Goal: Task Accomplishment & Management: Manage account settings

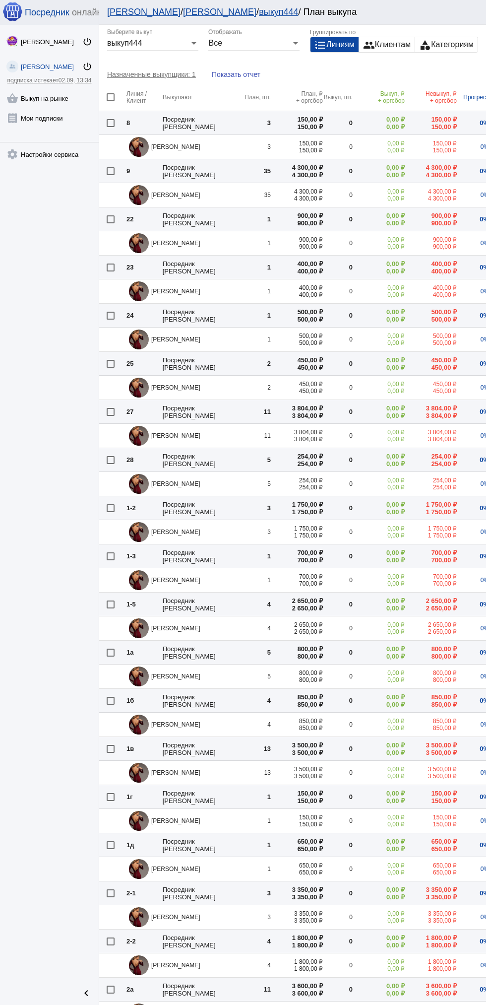
click at [29, 97] on link "shopping_basket Выкуп на рынке" at bounding box center [49, 96] width 99 height 20
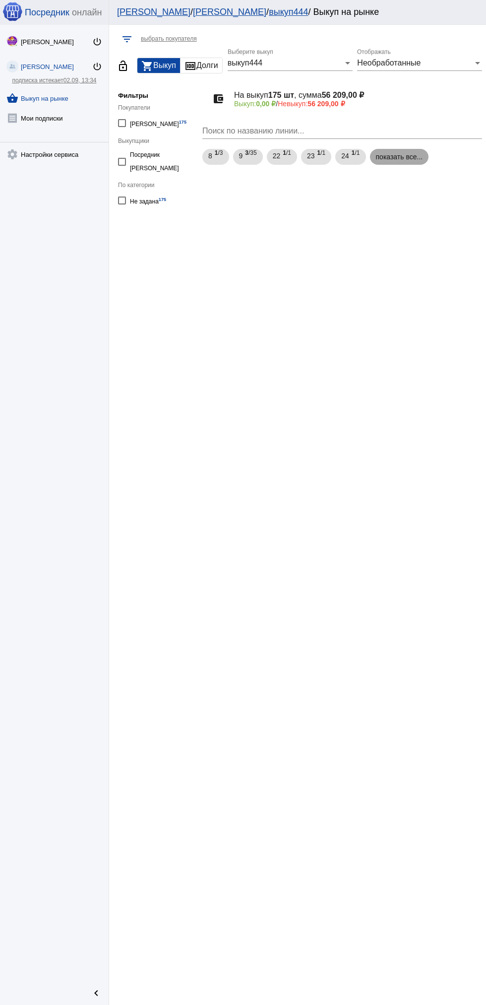
click at [392, 157] on mat-chip "показать все..." at bounding box center [399, 157] width 59 height 16
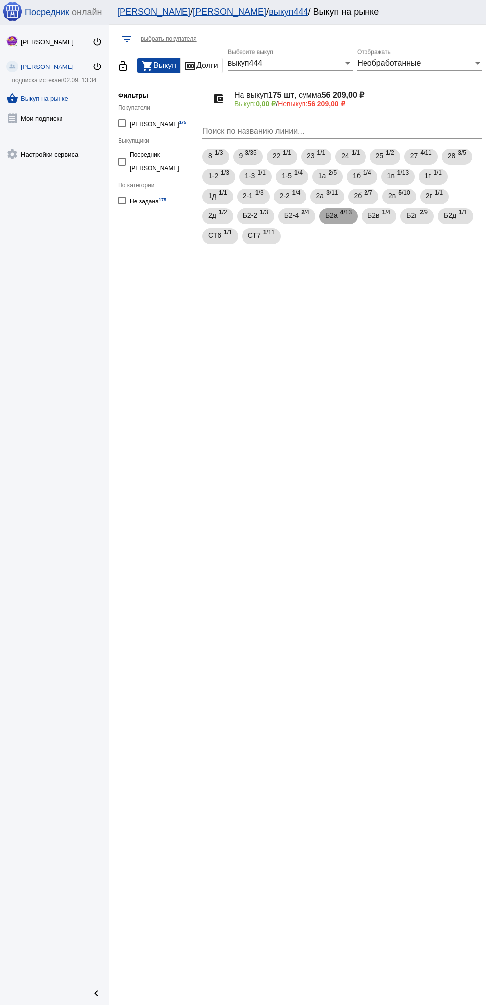
click at [333, 215] on span "Б2а" at bounding box center [331, 215] width 12 height 18
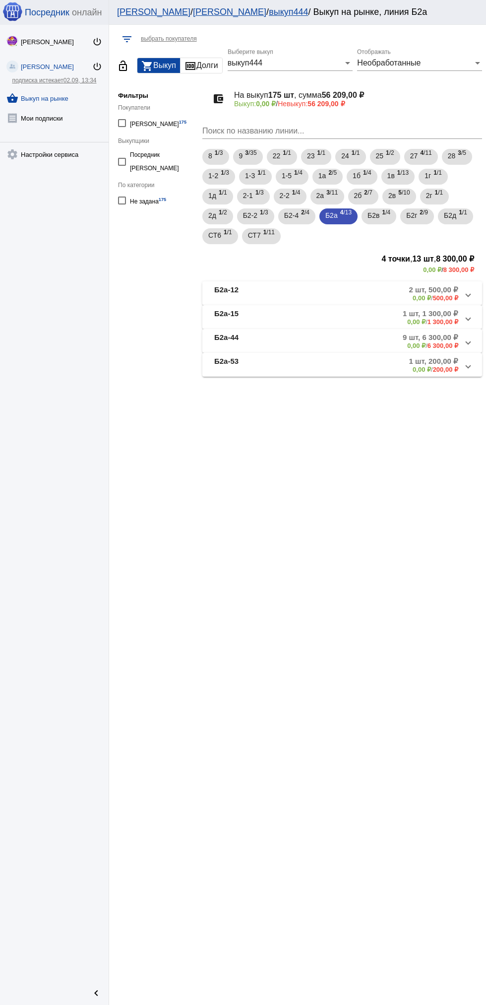
click at [321, 334] on mat-panel-description "9 шт, 6 300,00 ₽ 0,00 ₽ / 6 300,00 ₽" at bounding box center [379, 341] width 160 height 16
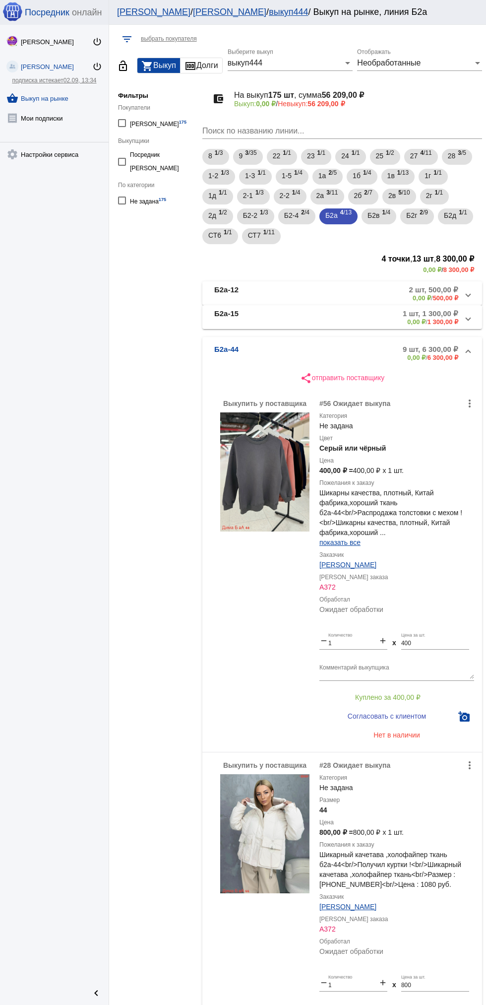
click at [316, 322] on mat-panel-description "1 шт, 1 300,00 ₽ 0,00 ₽ / 1 300,00 ₽" at bounding box center [379, 317] width 160 height 16
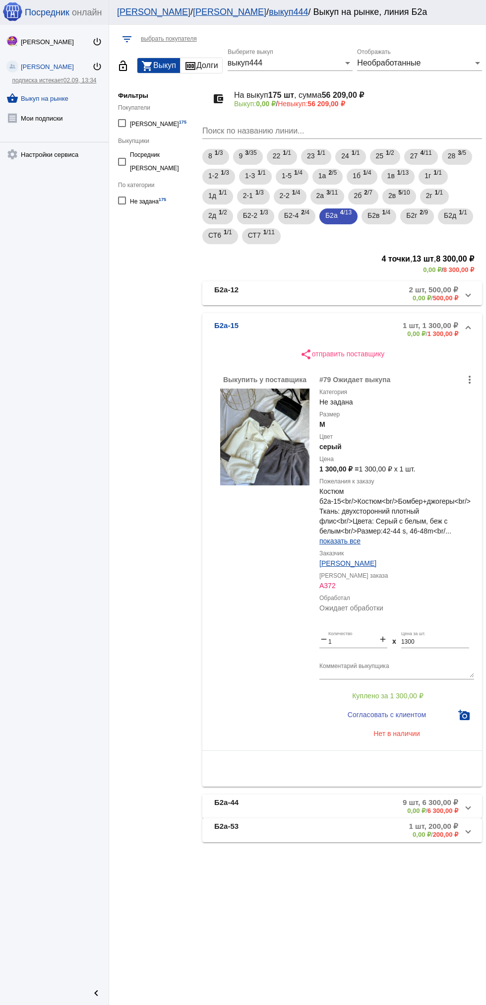
click at [330, 297] on mat-panel-description "2 шт, 500,00 ₽ 0,00 ₽ / 500,00 ₽" at bounding box center [380, 293] width 158 height 16
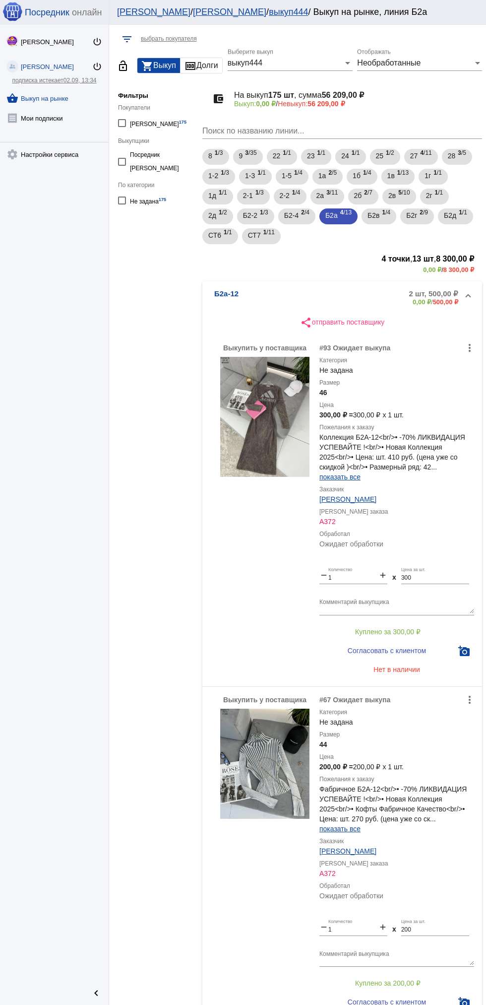
click at [269, 459] on div "Выкупить у поставщика" at bounding box center [264, 510] width 89 height 335
click at [283, 449] on div "Выкупить у поставщика" at bounding box center [264, 510] width 89 height 335
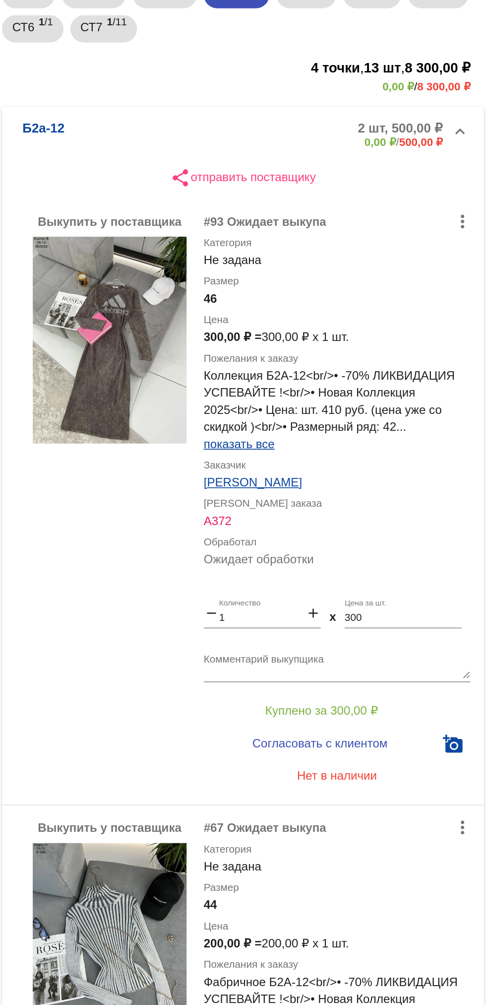
click at [414, 524] on div "А372" at bounding box center [397, 521] width 155 height 10
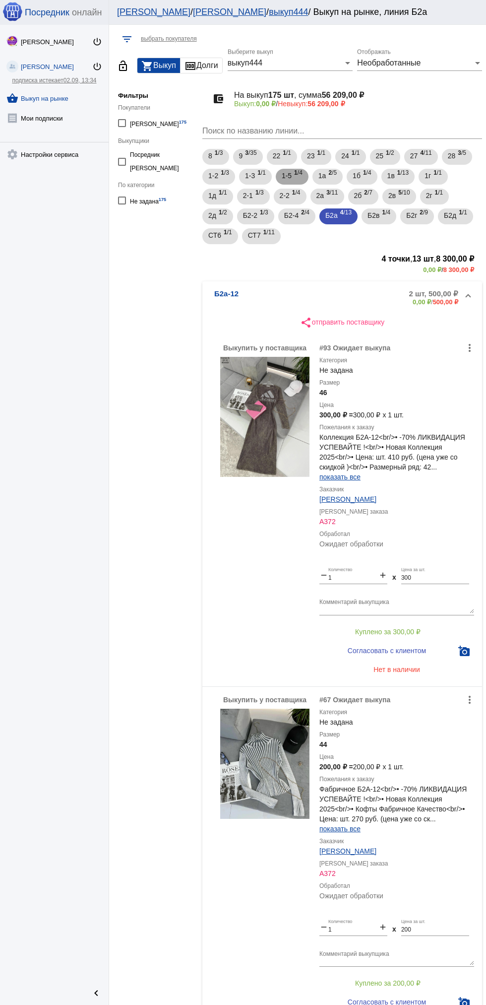
click at [288, 176] on span "1-5" at bounding box center [287, 176] width 10 height 18
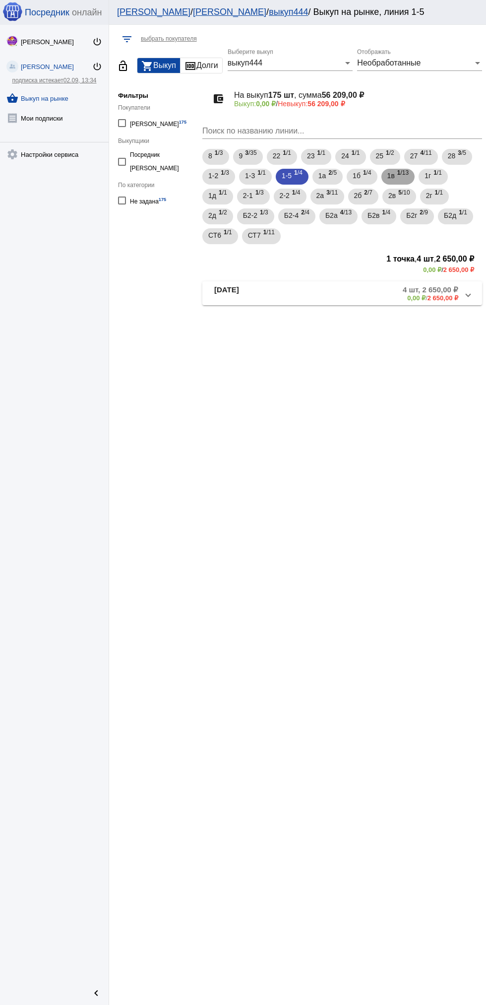
click at [395, 176] on span "1в" at bounding box center [390, 176] width 7 height 18
click at [344, 288] on mat-panel-description "13 шт, 3 500,00 ₽ 0,00 ₽ / 3 500,00 ₽" at bounding box center [376, 293] width 164 height 16
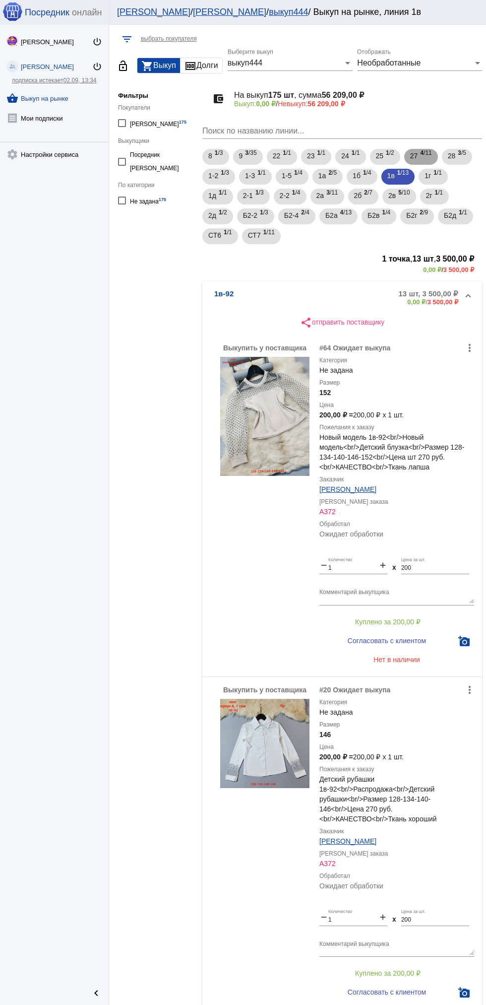
click at [424, 152] on b "4" at bounding box center [421, 152] width 3 height 7
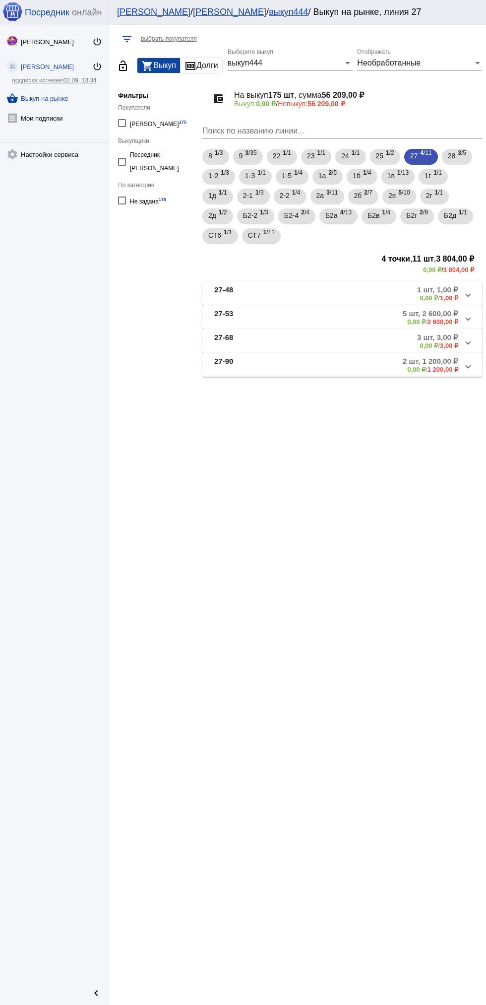
click at [352, 371] on mat-panel-description "2 шт, 1 200,00 ₽ 0,00 ₽ / 1 200,00 ₽" at bounding box center [376, 365] width 163 height 16
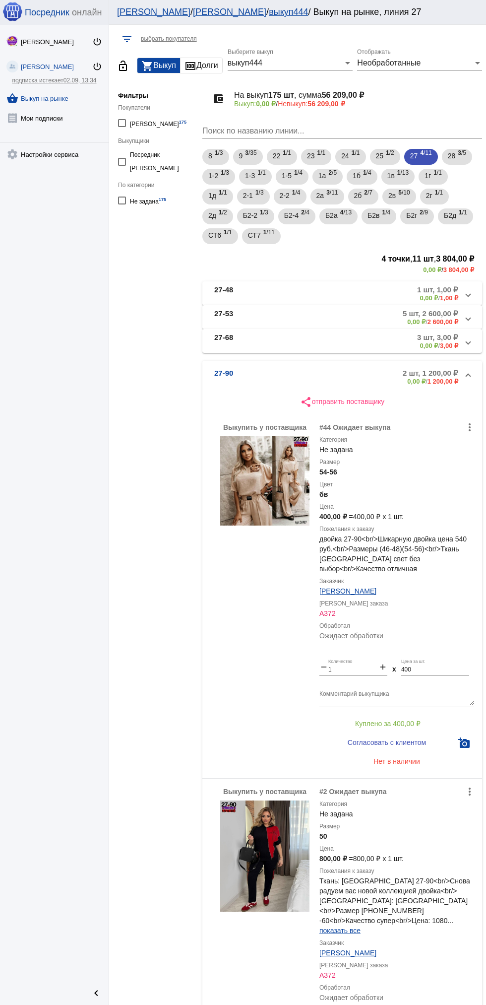
click at [345, 339] on mat-panel-description "3 шт, 3,00 ₽ 0,00 ₽ / 3,00 ₽" at bounding box center [379, 341] width 158 height 16
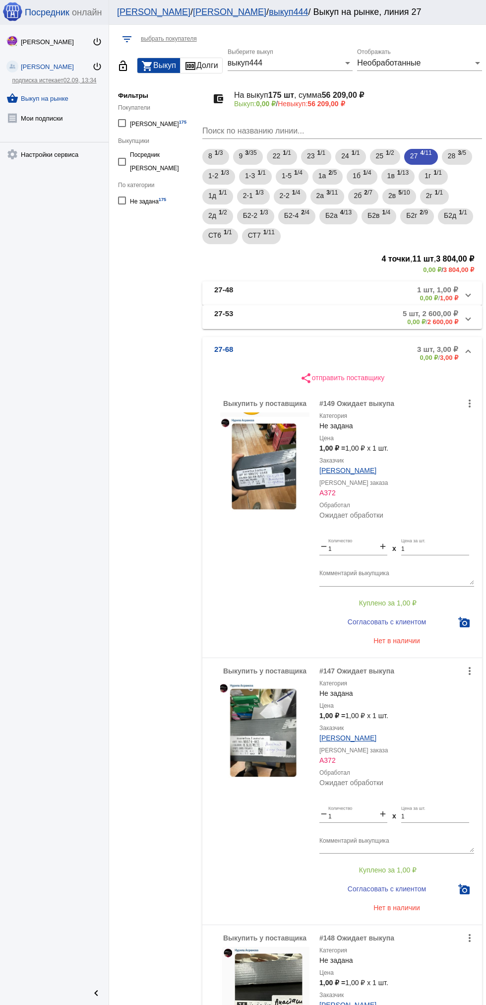
click at [355, 315] on mat-panel-description "5 шт, 2 600,00 ₽ 0,00 ₽ / 2 600,00 ₽" at bounding box center [376, 317] width 163 height 16
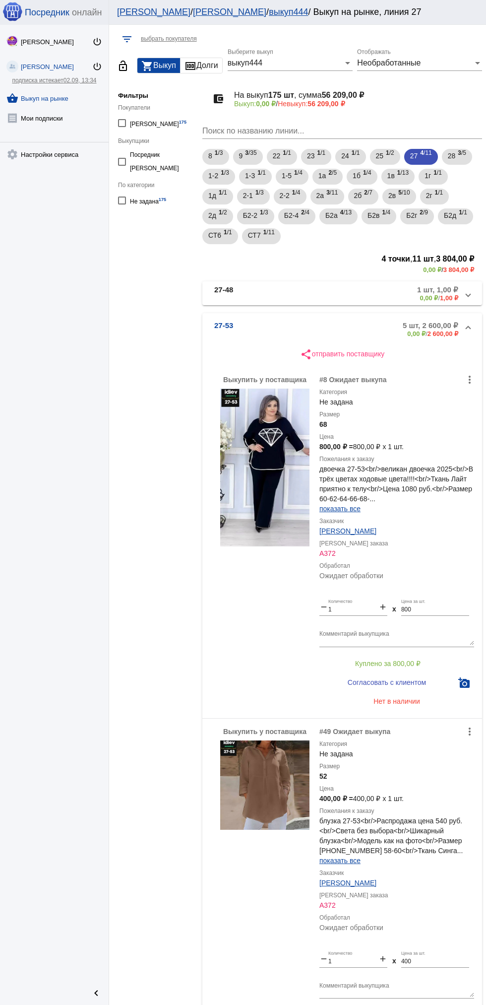
click at [373, 295] on mat-panel-description "1 шт, 1,00 ₽ 0,00 ₽ / 1,00 ₽" at bounding box center [379, 293] width 158 height 16
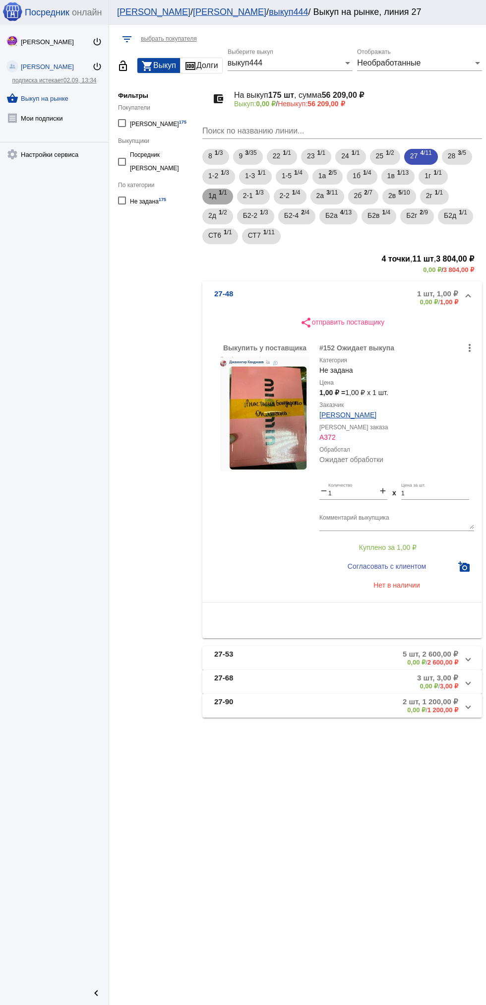
click at [227, 194] on span "1 /1" at bounding box center [223, 197] width 8 height 20
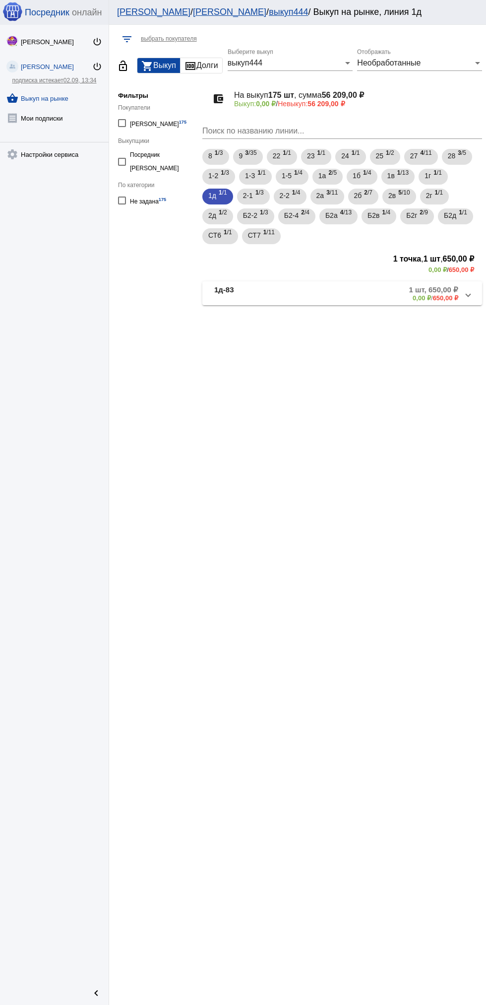
click at [356, 292] on mat-panel-description "1 шт, 650,00 ₽ 0,00 ₽ / 650,00 ₽" at bounding box center [378, 293] width 161 height 16
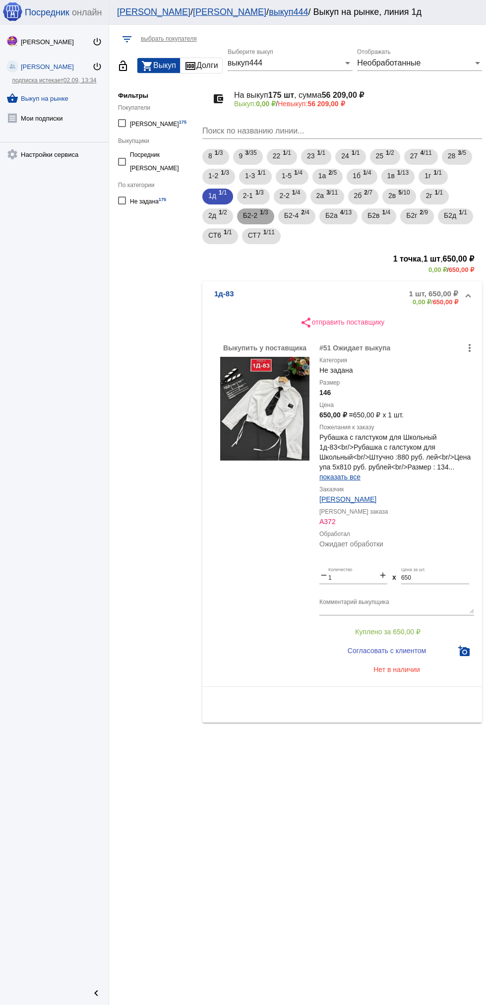
click at [262, 212] on b "1" at bounding box center [261, 212] width 3 height 7
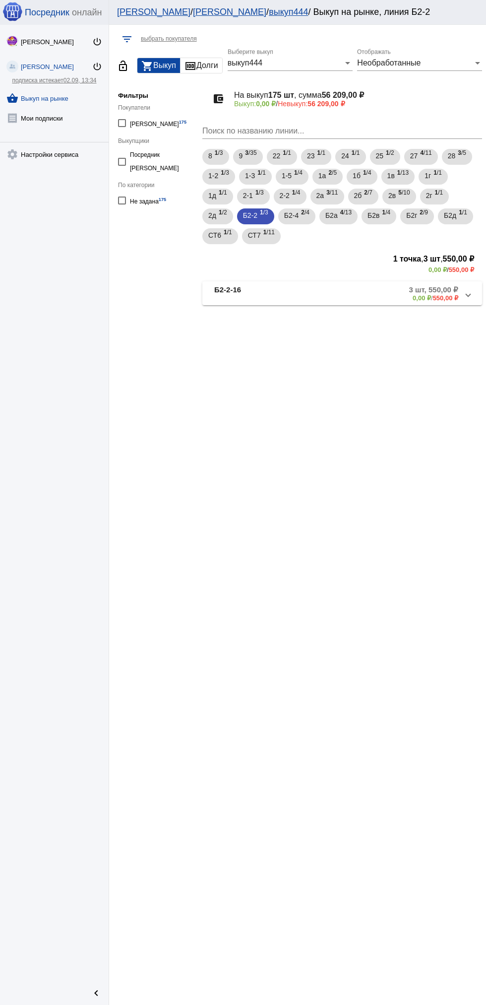
click at [345, 286] on mat-panel-description "3 шт, 550,00 ₽ 0,00 ₽ / 550,00 ₽" at bounding box center [381, 293] width 156 height 16
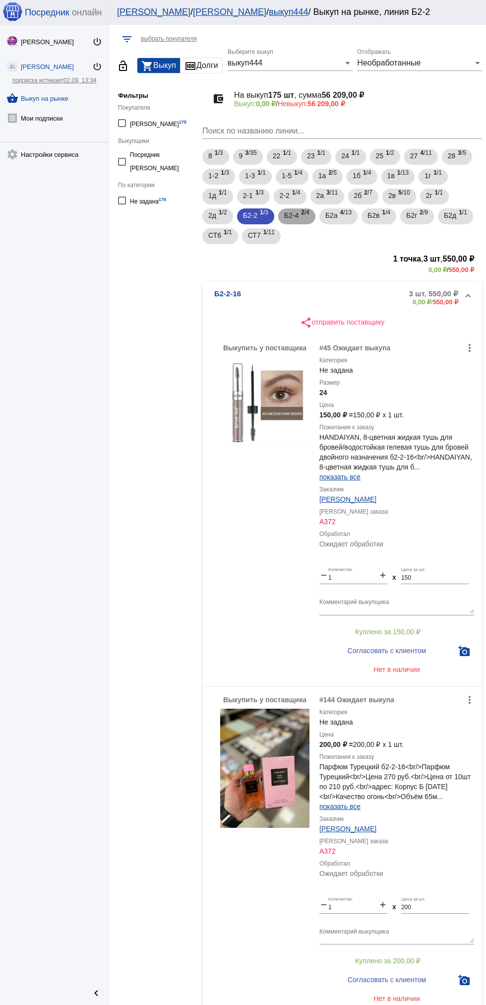
click at [290, 215] on span "Б2-4" at bounding box center [291, 215] width 14 height 18
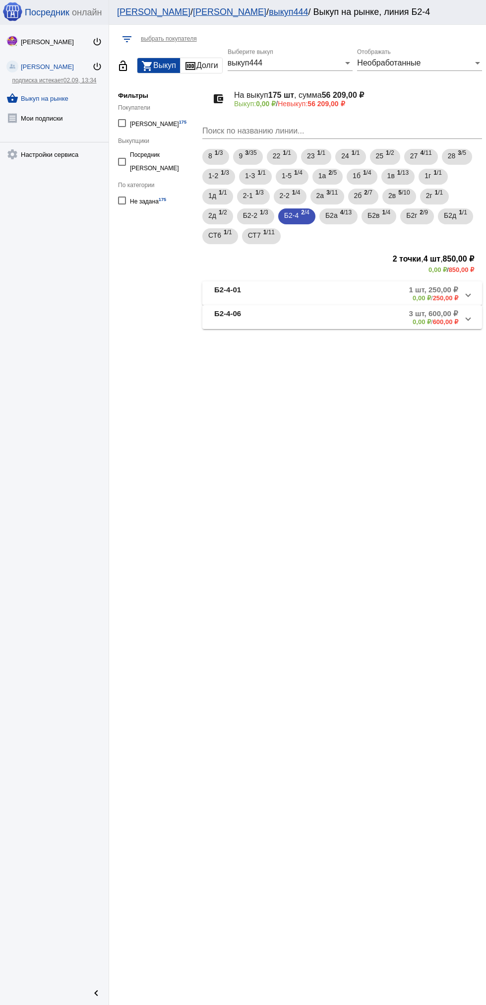
click at [330, 316] on mat-panel-description "3 шт, 600,00 ₽ 0,00 ₽ / 600,00 ₽" at bounding box center [381, 317] width 156 height 16
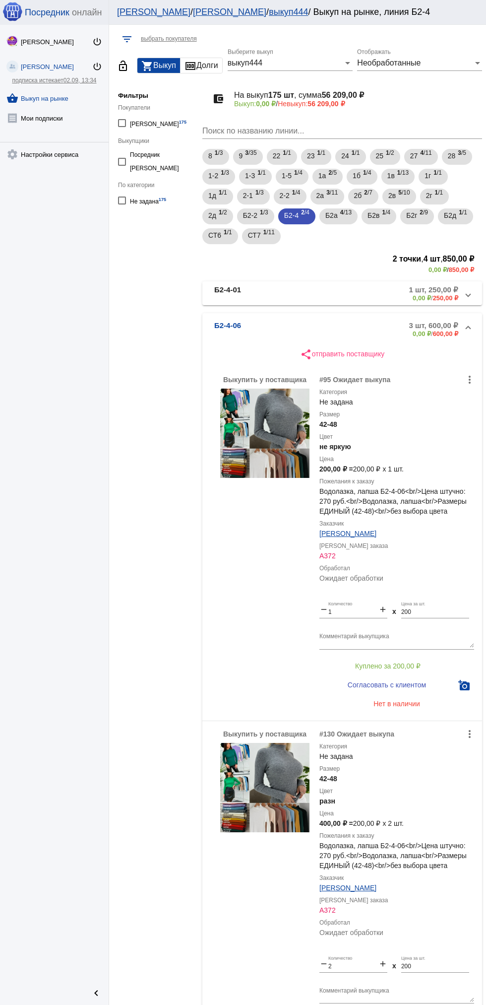
click at [230, 293] on b "Б2-4-01" at bounding box center [227, 293] width 27 height 16
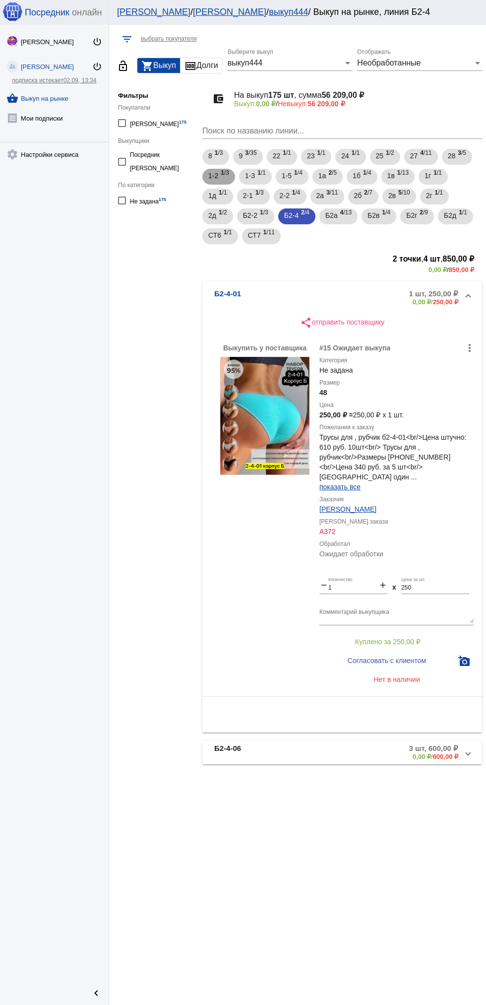
click at [225, 178] on span "1 /3" at bounding box center [225, 177] width 8 height 20
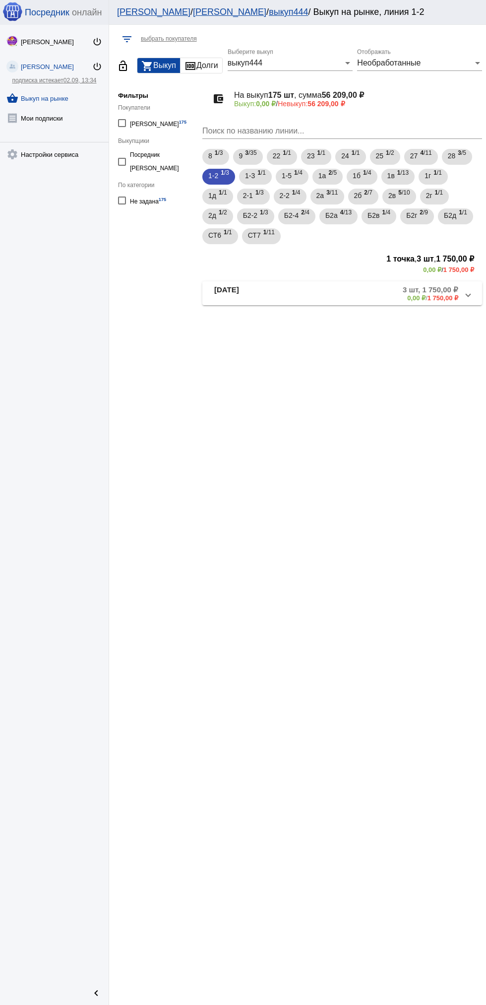
click at [233, 300] on b "[DATE]" at bounding box center [226, 293] width 25 height 16
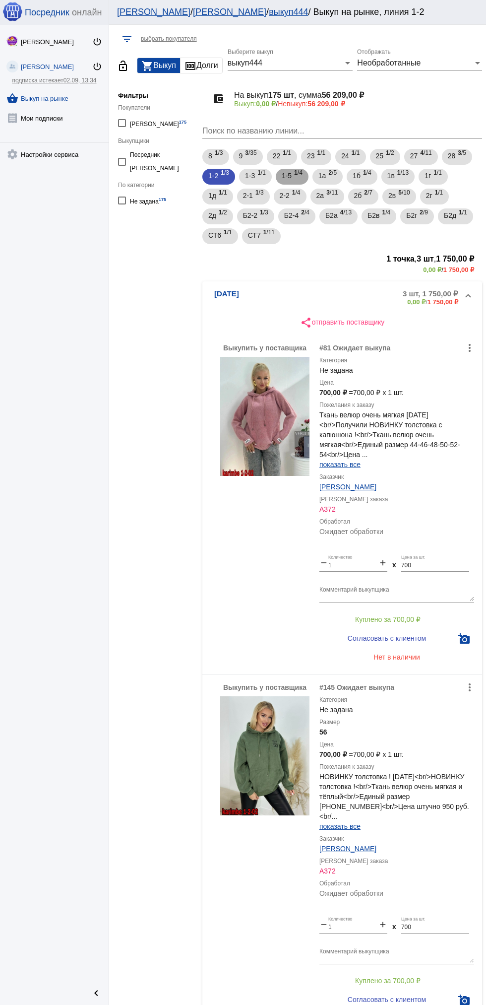
click at [285, 172] on span "1-5" at bounding box center [287, 176] width 10 height 18
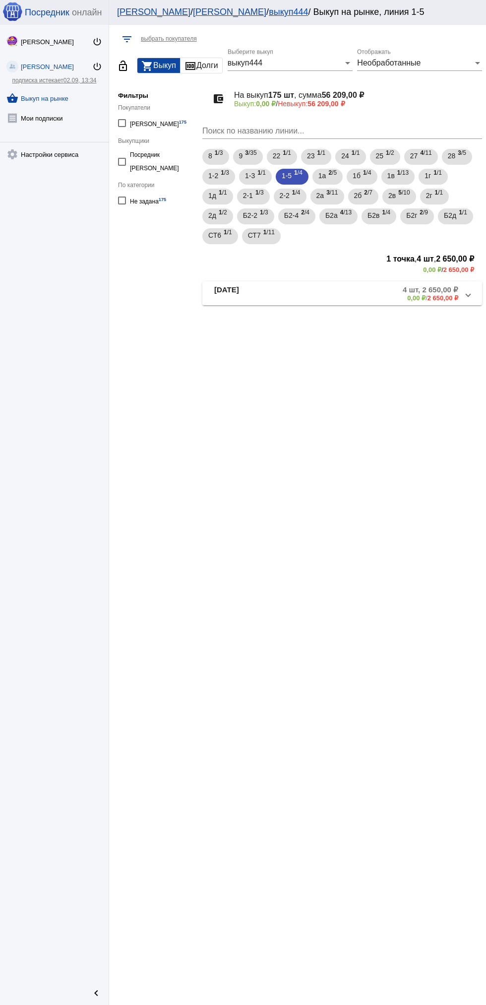
click at [233, 297] on b "[DATE]" at bounding box center [226, 293] width 25 height 16
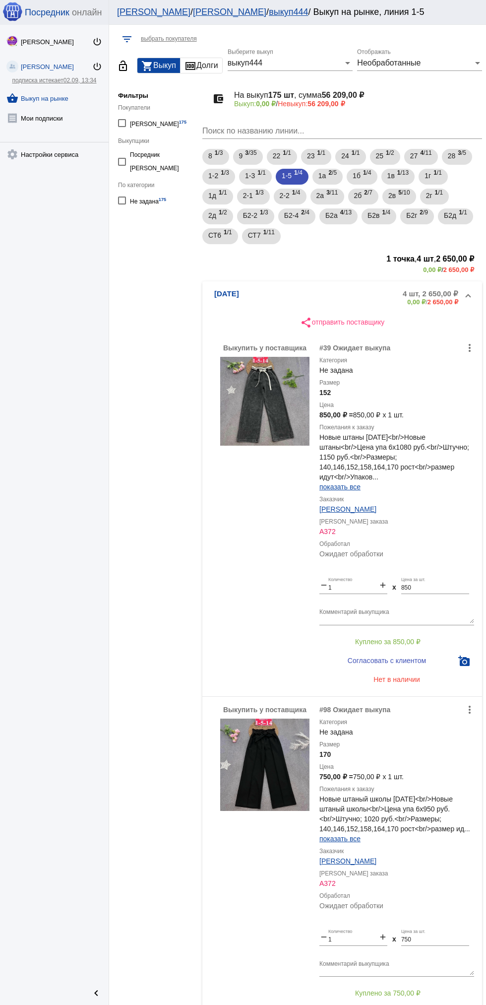
click at [270, 754] on div "Выкупить у поставщика" at bounding box center [264, 872] width 89 height 335
click at [235, 361] on img at bounding box center [264, 401] width 89 height 89
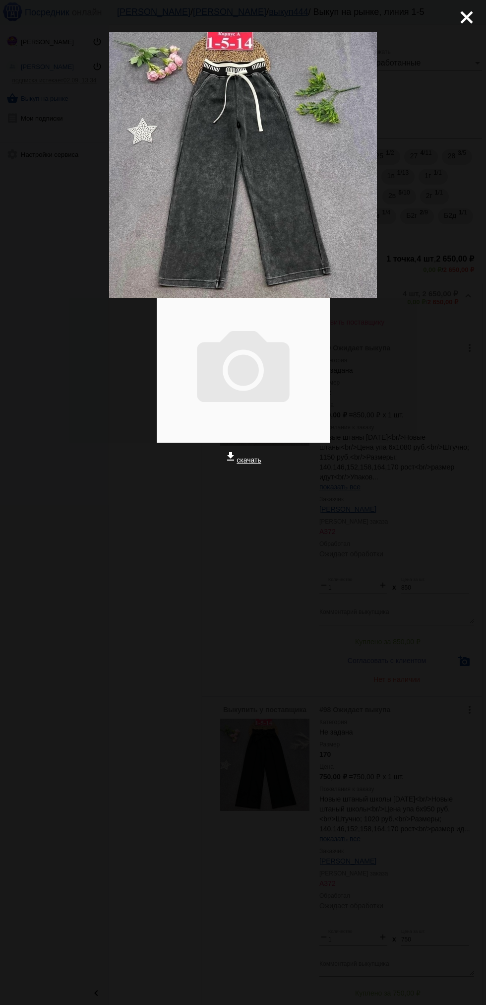
click at [463, 16] on mat-icon "close" at bounding box center [463, 13] width 12 height 12
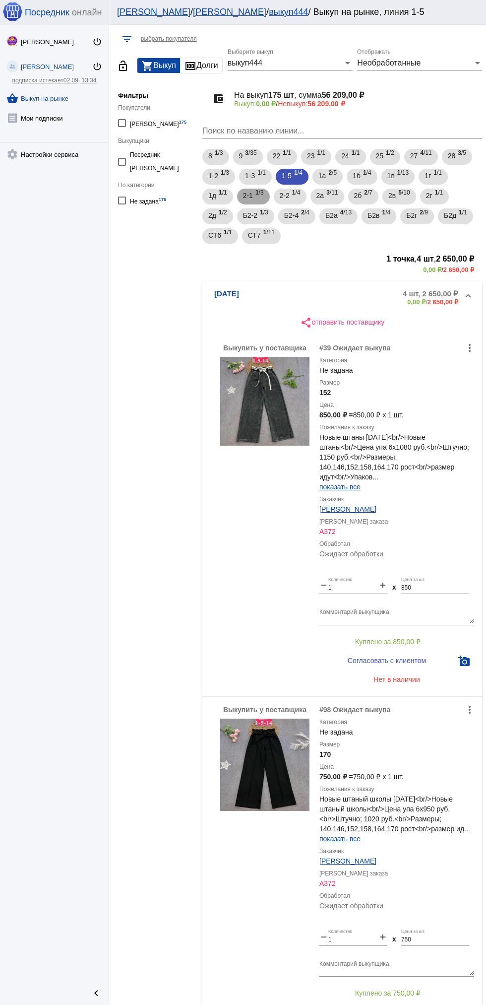
click at [258, 192] on b "1" at bounding box center [257, 192] width 3 height 7
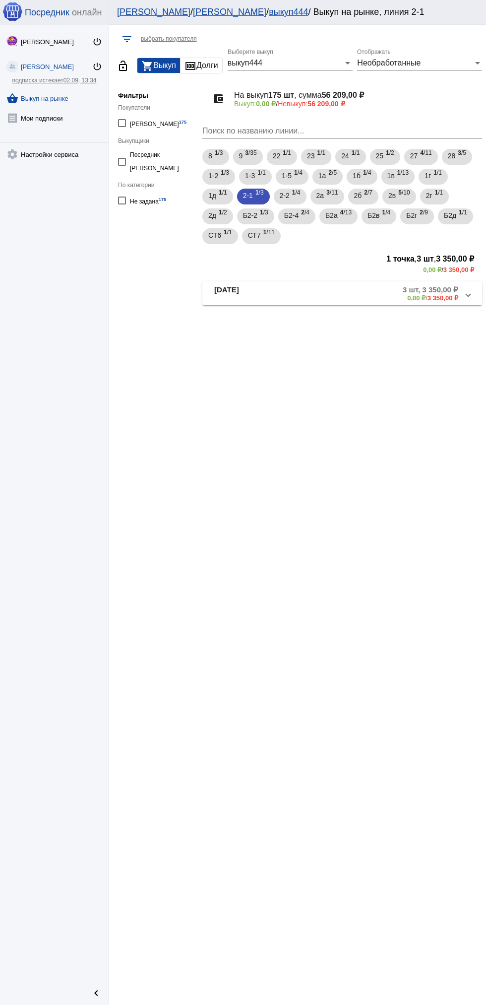
click at [257, 288] on mat-panel-title "[DATE]" at bounding box center [252, 293] width 76 height 16
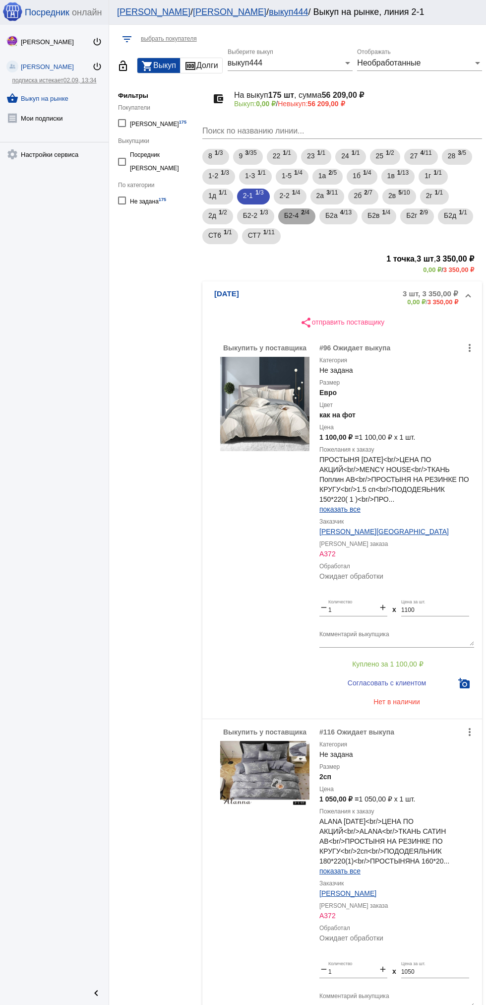
click at [292, 215] on span "Б2-4" at bounding box center [291, 215] width 14 height 18
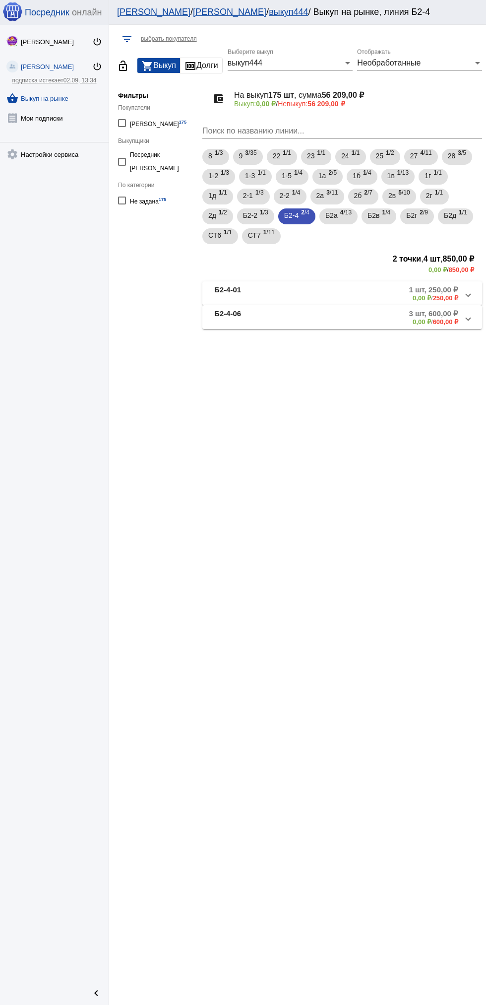
click at [294, 324] on span "Б2-4-06 3 шт, 600,00 ₽ 0,00 ₽ / 600,00 ₽" at bounding box center [340, 317] width 252 height 16
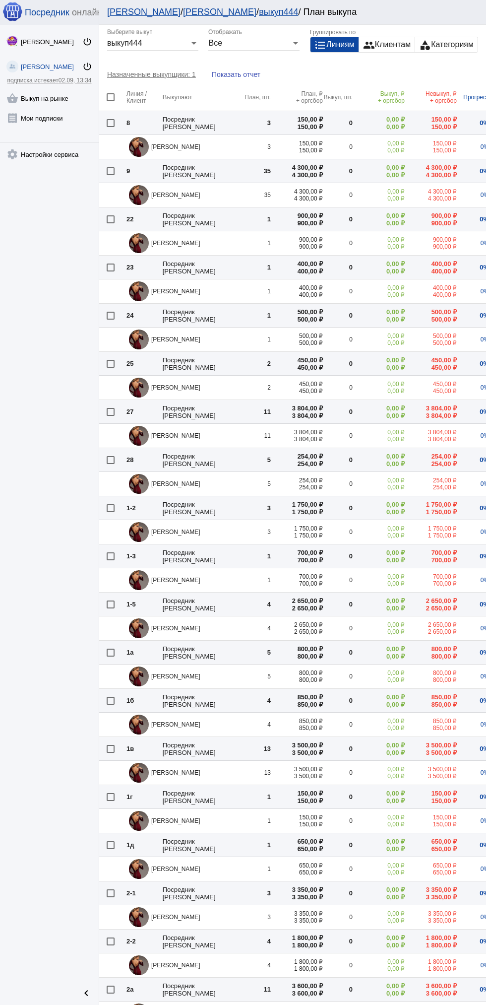
click at [64, 103] on link "shopping_basket Выкуп на рынке" at bounding box center [49, 96] width 99 height 20
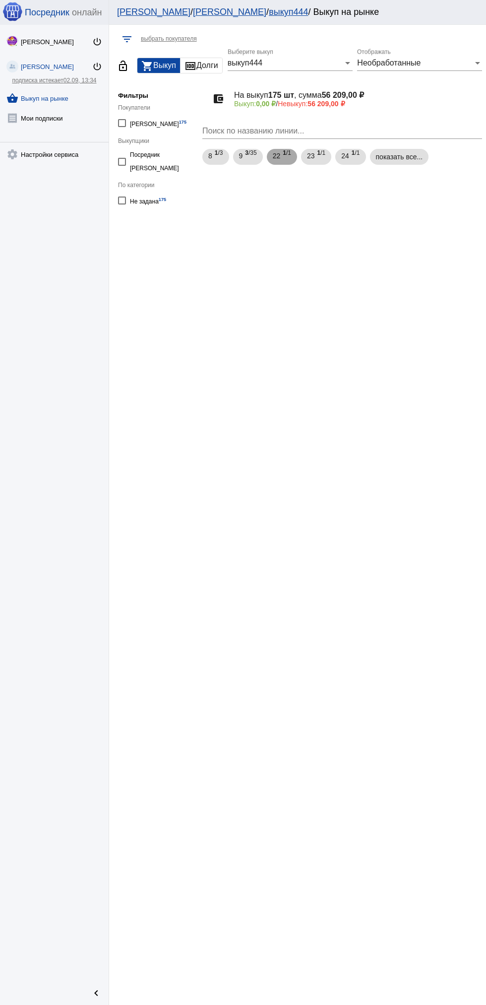
click at [288, 159] on span "1 /1" at bounding box center [287, 157] width 8 height 20
click at [358, 213] on mat-panel-description "1 шт, 900,00 ₽ 0,00 ₽ / 900,00 ₽" at bounding box center [377, 214] width 161 height 16
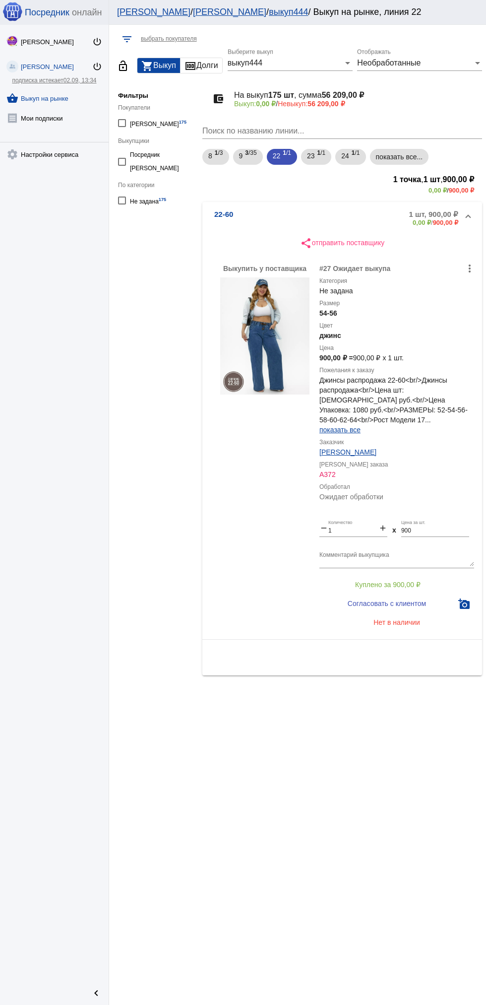
click at [262, 341] on div "Выкупить у поставщика" at bounding box center [264, 447] width 89 height 368
click at [305, 219] on mat-panel-description "1 шт, 900,00 ₽ 0,00 ₽ / 900,00 ₽" at bounding box center [377, 218] width 161 height 16
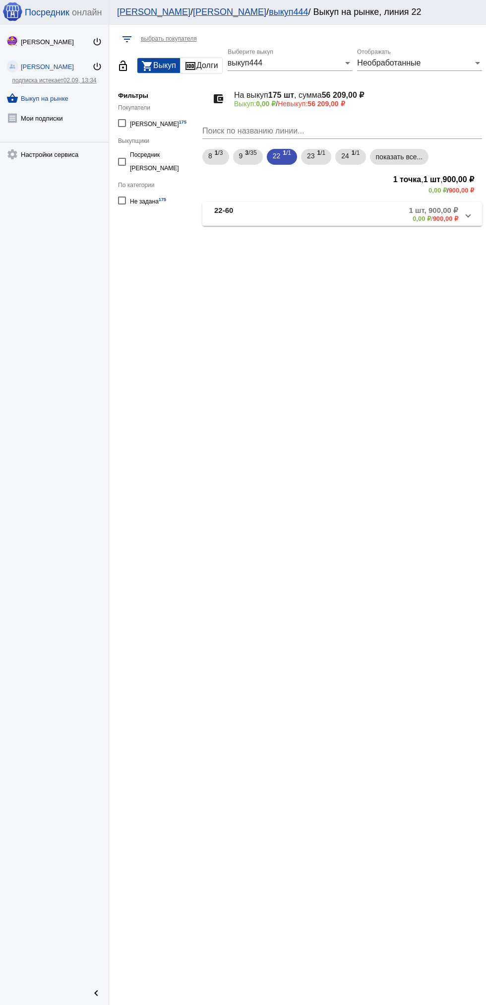
click at [311, 211] on mat-panel-description "1 шт, 900,00 ₽ 0,00 ₽ / 900,00 ₽" at bounding box center [377, 214] width 161 height 16
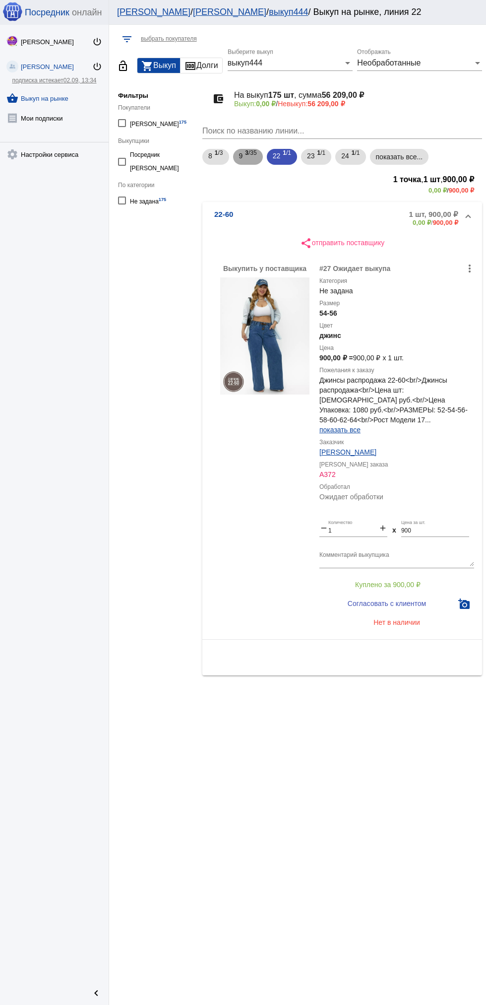
click at [254, 153] on span "3 /35" at bounding box center [250, 157] width 11 height 20
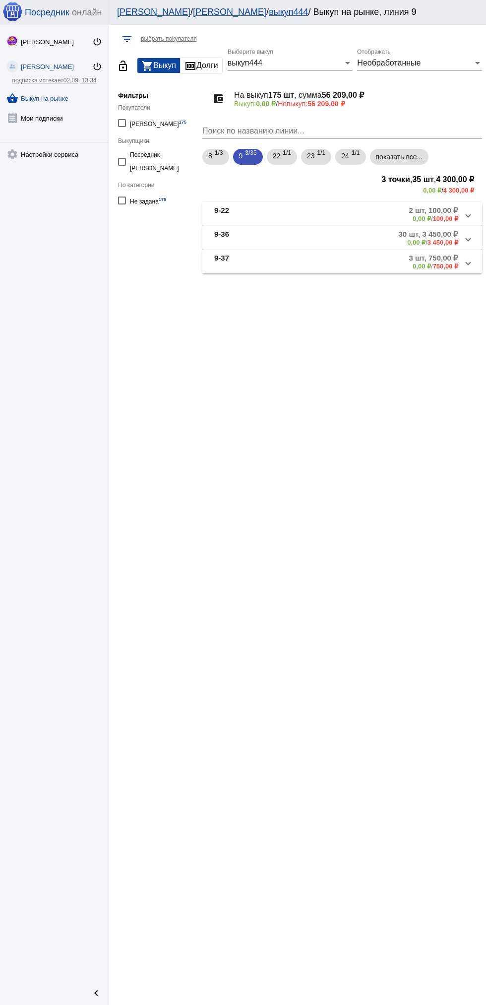
click at [307, 216] on mat-panel-description "2 шт, 100,00 ₽ 0,00 ₽ / 100,00 ₽" at bounding box center [376, 214] width 164 height 16
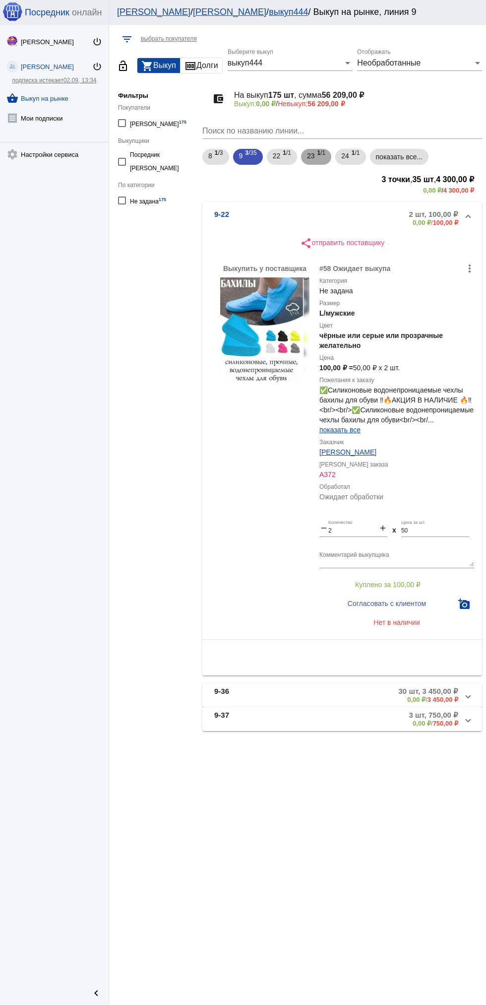
click at [313, 158] on span "23" at bounding box center [311, 156] width 8 height 18
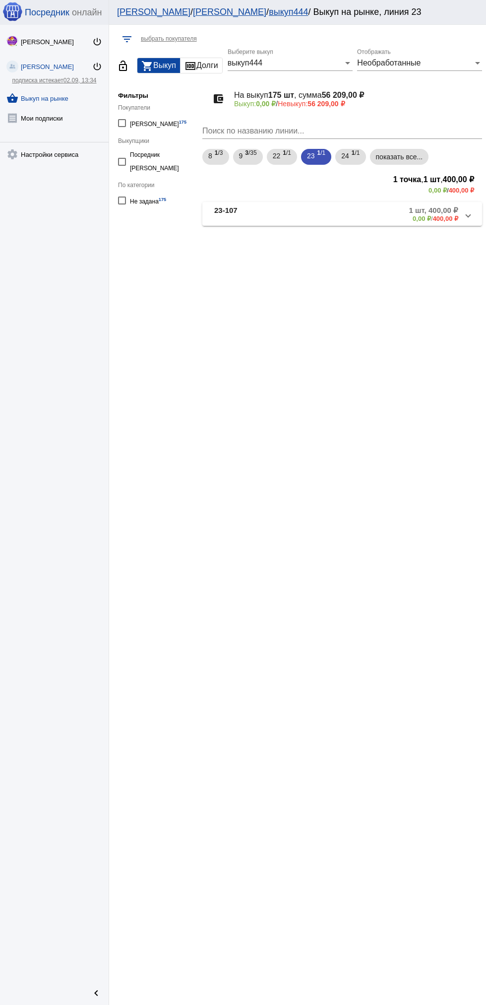
click at [340, 216] on mat-panel-description "1 шт, 400,00 ₽ 0,00 ₽ / 400,00 ₽" at bounding box center [379, 214] width 158 height 16
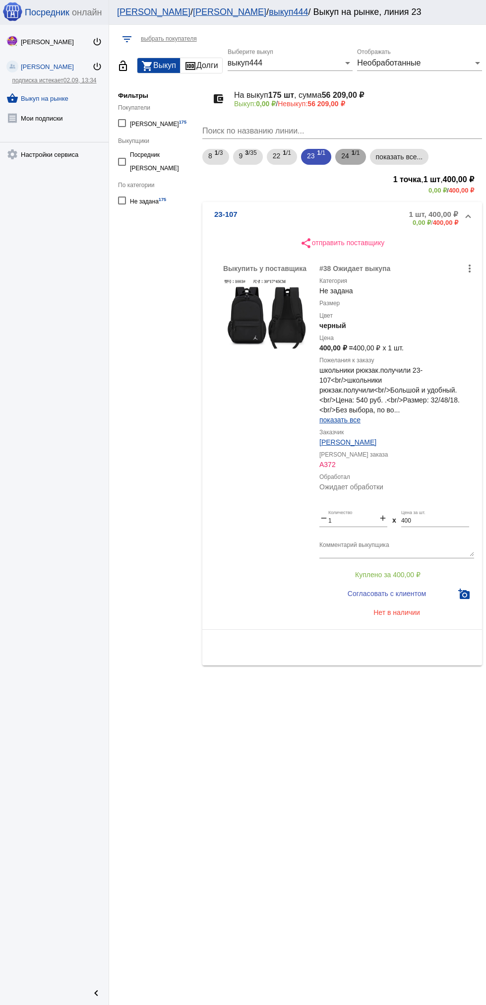
click at [348, 156] on span "24" at bounding box center [345, 156] width 8 height 18
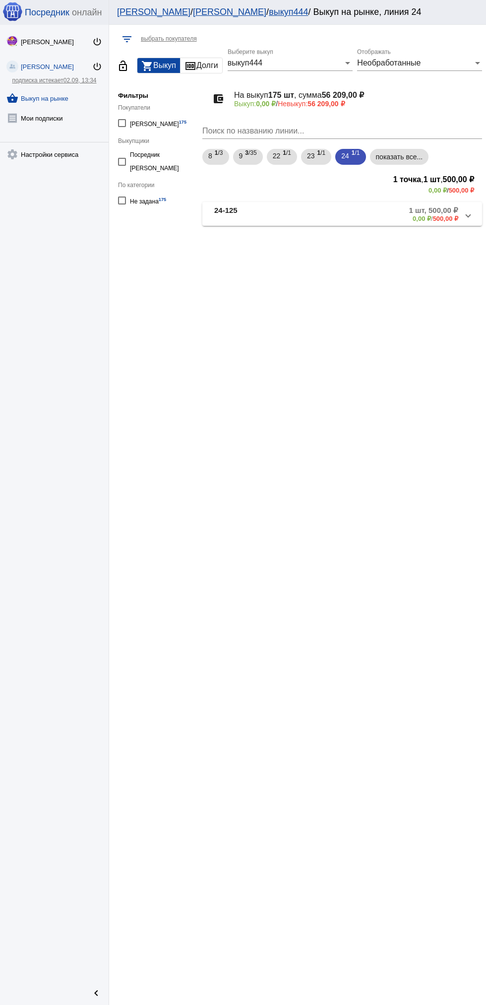
click at [357, 216] on mat-panel-description "1 шт, 500,00 ₽ 0,00 ₽ / 500,00 ₽" at bounding box center [379, 214] width 158 height 16
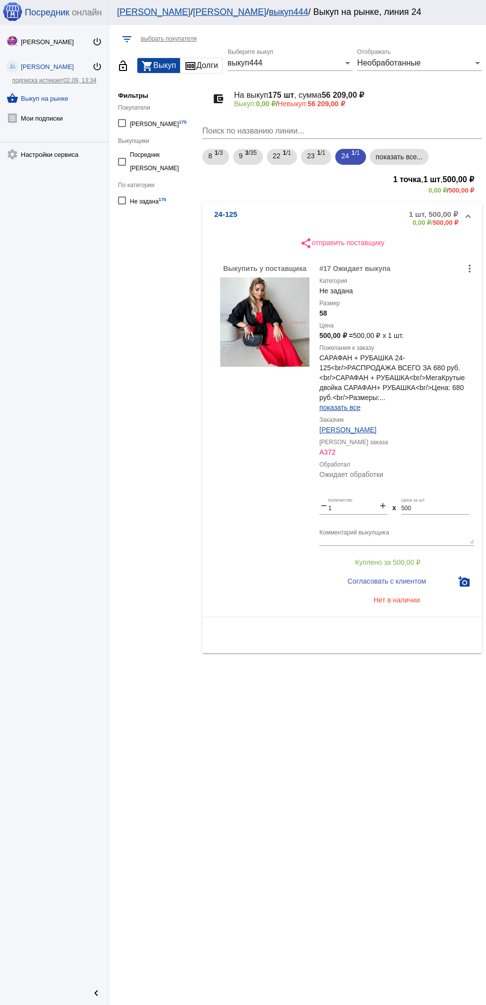
click at [274, 331] on div "Выкупить у поставщика" at bounding box center [264, 435] width 89 height 345
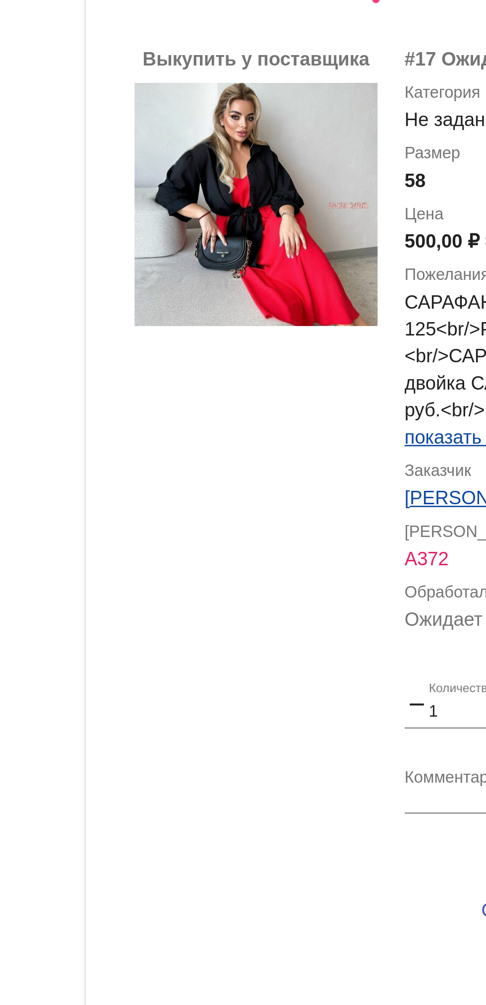
click at [320, 306] on label "Размер" at bounding box center [397, 303] width 155 height 10
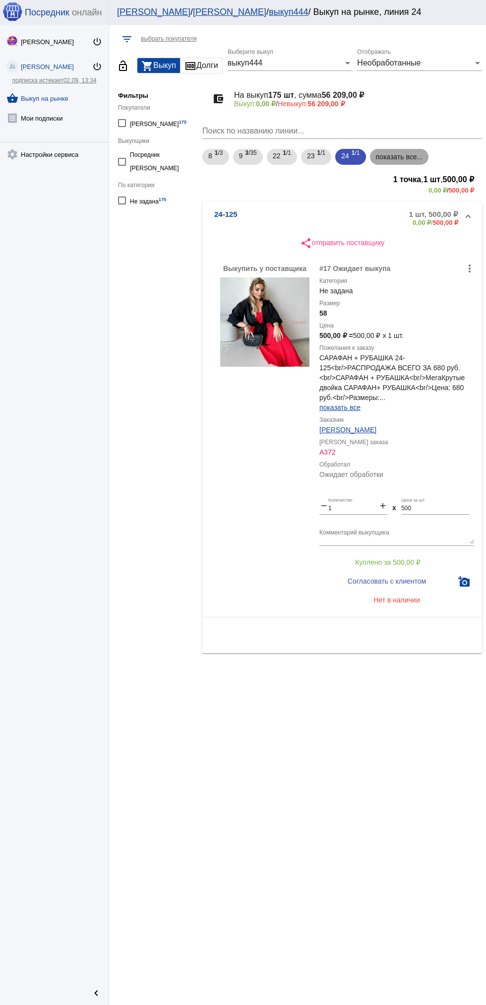
click at [398, 163] on mat-chip "показать все..." at bounding box center [399, 157] width 59 height 16
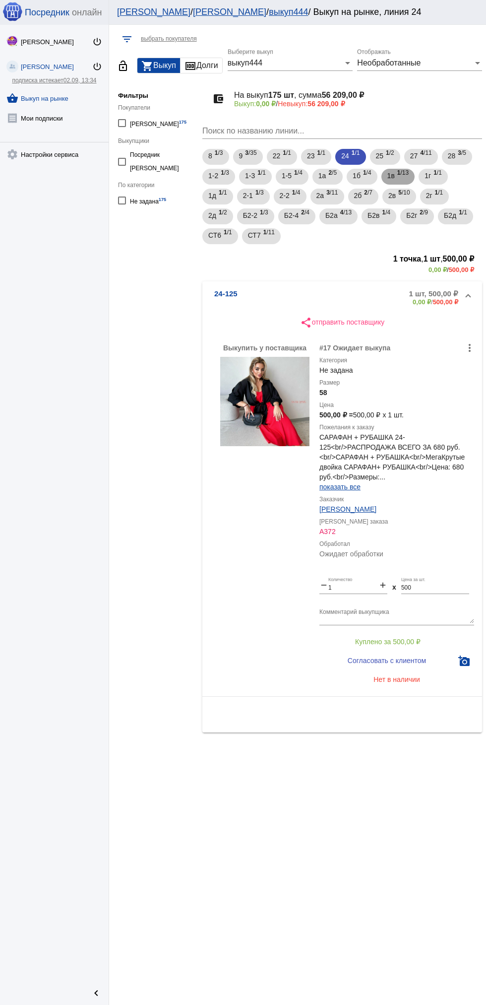
click at [395, 176] on span "1в" at bounding box center [390, 176] width 7 height 18
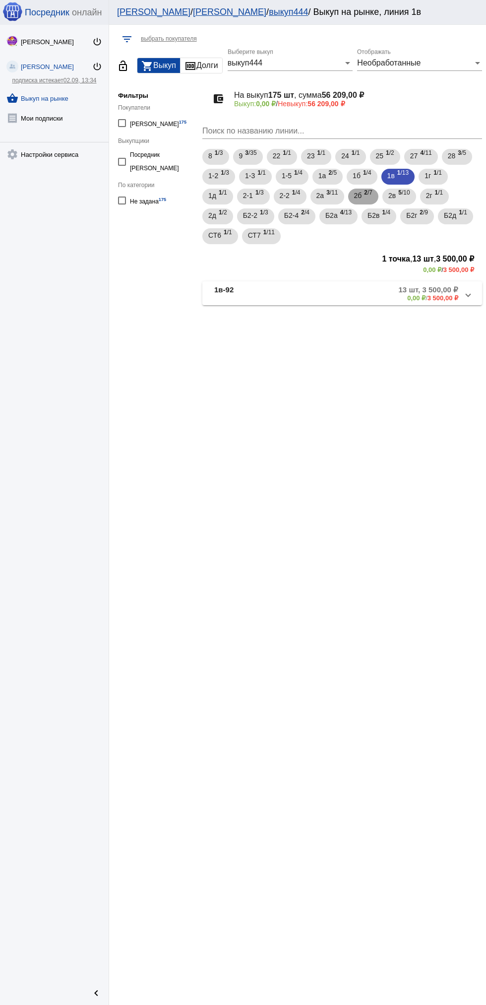
click at [361, 195] on span "2б" at bounding box center [358, 196] width 8 height 18
click at [333, 286] on mat-panel-description "5 шт, 1 650,00 ₽ 0,00 ₽ / 1 650,00 ₽" at bounding box center [376, 293] width 163 height 16
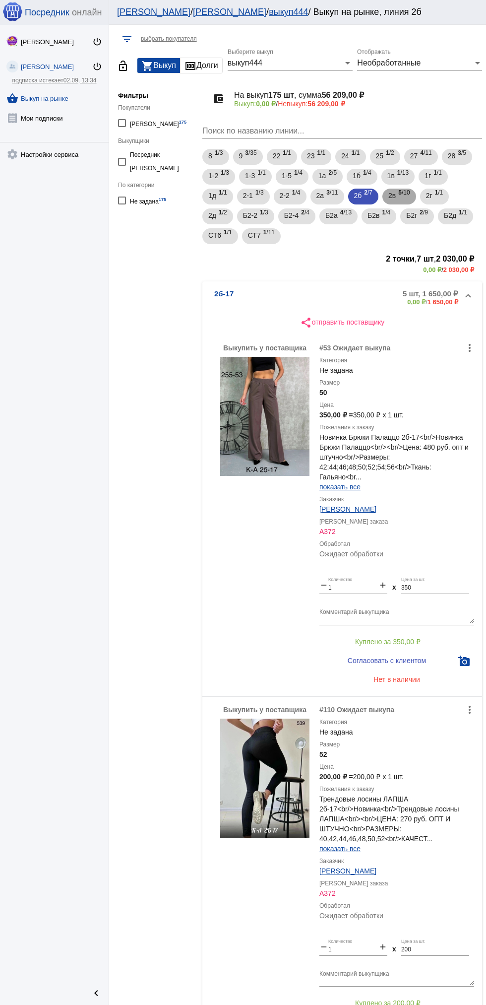
click at [396, 200] on span "2в" at bounding box center [391, 196] width 7 height 18
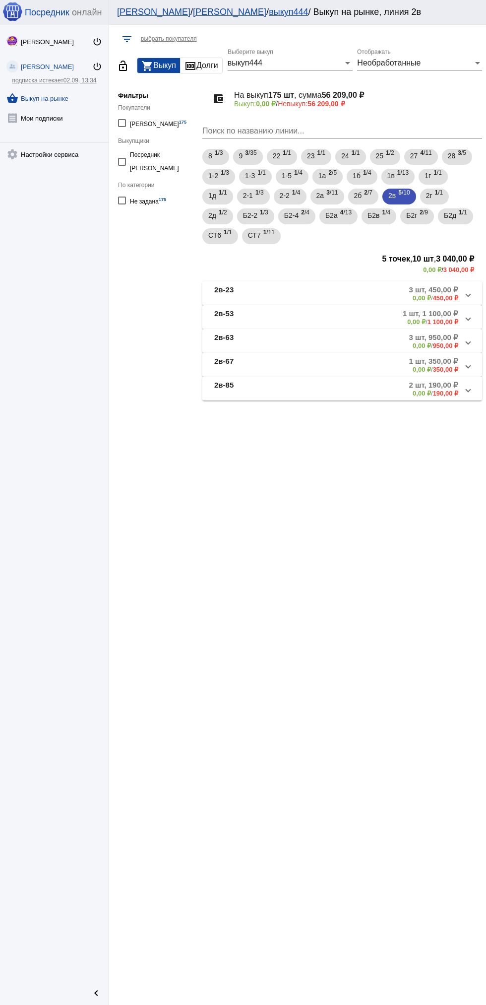
click at [347, 320] on mat-panel-description "1 шт, 1 100,00 ₽ 0,00 ₽ / 1 100,00 ₽" at bounding box center [376, 317] width 163 height 16
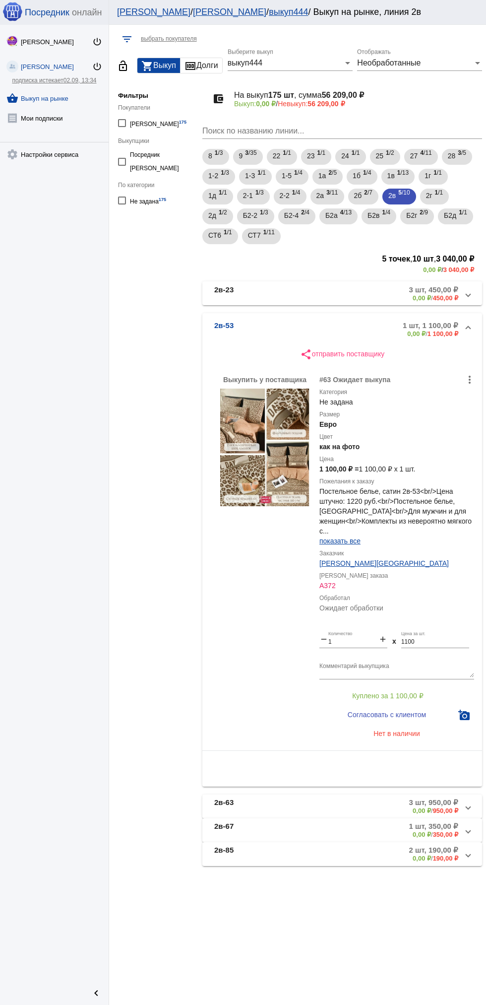
click at [274, 450] on div "Выкупить у поставщика" at bounding box center [264, 559] width 89 height 368
click at [296, 296] on span "2в-23 3 шт, 450,00 ₽ 0,00 ₽ / 450,00 ₽" at bounding box center [340, 293] width 252 height 16
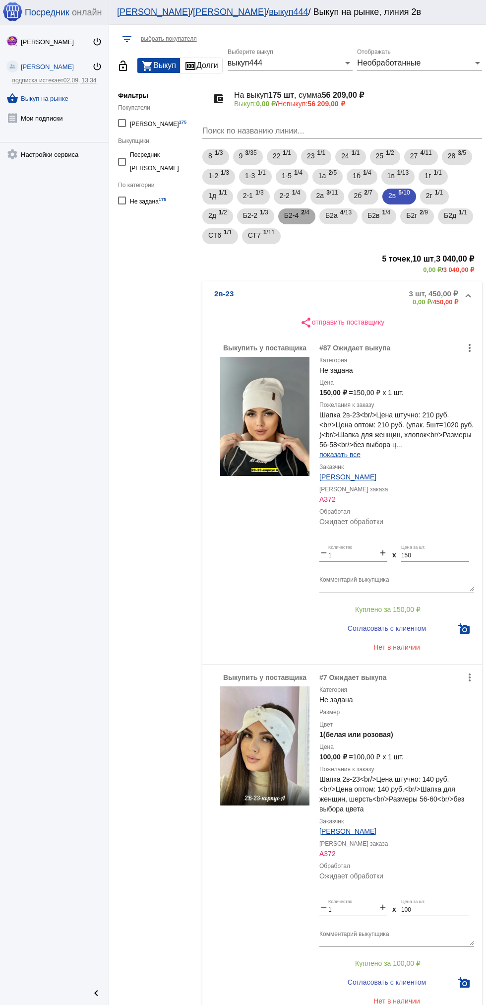
click at [287, 218] on span "Б2-4" at bounding box center [291, 215] width 14 height 18
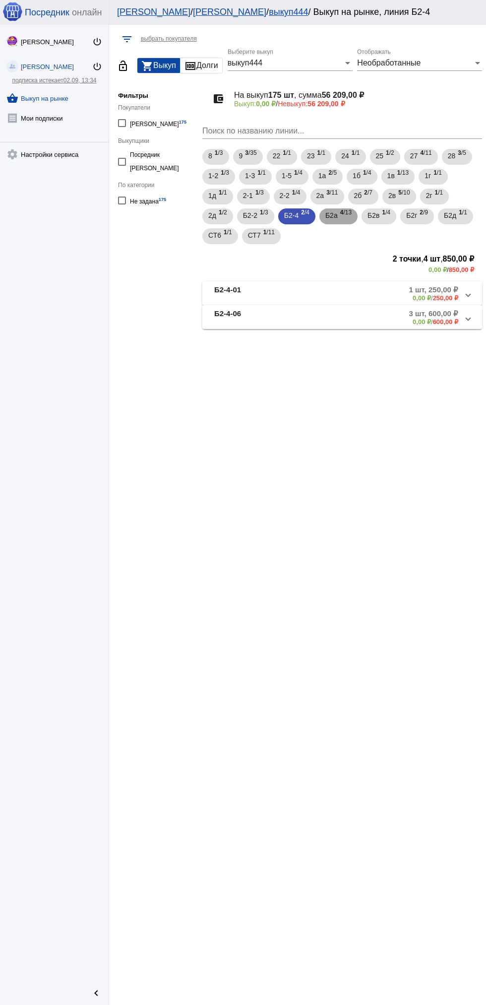
click at [336, 222] on span "Б2а" at bounding box center [331, 215] width 12 height 18
click at [293, 215] on span "Б2-4" at bounding box center [291, 215] width 14 height 18
click at [230, 299] on b "Б2-4-01" at bounding box center [227, 293] width 27 height 16
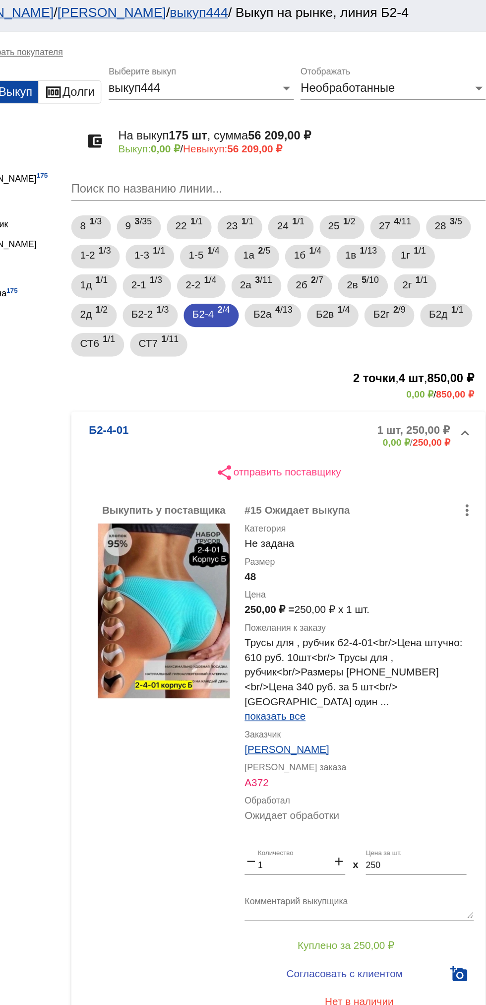
click at [245, 303] on mat-panel-title "Б2-4-01" at bounding box center [254, 297] width 80 height 16
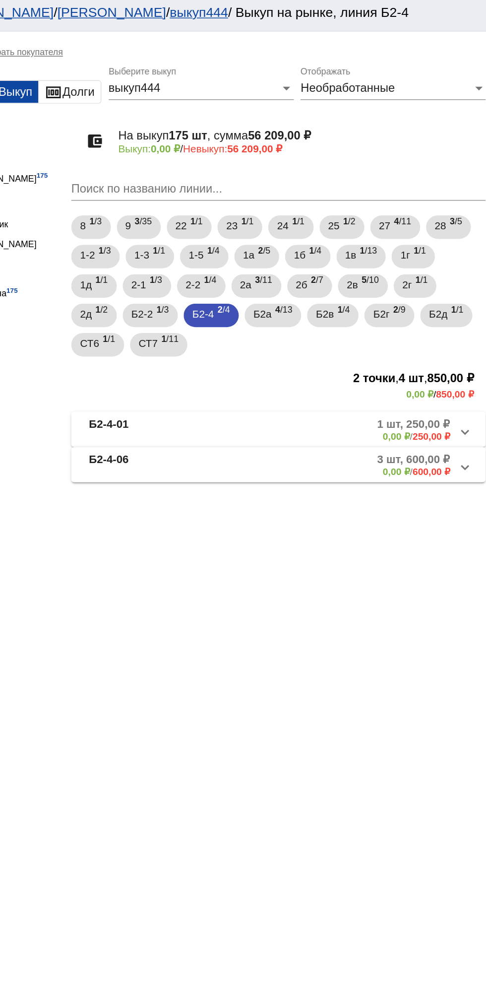
click at [238, 317] on b "Б2-4-06" at bounding box center [227, 317] width 27 height 16
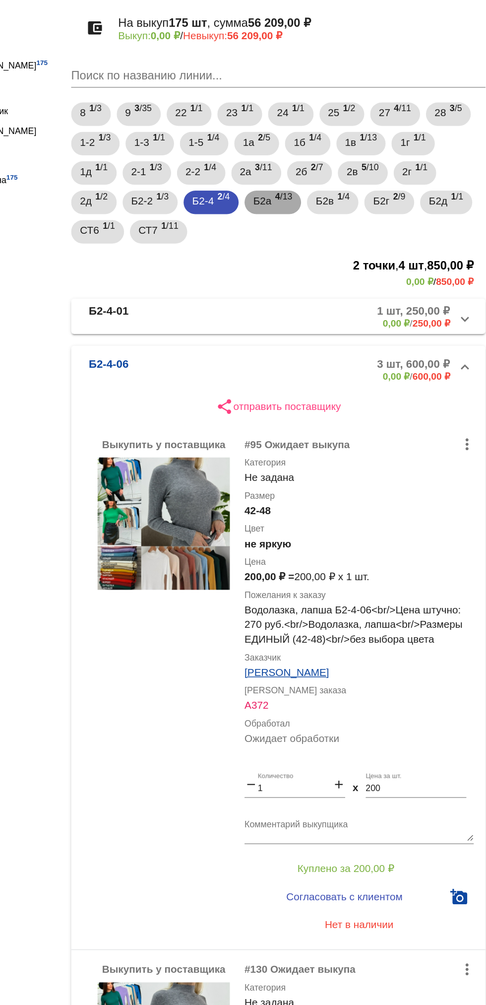
click at [343, 216] on span "4 /13" at bounding box center [345, 216] width 11 height 20
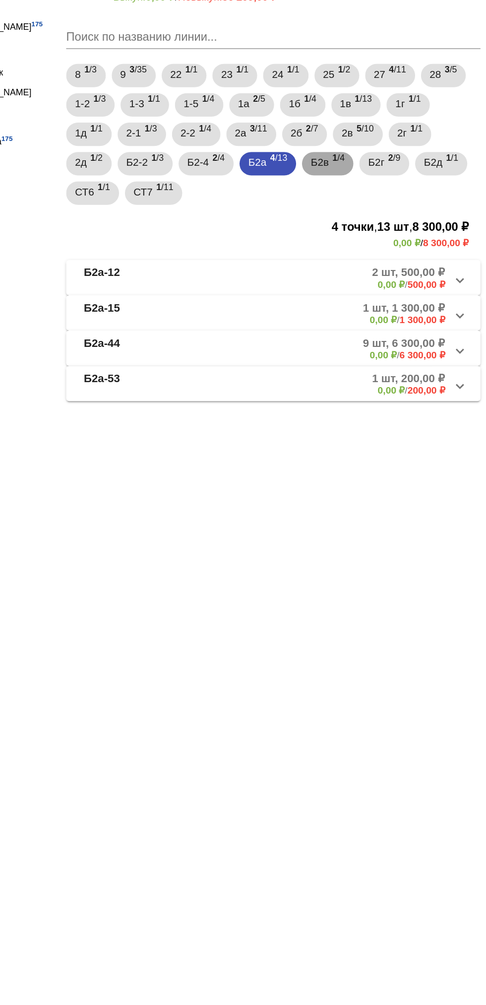
click at [380, 215] on span "Б2в" at bounding box center [374, 215] width 12 height 18
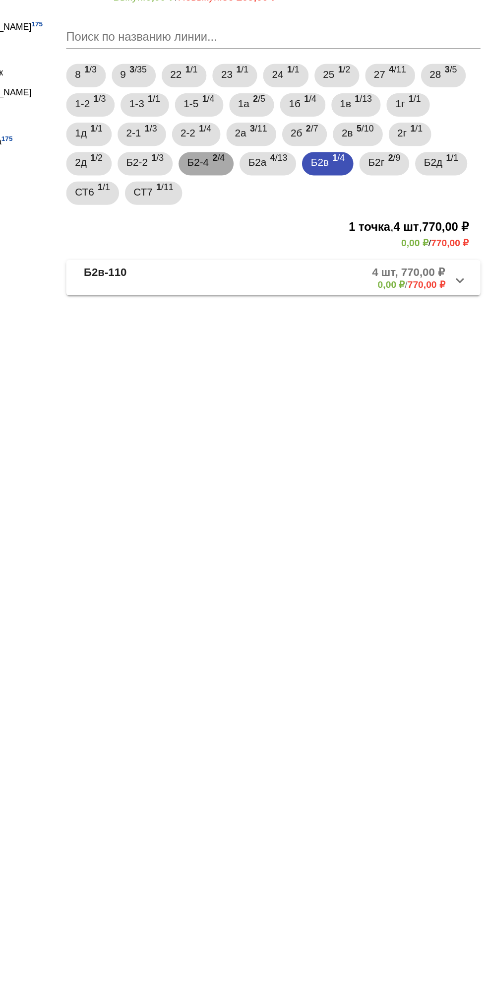
click at [299, 217] on span "Б2-4" at bounding box center [291, 215] width 14 height 18
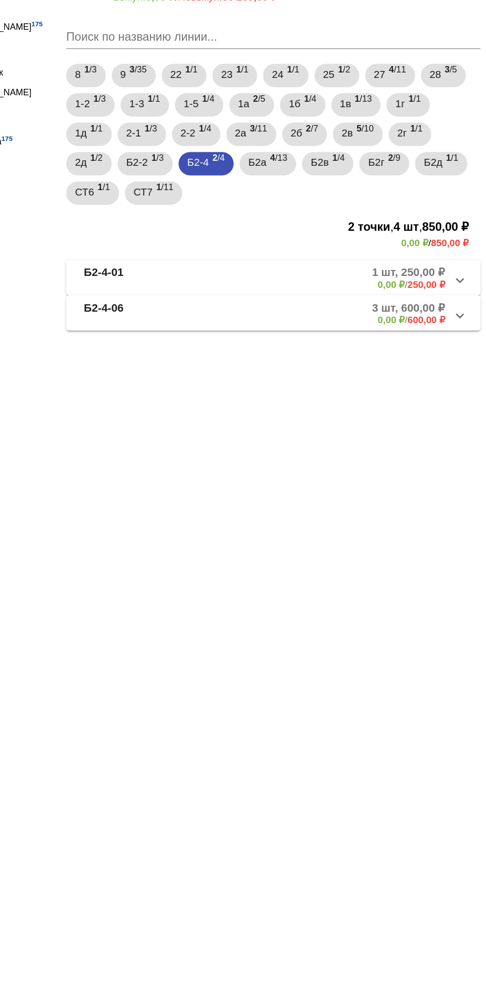
click at [328, 317] on mat-panel-description "3 шт, 600,00 ₽ 0,00 ₽ / 600,00 ₽" at bounding box center [381, 317] width 156 height 16
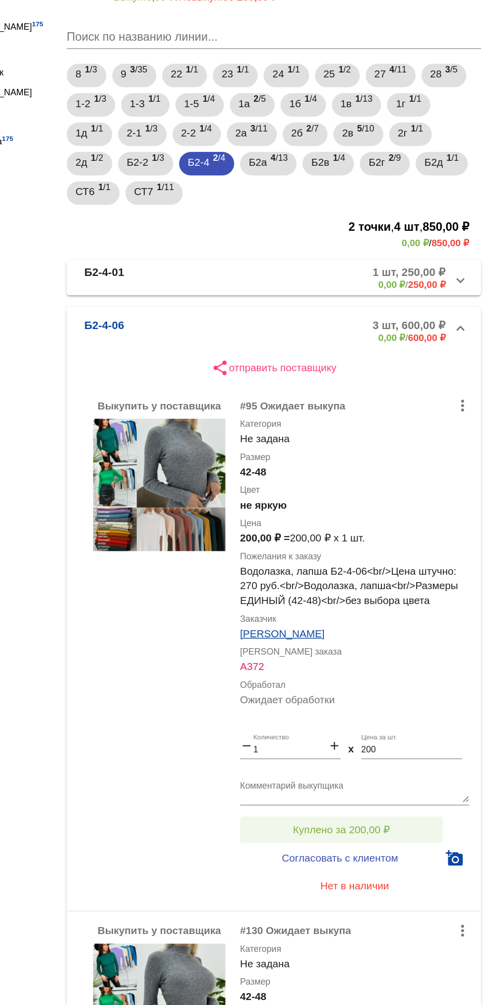
click at [420, 666] on span "Куплено за 200,00 ₽" at bounding box center [387, 666] width 65 height 8
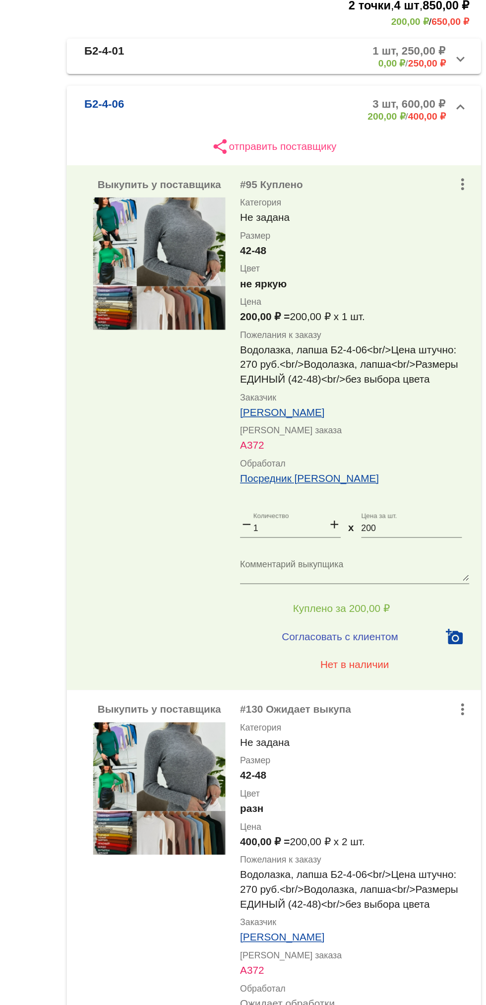
scroll to position [149, 0]
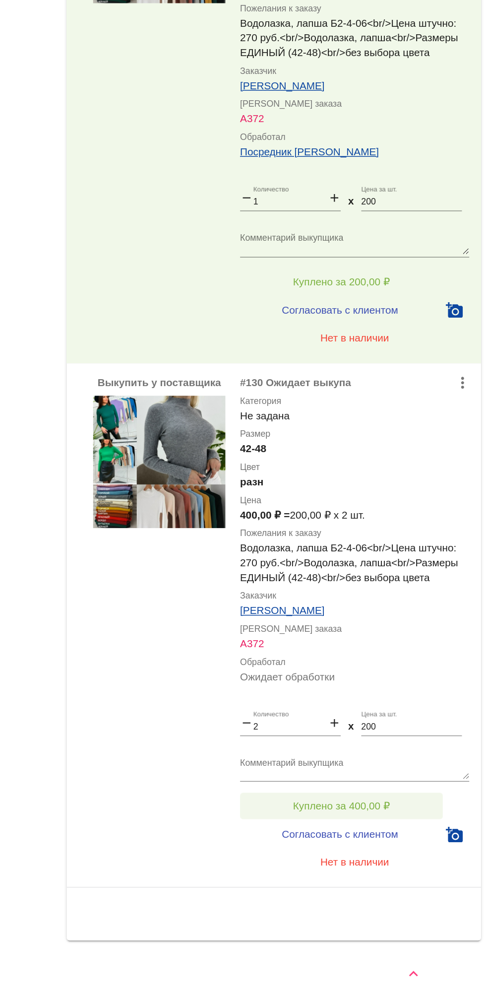
click at [418, 870] on span "Куплено за 400,00 ₽" at bounding box center [387, 870] width 65 height 8
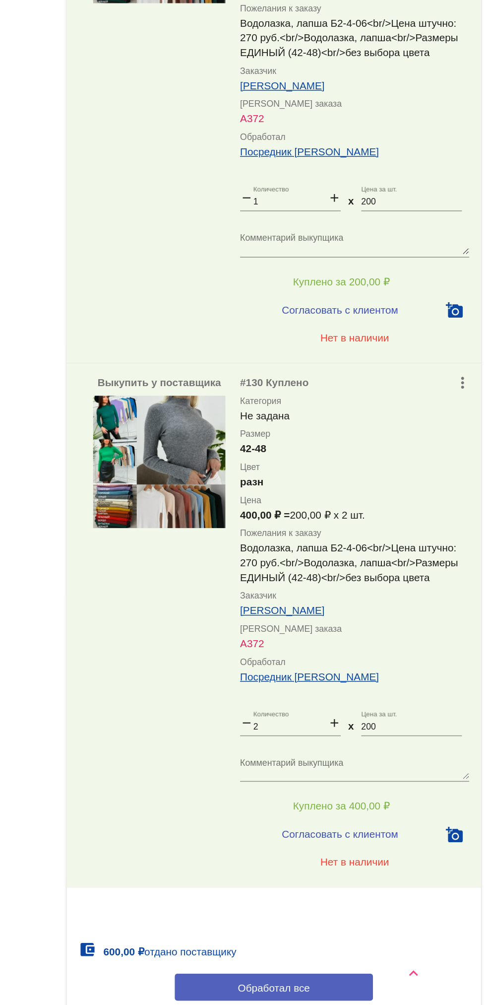
click at [383, 986] on button "Обработал все" at bounding box center [342, 992] width 134 height 18
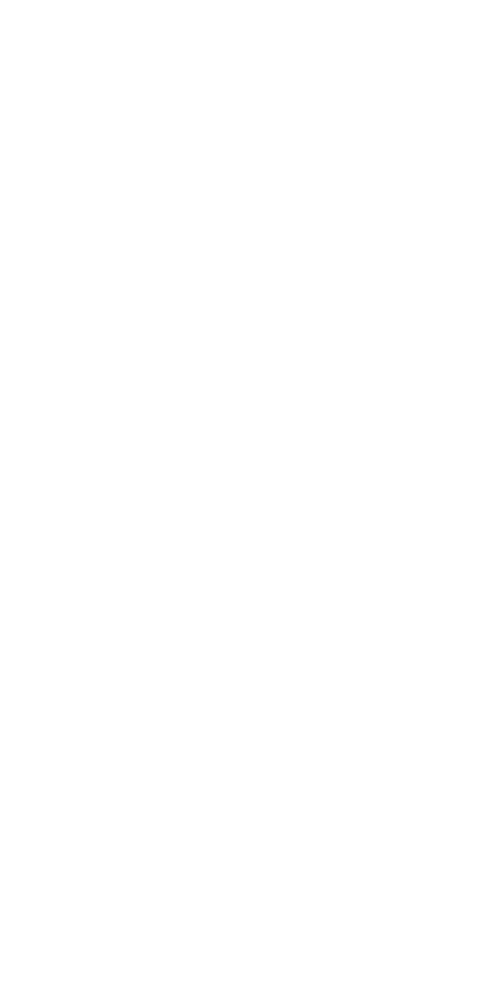
scroll to position [0, 0]
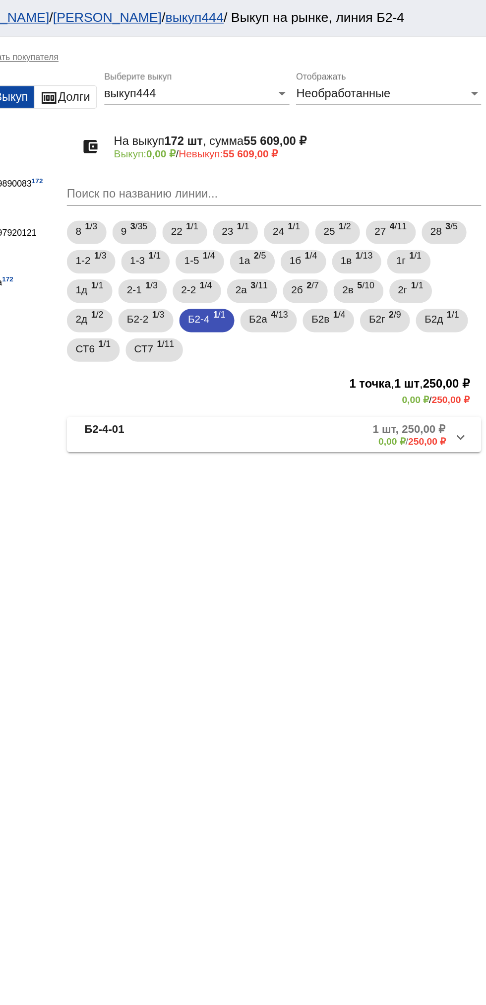
click at [246, 297] on mat-panel-title "Б2-4-01" at bounding box center [254, 293] width 80 height 16
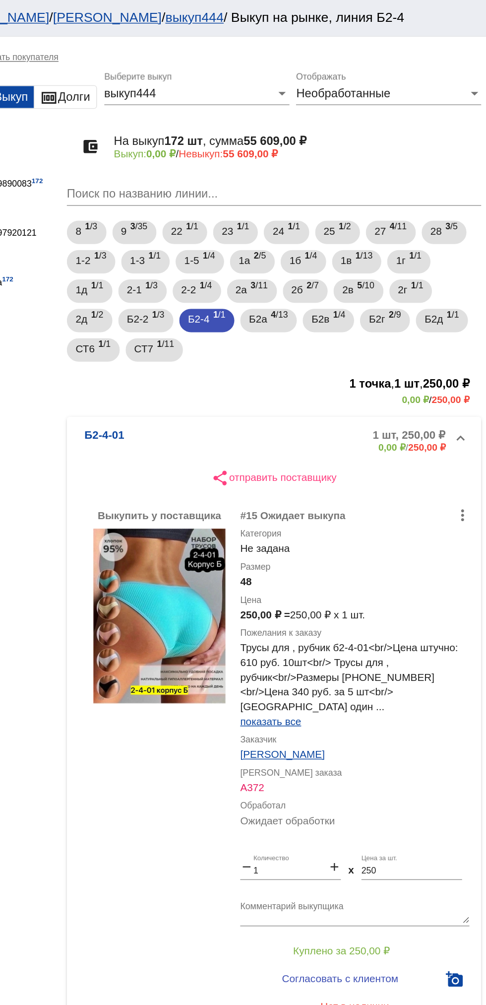
click at [285, 289] on mat-panel-title "Б2-4-01" at bounding box center [254, 297] width 80 height 16
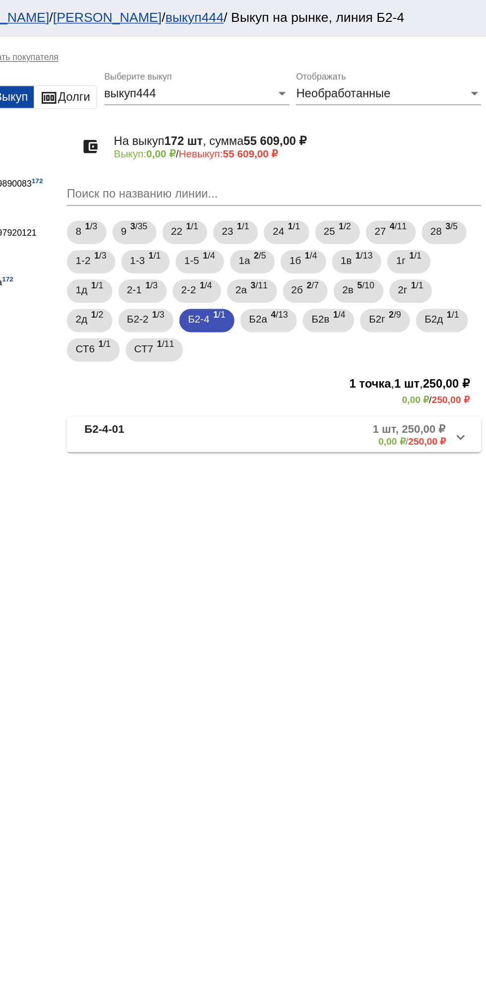
click at [305, 296] on mat-panel-description "1 шт, 250,00 ₽ 0,00 ₽ / 250,00 ₽" at bounding box center [381, 293] width 156 height 16
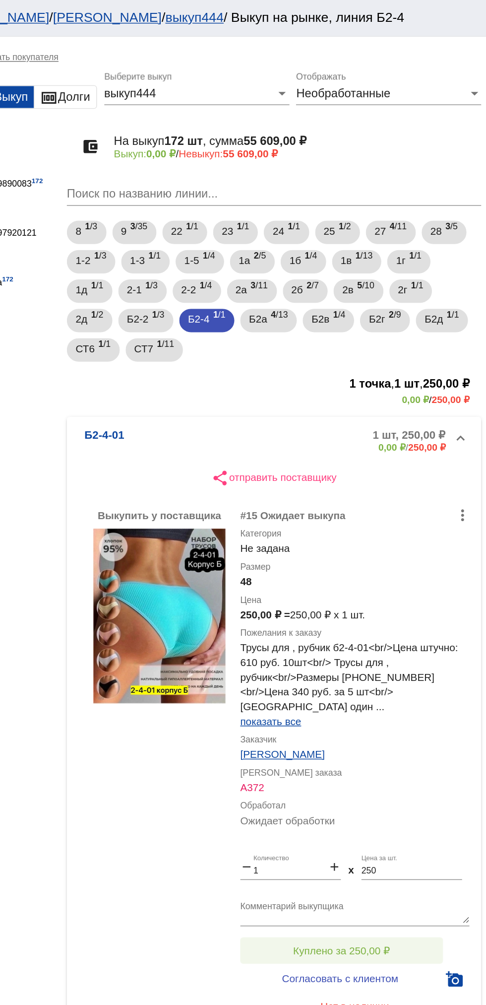
click at [354, 633] on button "Куплено за 250,00 ₽" at bounding box center [388, 642] width 137 height 18
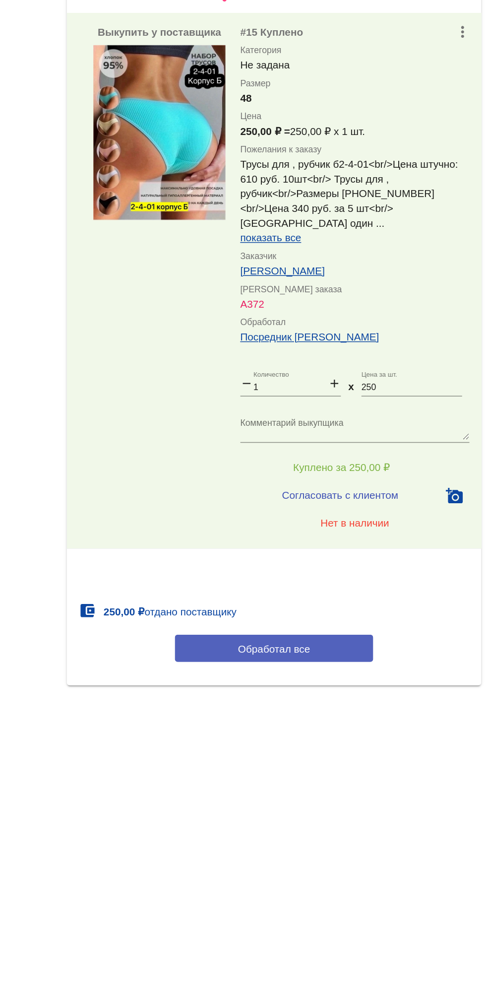
click at [296, 755] on button "Обработал все" at bounding box center [342, 764] width 134 height 18
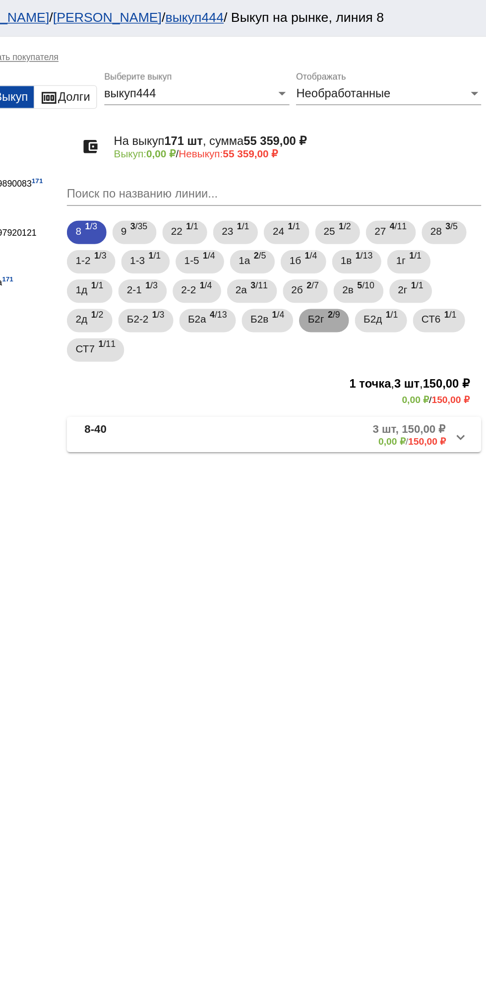
click at [366, 217] on mat-chip "Б2г 2 /9" at bounding box center [376, 216] width 34 height 16
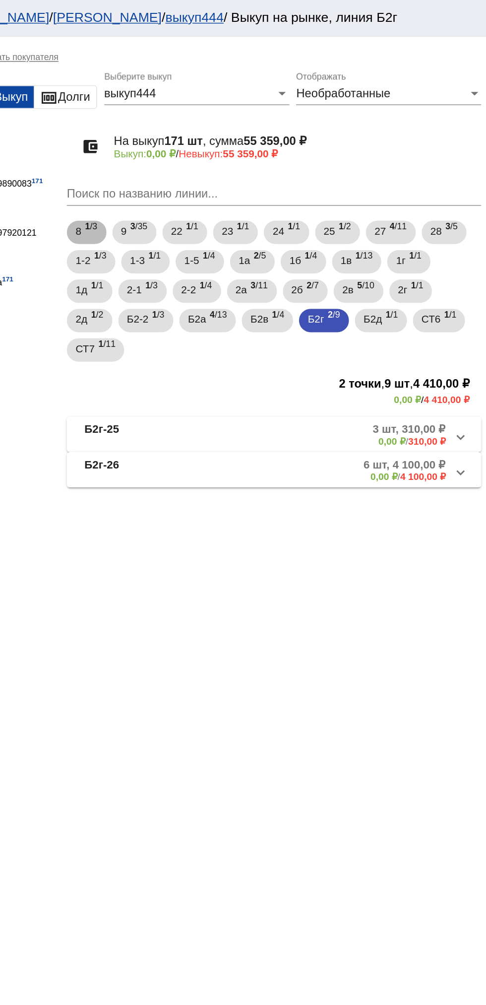
click at [409, 228] on div "8 1 /3 9 3 /35 22 1 /1 23 1 /1 24 1 /1 25 1 /2 27 4 /11 28 3 /5 1-2 1 /3 1-3 1 …" at bounding box center [342, 196] width 284 height 99
click at [418, 226] on div "8 1 /3 9 3 /35 22 1 /1 23 1 /1 24 1 /1 25 1 /2 27 4 /11 28 3 /5 1-2 1 /3 1-3 1 …" at bounding box center [342, 196] width 284 height 99
click at [411, 223] on span "Б2д" at bounding box center [409, 215] width 12 height 18
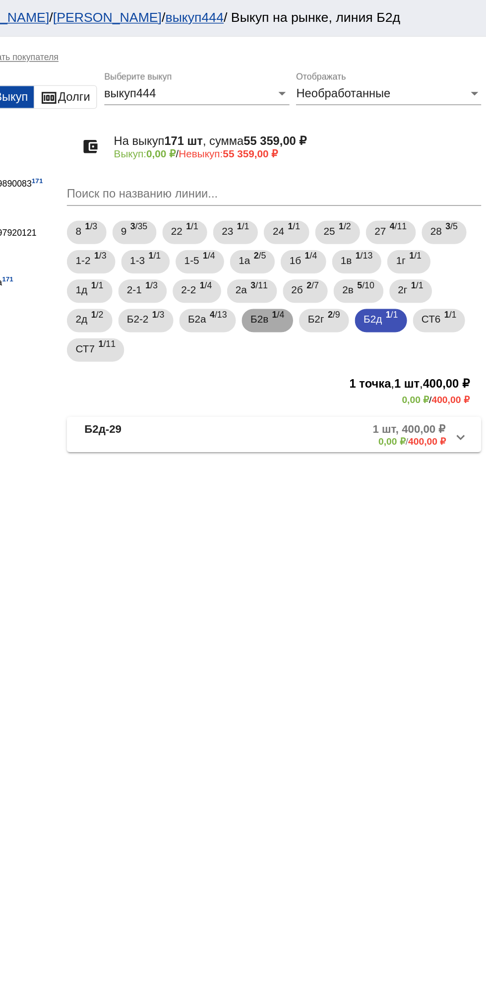
click at [330, 219] on span "Б2в" at bounding box center [332, 215] width 12 height 18
click at [241, 215] on mat-chip "Б2-2 1 /3" at bounding box center [255, 216] width 37 height 16
click at [338, 218] on span "Б2в" at bounding box center [332, 215] width 12 height 18
click at [245, 287] on mat-panel-title "Б2в-110" at bounding box center [254, 293] width 81 height 16
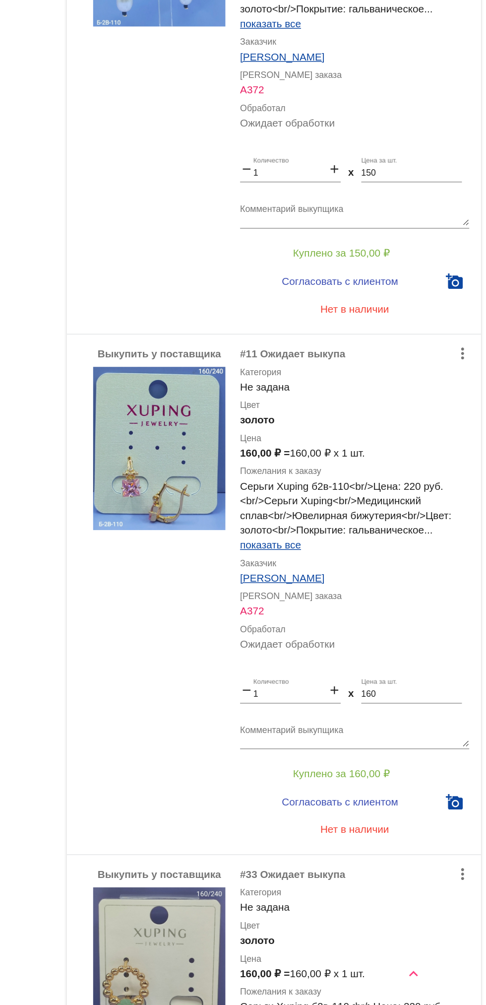
scroll to position [87, 0]
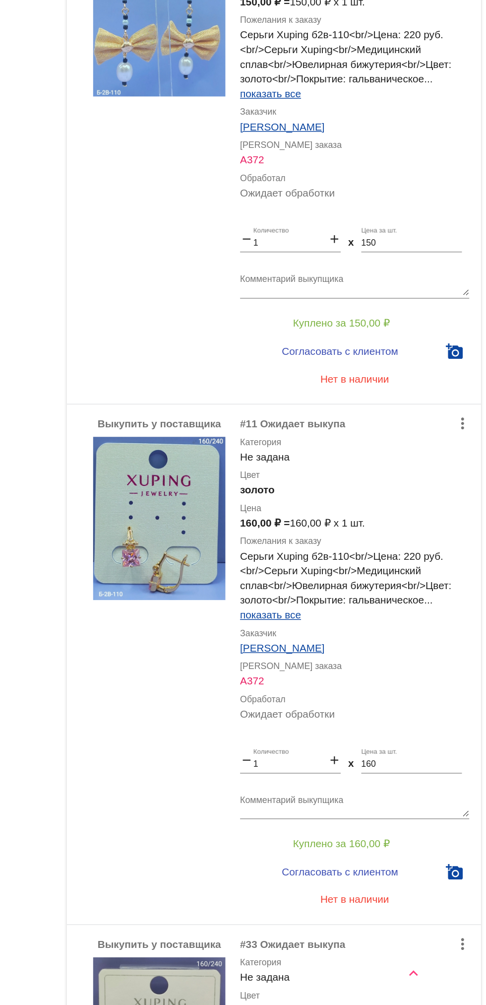
click at [262, 700] on img at bounding box center [264, 676] width 89 height 110
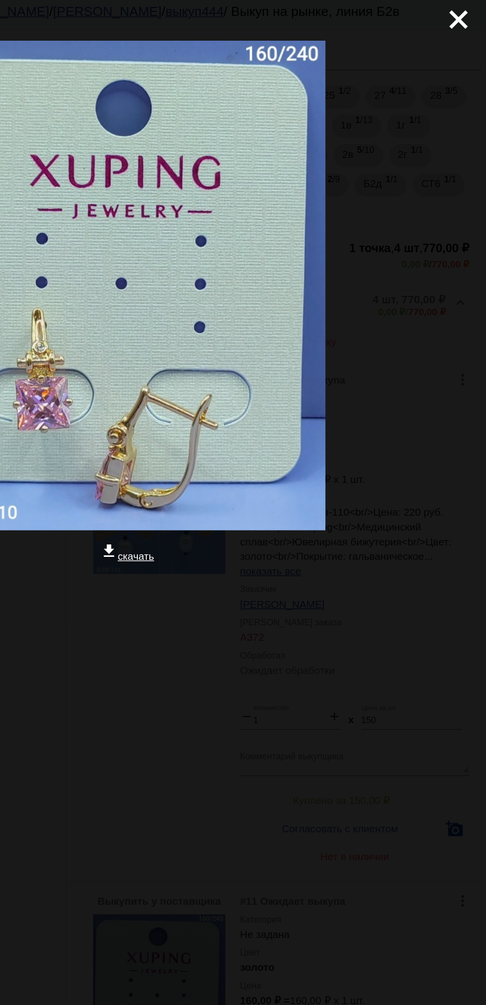
click at [461, 18] on mat-icon "close" at bounding box center [463, 13] width 12 height 12
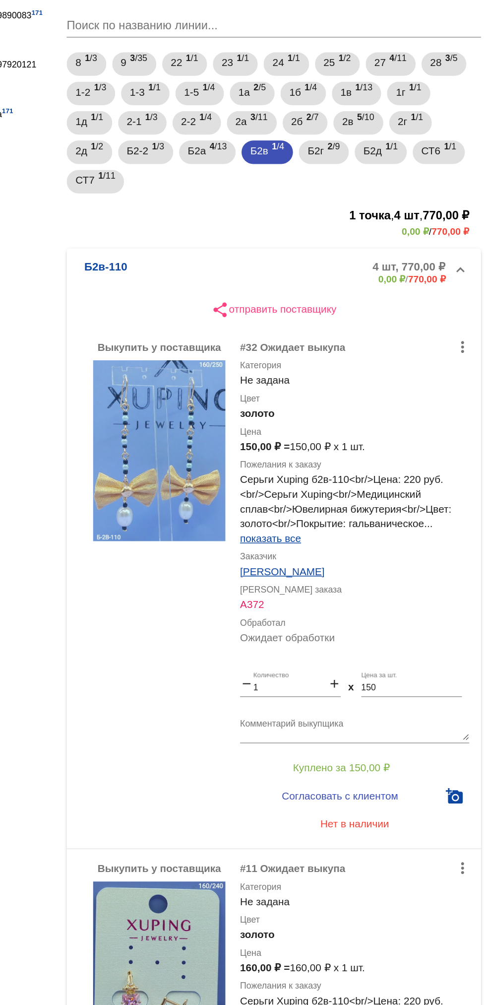
scroll to position [66, 0]
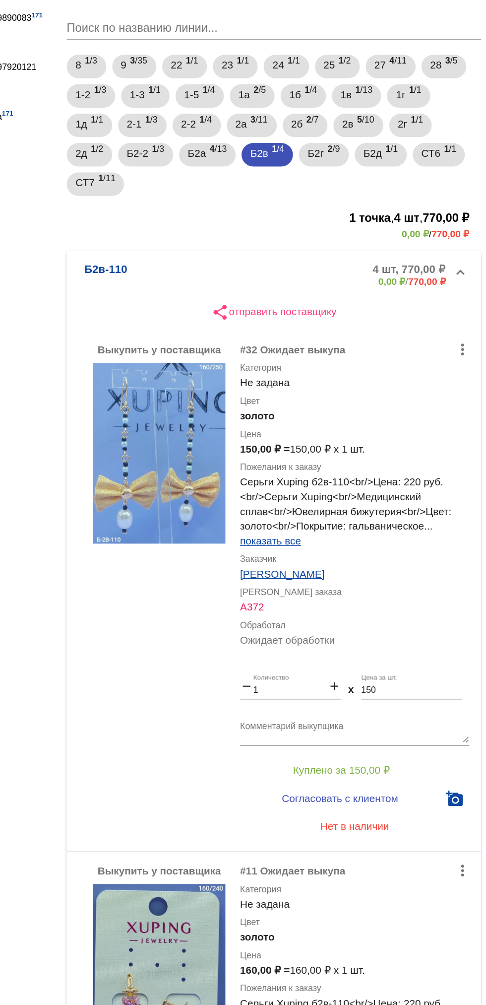
click at [418, 513] on input "150" at bounding box center [435, 512] width 68 height 7
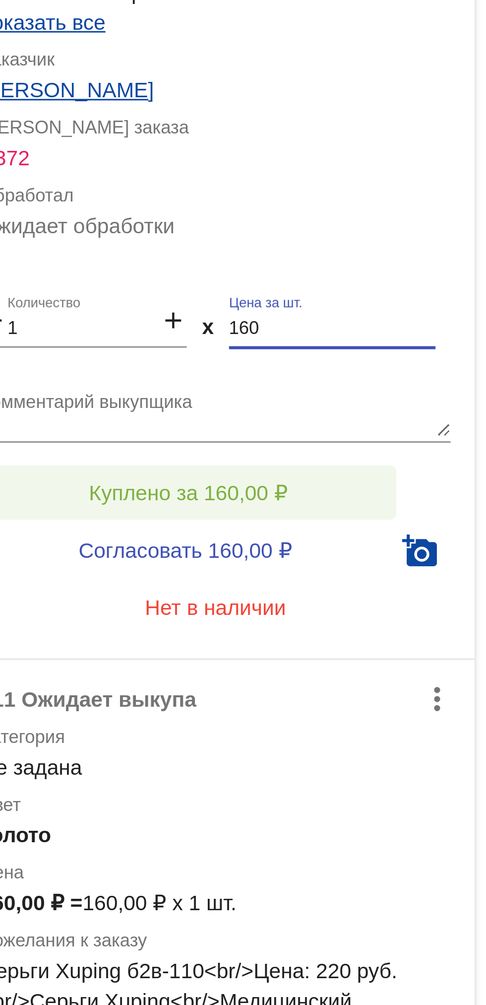
type input "160"
click at [409, 564] on span "Куплено за 160,00 ₽" at bounding box center [387, 566] width 65 height 8
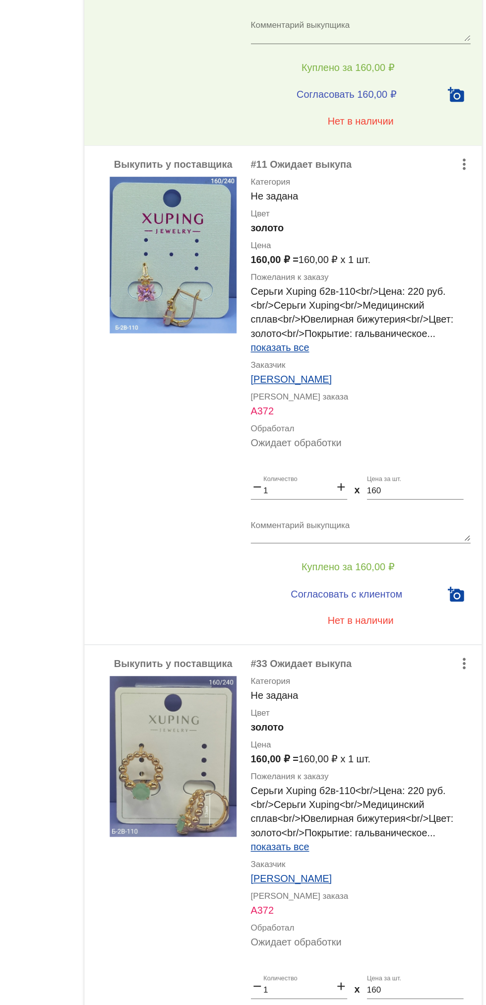
scroll to position [433, 0]
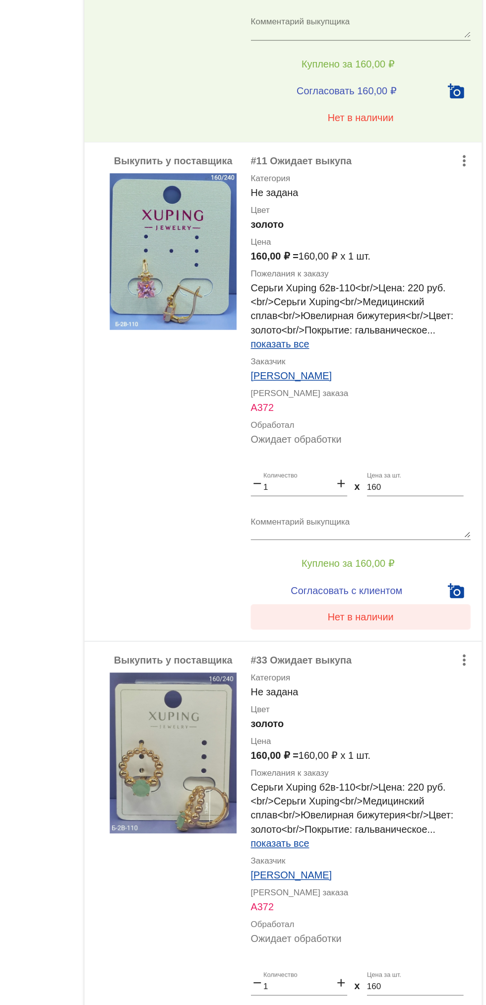
click at [410, 587] on span "Нет в наличии" at bounding box center [397, 587] width 47 height 8
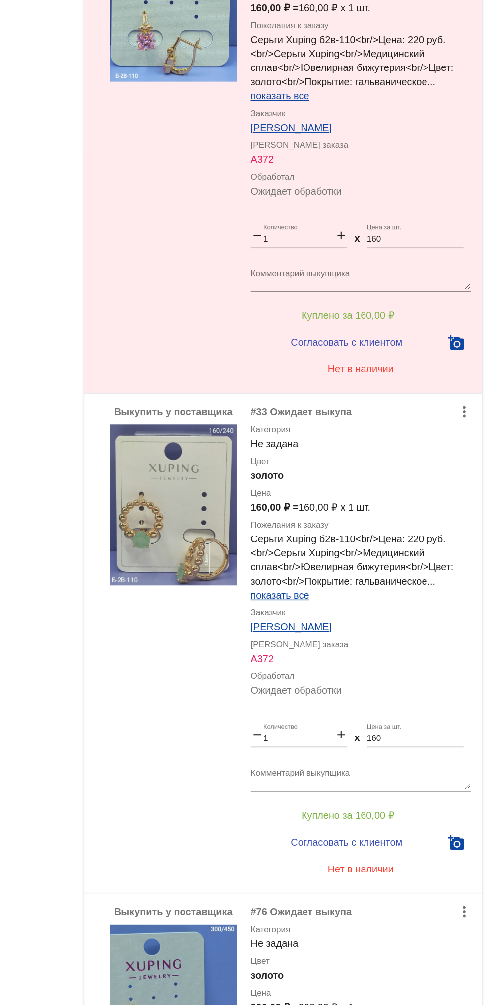
scroll to position [816, 0]
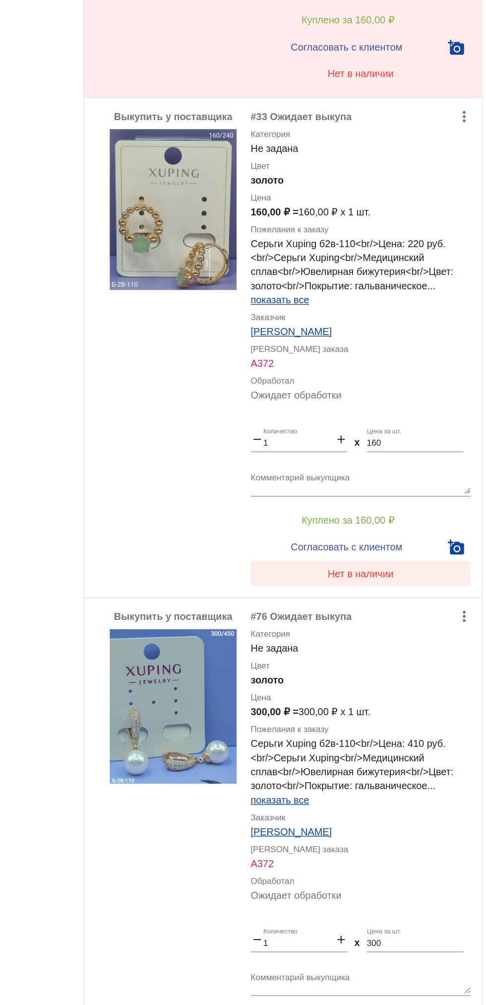
click at [415, 550] on button "Нет в наличии" at bounding box center [397, 557] width 155 height 18
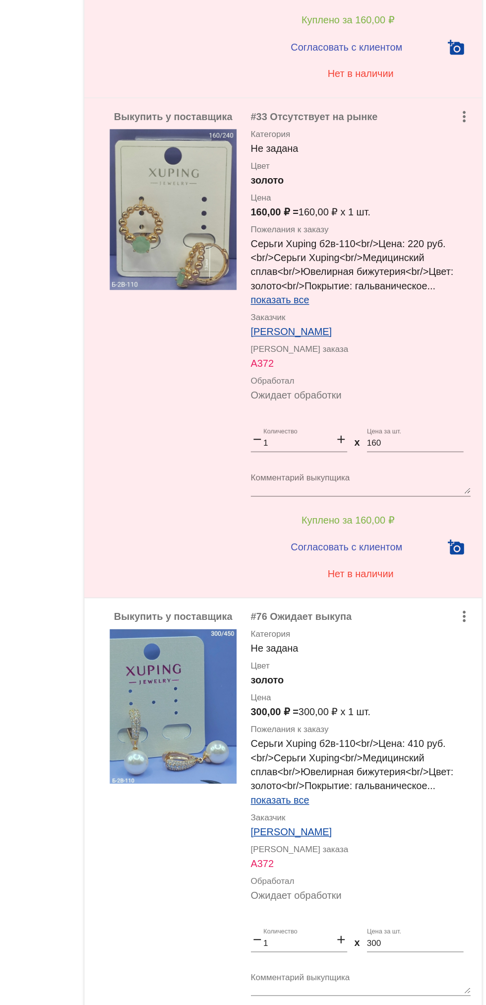
scroll to position [0, 0]
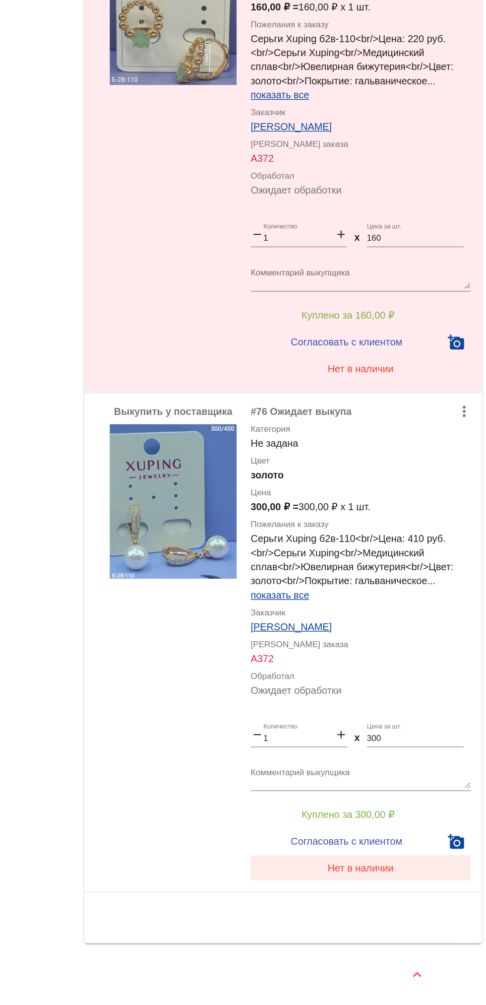
click at [411, 908] on span "Нет в наличии" at bounding box center [397, 908] width 47 height 8
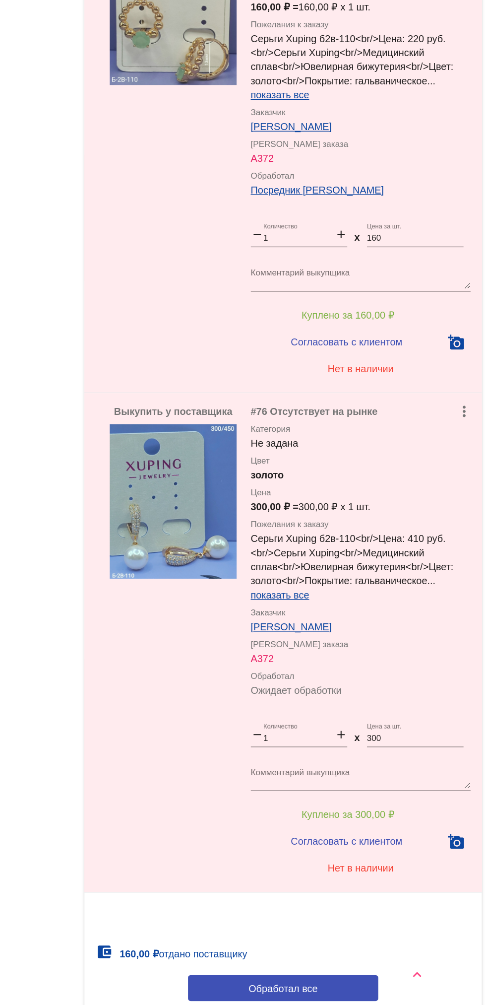
scroll to position [873, 0]
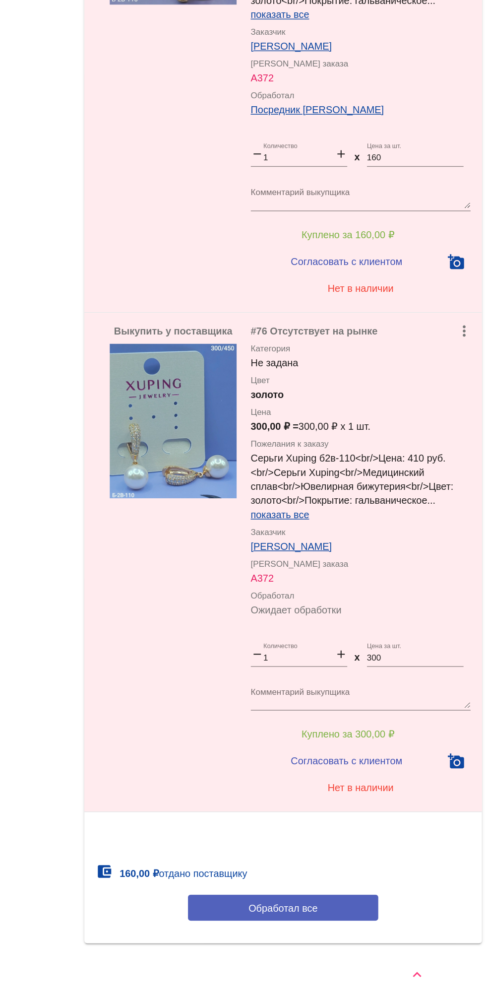
click at [375, 944] on button "Обработал все" at bounding box center [342, 936] width 134 height 18
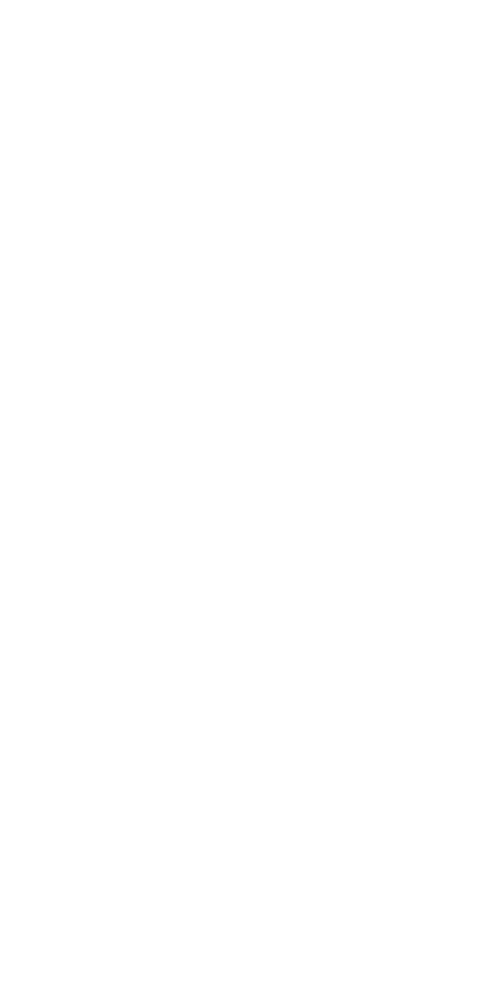
scroll to position [0, 0]
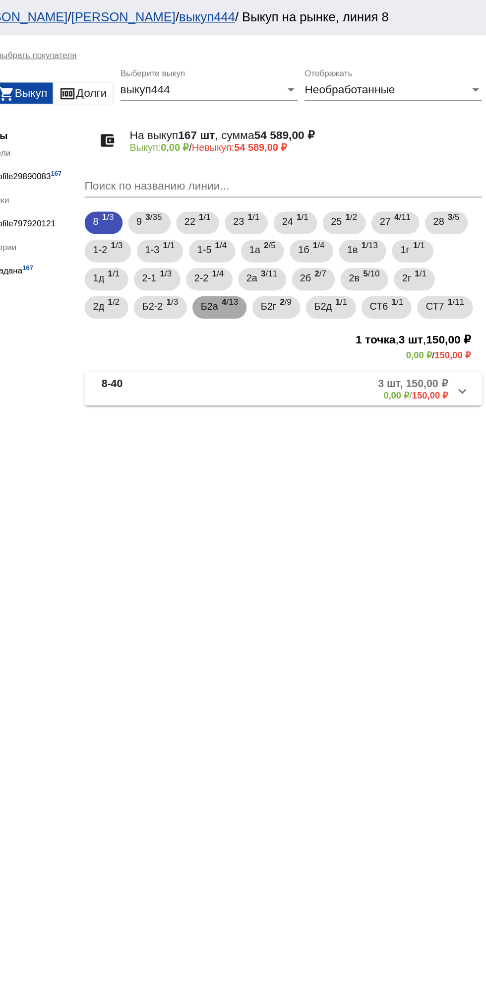
click at [297, 221] on span "Б2а" at bounding box center [290, 215] width 12 height 18
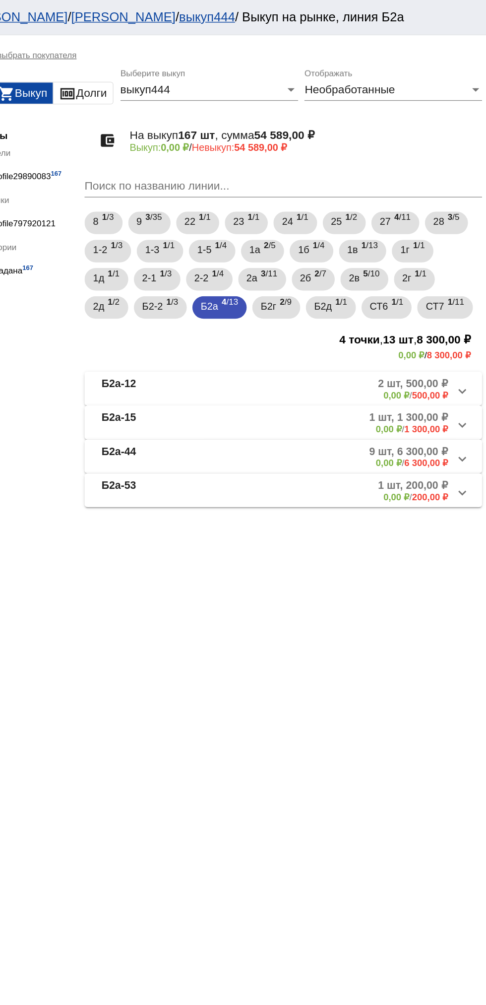
click at [382, 348] on mat-panel-description "1 шт, 200,00 ₽ 0,00 ₽ / 200,00 ₽" at bounding box center [380, 345] width 158 height 16
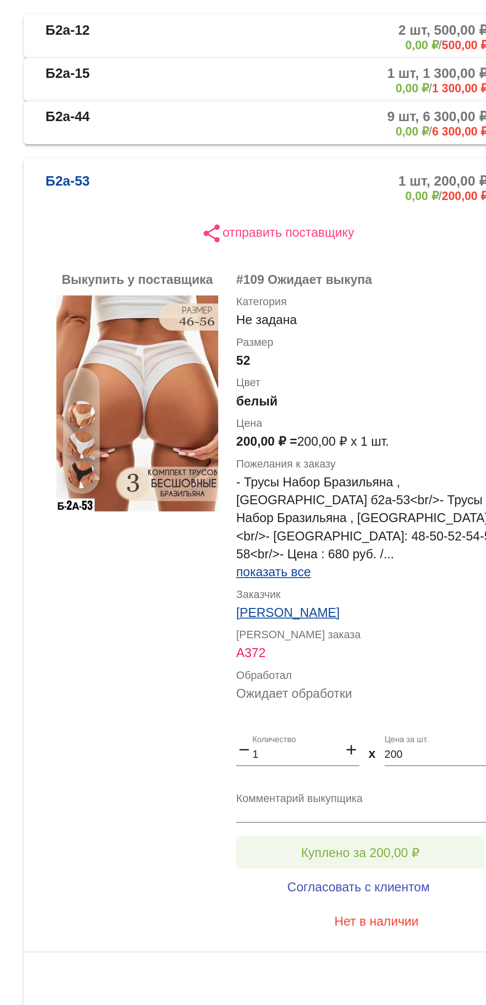
click at [394, 720] on button "Куплено за 200,00 ₽" at bounding box center [388, 723] width 137 height 18
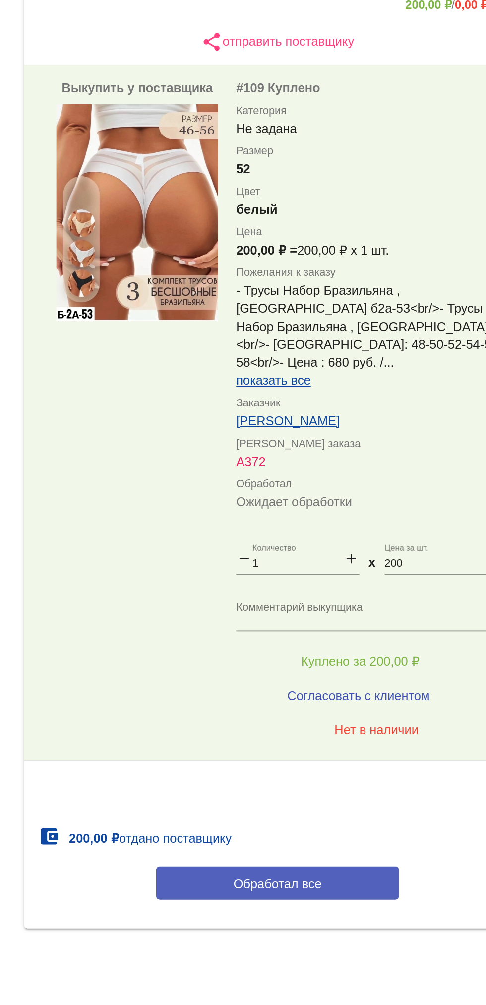
click at [367, 839] on button "Обработал все" at bounding box center [342, 845] width 134 height 18
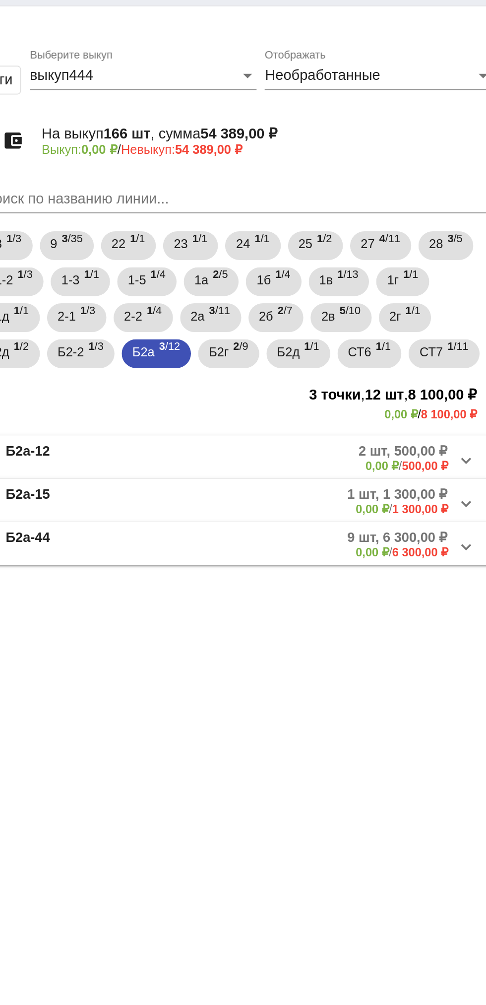
click at [388, 331] on mat-expansion-panel-header "Б2а-44 9 шт, 6 300,00 ₽ 0,00 ₽ / 6 300,00 ₽" at bounding box center [342, 321] width 280 height 24
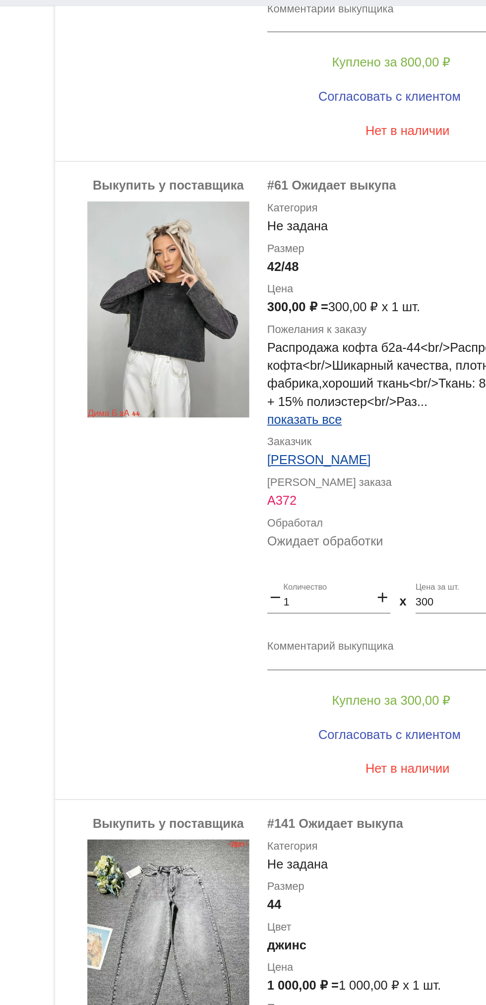
scroll to position [969, 0]
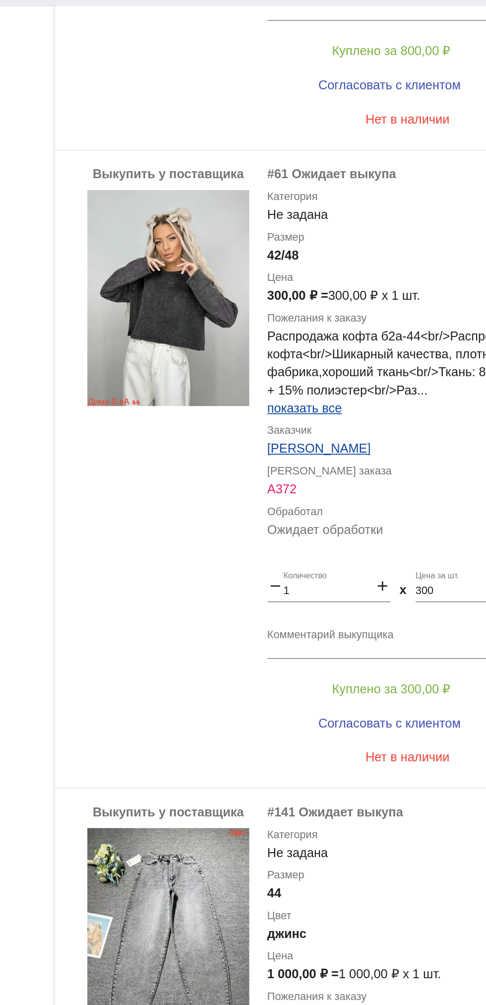
click at [264, 226] on img at bounding box center [264, 185] width 89 height 119
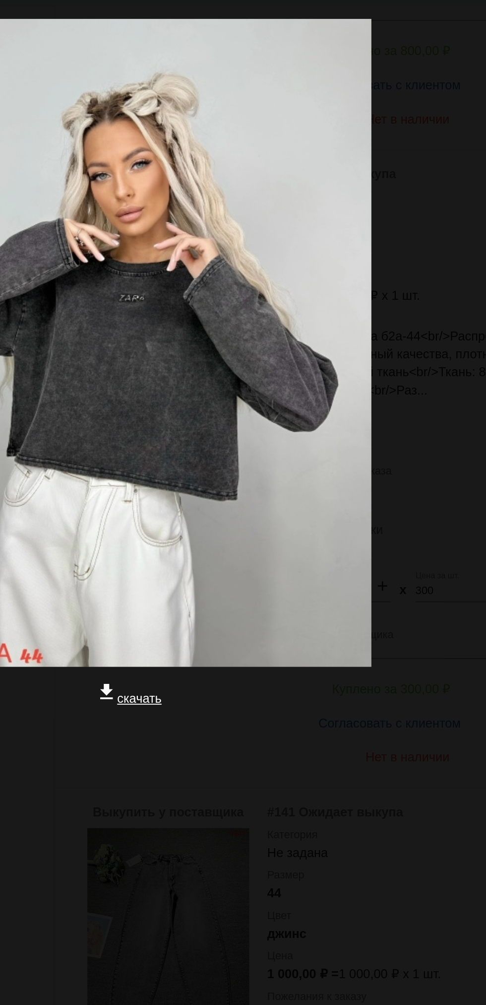
click at [264, 453] on div at bounding box center [243, 460] width 470 height 99
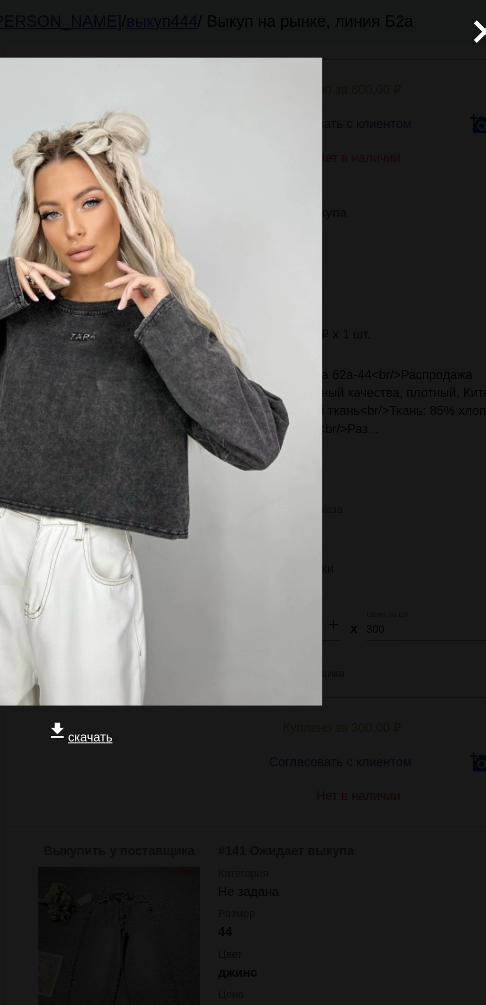
click at [467, 16] on mat-icon "close" at bounding box center [463, 13] width 12 height 12
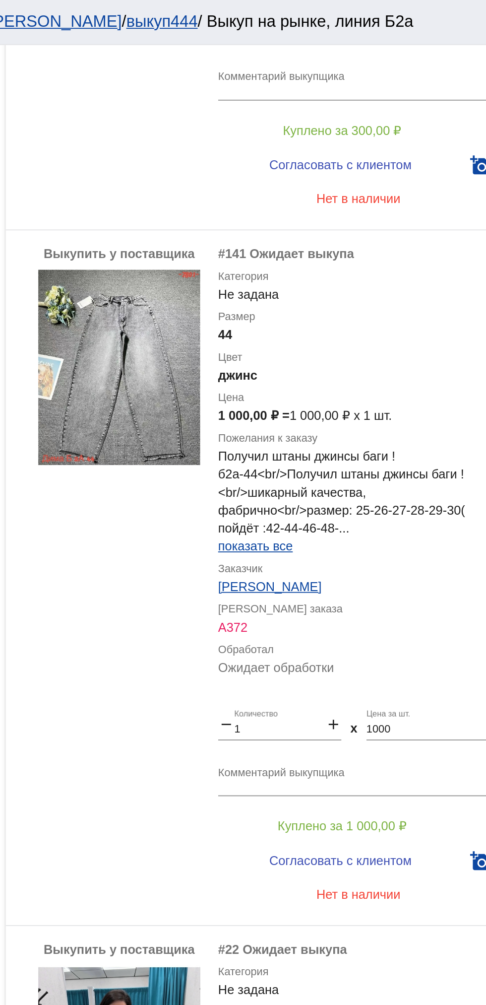
scroll to position [1299, 0]
click at [258, 215] on img at bounding box center [264, 202] width 89 height 108
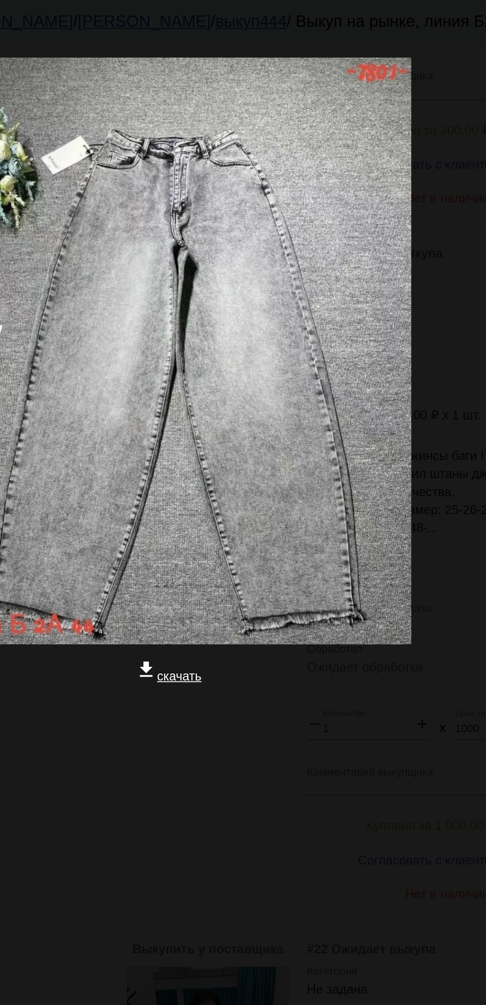
click at [294, 430] on div at bounding box center [243, 427] width 470 height 99
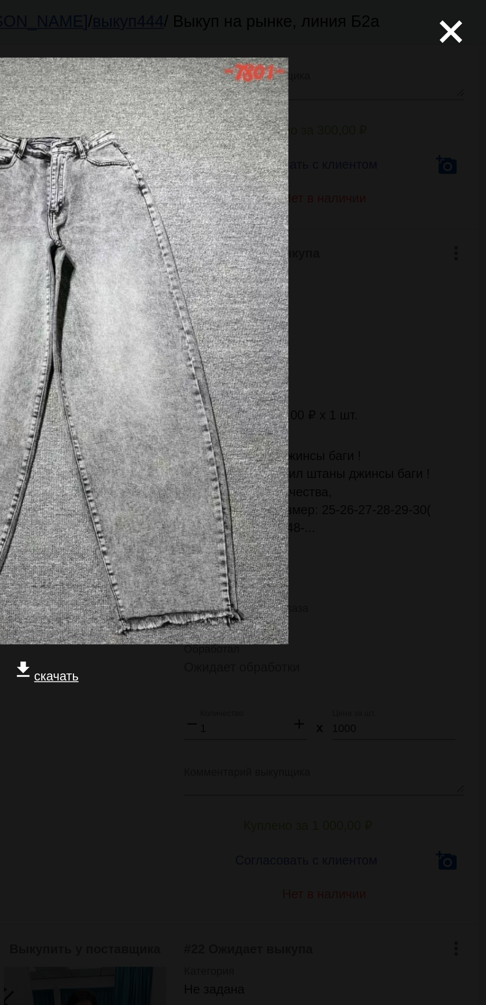
click at [469, 19] on mat-icon "close" at bounding box center [463, 13] width 12 height 12
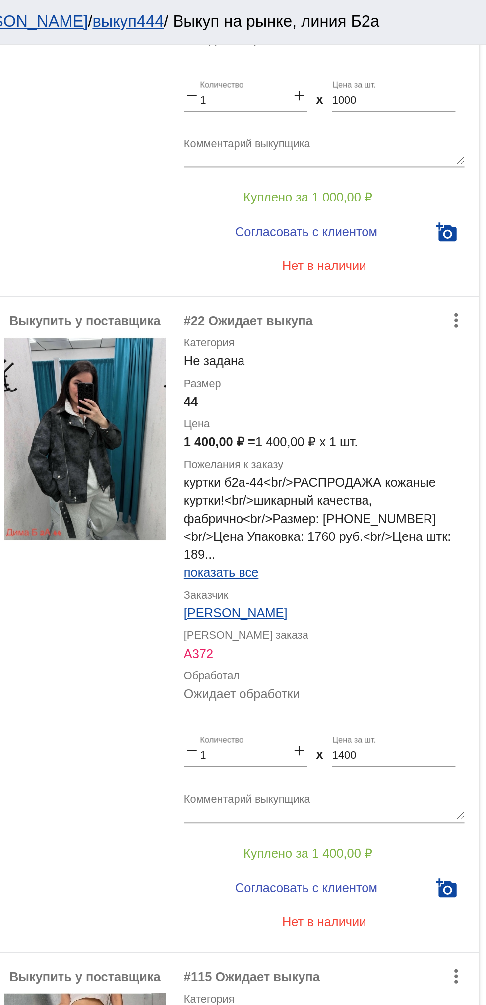
scroll to position [1656, 0]
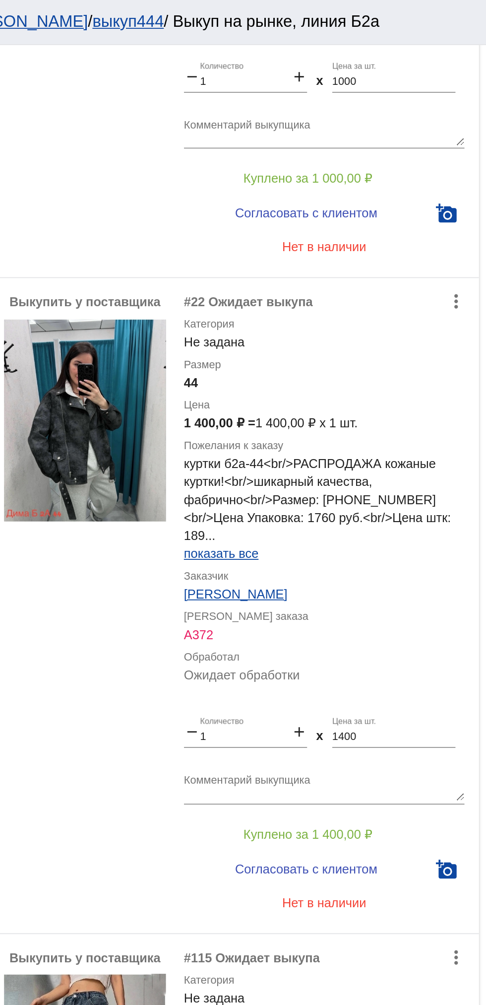
click at [259, 260] on img at bounding box center [264, 231] width 89 height 113
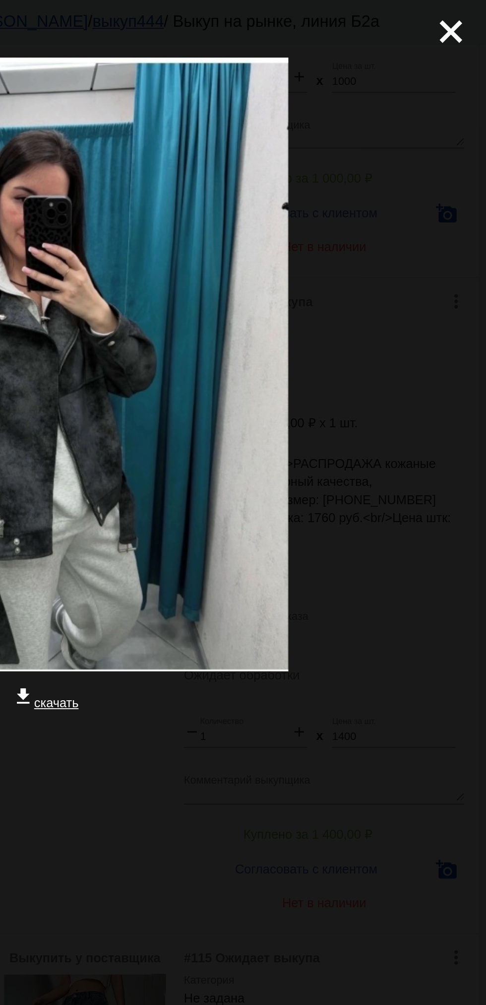
click at [466, 19] on mat-icon "close" at bounding box center [463, 13] width 12 height 12
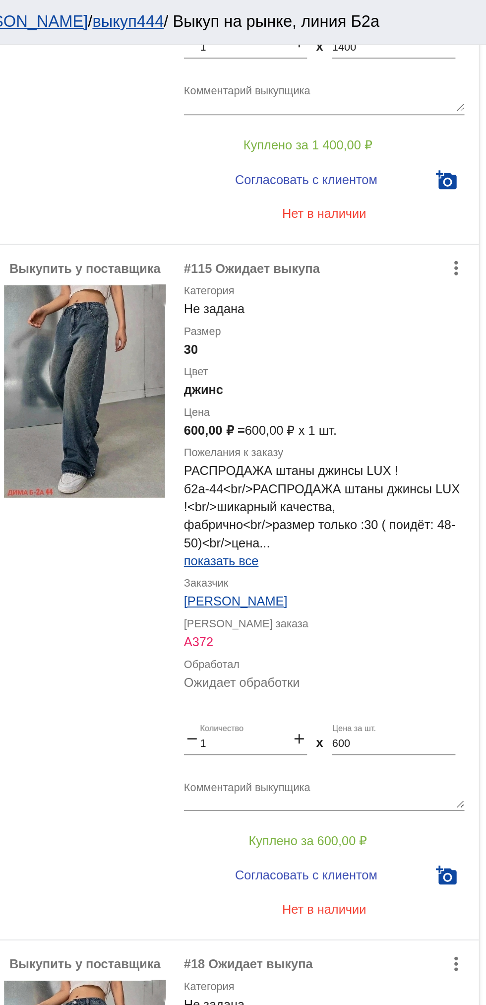
scroll to position [2039, 0]
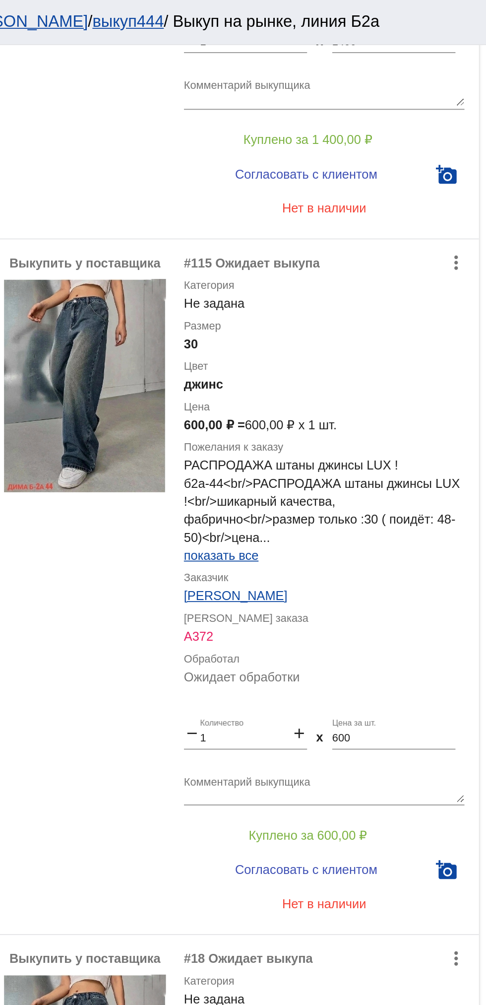
click at [256, 234] on img at bounding box center [264, 213] width 89 height 118
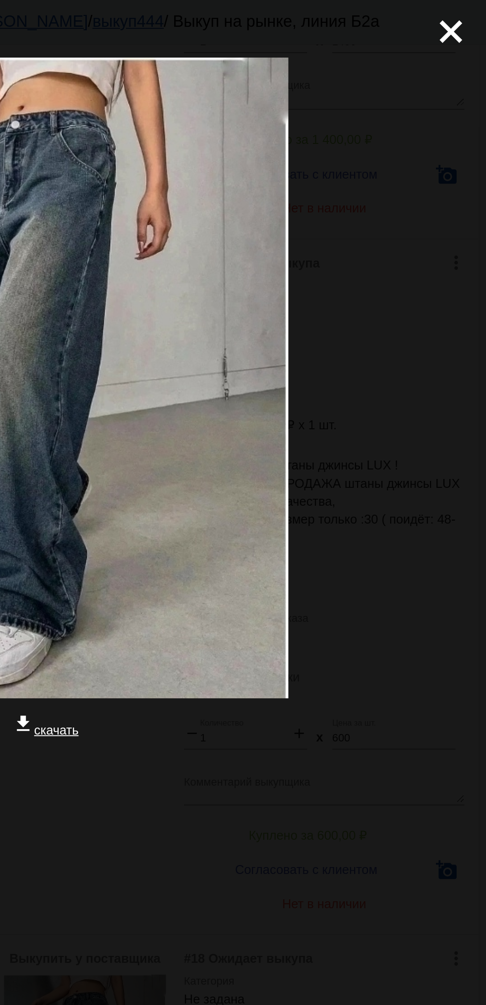
click at [463, 17] on mat-icon "close" at bounding box center [463, 13] width 12 height 12
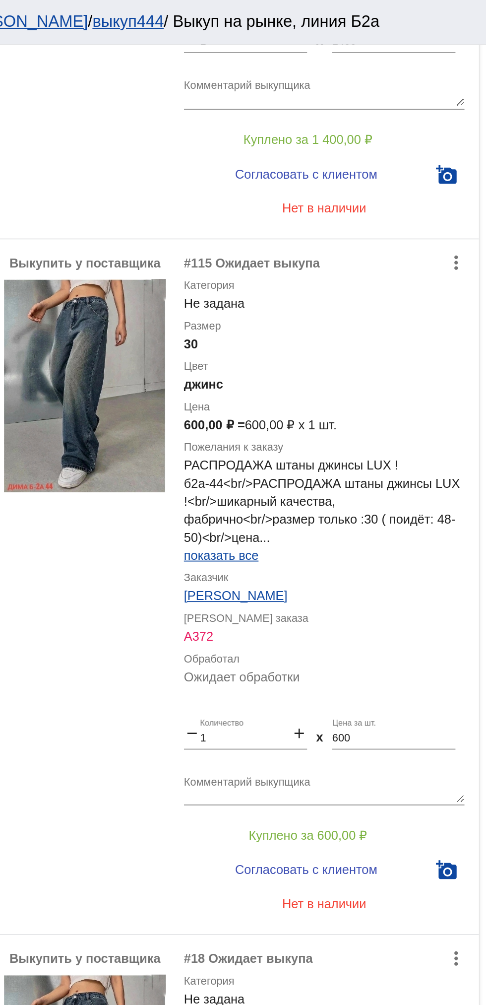
click at [256, 235] on img at bounding box center [264, 213] width 89 height 118
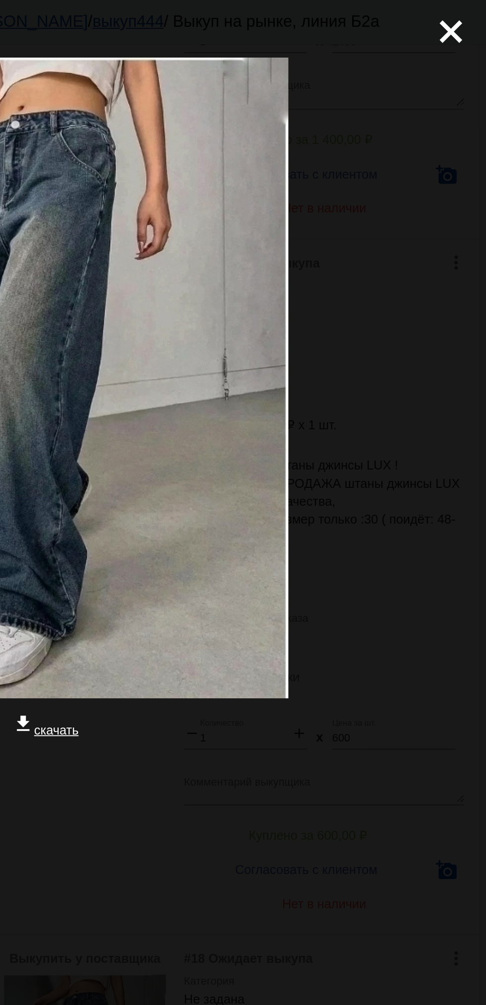
click at [464, 15] on mat-icon "close" at bounding box center [463, 13] width 12 height 12
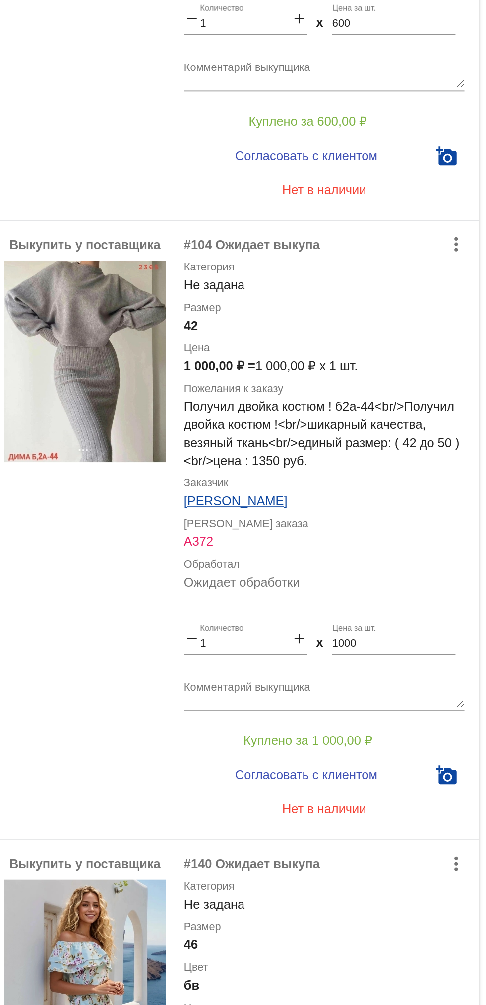
scroll to position [2472, 0]
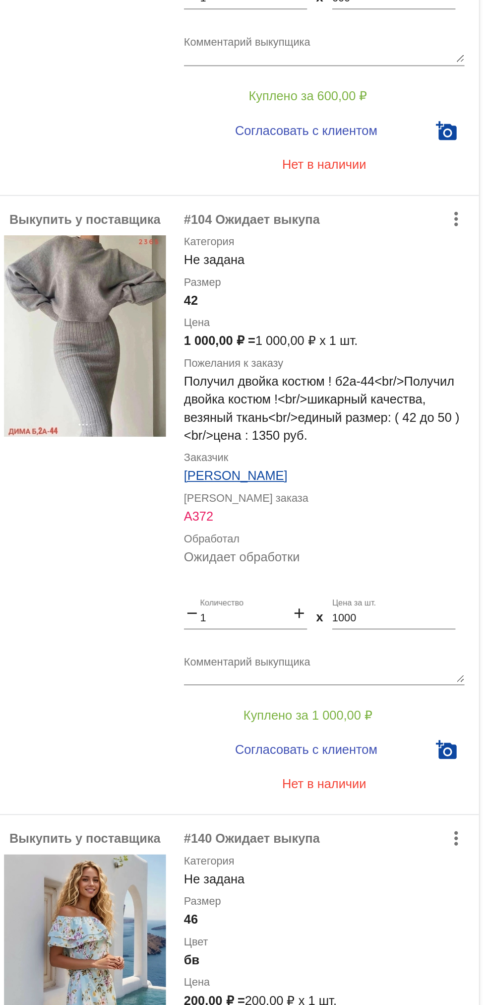
click at [263, 587] on img at bounding box center [264, 543] width 89 height 111
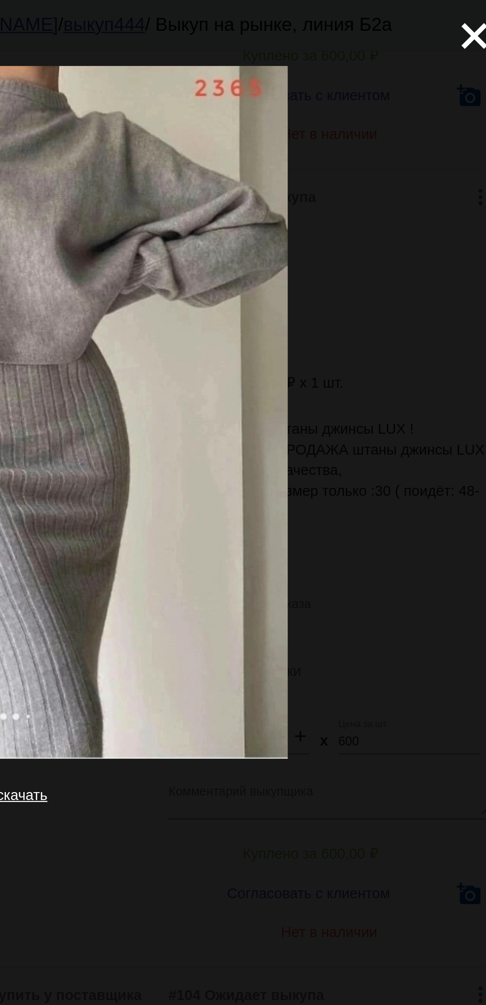
click at [469, 19] on mat-icon "close" at bounding box center [463, 13] width 12 height 12
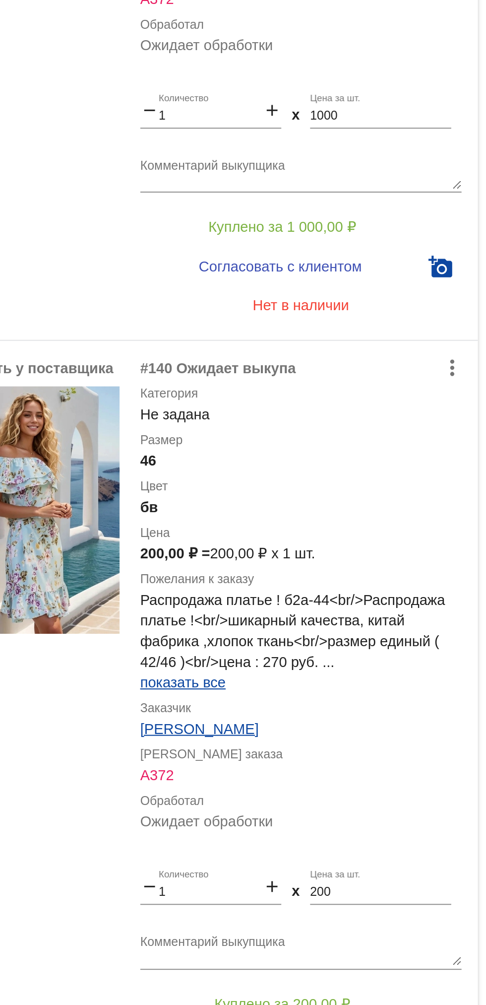
scroll to position [2728, 0]
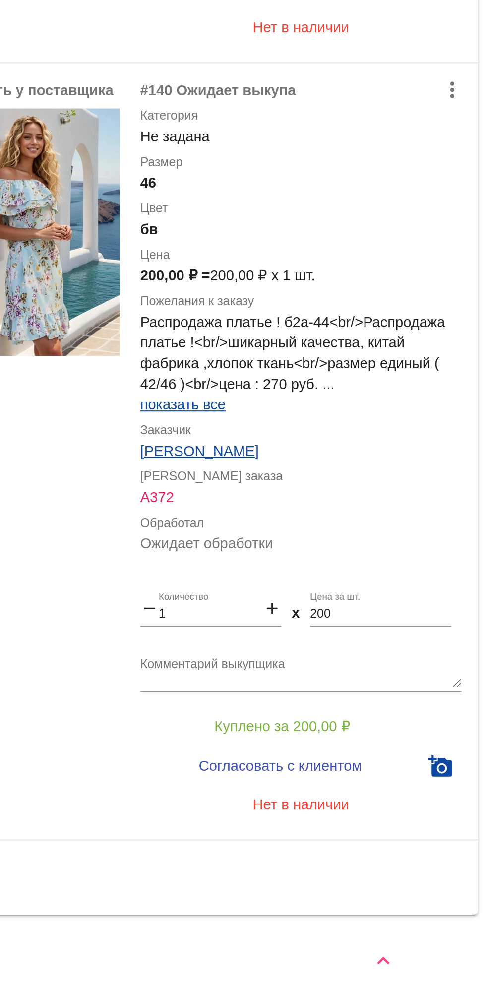
click at [325, 842] on textarea "Комментарий выкупщика" at bounding box center [397, 843] width 155 height 15
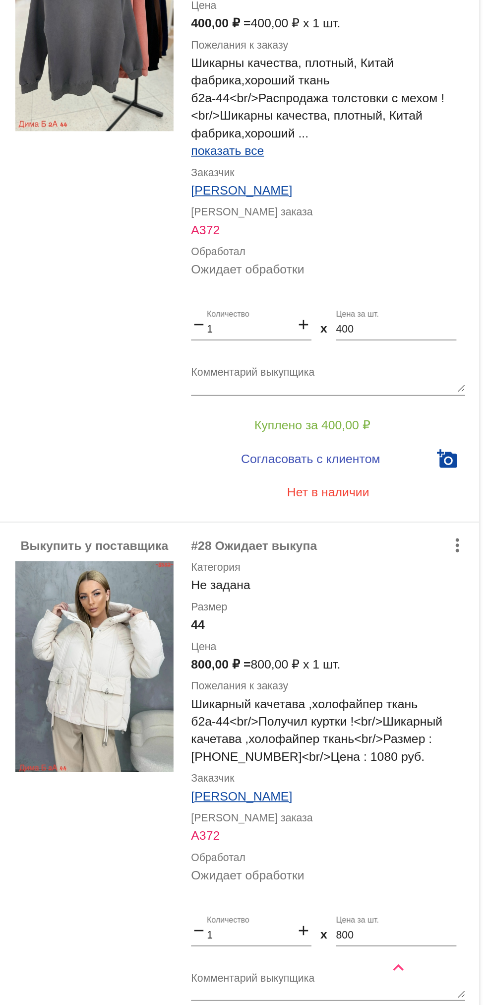
scroll to position [0, 0]
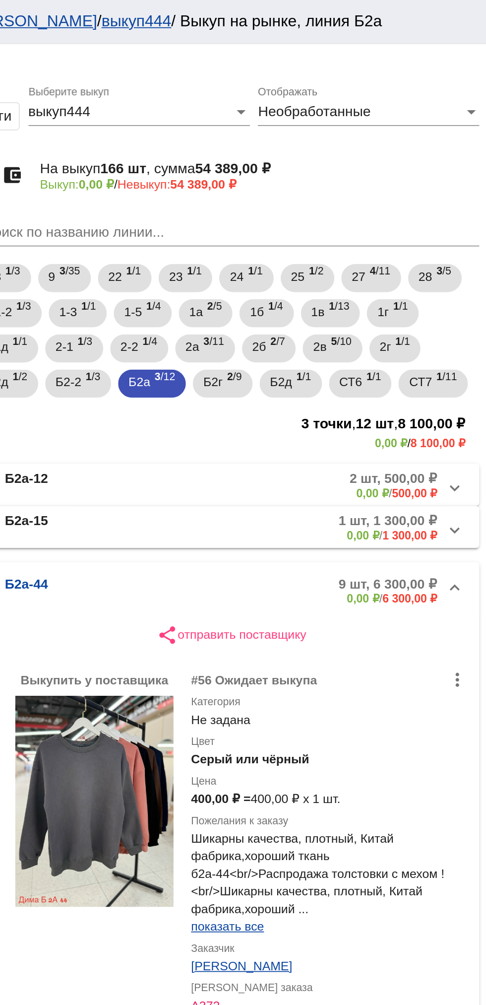
click at [327, 326] on mat-panel-description "9 шт, 6 300,00 ₽ 0,00 ₽ / 6 300,00 ₽" at bounding box center [379, 333] width 160 height 16
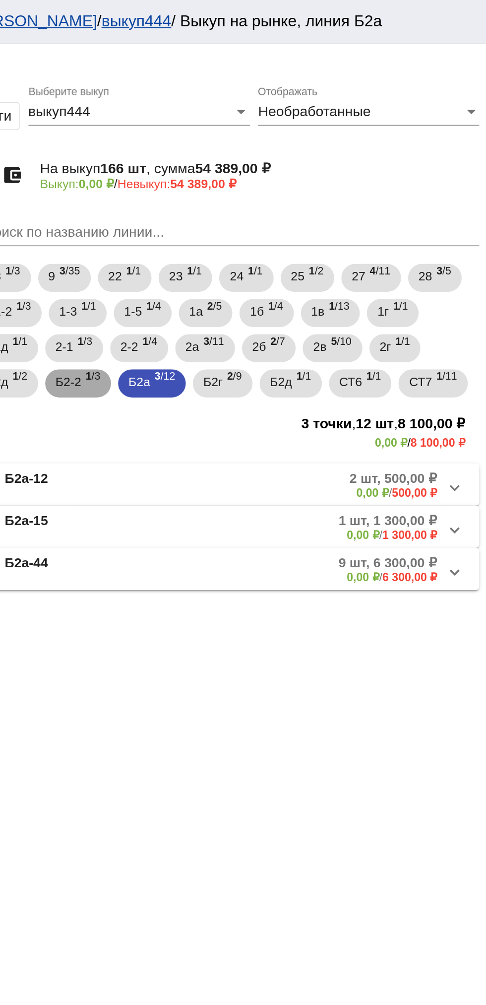
click at [248, 218] on span "Б2-2" at bounding box center [250, 215] width 14 height 18
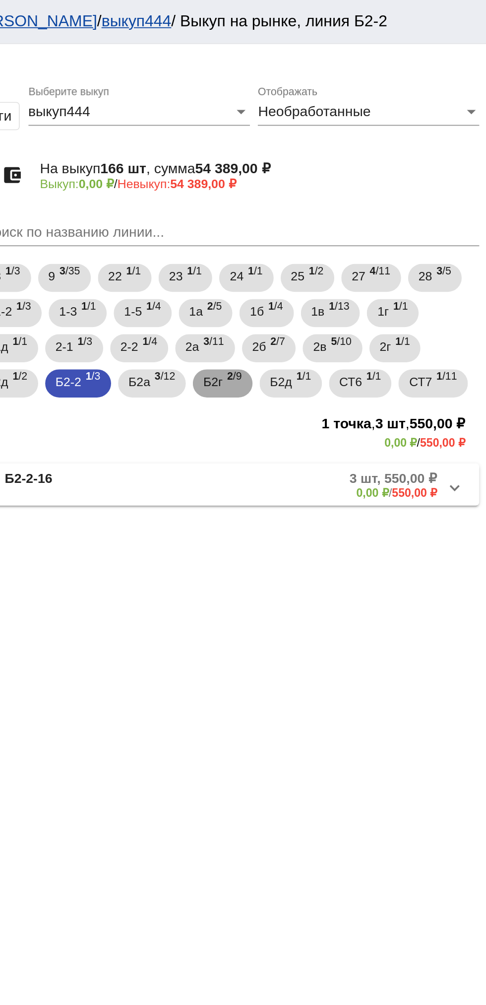
click at [333, 222] on span "Б2г" at bounding box center [331, 215] width 11 height 18
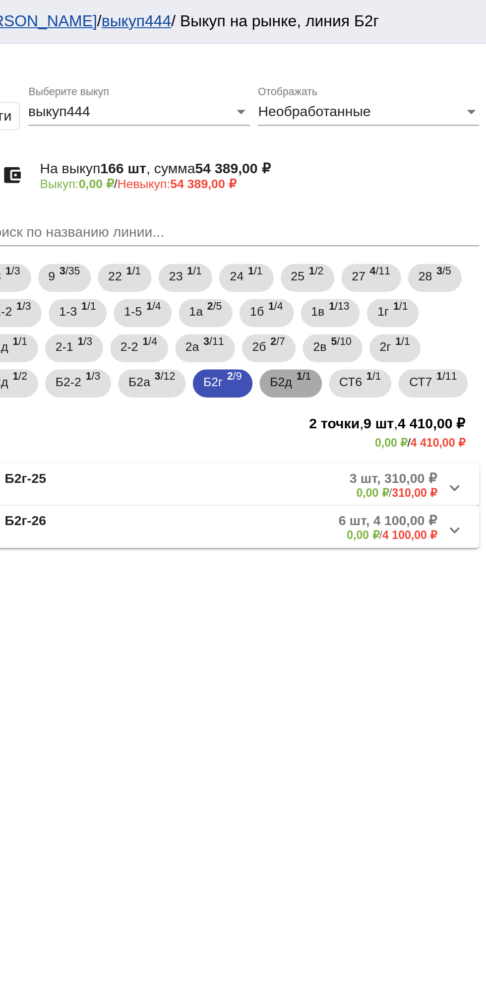
click at [373, 217] on span "Б2д" at bounding box center [370, 215] width 12 height 18
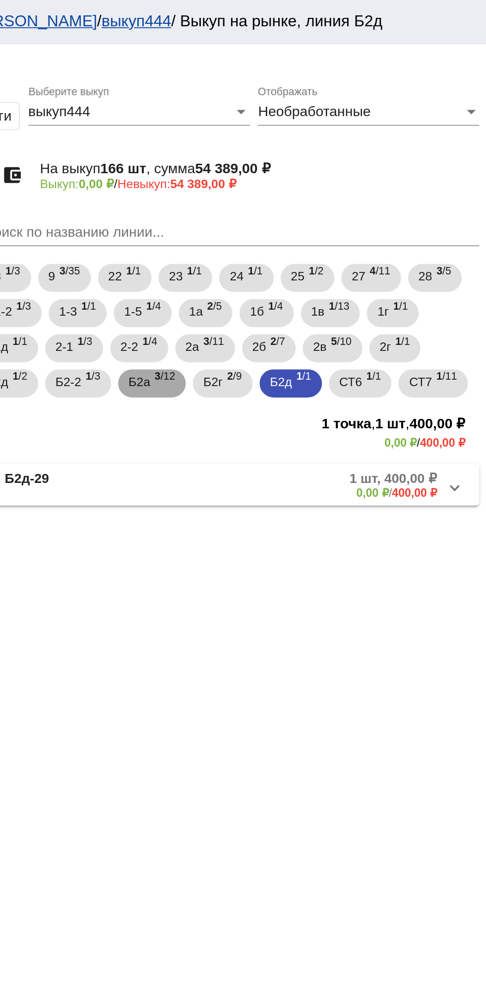
click at [302, 222] on span "3 /12" at bounding box center [304, 216] width 11 height 20
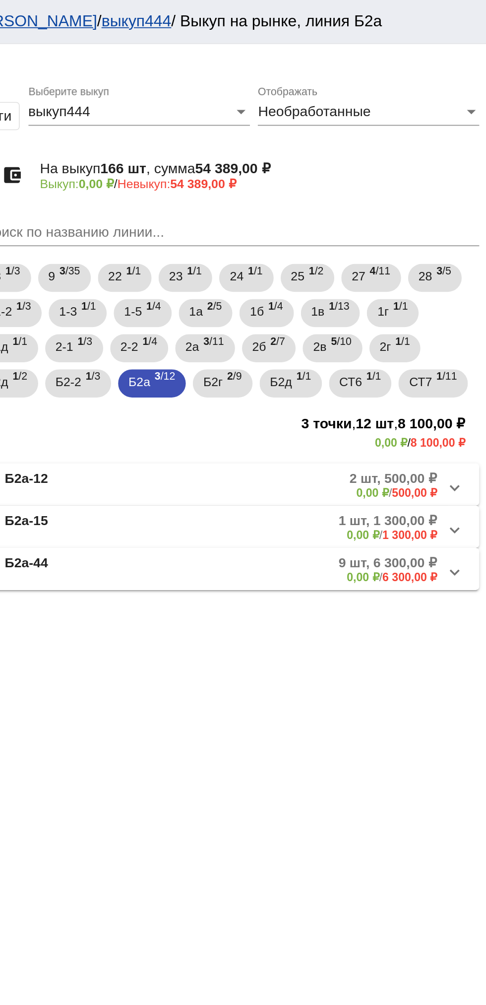
click at [280, 299] on mat-panel-title "Б2а-15" at bounding box center [252, 297] width 76 height 16
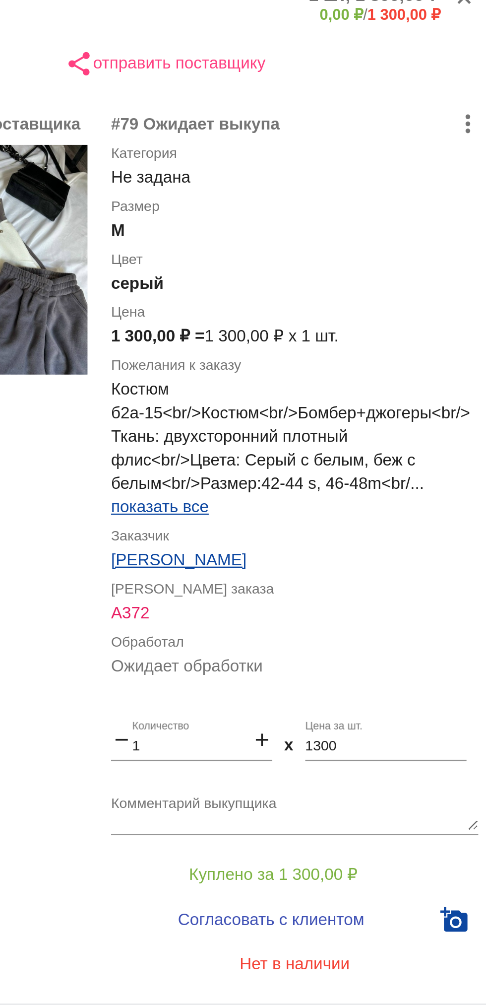
click at [345, 644] on textarea "Комментарий выкупщика" at bounding box center [397, 649] width 155 height 15
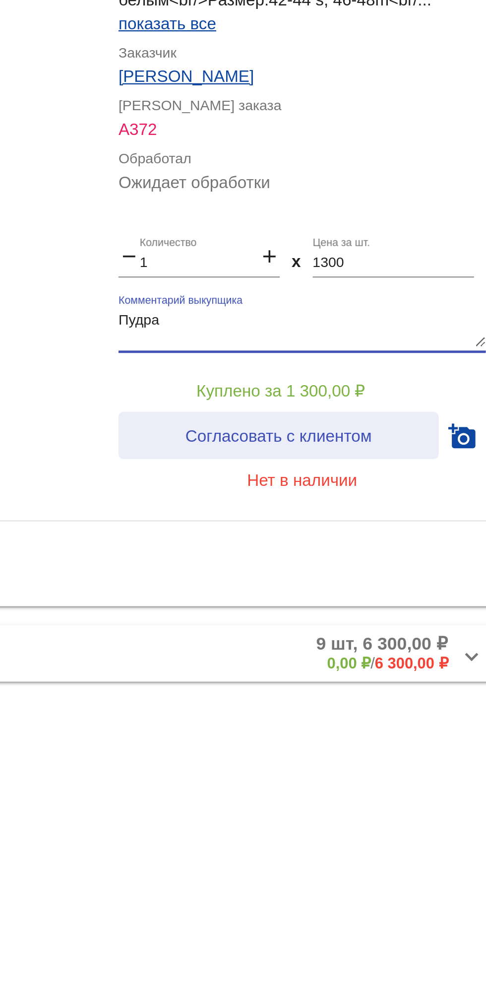
type textarea "Пудра"
click at [412, 698] on span "Согласовать с клиентом" at bounding box center [387, 695] width 78 height 8
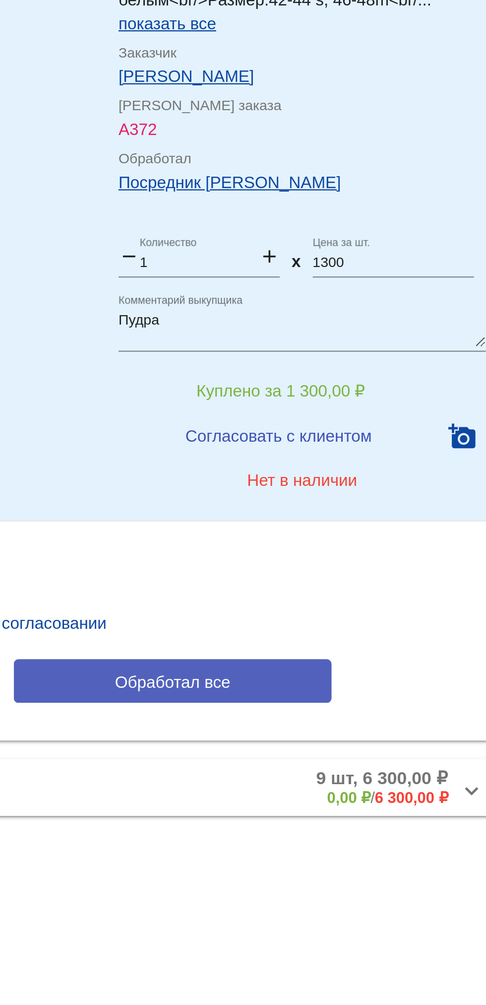
click at [383, 800] on button "Обработал все" at bounding box center [342, 798] width 134 height 18
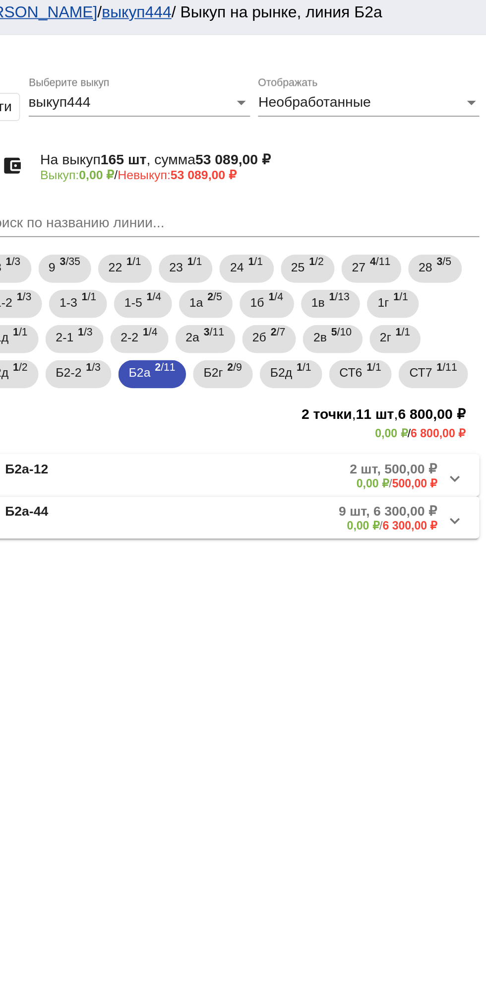
click at [368, 280] on mat-panel-description "2 шт, 500,00 ₽ 0,00 ₽ / 500,00 ₽" at bounding box center [380, 273] width 158 height 16
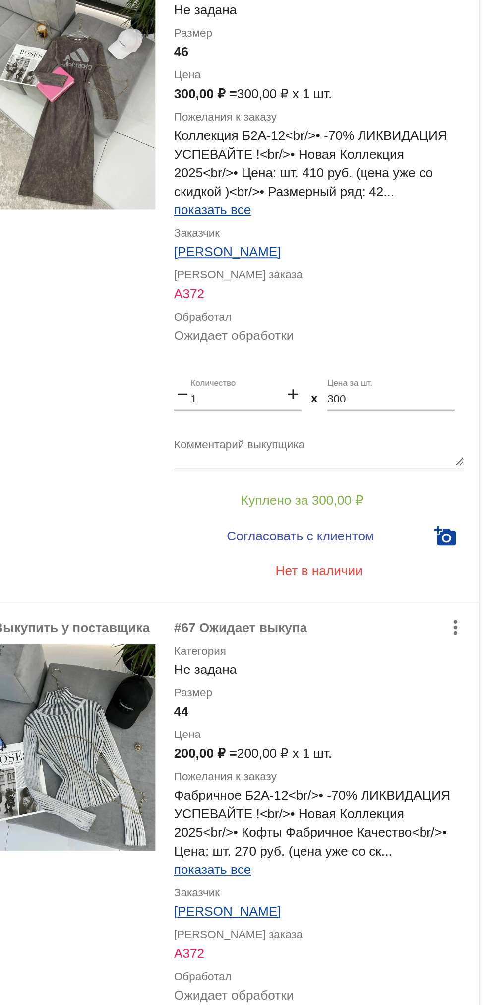
scroll to position [1, 0]
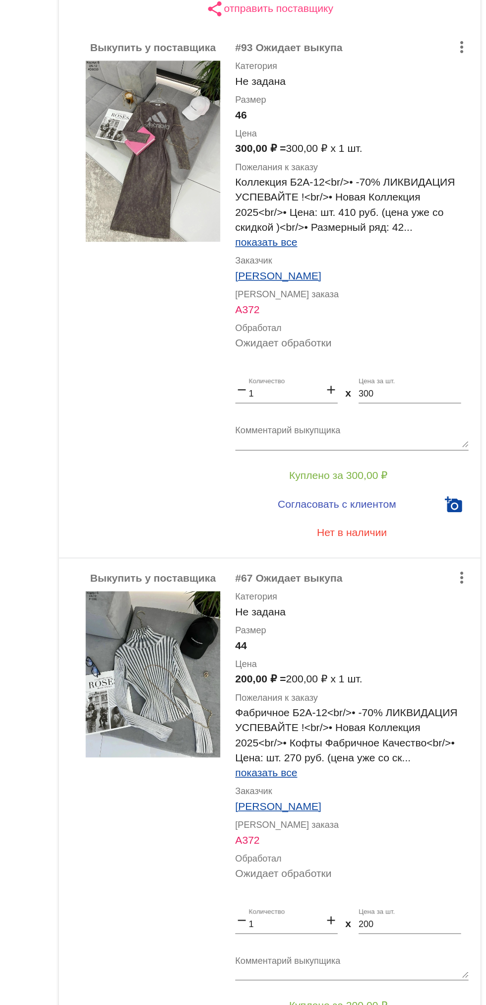
click at [403, 932] on textarea "Комментарий выкупщика" at bounding box center [397, 935] width 155 height 15
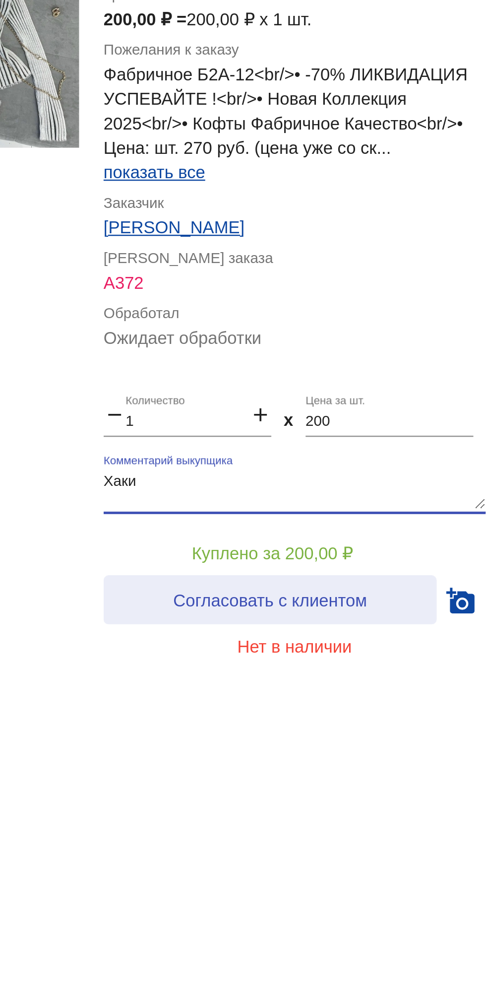
type textarea "Хаки"
click at [406, 974] on button "Согласовать с клиентом" at bounding box center [387, 980] width 135 height 20
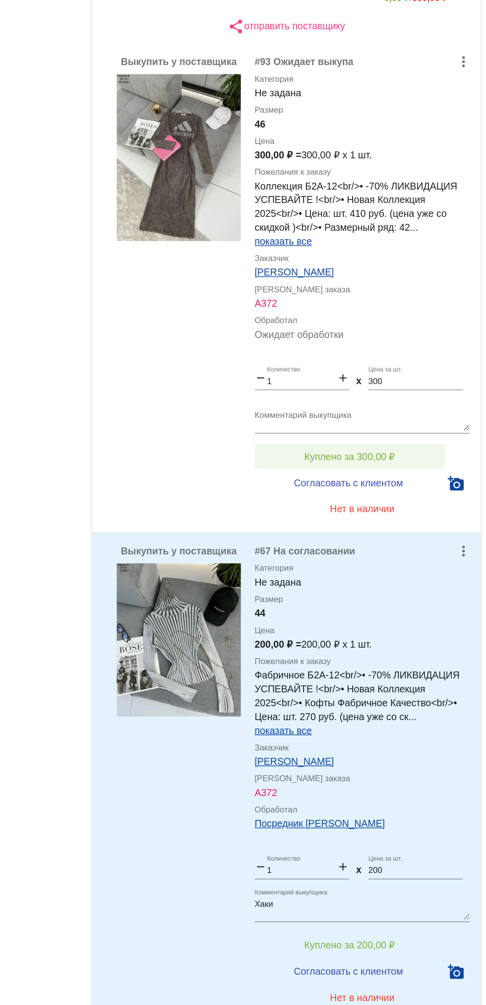
click at [397, 606] on span "Куплено за 300,00 ₽" at bounding box center [387, 610] width 65 height 8
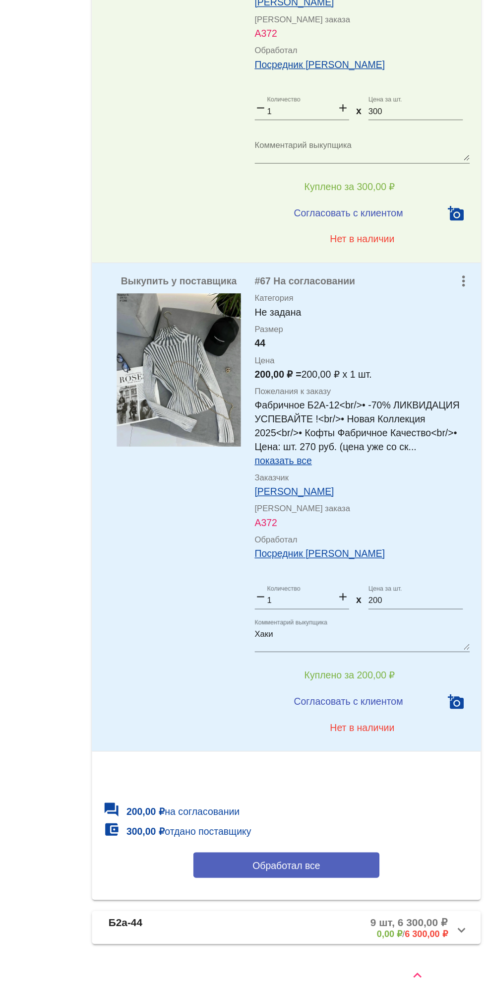
click at [363, 909] on button "Обработал все" at bounding box center [342, 904] width 134 height 18
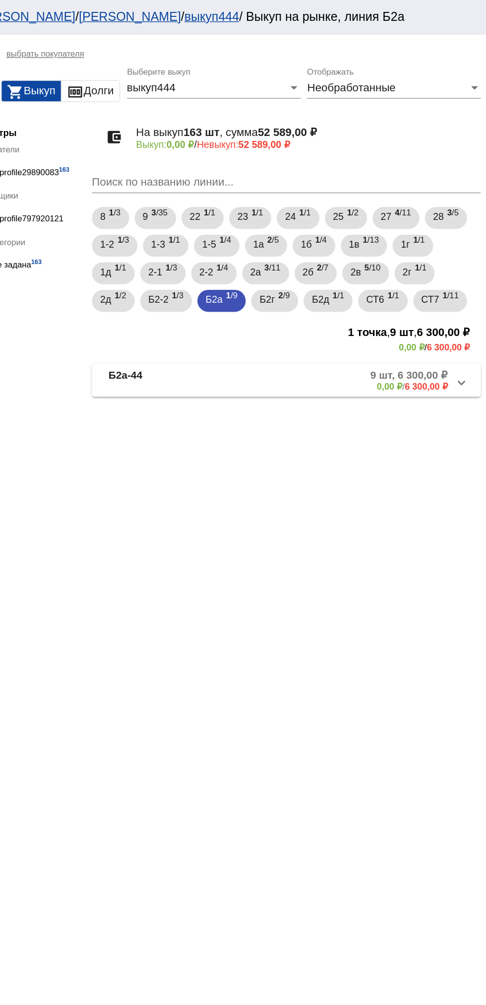
click at [225, 270] on b "Б2а-44" at bounding box center [226, 273] width 24 height 16
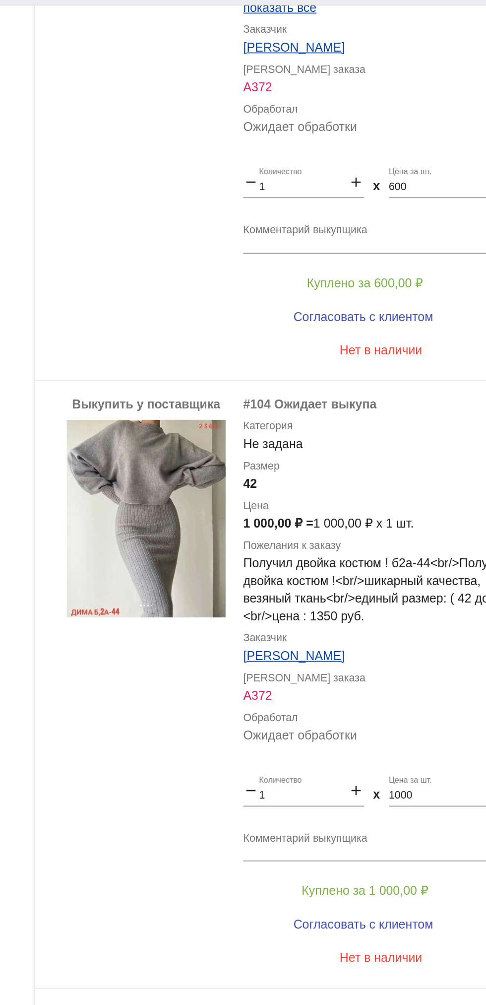
scroll to position [2673, 0]
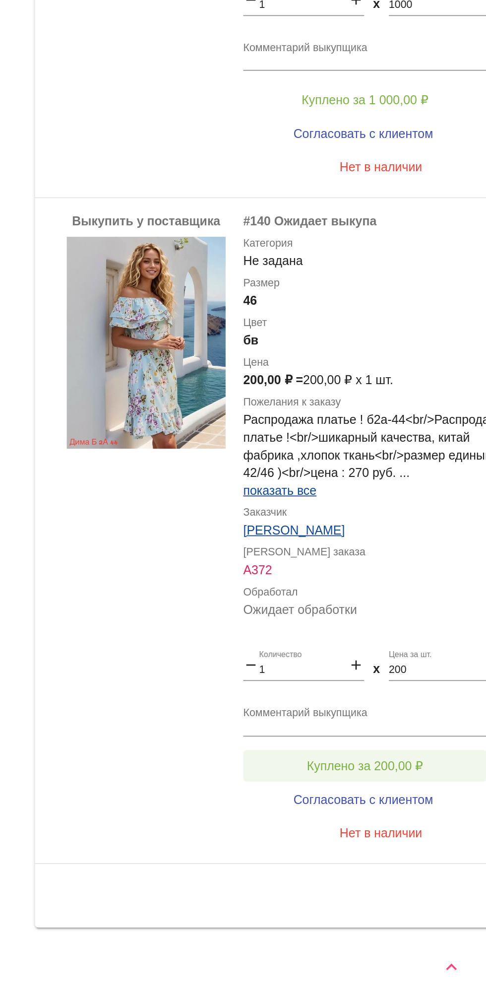
click at [354, 865] on button "Куплено за 200,00 ₽" at bounding box center [388, 870] width 137 height 18
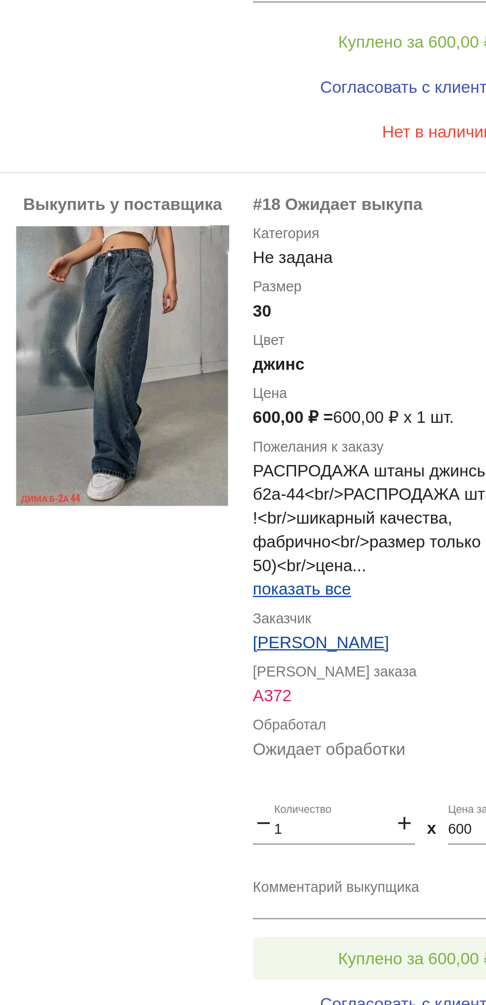
scroll to position [1958, 0]
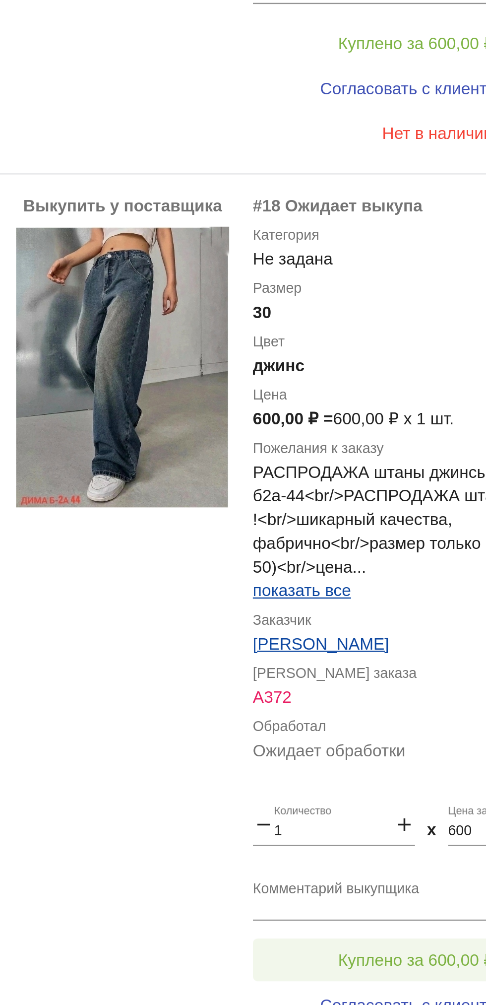
click at [384, 866] on span "Куплено за 600,00 ₽" at bounding box center [387, 870] width 65 height 8
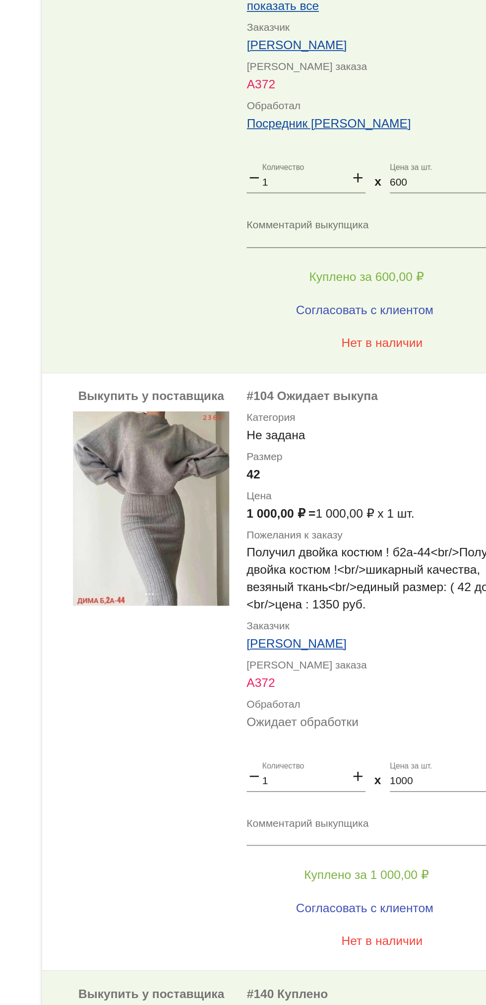
scroll to position [2345, 0]
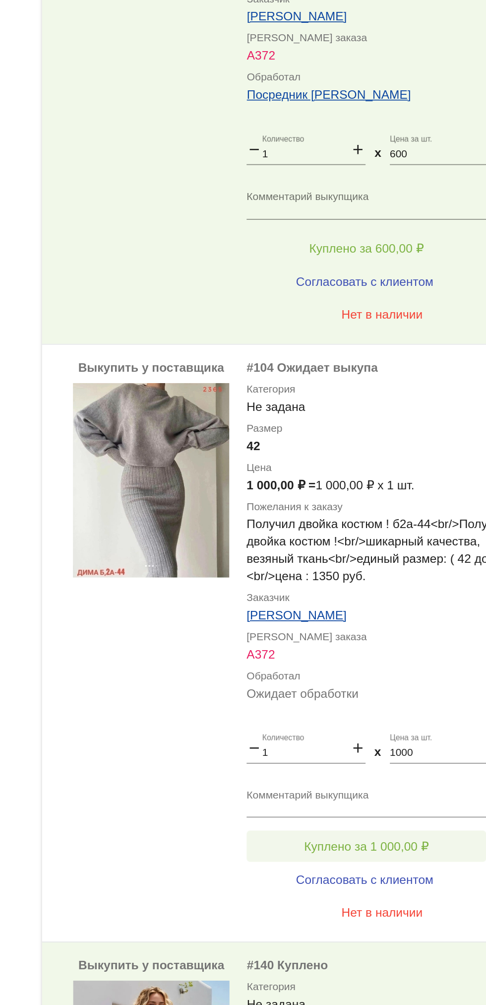
click at [422, 822] on span "Куплено за 1 000,00 ₽" at bounding box center [387, 824] width 71 height 8
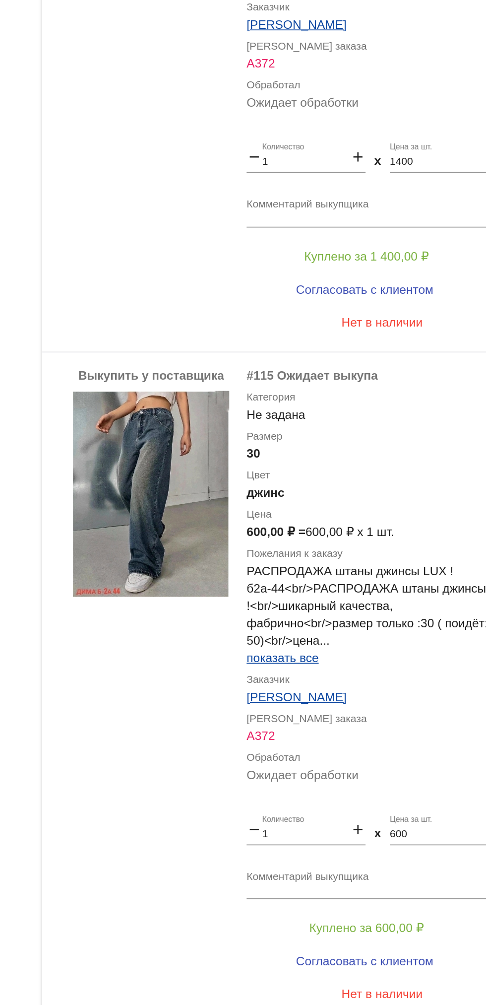
scroll to position [1554, 0]
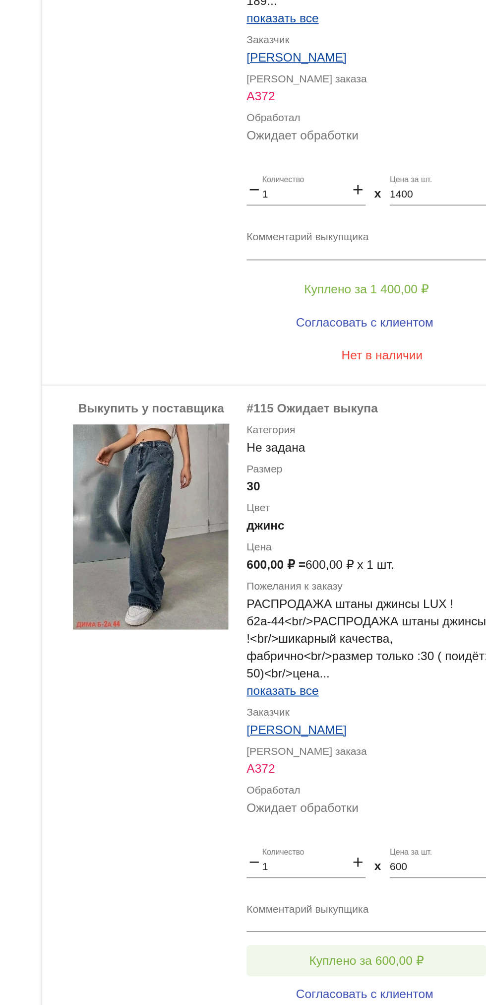
click at [408, 889] on span "Куплено за 600,00 ₽" at bounding box center [387, 890] width 65 height 8
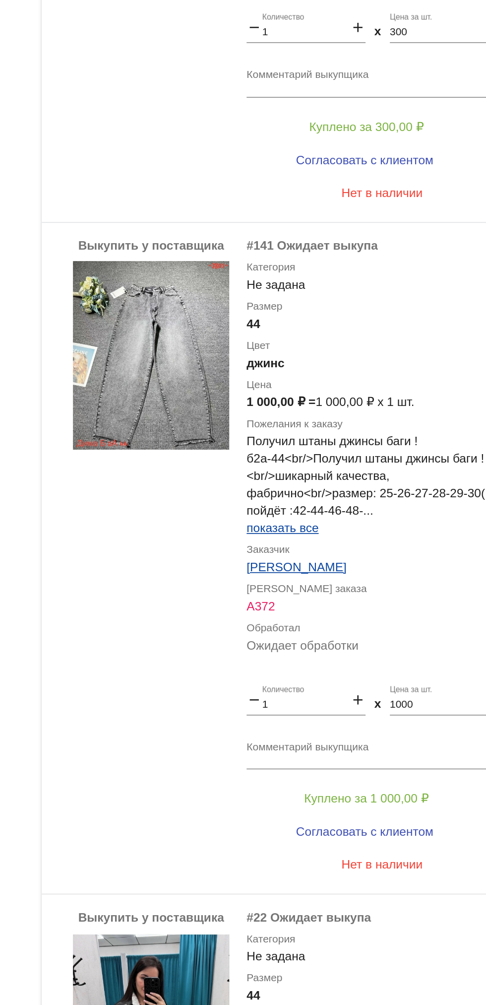
scroll to position [901, 0]
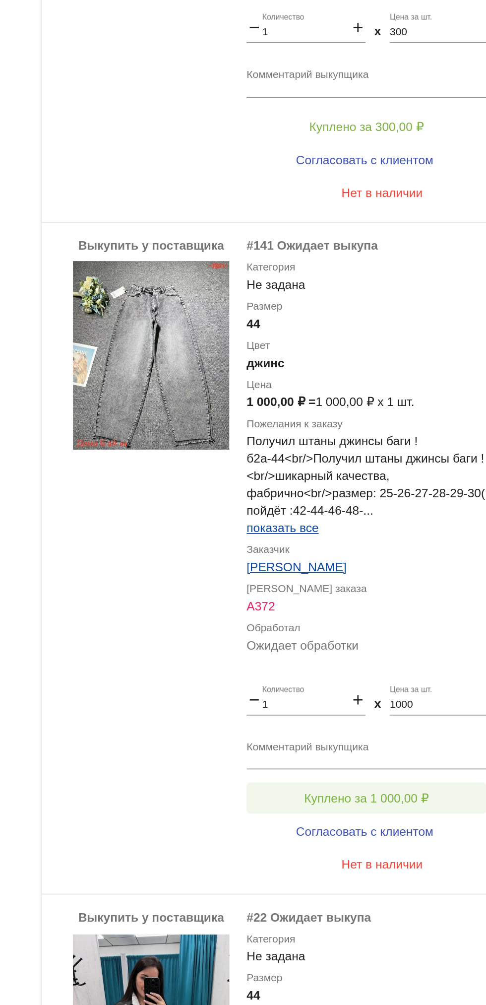
click at [344, 798] on button "Куплено за 1 000,00 ₽" at bounding box center [388, 797] width 137 height 18
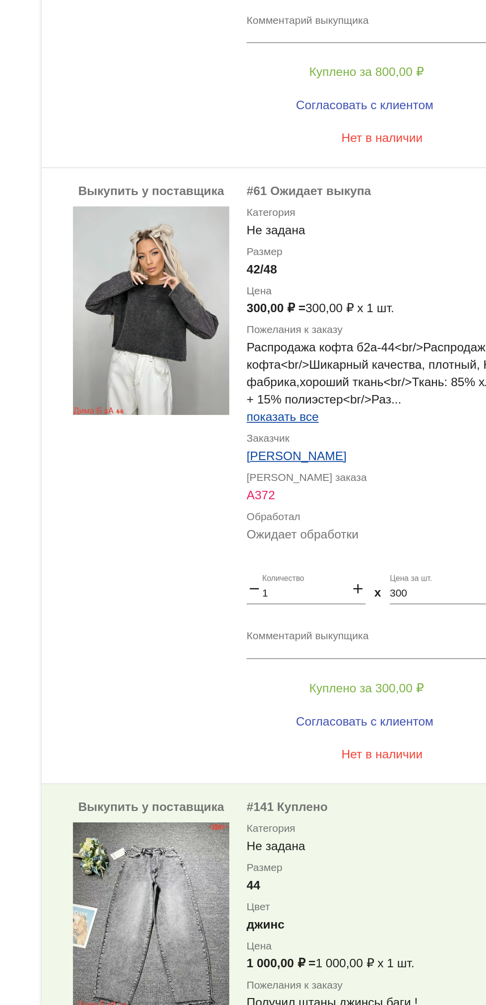
scroll to position [579, 0]
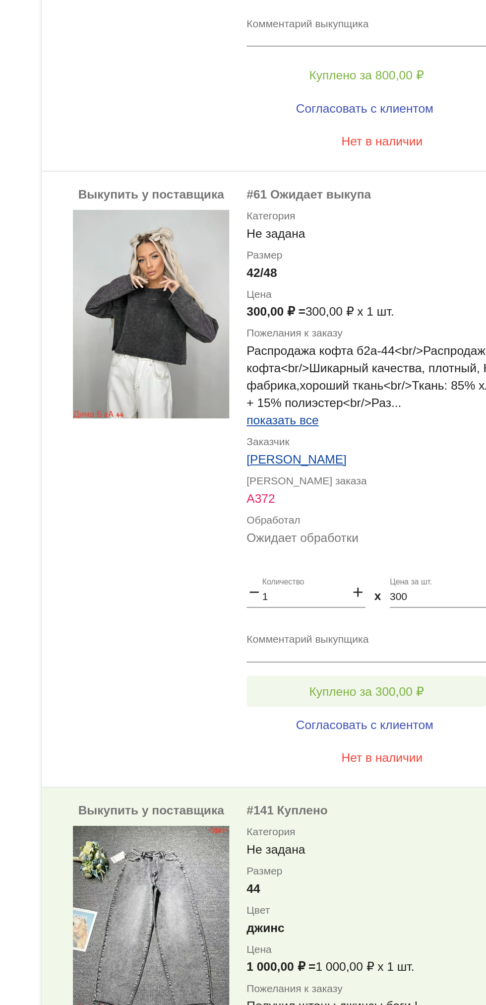
click at [363, 730] on button "Куплено за 300,00 ₽" at bounding box center [388, 736] width 137 height 18
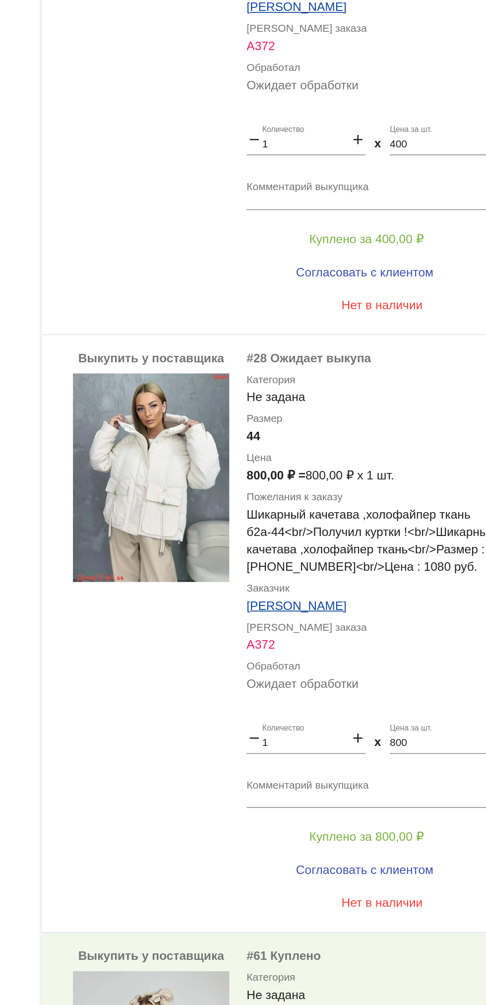
scroll to position [133, 0]
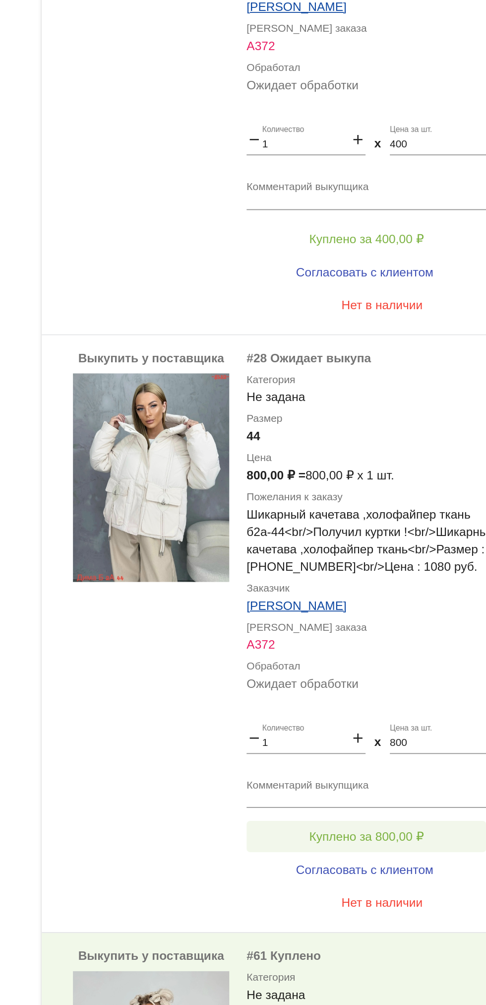
click at [361, 823] on button "Куплено за 800,00 ₽" at bounding box center [388, 830] width 137 height 18
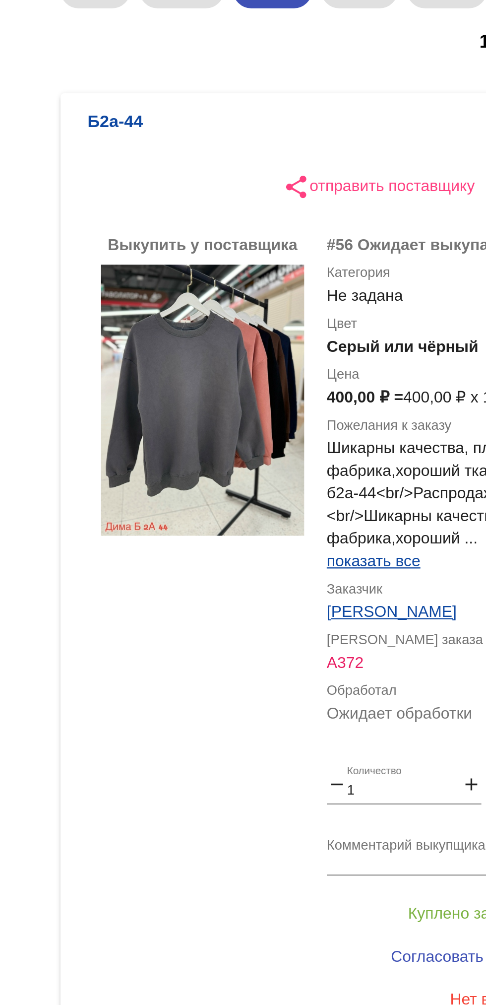
scroll to position [84, 0]
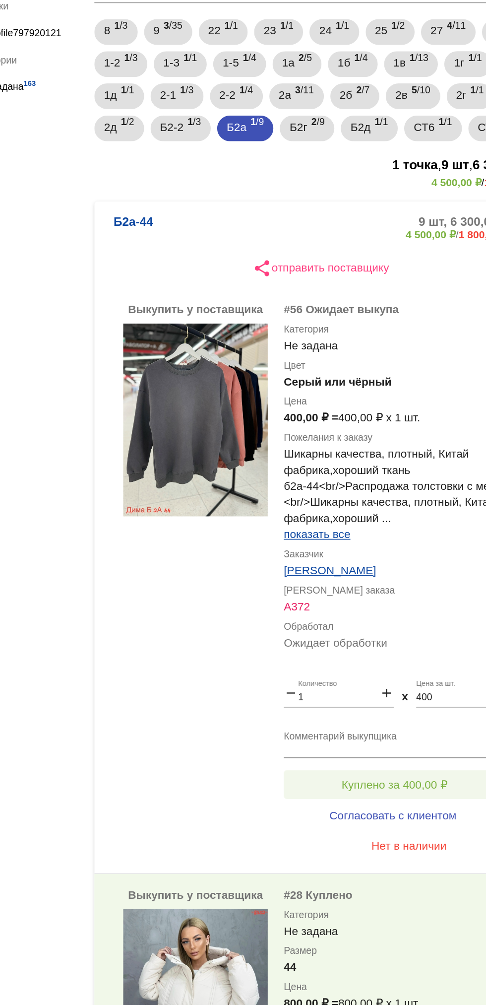
click at [396, 536] on span "Куплено за 400,00 ₽" at bounding box center [387, 538] width 65 height 8
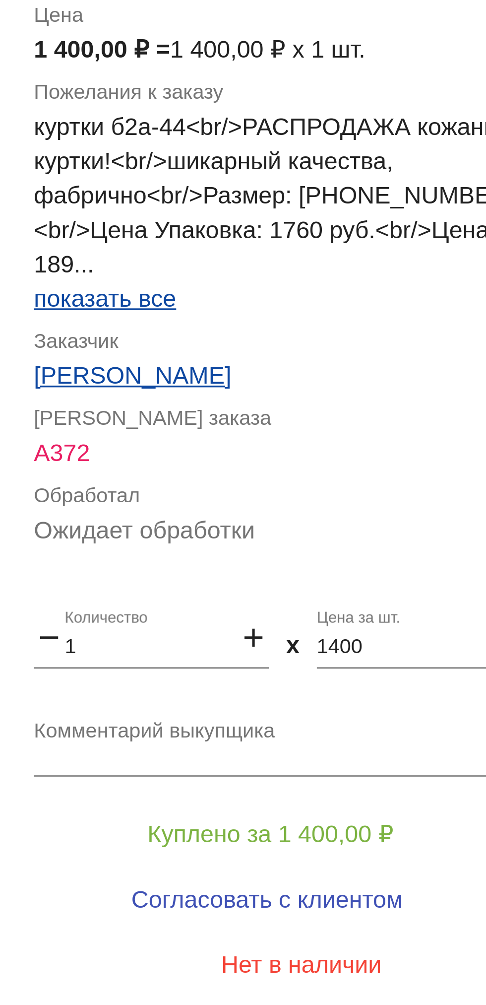
scroll to position [1672, 0]
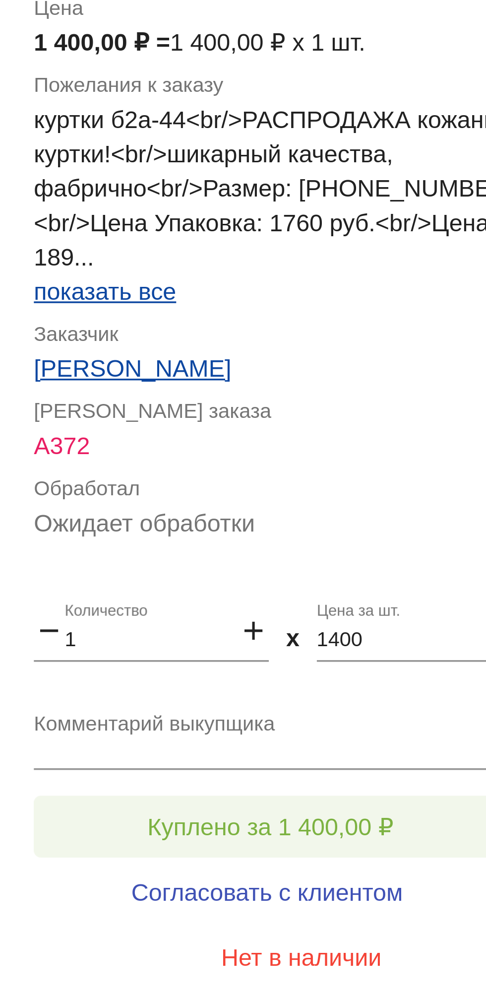
click at [419, 388] on span "Куплено за 1 400,00 ₽" at bounding box center [387, 388] width 71 height 8
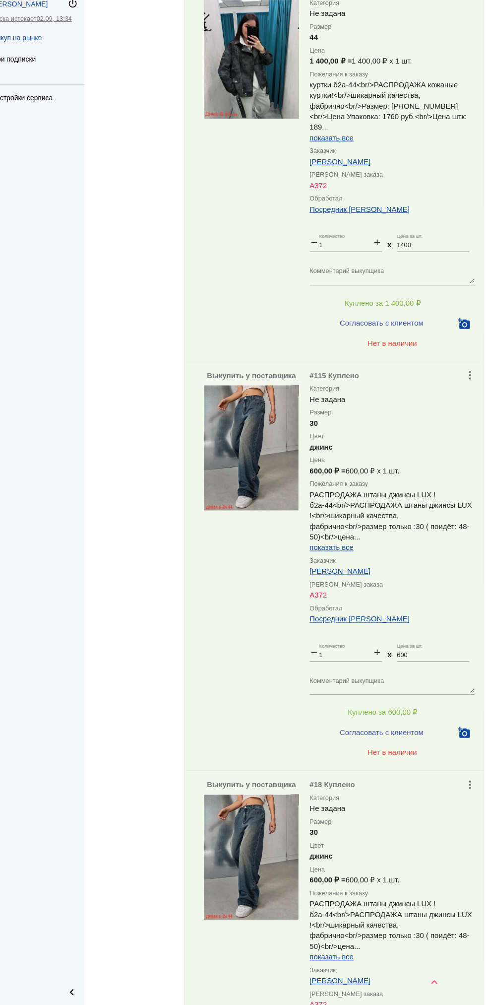
scroll to position [2729, 0]
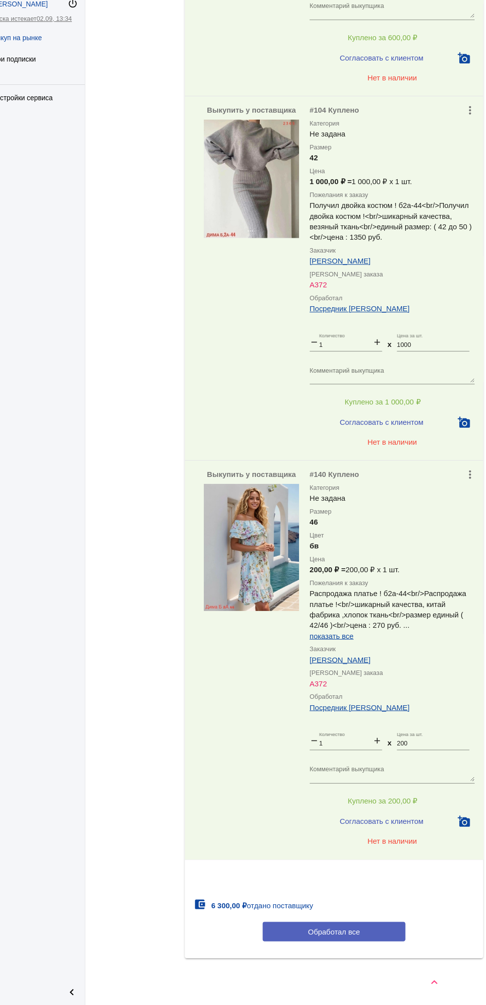
click at [365, 940] on span "Обработал все" at bounding box center [342, 936] width 49 height 8
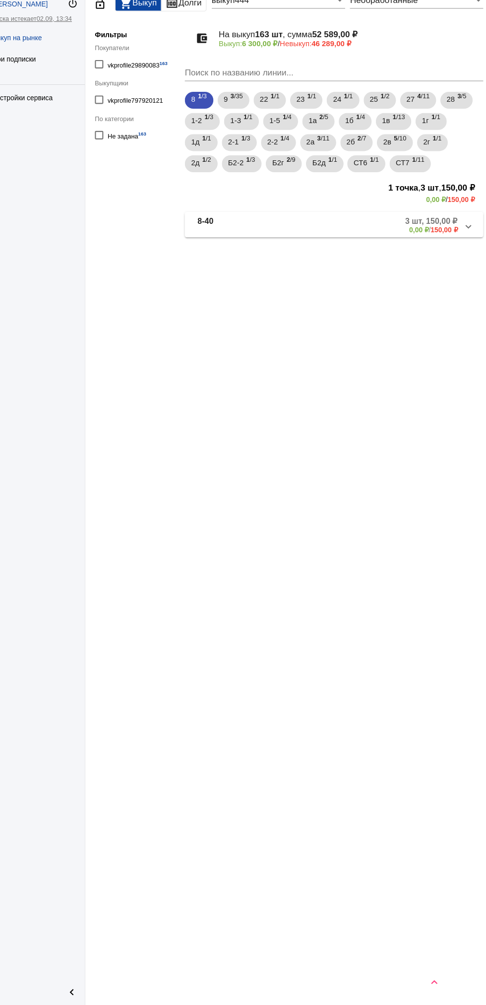
scroll to position [0, 0]
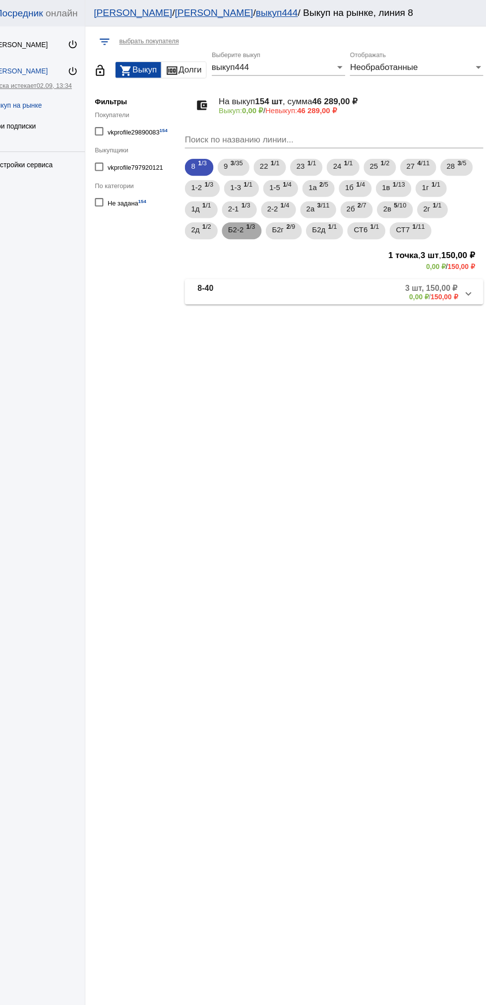
click at [259, 218] on div "Б2-2 1 /3" at bounding box center [255, 216] width 25 height 20
click at [363, 275] on mat-panel-description "3 шт, 550,00 ₽ 0,00 ₽ / 550,00 ₽" at bounding box center [381, 273] width 156 height 16
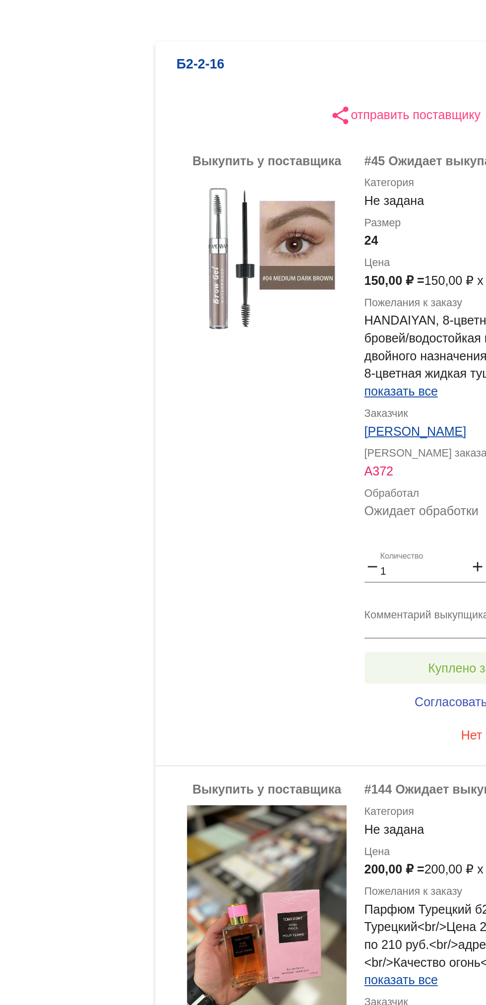
click at [347, 606] on button "Куплено за 150,00 ₽" at bounding box center [388, 612] width 137 height 18
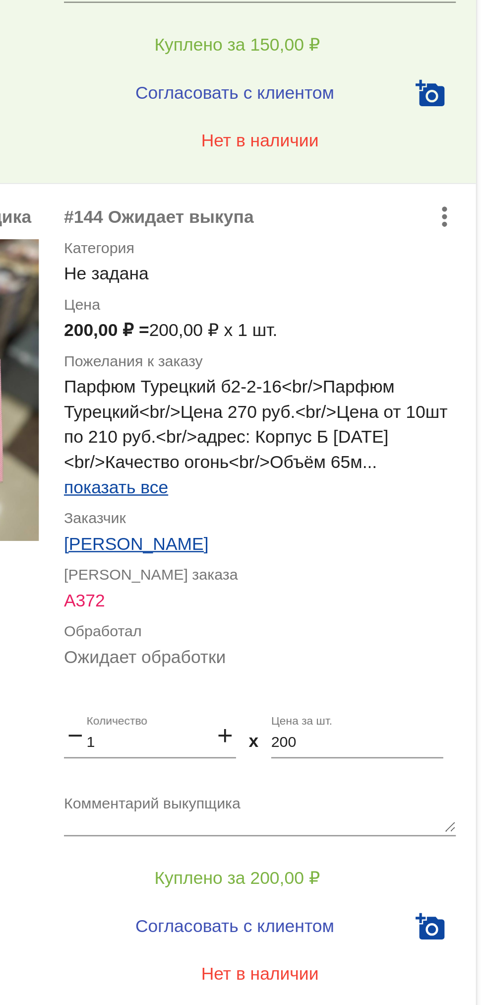
scroll to position [388, 0]
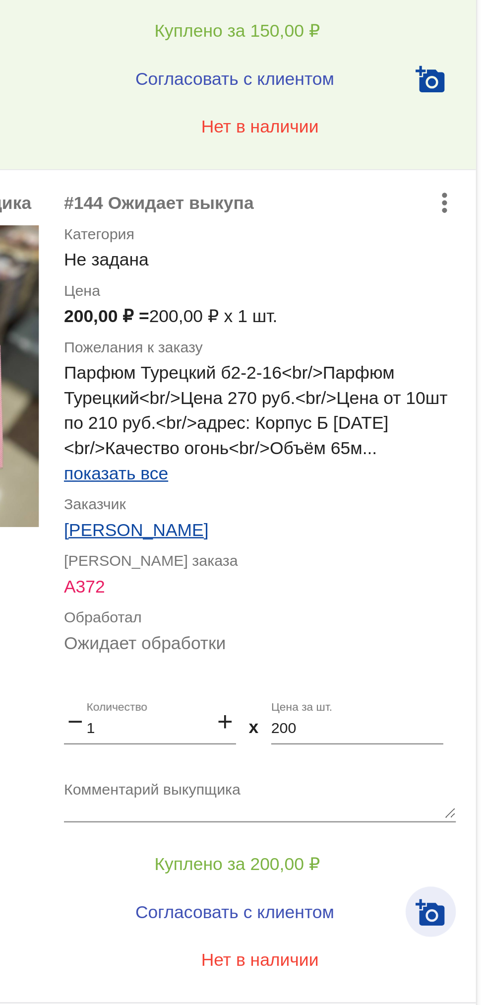
click at [461, 573] on mat-icon "add_a_photo" at bounding box center [464, 572] width 12 height 12
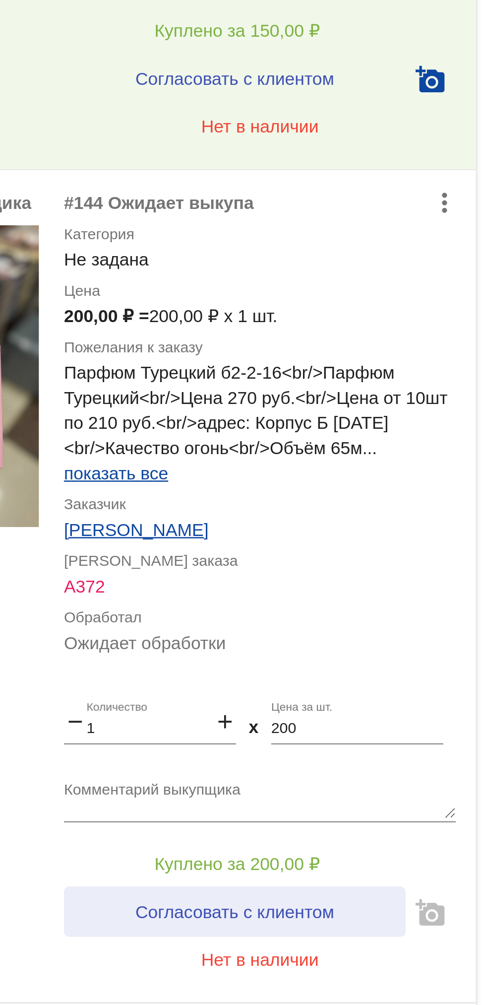
click at [412, 570] on span "Согласовать с клиентом" at bounding box center [387, 572] width 78 height 8
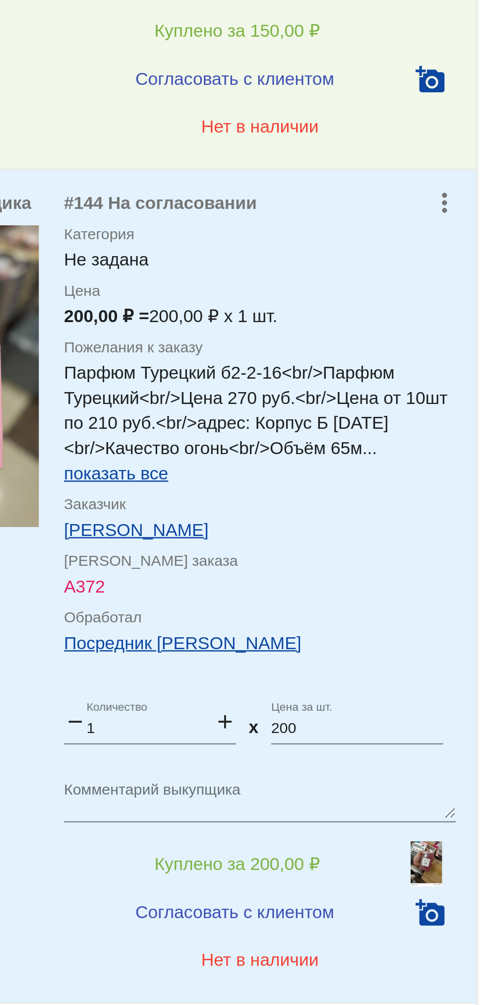
scroll to position [400, 0]
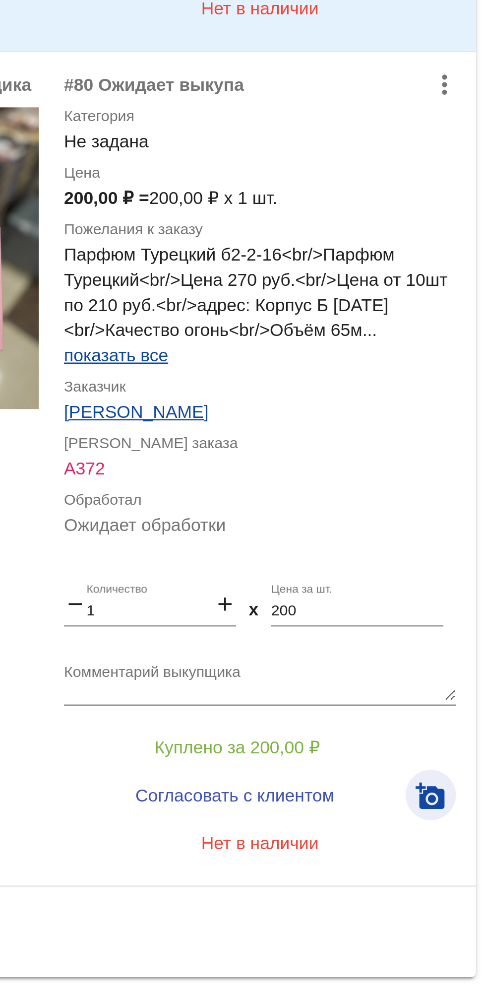
click at [468, 890] on mat-icon "add_a_photo" at bounding box center [464, 890] width 12 height 12
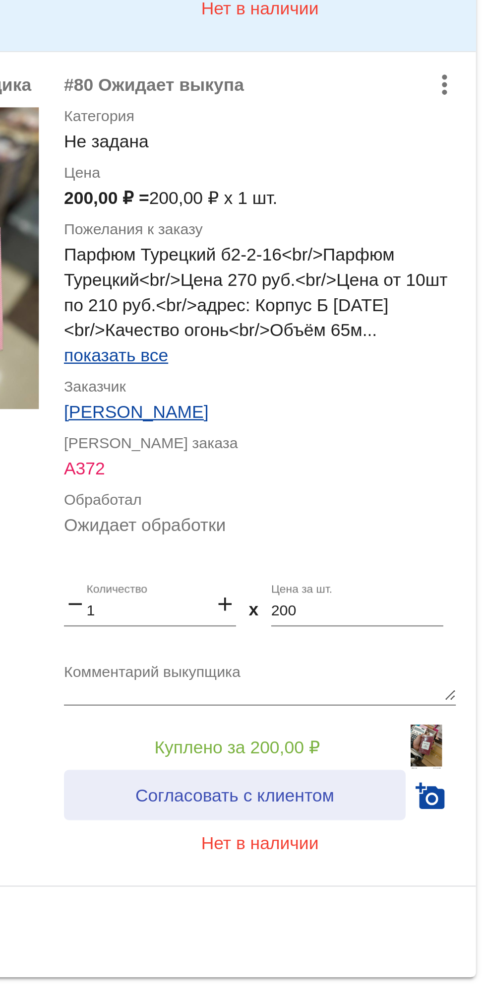
click at [404, 890] on span "Согласовать с клиентом" at bounding box center [387, 889] width 78 height 8
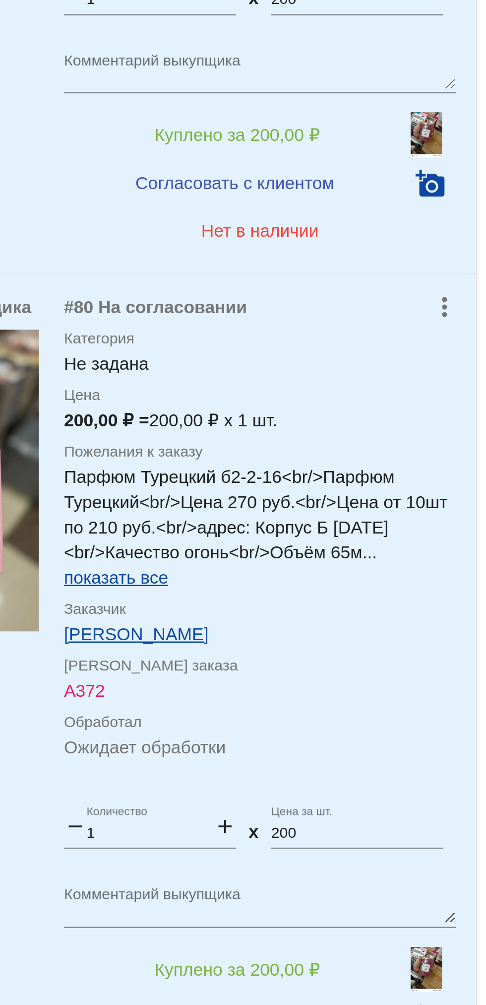
scroll to position [471, 0]
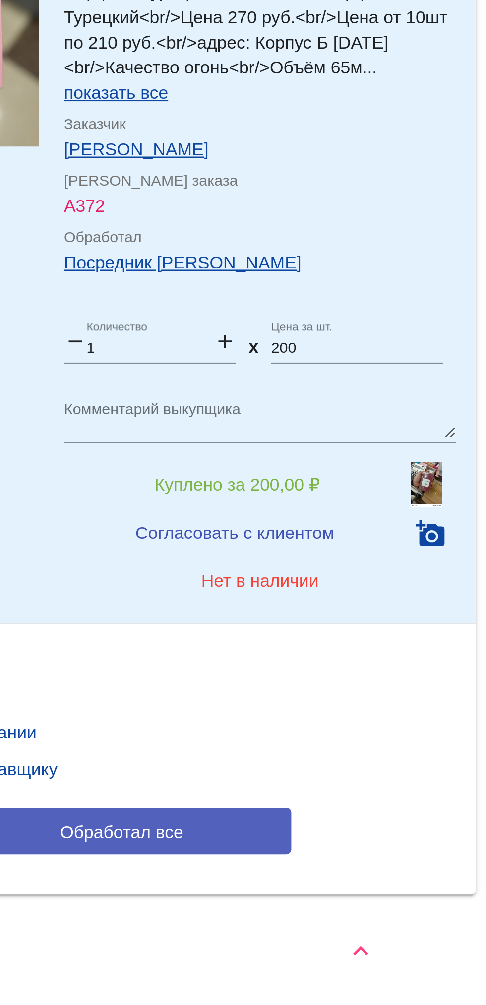
click at [384, 934] on button "Обработал все" at bounding box center [342, 936] width 134 height 18
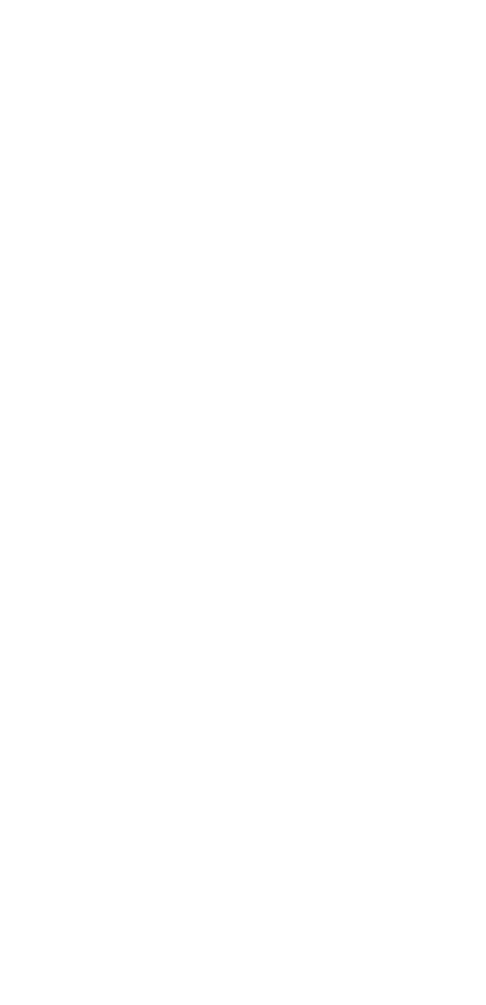
scroll to position [0, 0]
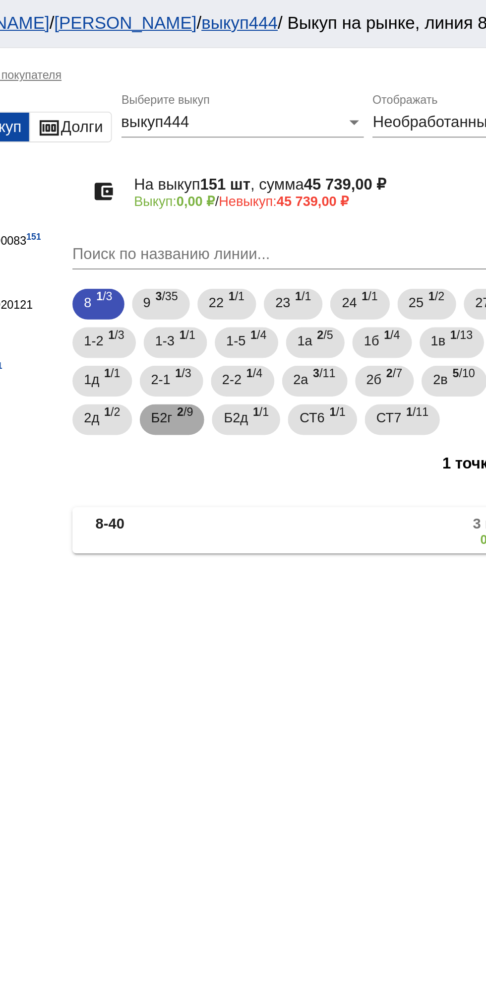
click at [256, 216] on div "Б2г 2 /9" at bounding box center [254, 216] width 22 height 20
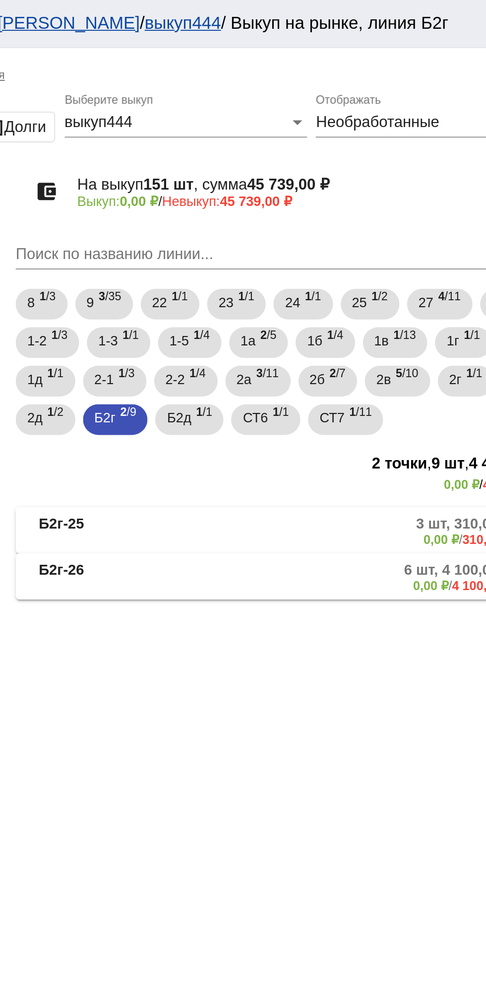
click at [345, 269] on mat-panel-description "3 шт, 310,00 ₽ 0,00 ₽ / 310,00 ₽" at bounding box center [379, 273] width 158 height 16
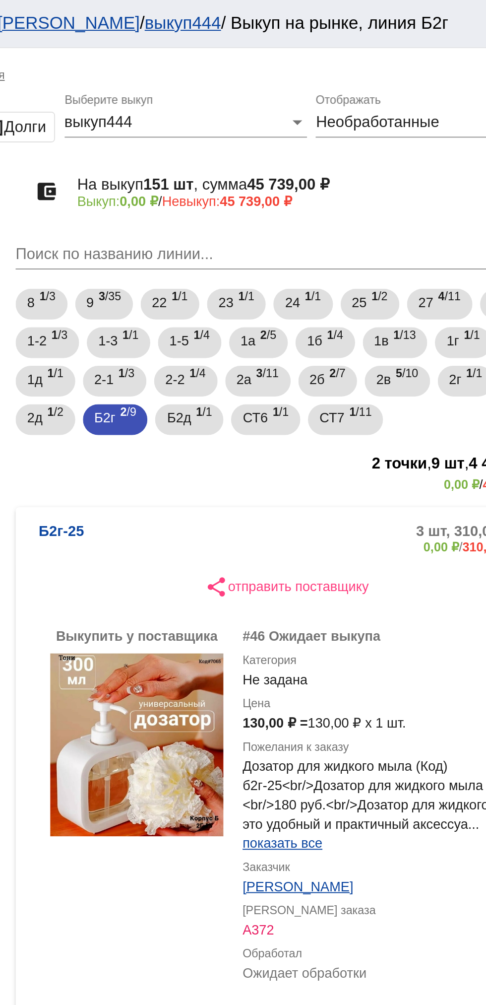
click at [341, 274] on mat-panel-description "3 шт, 310,00 ₽ 0,00 ₽ / 310,00 ₽" at bounding box center [379, 277] width 158 height 16
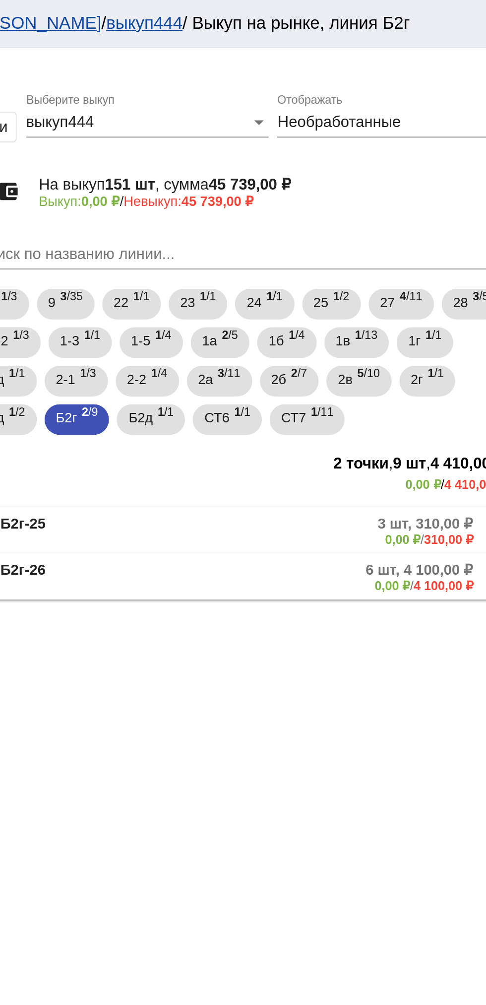
click at [359, 274] on mat-panel-description "3 шт, 310,00 ₽ 0,00 ₽ / 310,00 ₽" at bounding box center [379, 273] width 158 height 16
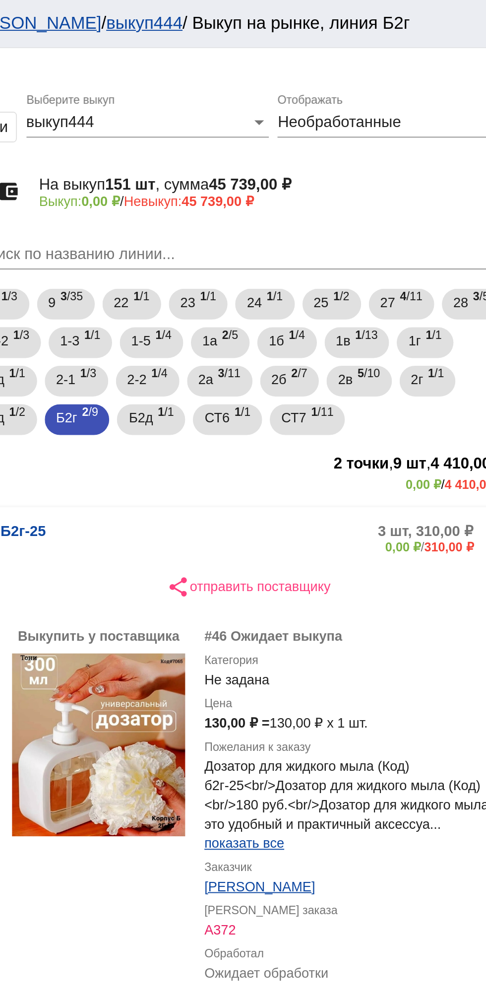
click at [357, 277] on mat-panel-description "3 шт, 310,00 ₽ 0,00 ₽ / 310,00 ₽" at bounding box center [379, 277] width 158 height 16
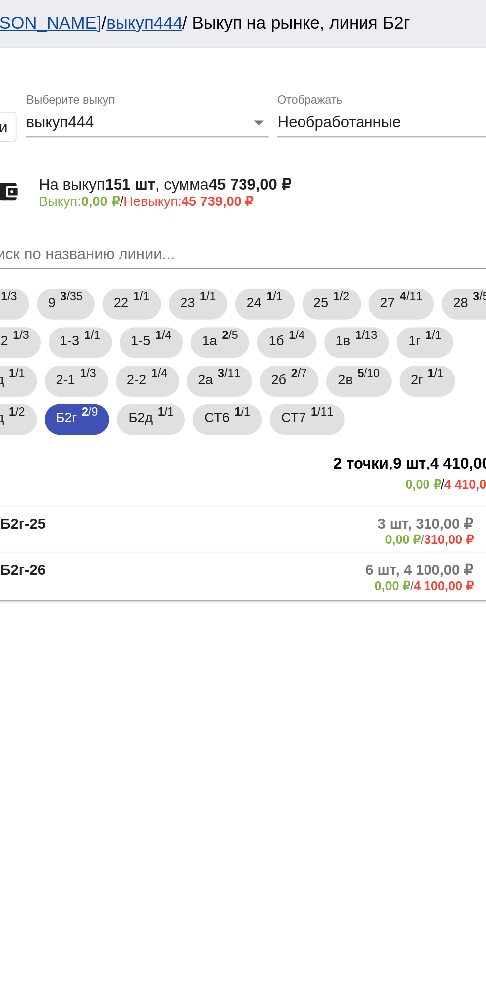
click at [353, 298] on mat-panel-description "6 шт, 4 100,00 ₽ 0,00 ₽ / 4 100,00 ₽" at bounding box center [378, 297] width 160 height 16
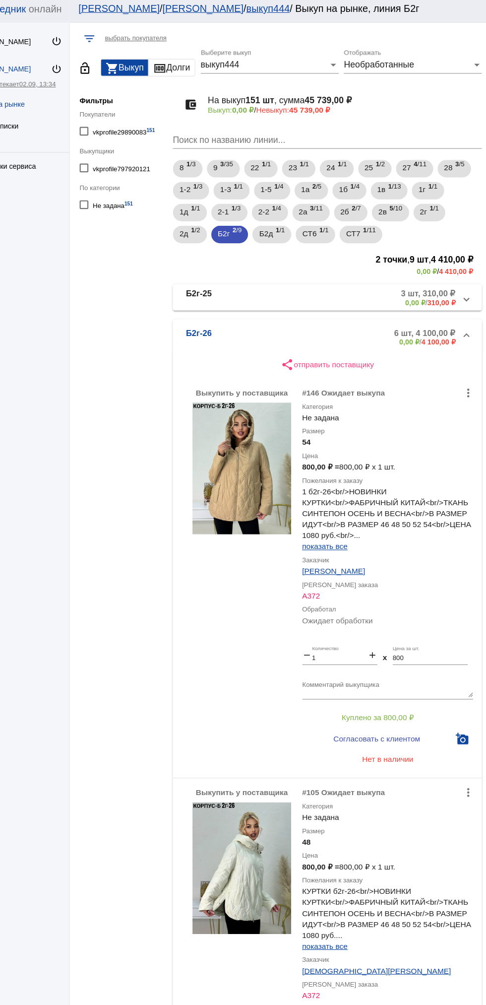
click at [328, 308] on mat-panel-description "6 шт, 4 100,00 ₽ 0,00 ₽ / 4 100,00 ₽" at bounding box center [378, 309] width 160 height 16
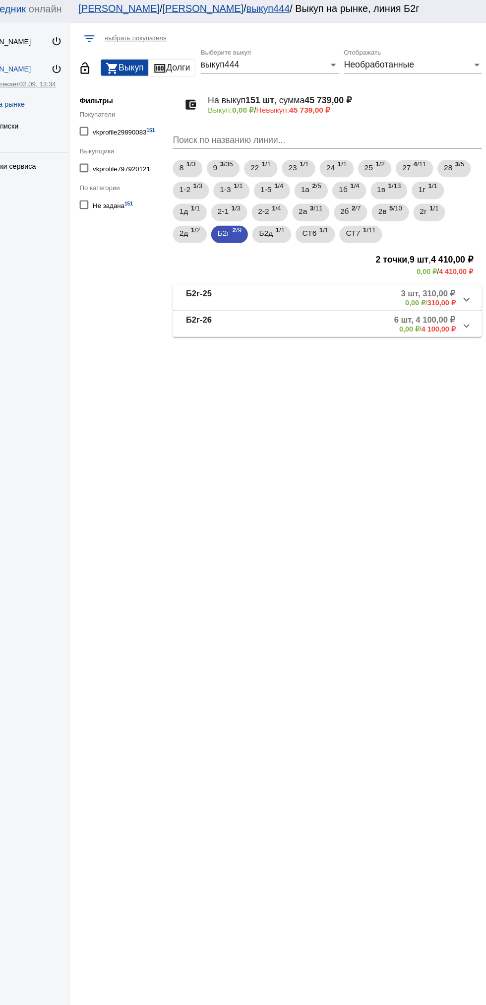
click at [335, 299] on mat-panel-description "6 шт, 4 100,00 ₽ 0,00 ₽ / 4 100,00 ₽" at bounding box center [378, 297] width 160 height 16
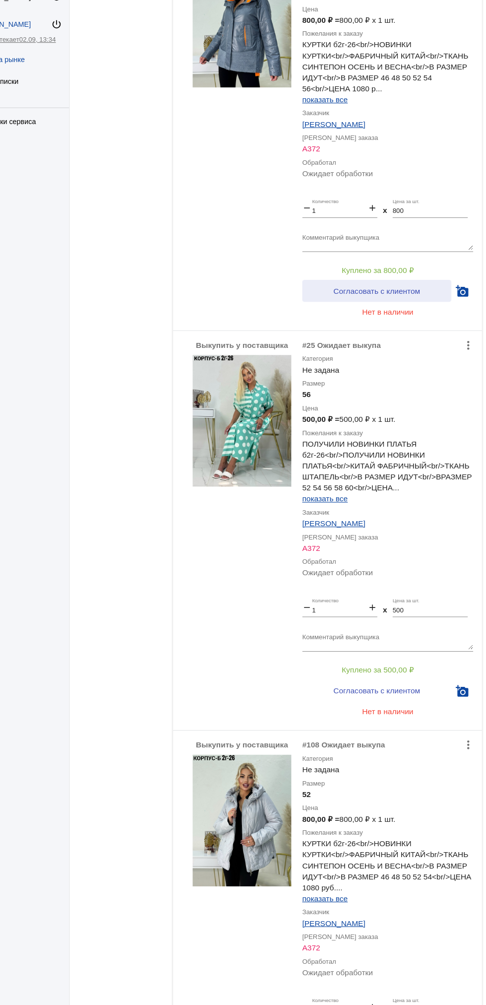
scroll to position [1449, 0]
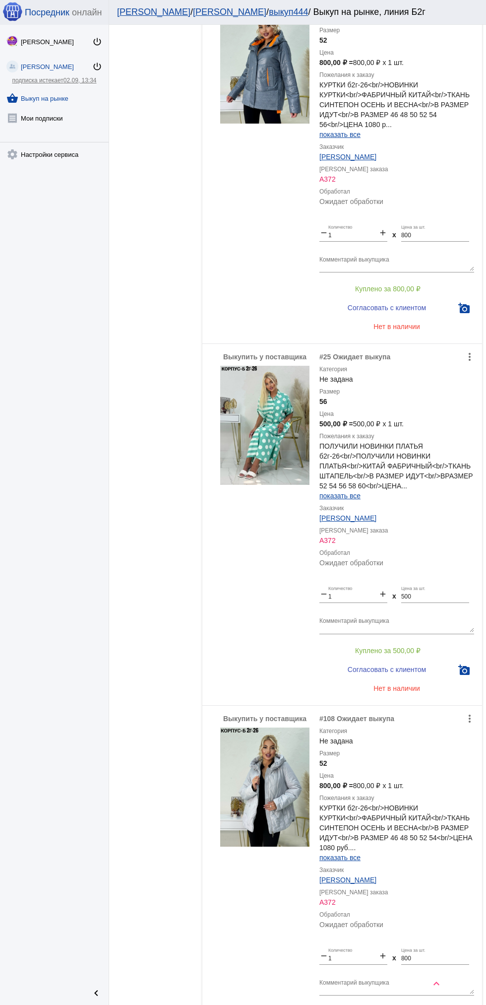
click at [251, 788] on img at bounding box center [264, 786] width 89 height 119
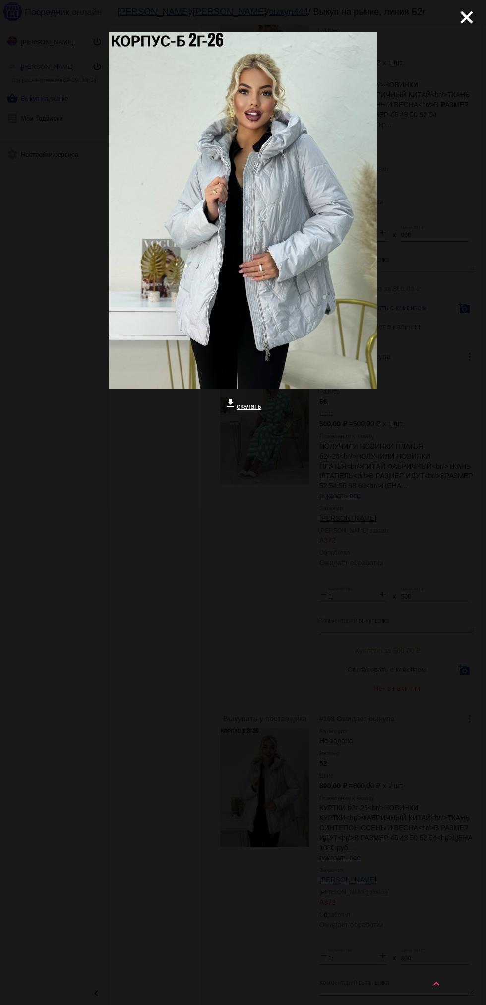
click at [469, 18] on mat-icon "close" at bounding box center [463, 13] width 12 height 12
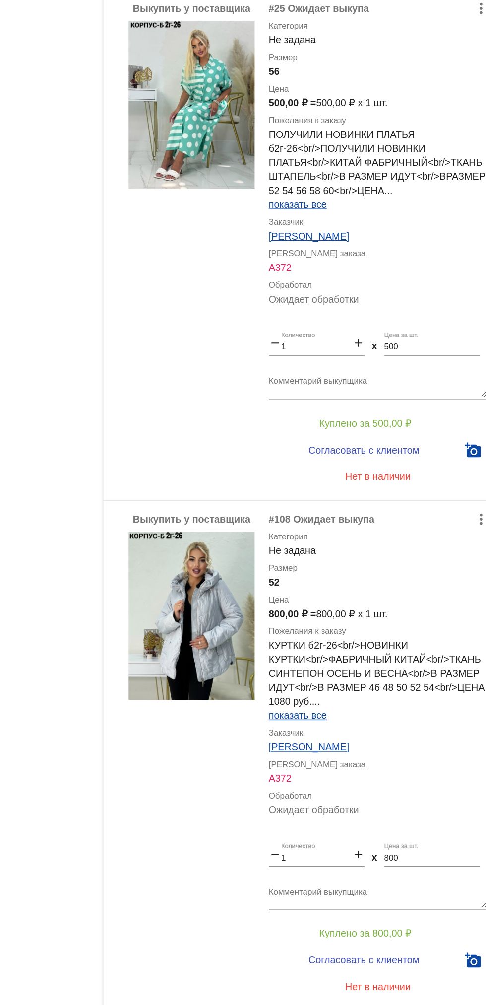
scroll to position [1588, 0]
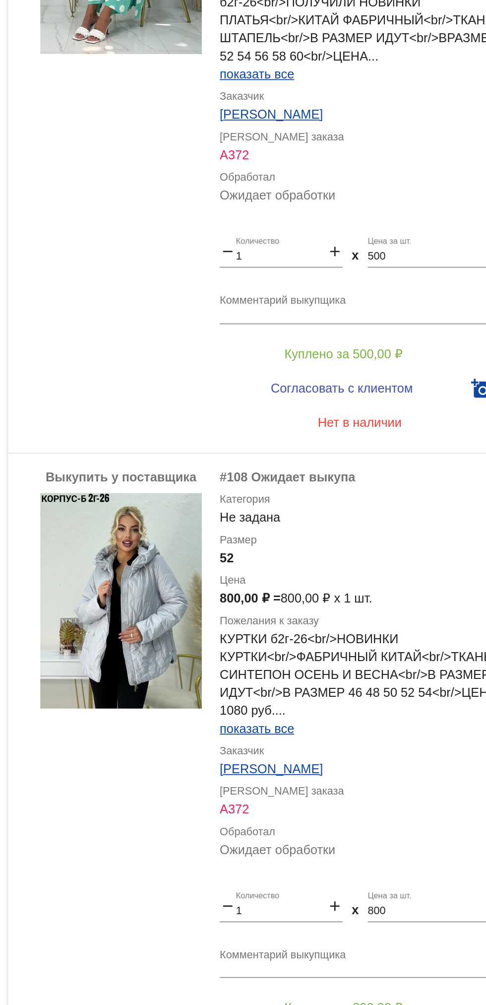
click at [394, 843] on textarea "Комментарий выкупщика" at bounding box center [397, 846] width 155 height 15
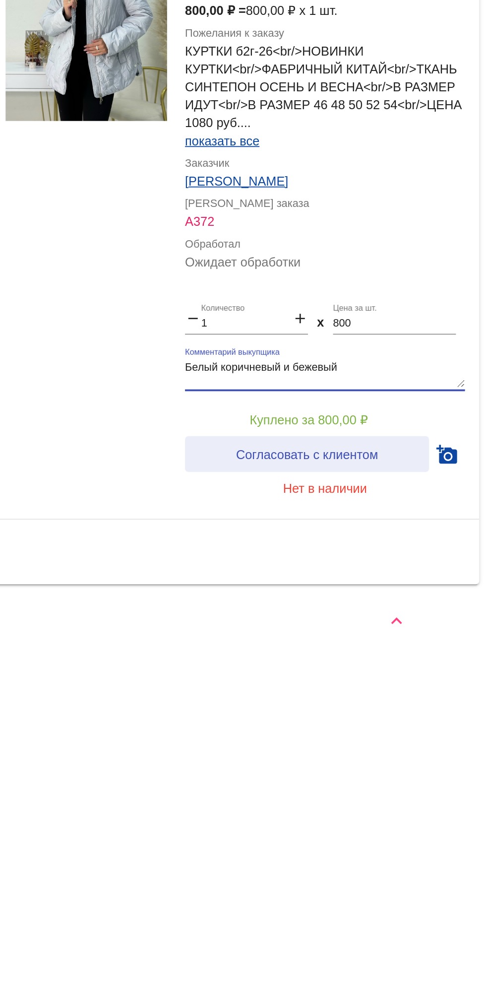
type textarea "Белый коричневый и бежевый"
click at [409, 888] on span "Согласовать с клиентом" at bounding box center [387, 892] width 78 height 8
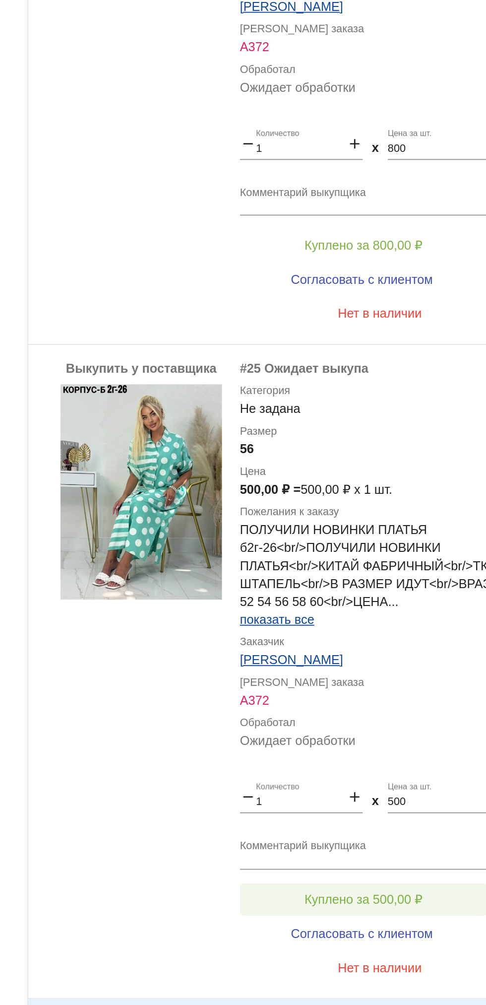
scroll to position [1240, 0]
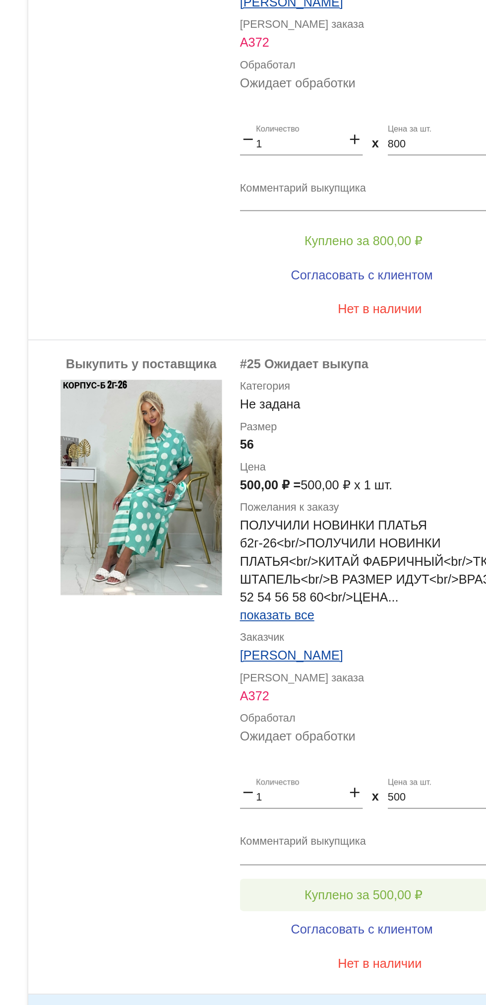
click at [421, 855] on button "Куплено за 500,00 ₽" at bounding box center [388, 859] width 137 height 18
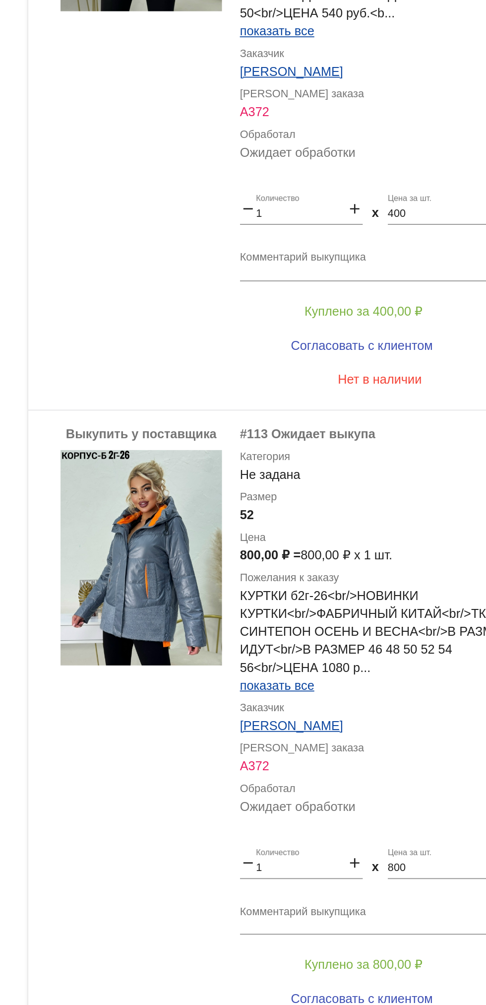
scroll to position [834, 0]
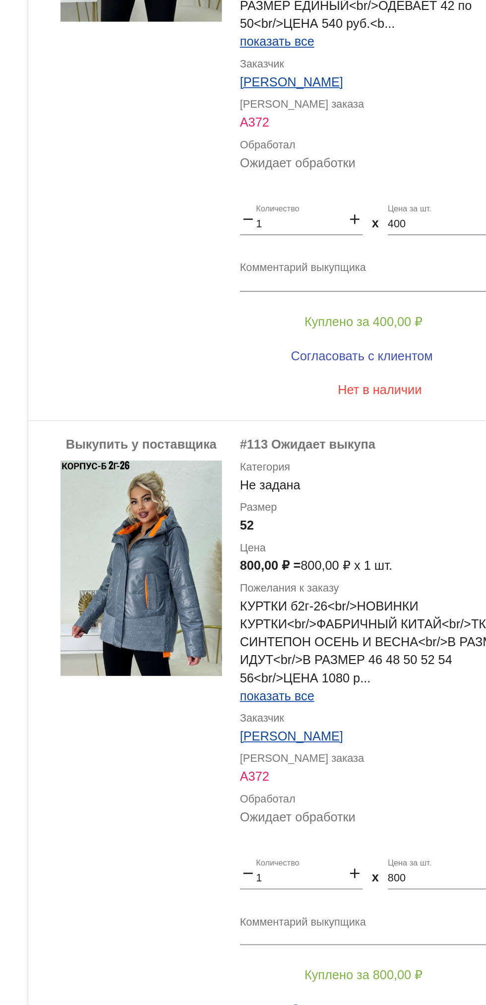
click at [394, 744] on div "показать все" at bounding box center [397, 749] width 155 height 10
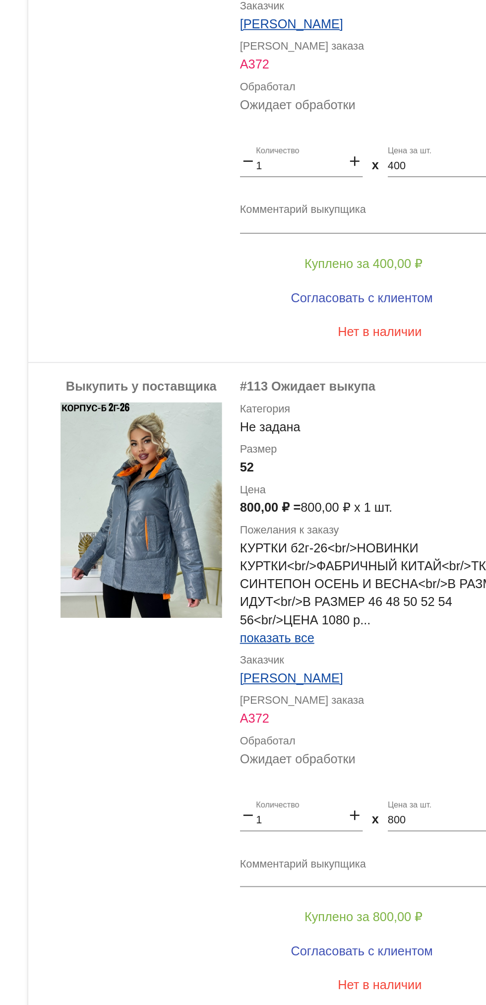
scroll to position [893, 0]
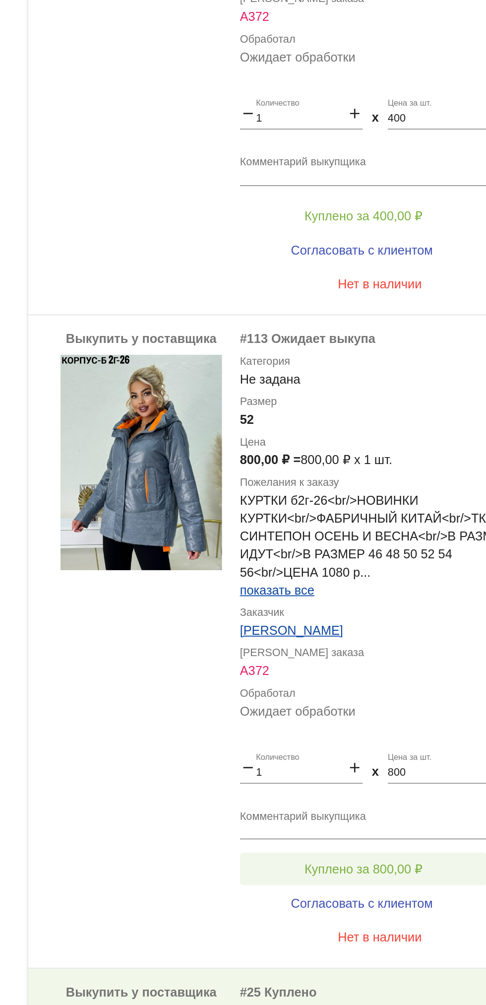
click at [408, 848] on span "Куплено за 800,00 ₽" at bounding box center [387, 845] width 65 height 8
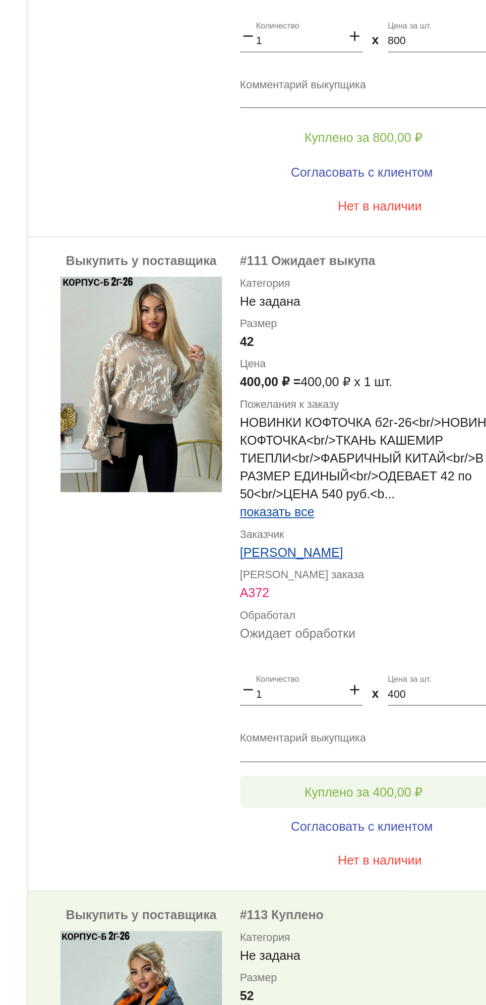
scroll to position [574, 0]
click at [401, 800] on span "Куплено за 400,00 ₽" at bounding box center [387, 803] width 65 height 8
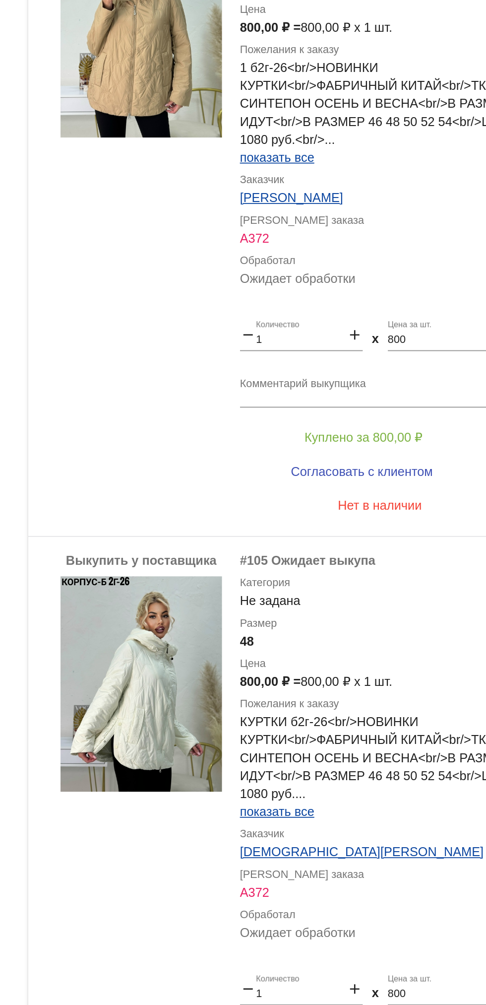
scroll to position [0, 0]
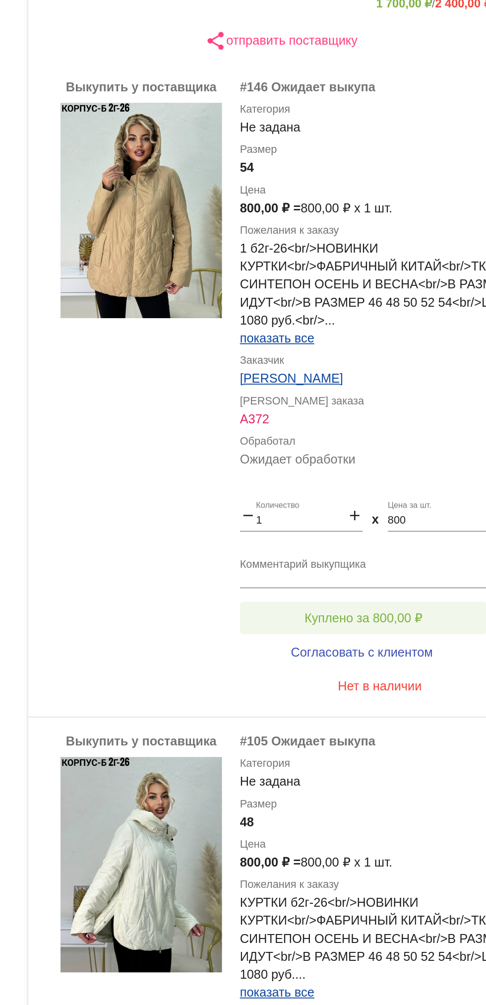
click at [367, 653] on span "Куплено за 800,00 ₽" at bounding box center [387, 653] width 65 height 8
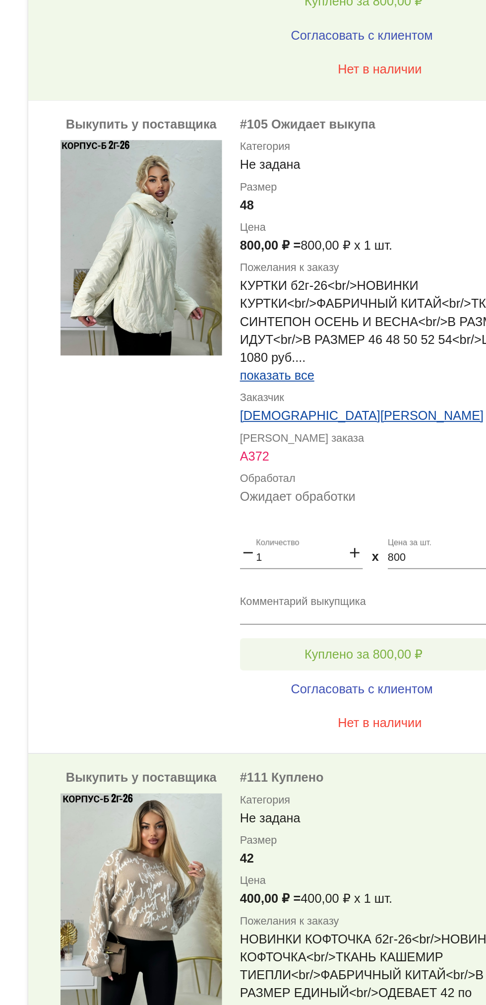
click at [347, 672] on button "Куплено за 800,00 ₽" at bounding box center [388, 674] width 137 height 18
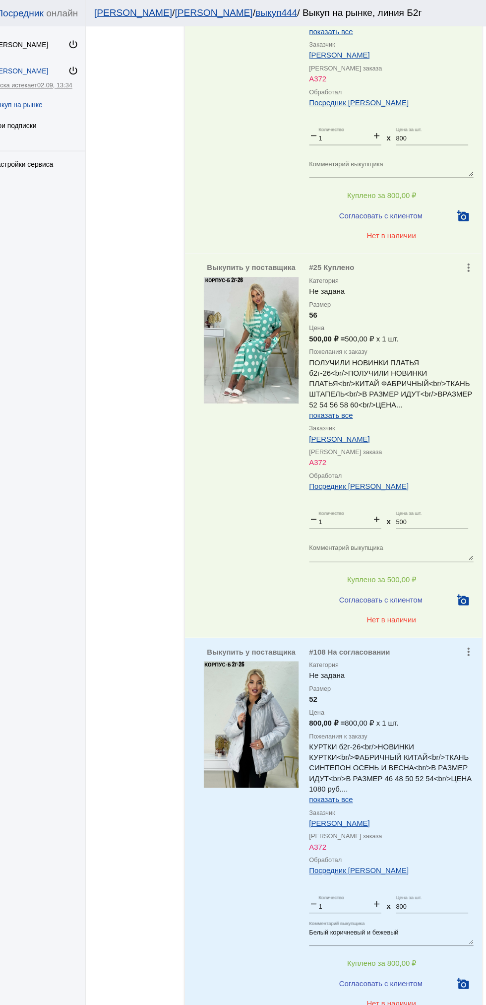
scroll to position [1662, 0]
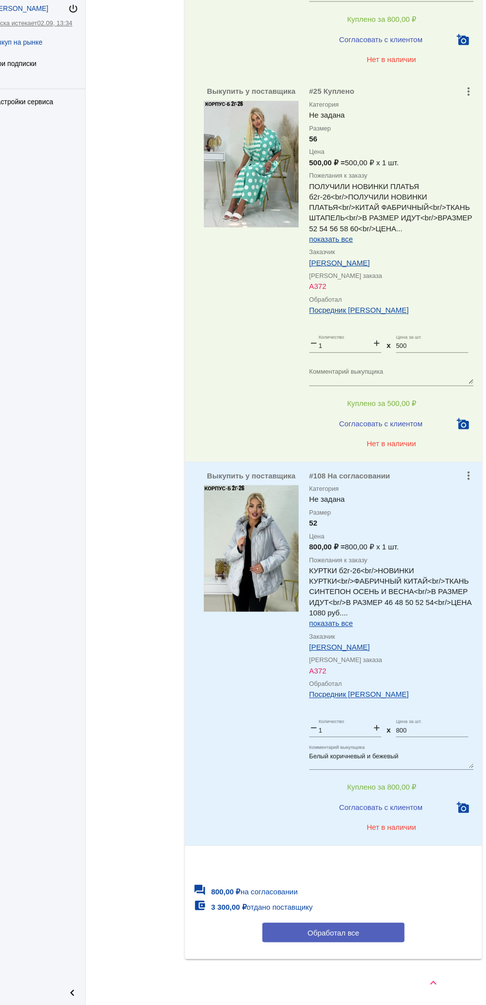
click at [374, 937] on button "Обработал все" at bounding box center [342, 936] width 134 height 18
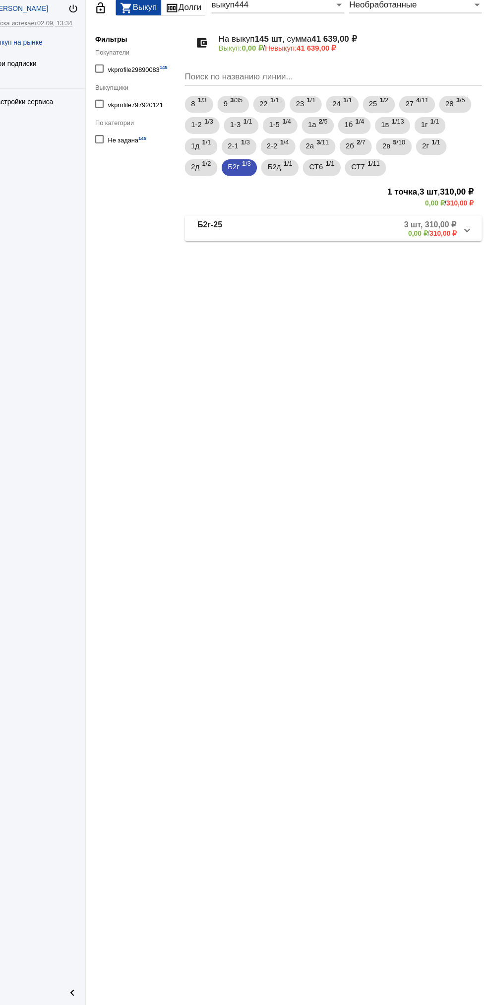
click at [375, 271] on mat-panel-description "3 шт, 310,00 ₽ 0,00 ₽ / 310,00 ₽" at bounding box center [379, 273] width 158 height 16
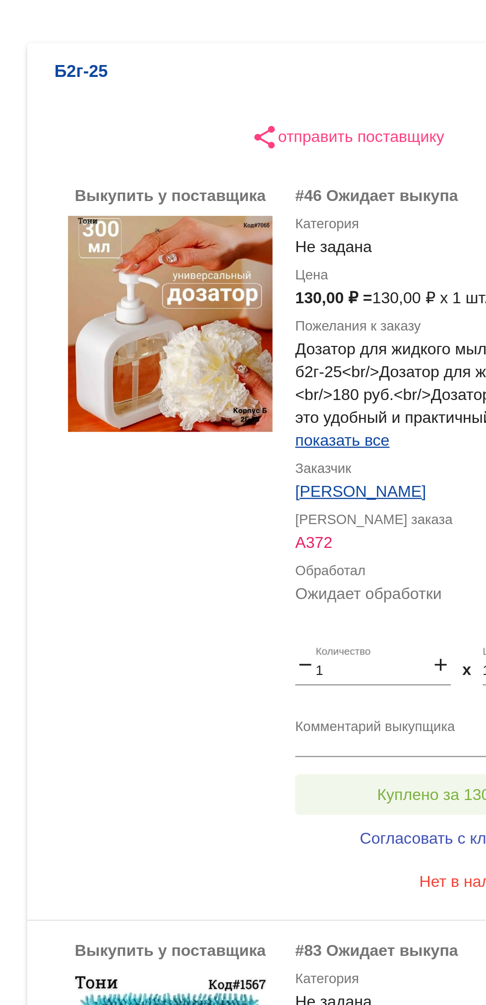
click at [379, 496] on button "Куплено за 130,00 ₽" at bounding box center [388, 502] width 137 height 18
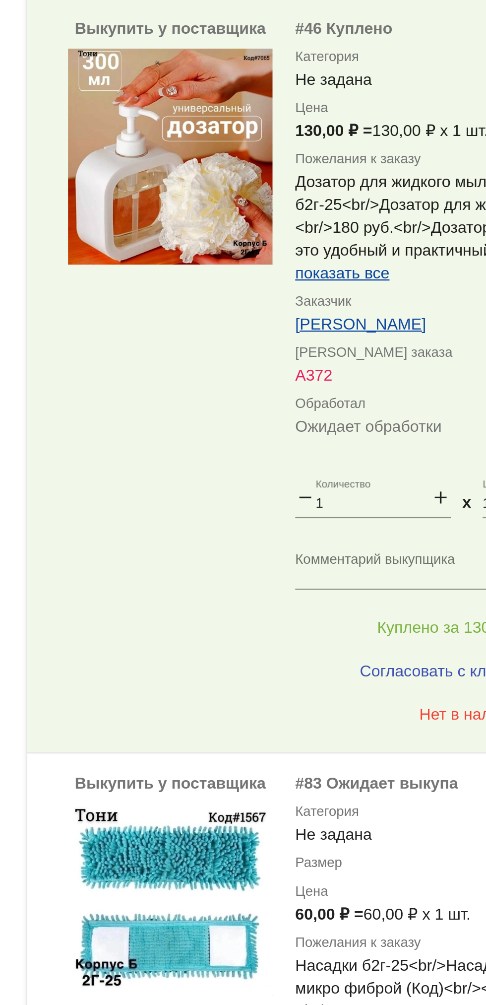
scroll to position [360, 0]
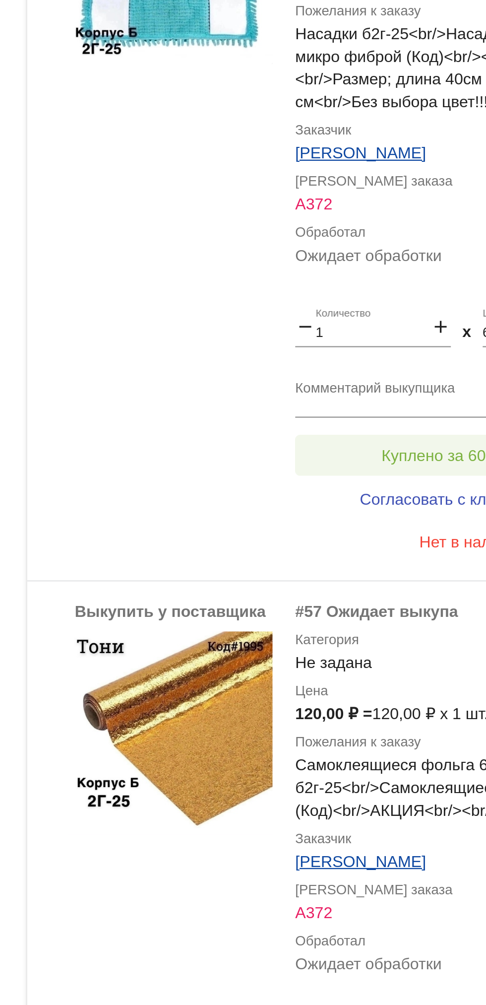
click at [368, 609] on button "Куплено за 60,00 ₽" at bounding box center [388, 616] width 137 height 18
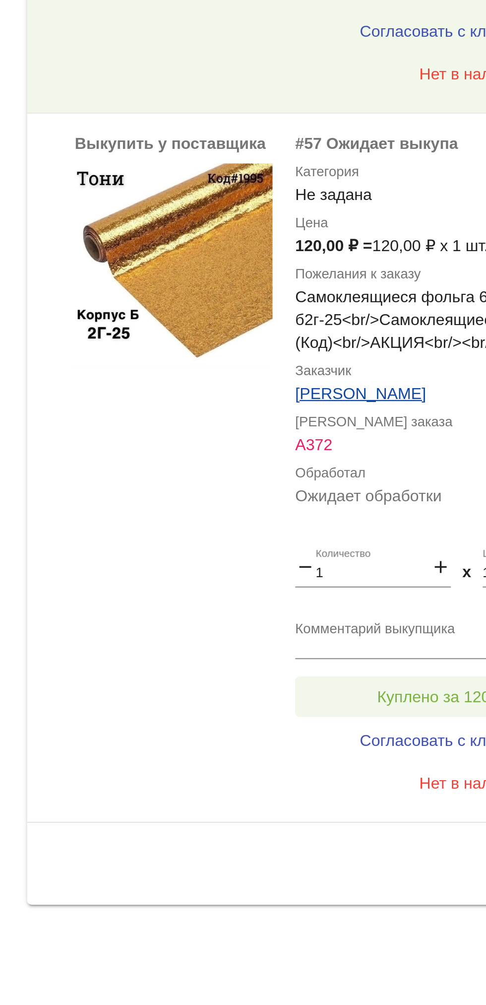
click at [373, 870] on span "Куплено за 120,00 ₽" at bounding box center [387, 870] width 65 height 8
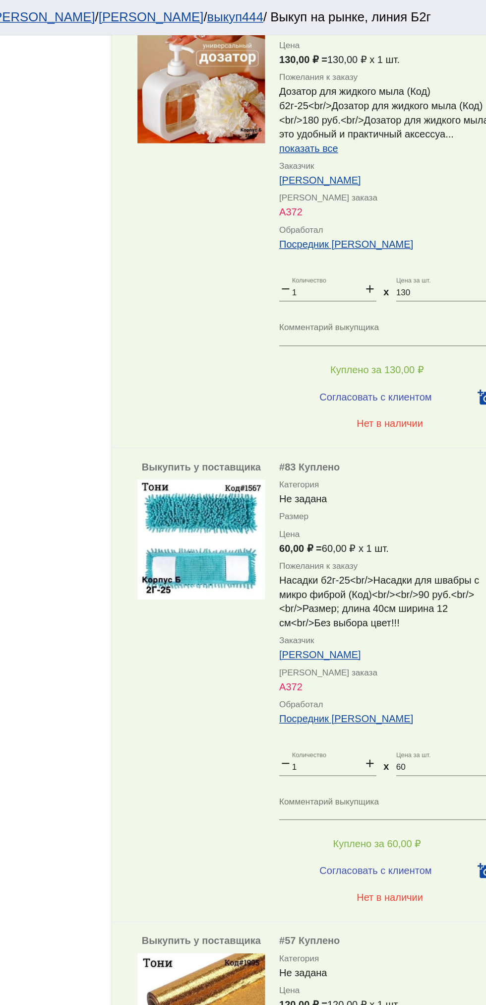
scroll to position [417, 0]
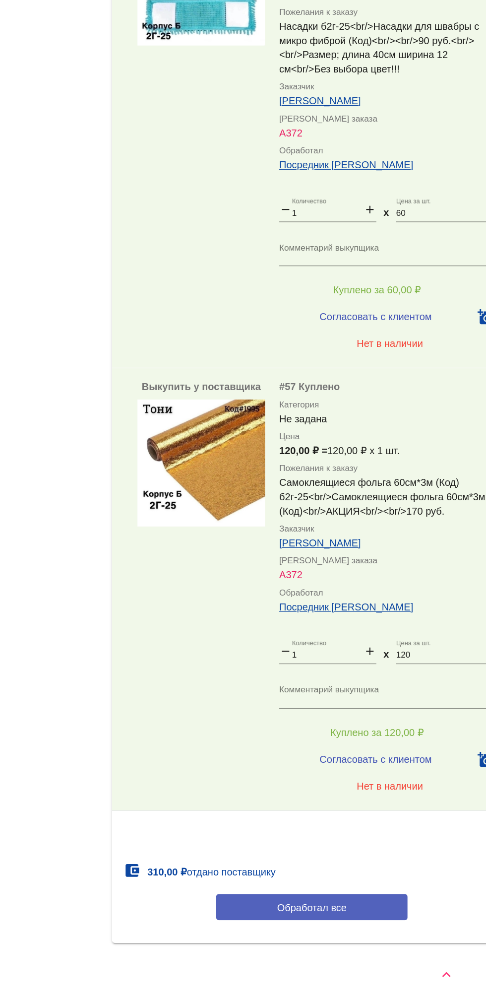
click at [372, 934] on button "Обработал все" at bounding box center [342, 936] width 134 height 18
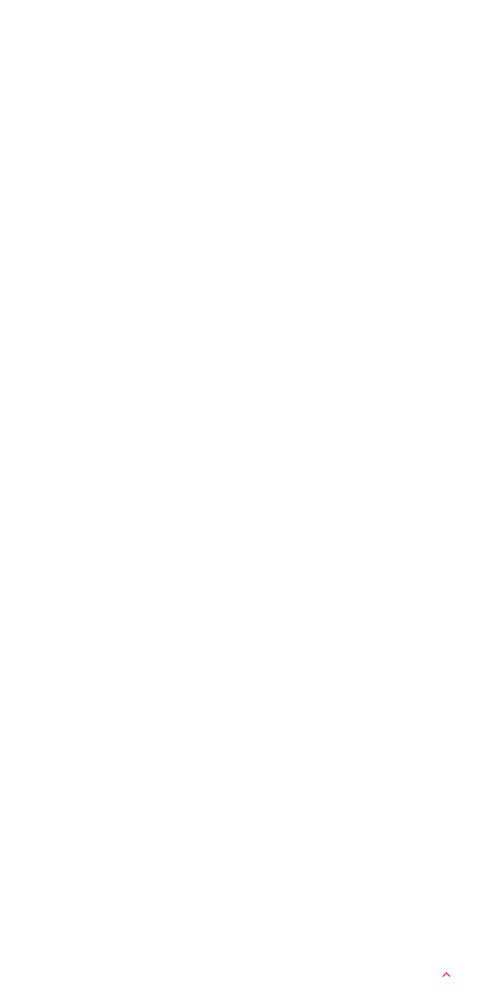
scroll to position [0, 0]
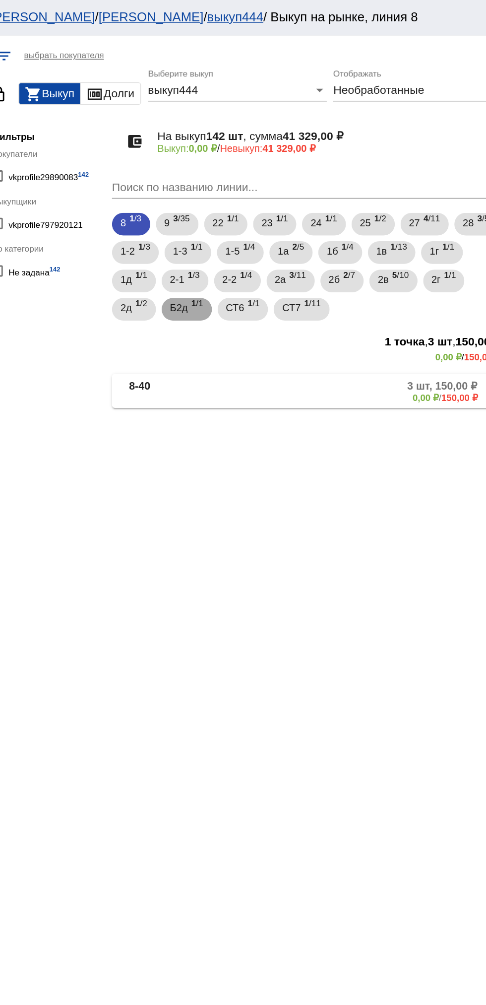
click at [260, 212] on b "1" at bounding box center [259, 212] width 3 height 7
click at [373, 278] on mat-panel-description "1 шт, 400,00 ₽ 0,00 ₽ / 400,00 ₽" at bounding box center [379, 273] width 157 height 16
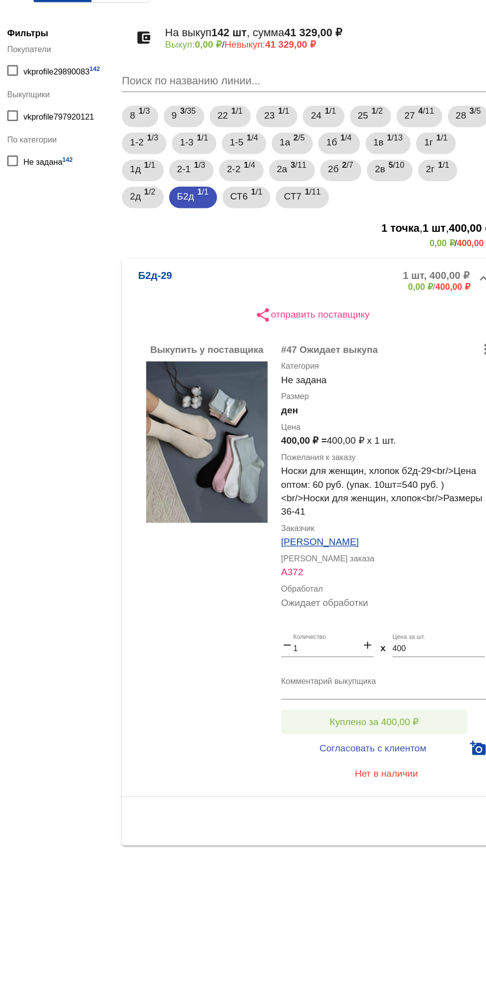
click at [412, 598] on span "Куплено за 400,00 ₽" at bounding box center [387, 602] width 65 height 8
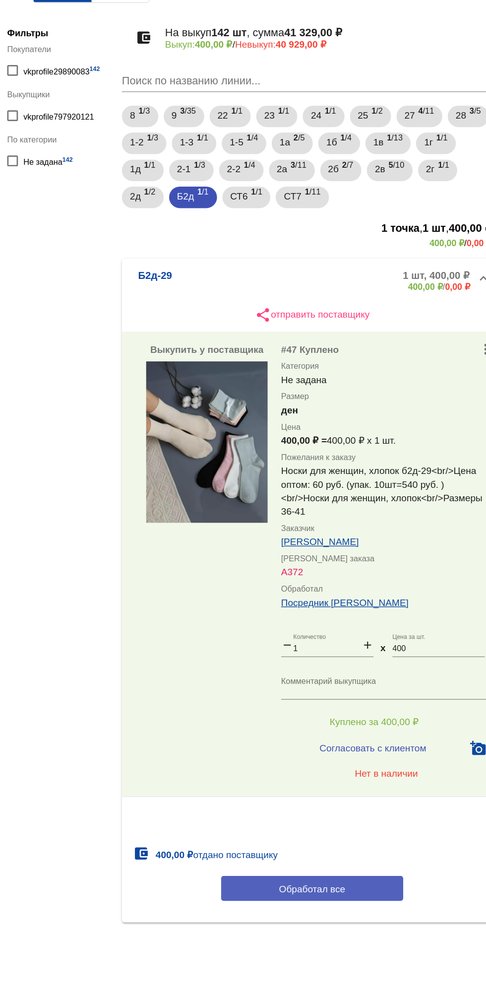
click at [319, 728] on span "Обработал все" at bounding box center [342, 724] width 49 height 8
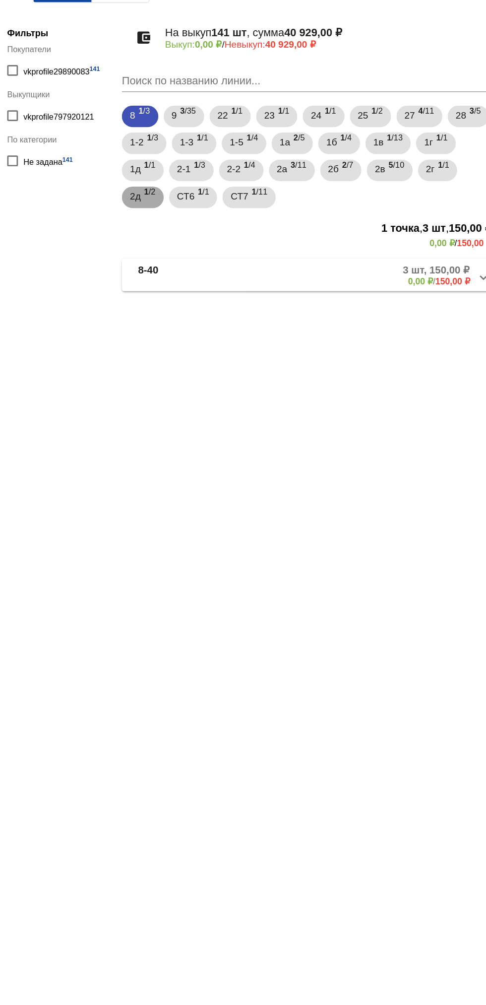
click at [218, 219] on div "2д 1 /2" at bounding box center [217, 216] width 19 height 20
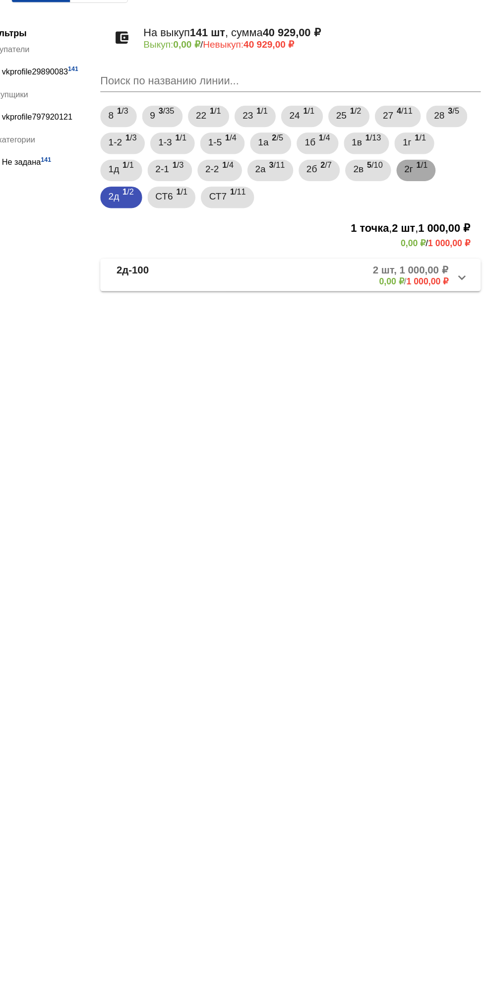
click at [433, 197] on span "2г" at bounding box center [429, 196] width 6 height 18
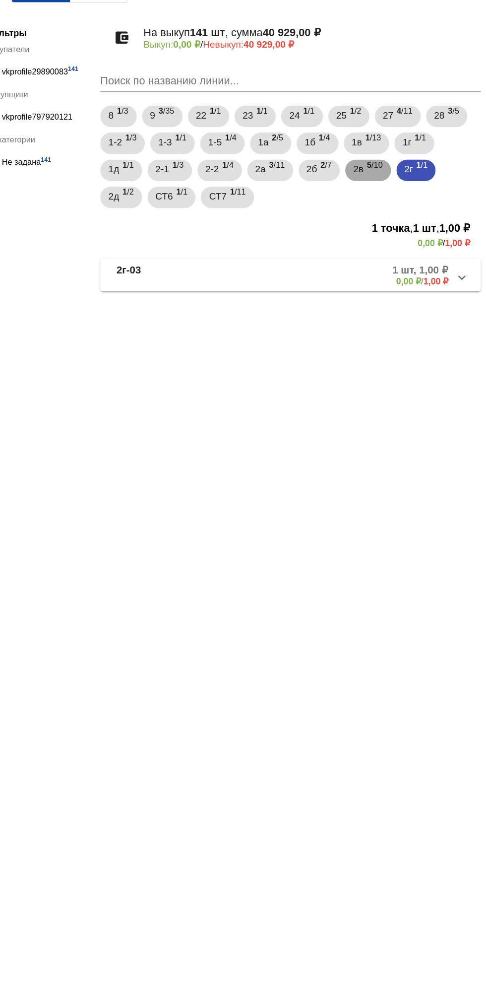
click at [396, 193] on span "2в" at bounding box center [391, 196] width 7 height 18
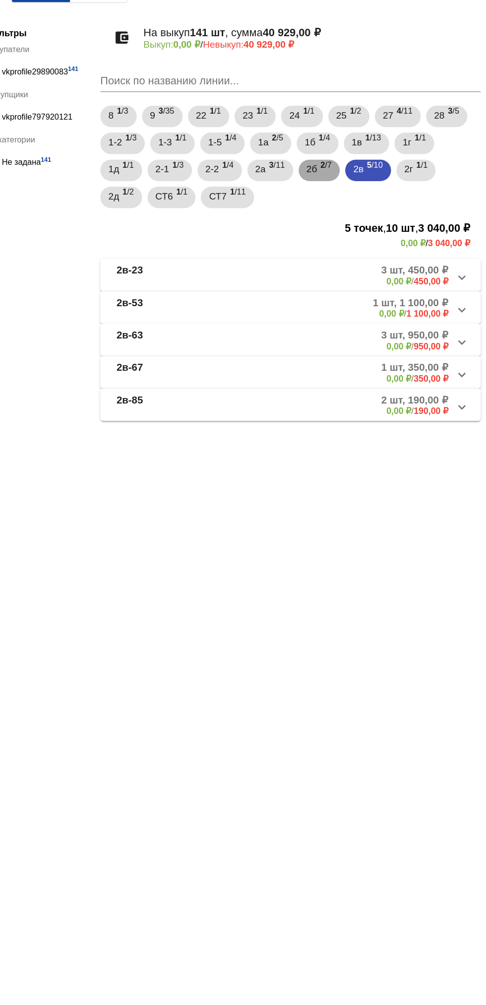
click at [362, 196] on span "2б" at bounding box center [358, 196] width 8 height 18
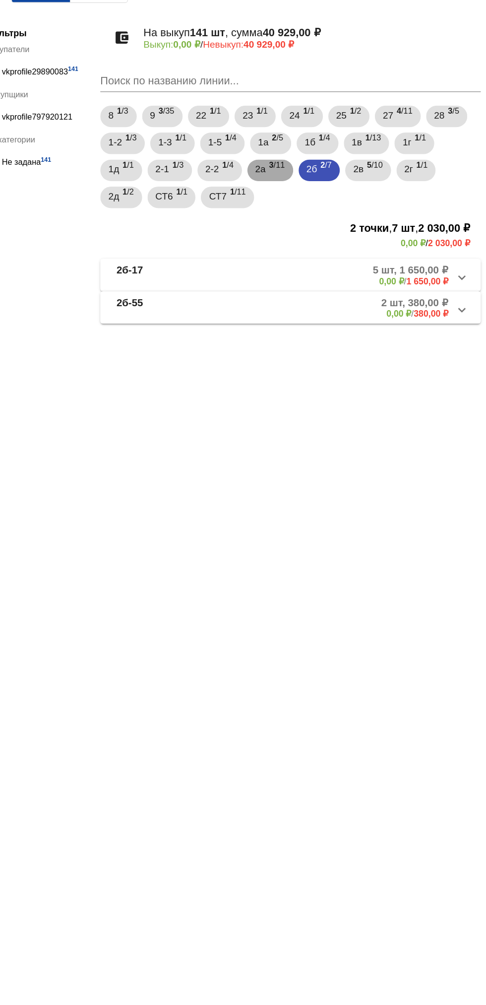
click at [328, 194] on div "2а 3 /11" at bounding box center [328, 197] width 22 height 20
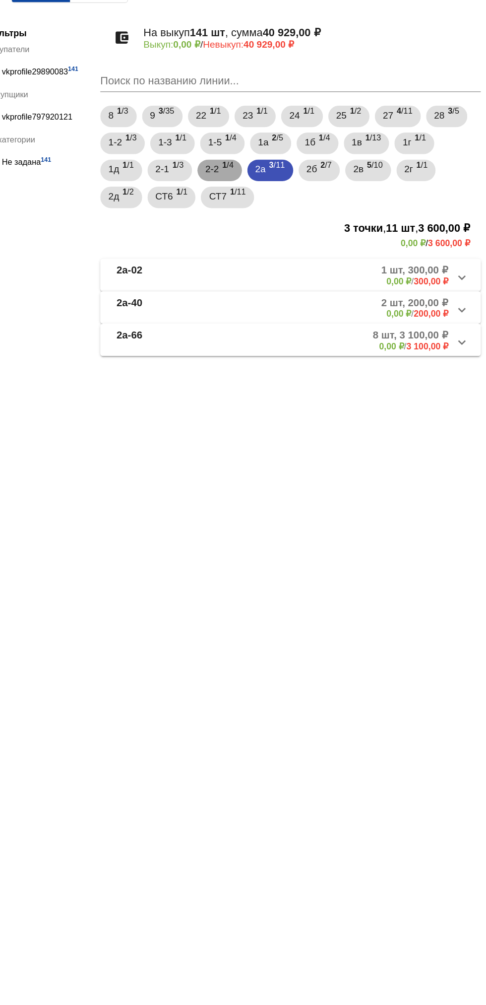
click at [285, 195] on span "2-2" at bounding box center [285, 196] width 10 height 18
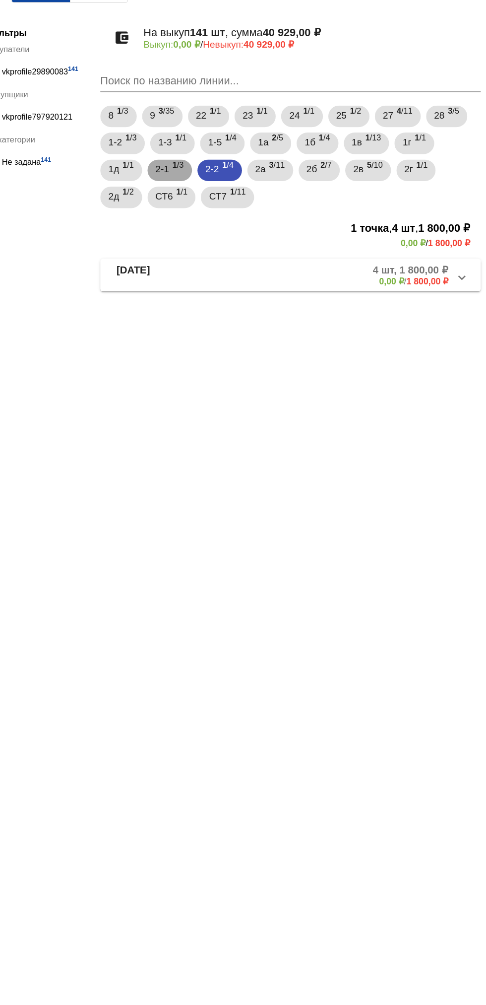
click at [251, 200] on span "2-1" at bounding box center [248, 196] width 10 height 18
click at [210, 194] on span "1д" at bounding box center [212, 196] width 8 height 18
click at [431, 178] on span "1г" at bounding box center [428, 176] width 6 height 18
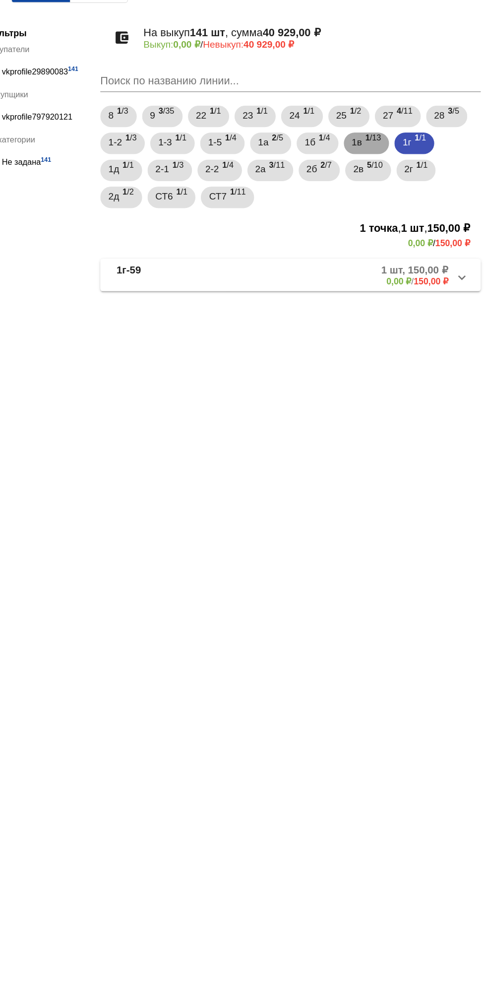
click at [395, 176] on span "1в" at bounding box center [390, 176] width 7 height 18
click at [359, 174] on span "1б" at bounding box center [357, 176] width 8 height 18
click at [324, 176] on span "1а" at bounding box center [323, 176] width 8 height 18
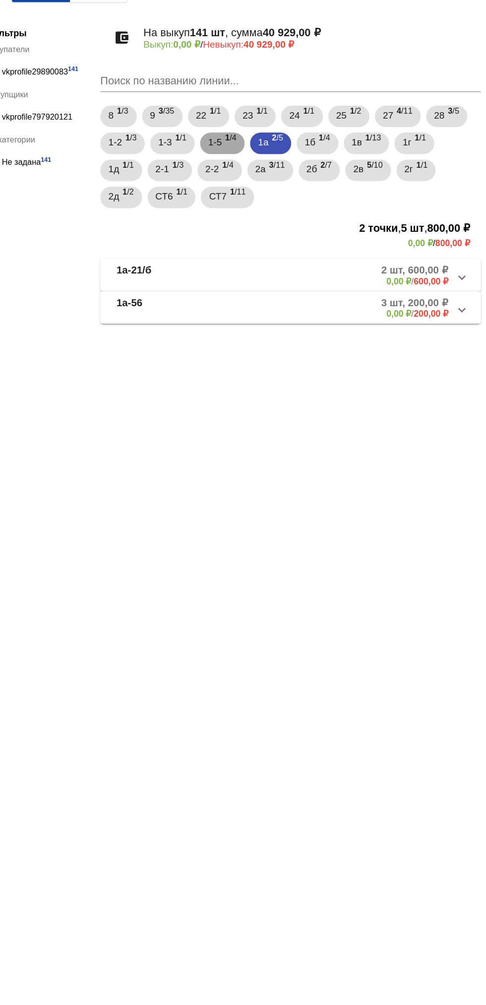
click at [285, 179] on span "1-5" at bounding box center [287, 176] width 10 height 18
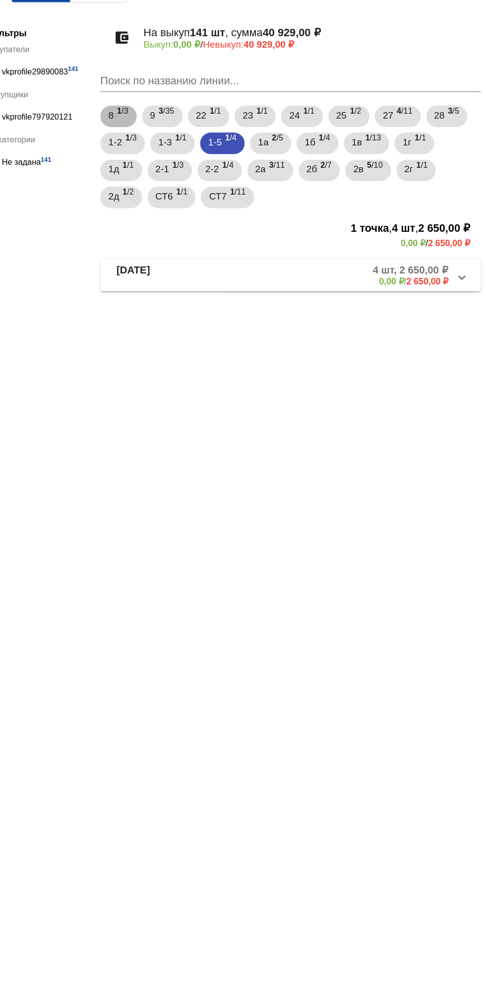
click at [241, 184] on div "8 1 /3 9 3 /35 22 1 /1 23 1 /1 24 1 /1 25 1 /2 27 4 /11 28 3 /5 1-2 1 /3 1-3 1 …" at bounding box center [342, 186] width 284 height 79
click at [204, 183] on div "8 1 /3 9 3 /35 22 1 /1 23 1 /1 24 1 /1 25 1 /2 27 4 /11 28 3 /5 1-2 1 /3 1-3 1 …" at bounding box center [342, 186] width 284 height 79
click at [216, 176] on span "1-2" at bounding box center [213, 176] width 10 height 18
click at [433, 193] on span "2г" at bounding box center [429, 196] width 6 height 18
click at [283, 277] on mat-panel-title "2г-03" at bounding box center [252, 273] width 77 height 16
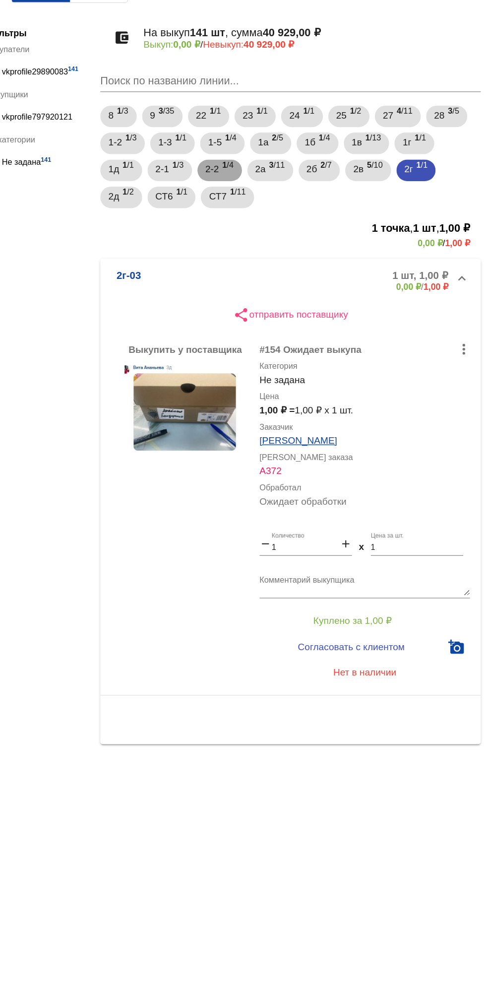
click at [284, 195] on span "2-2" at bounding box center [285, 196] width 10 height 18
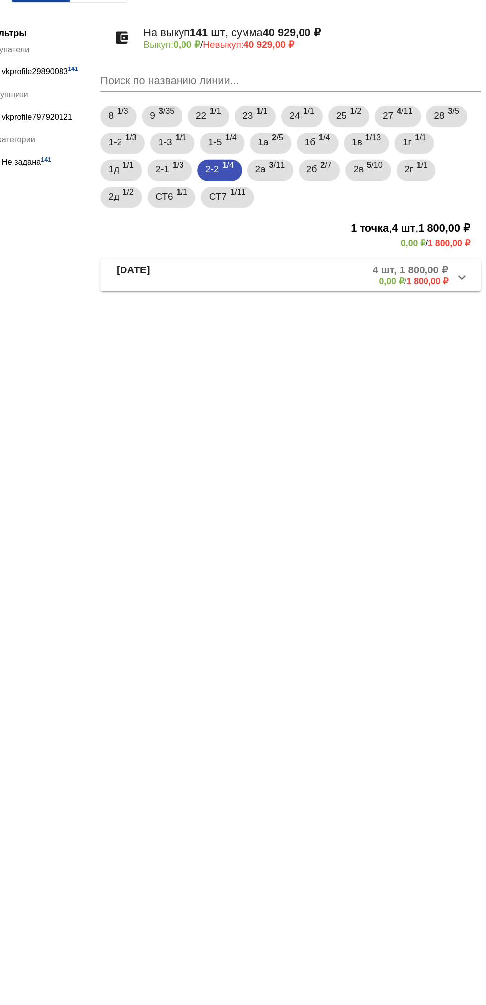
click at [264, 280] on mat-panel-title "[DATE]" at bounding box center [252, 273] width 76 height 16
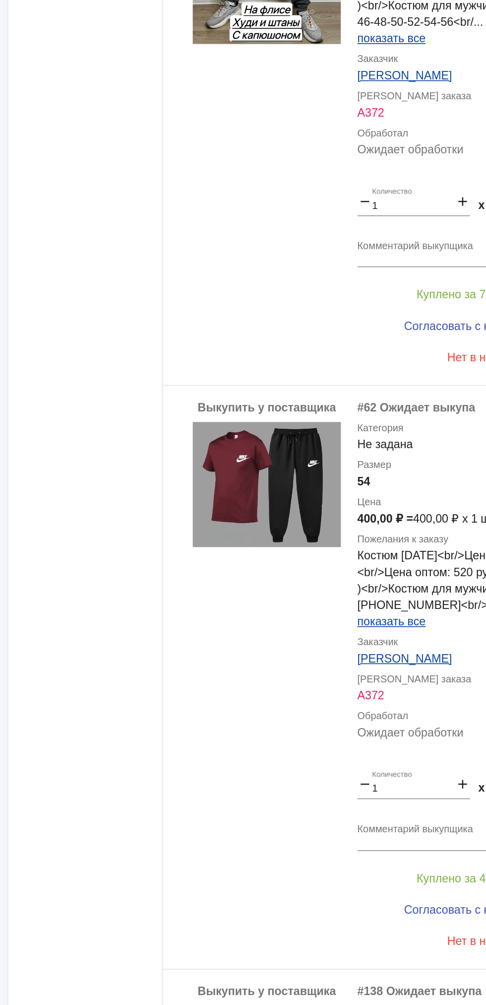
scroll to position [798, 0]
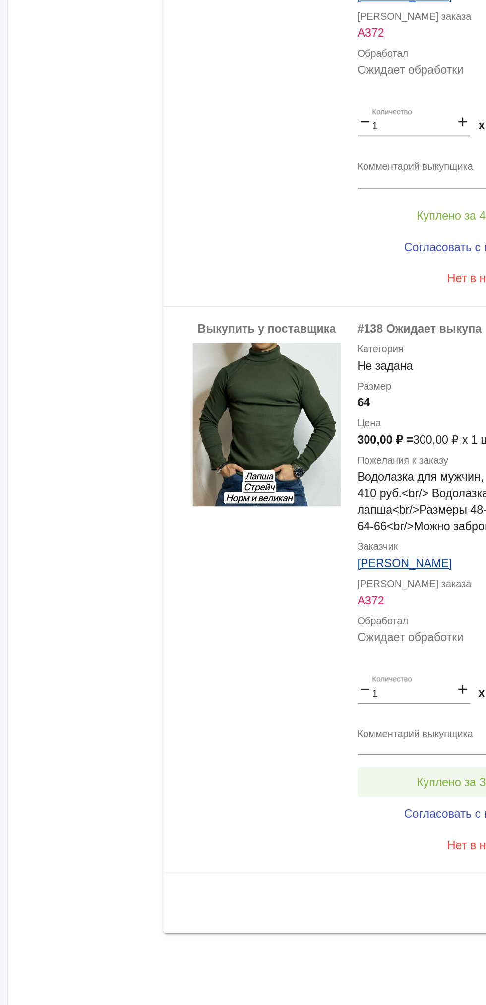
click at [393, 874] on span "Куплено за 300,00 ₽" at bounding box center [387, 870] width 65 height 8
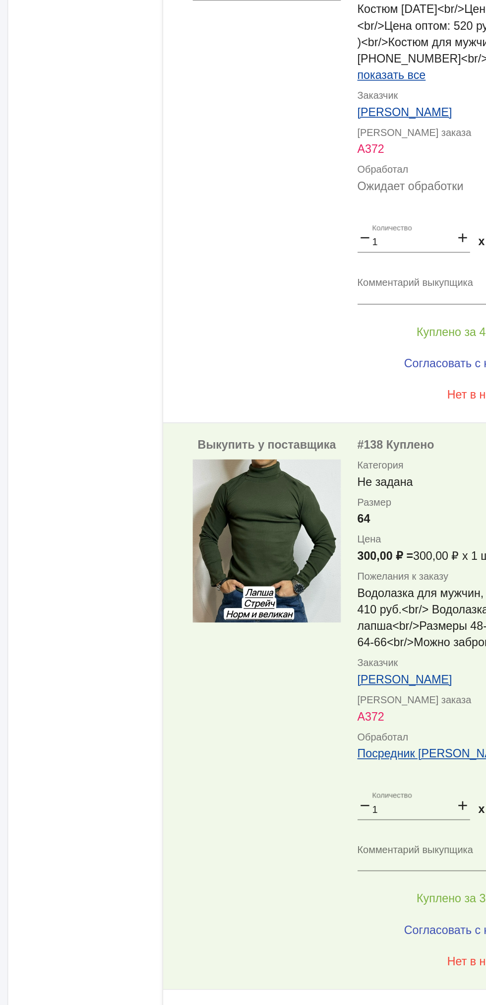
scroll to position [667, 0]
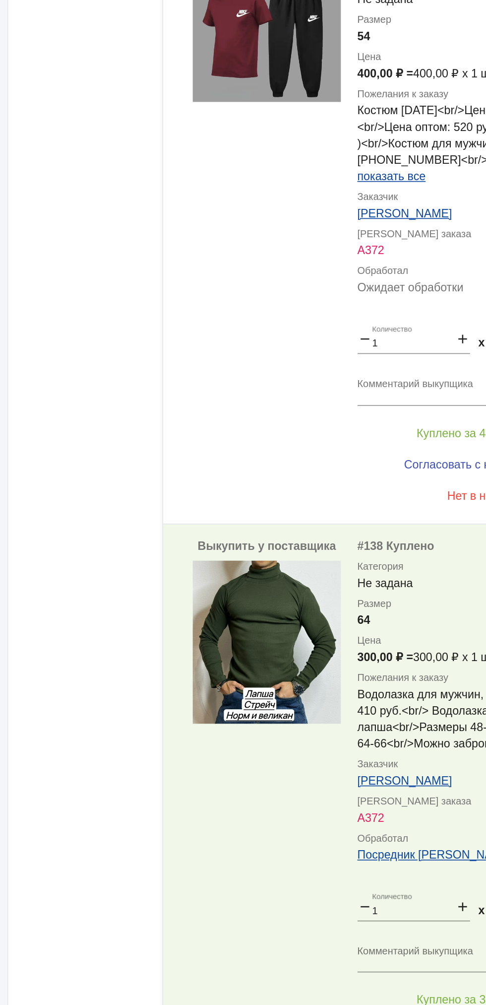
click at [286, 695] on div "Выкупить у поставщика" at bounding box center [264, 538] width 89 height 335
click at [337, 701] on button "Нет в наличии" at bounding box center [397, 698] width 155 height 18
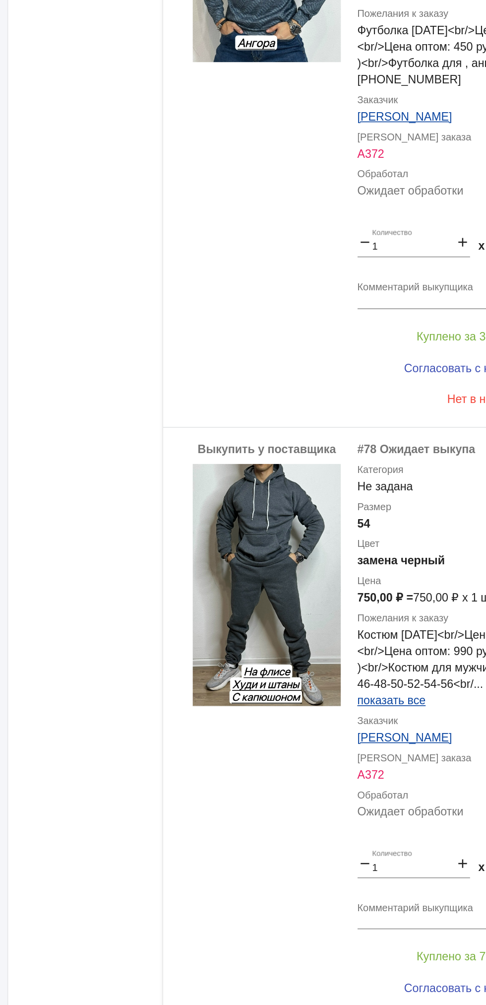
scroll to position [0, 0]
click at [302, 639] on div "Выкупить у поставщика" at bounding box center [264, 485] width 89 height 325
click at [344, 637] on button "Нет в наличии" at bounding box center [397, 640] width 155 height 18
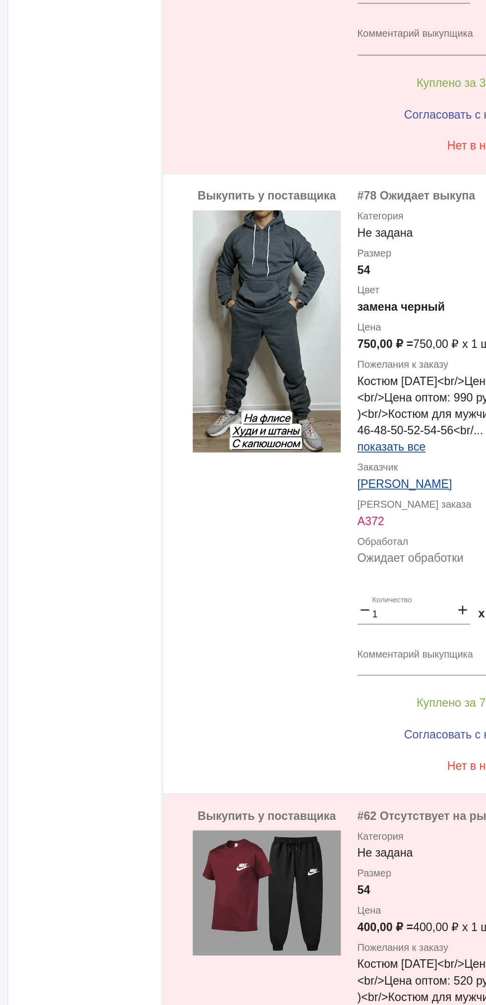
scroll to position [147, 0]
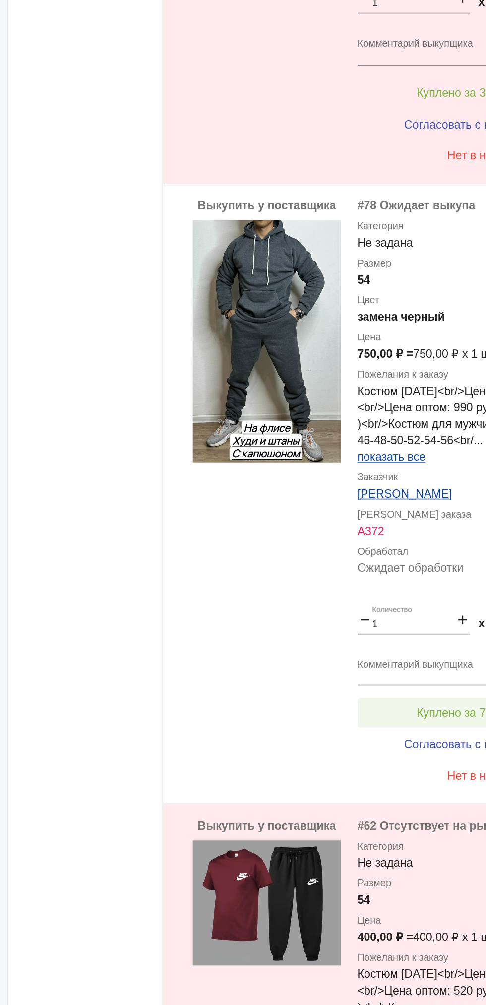
click at [363, 822] on button "Куплено за 750,00 ₽" at bounding box center [388, 829] width 137 height 18
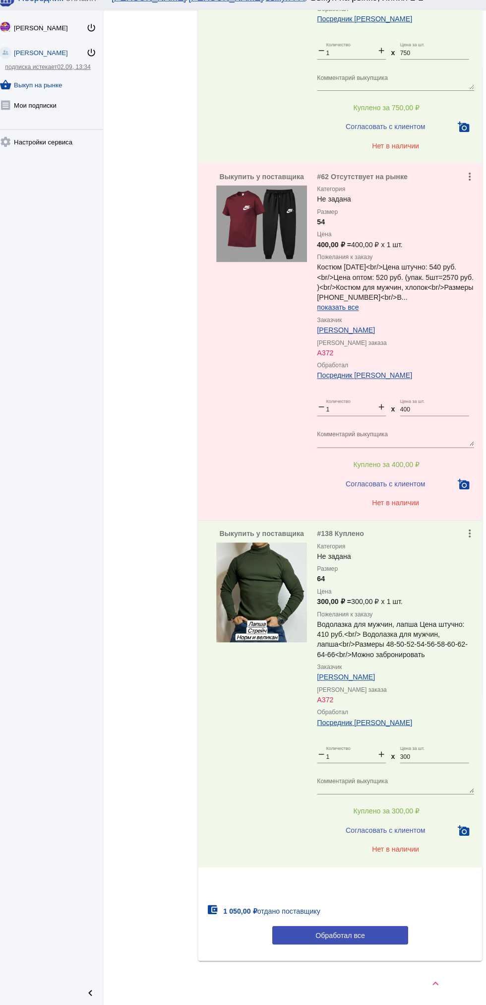
scroll to position [0, 0]
click at [373, 943] on button "Обработал все" at bounding box center [342, 936] width 134 height 18
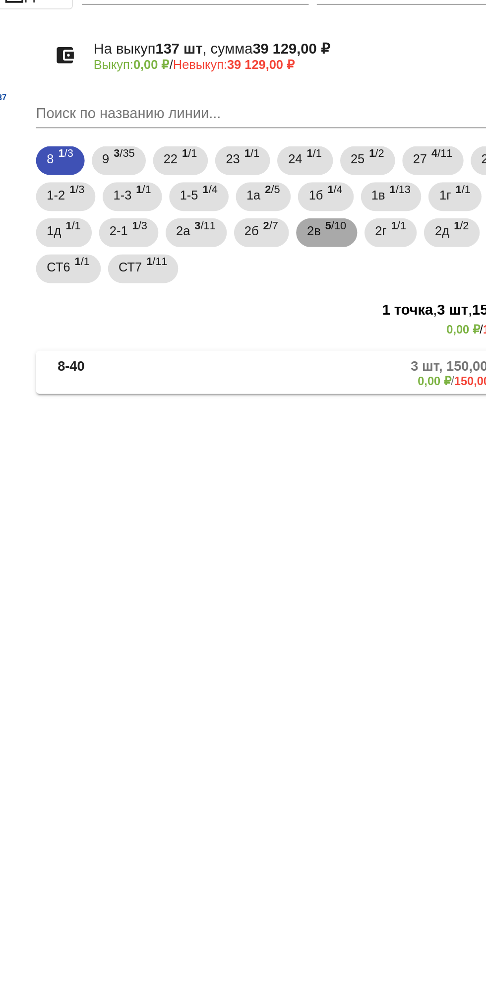
click at [373, 198] on span "5 /10" at bounding box center [367, 197] width 11 height 20
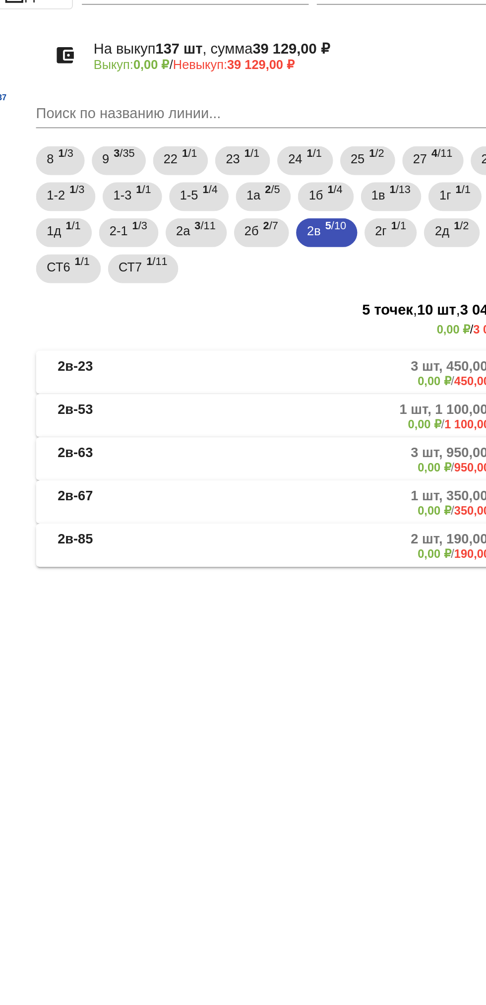
click at [355, 266] on mat-panel-description "3 шт, 450,00 ₽ 0,00 ₽ / 450,00 ₽" at bounding box center [378, 273] width 161 height 16
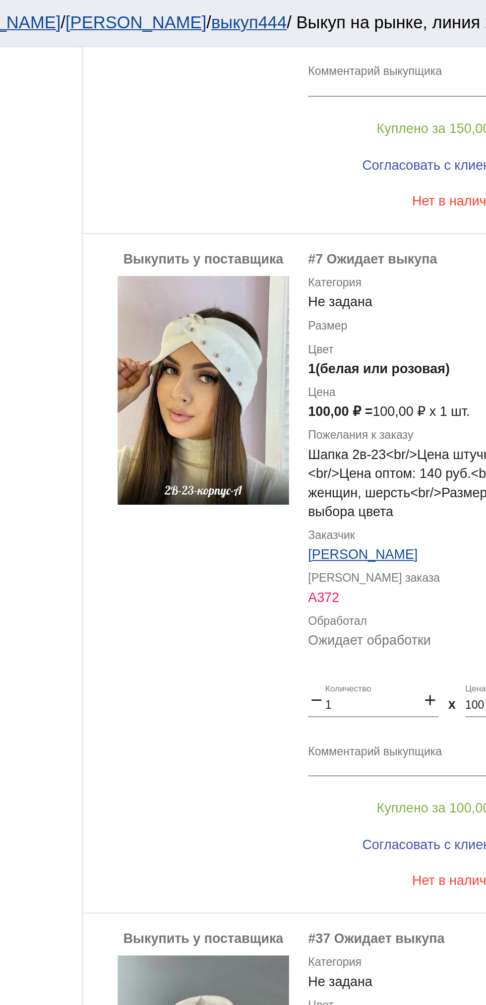
scroll to position [528, 0]
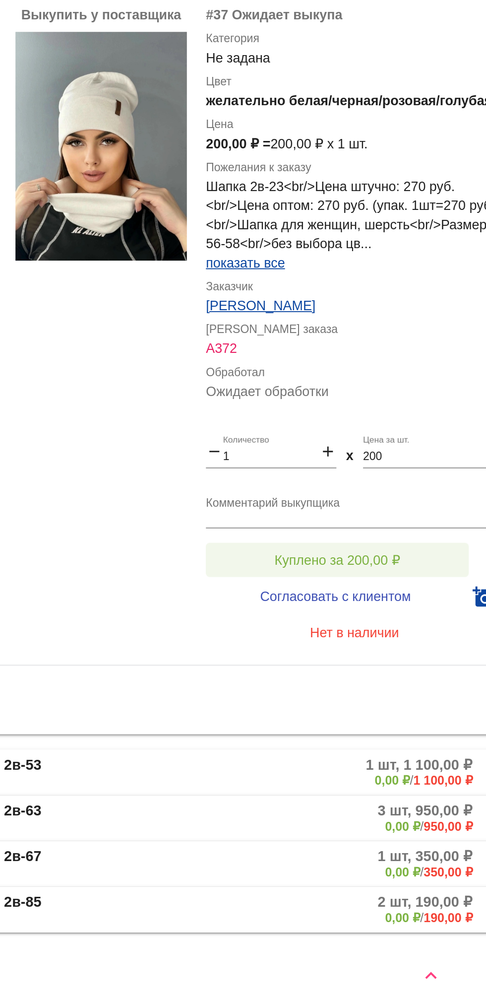
click at [407, 759] on button "Куплено за 200,00 ₽" at bounding box center [388, 767] width 137 height 18
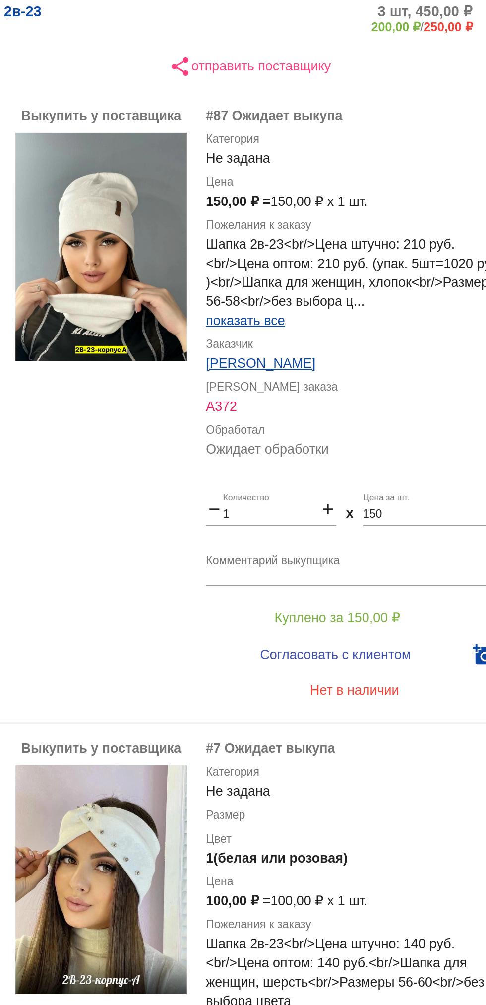
scroll to position [125, 0]
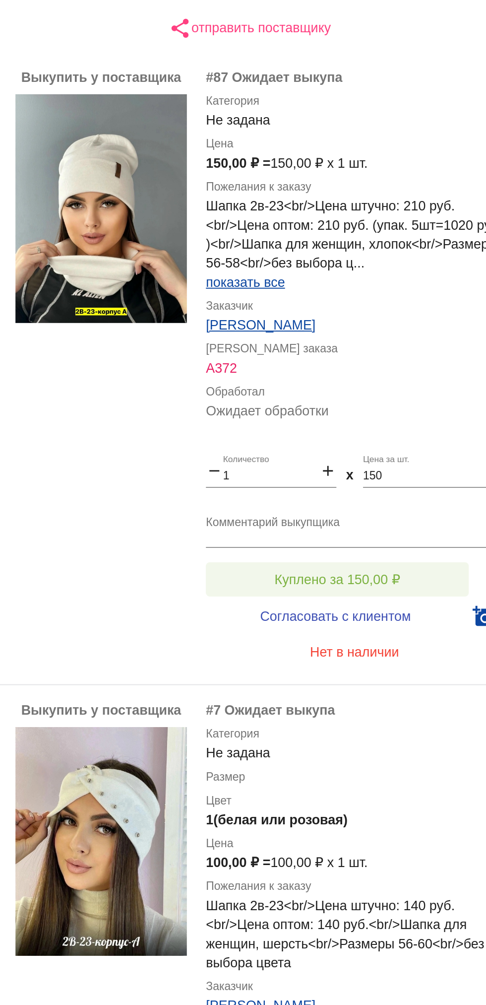
click at [347, 460] on button "Куплено за 150,00 ₽" at bounding box center [388, 464] width 137 height 18
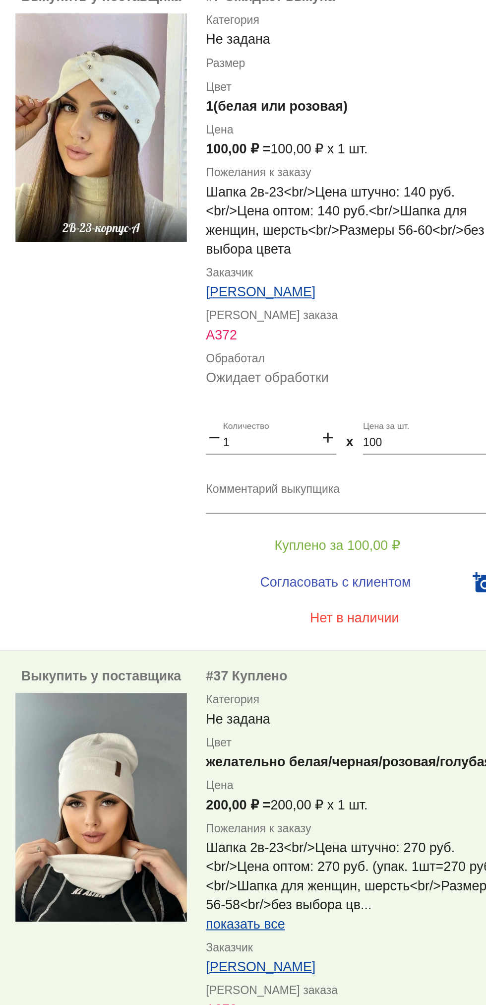
scroll to position [498, 0]
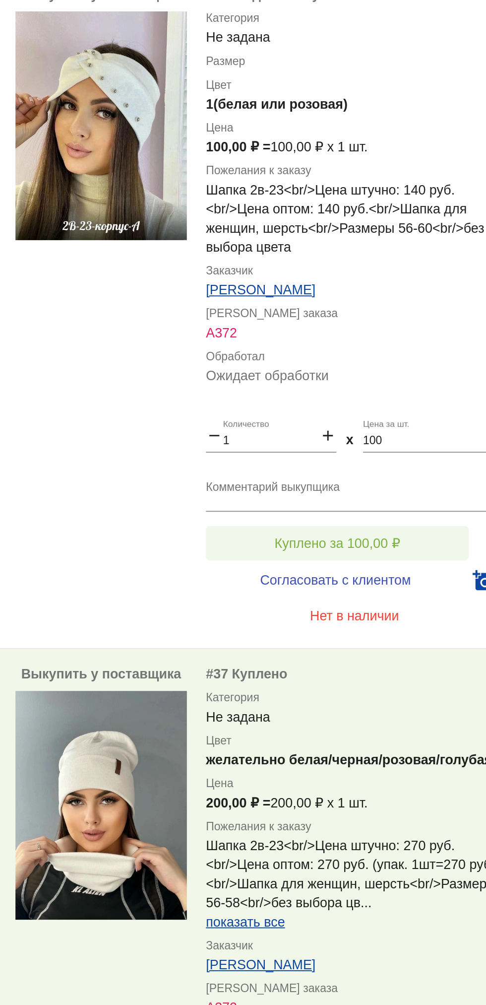
click at [334, 443] on button "Куплено за 100,00 ₽" at bounding box center [388, 446] width 137 height 18
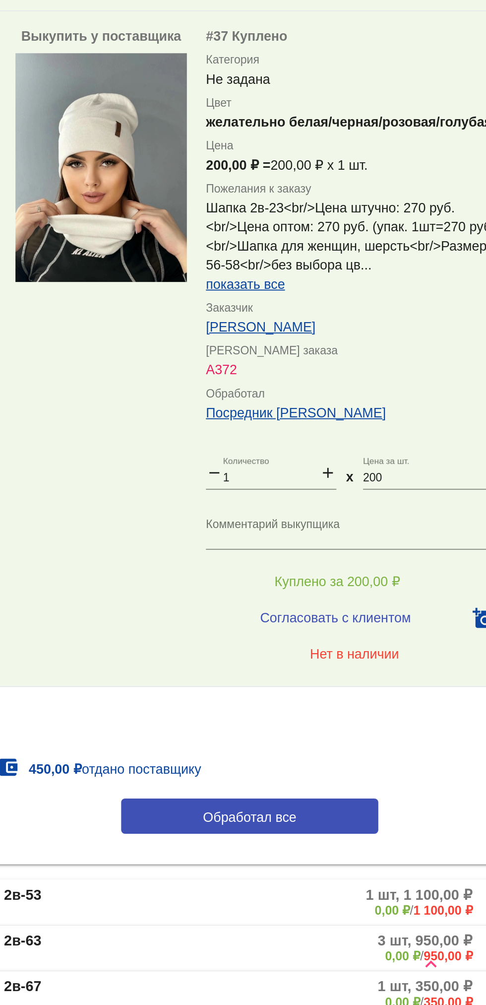
scroll to position [511, 0]
click at [409, 729] on input "200" at bounding box center [435, 730] width 68 height 7
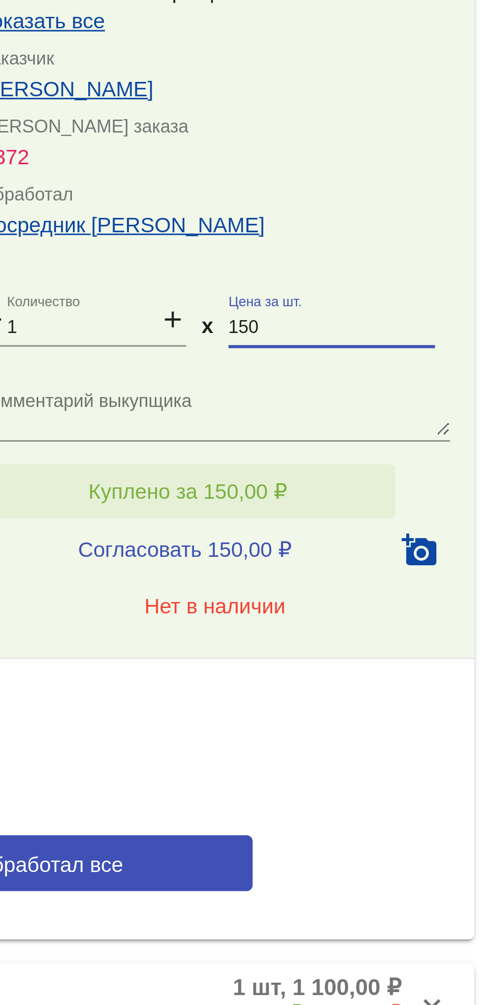
scroll to position [0, 0]
type input "150"
click at [371, 787] on span "Куплено за 150,00 ₽" at bounding box center [387, 784] width 65 height 8
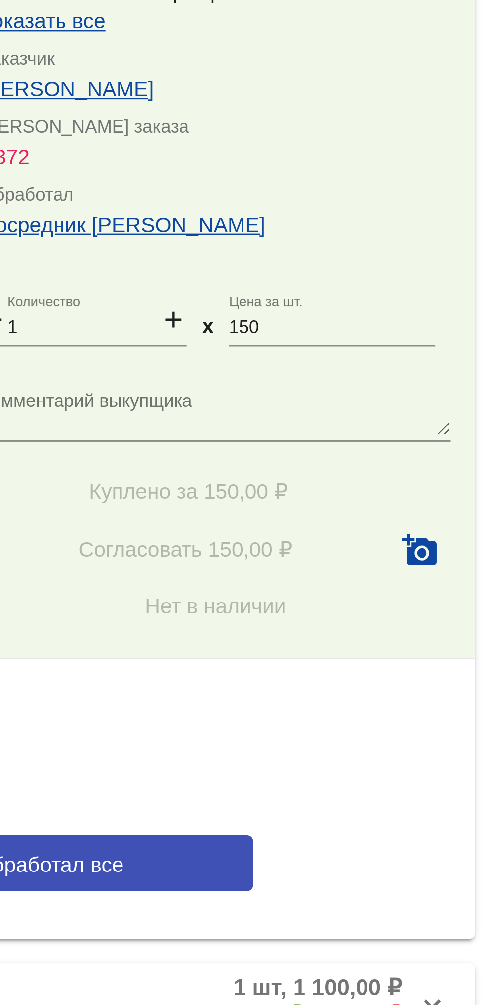
scroll to position [584, 0]
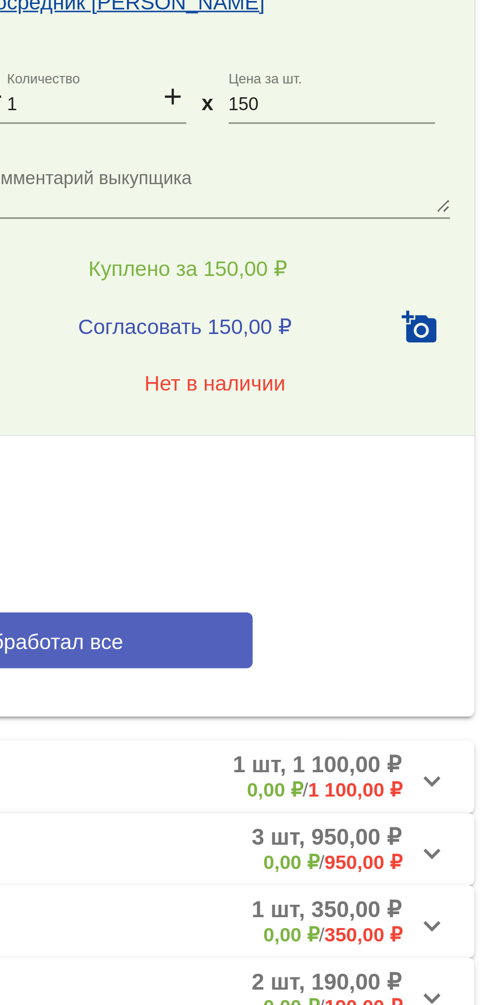
click at [361, 827] on button "Обработал все" at bounding box center [342, 833] width 134 height 18
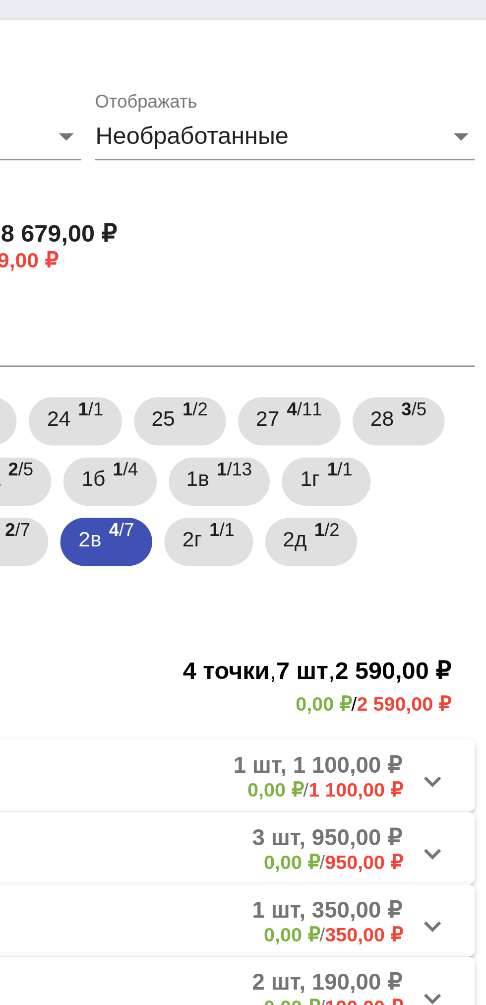
scroll to position [0, 0]
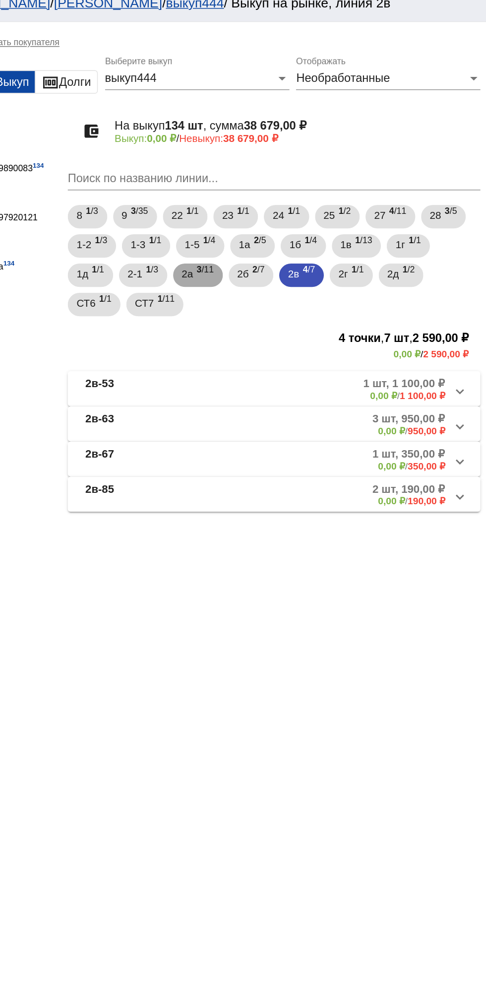
click at [285, 195] on span "2а" at bounding box center [284, 196] width 8 height 18
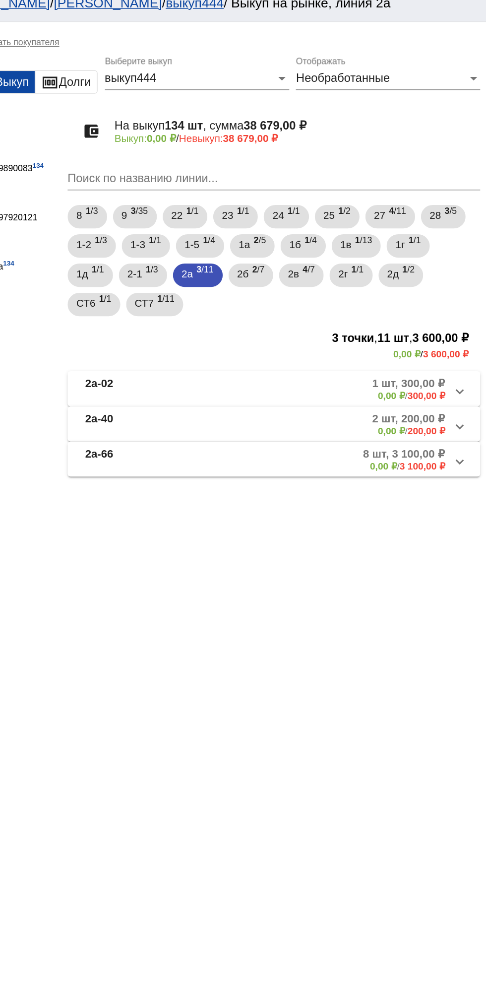
click at [228, 274] on b "2а-02" at bounding box center [223, 273] width 19 height 16
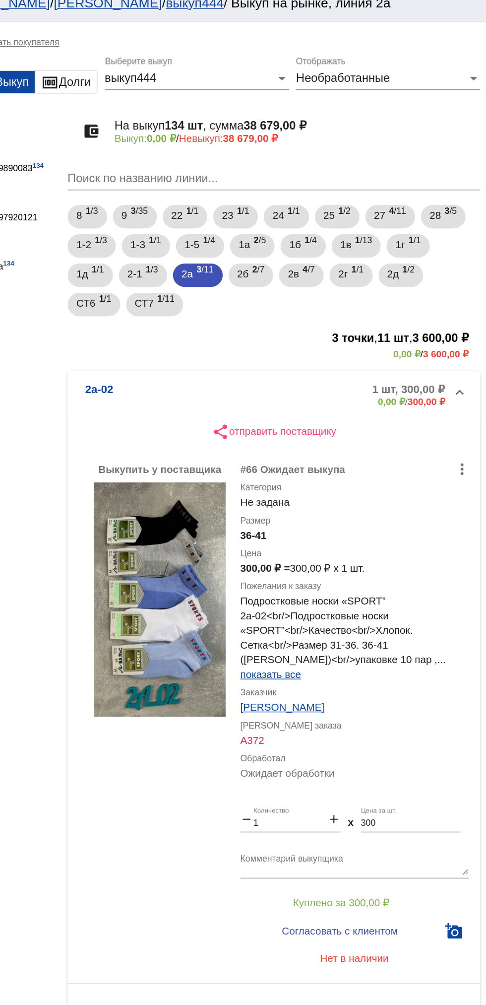
click at [242, 289] on mat-expansion-panel-header "2а-02 1 шт, 300,00 ₽ 0,00 ₽ / 300,00 ₽" at bounding box center [342, 277] width 280 height 32
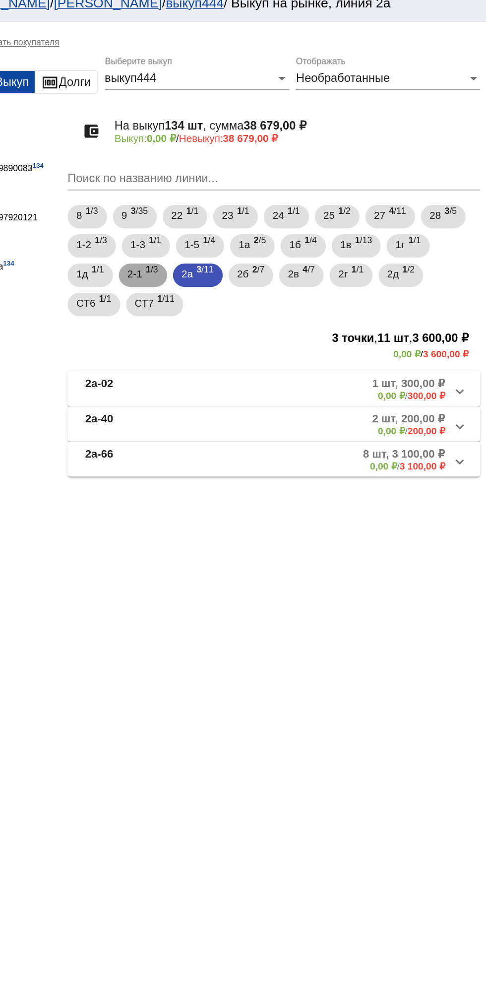
click at [242, 195] on mat-chip "2-1 1 /3" at bounding box center [253, 197] width 33 height 16
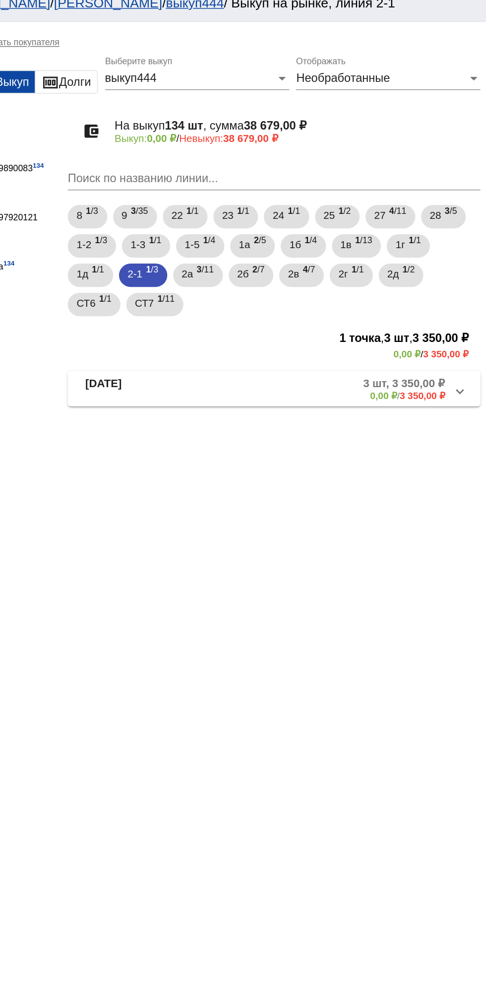
click at [257, 281] on mat-panel-title "[DATE]" at bounding box center [252, 273] width 76 height 16
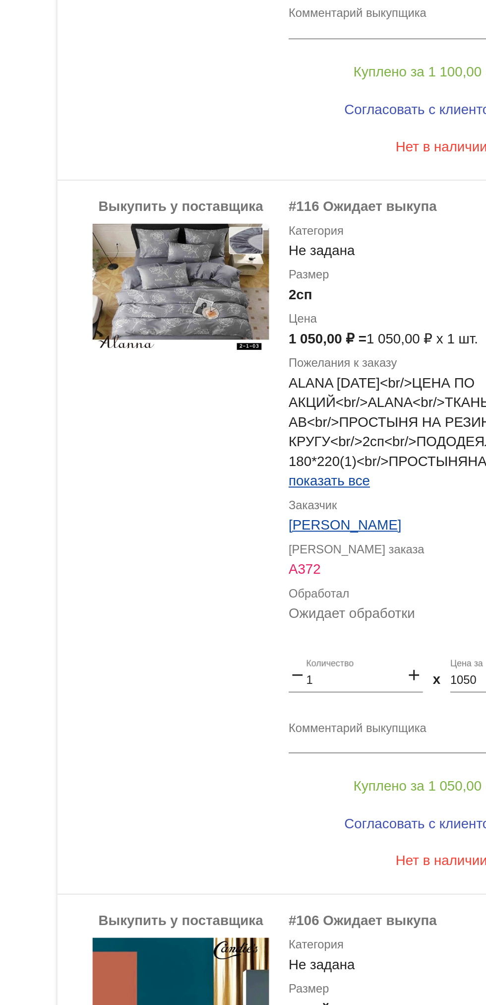
scroll to position [254, 0]
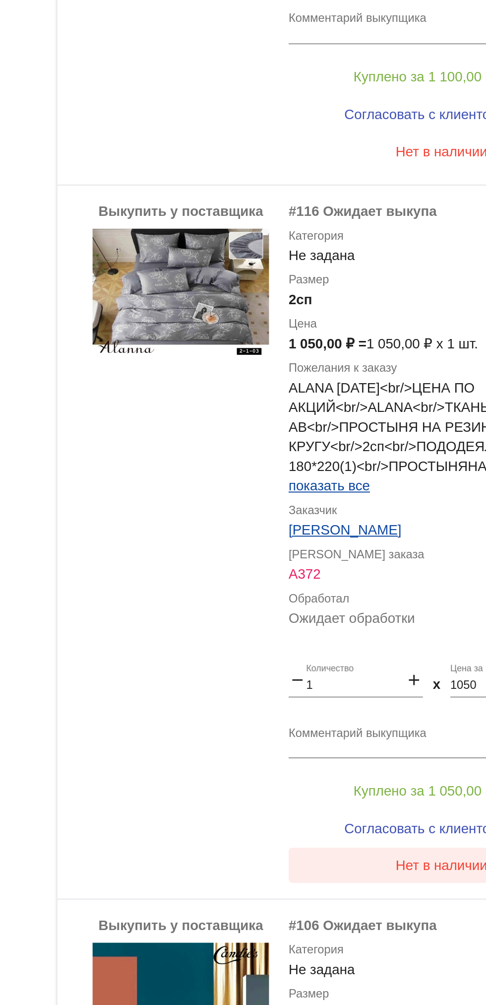
click at [392, 795] on button "Нет в наличии" at bounding box center [397, 789] width 155 height 18
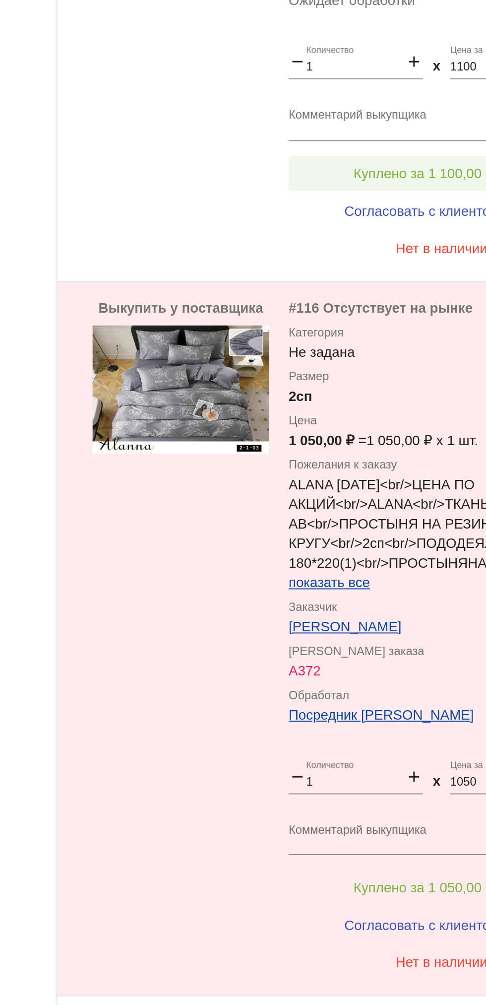
scroll to position [487, 0]
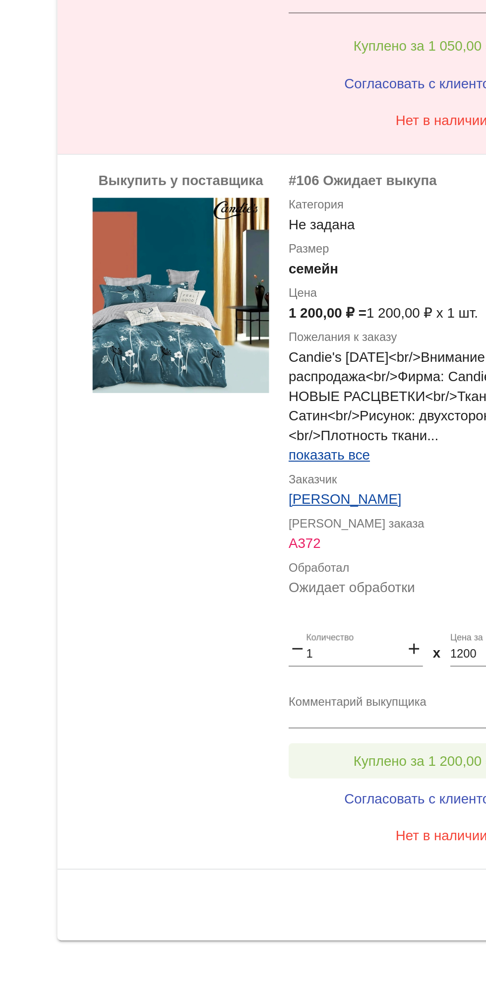
click at [399, 876] on span "Куплено за 1 200,00 ₽" at bounding box center [387, 880] width 71 height 8
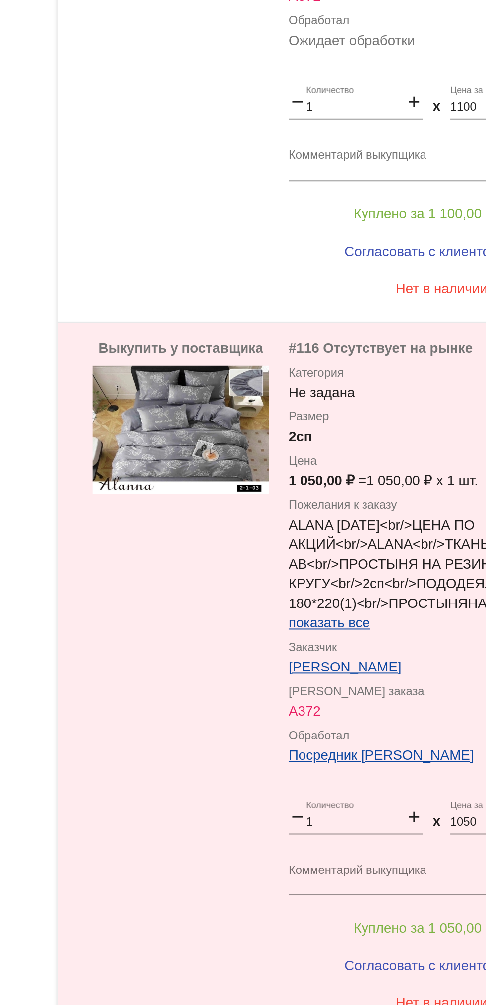
scroll to position [0, 0]
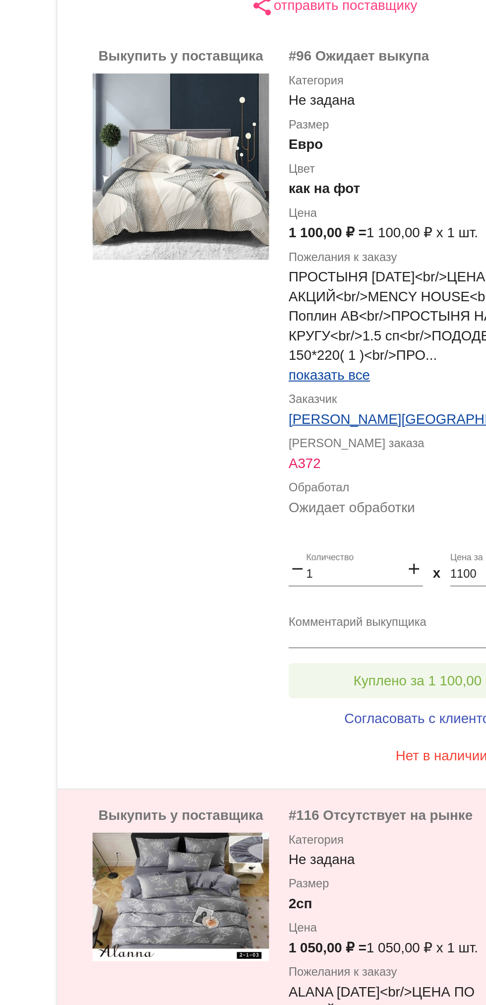
click at [346, 639] on button "Куплено за 1 100,00 ₽" at bounding box center [388, 644] width 137 height 18
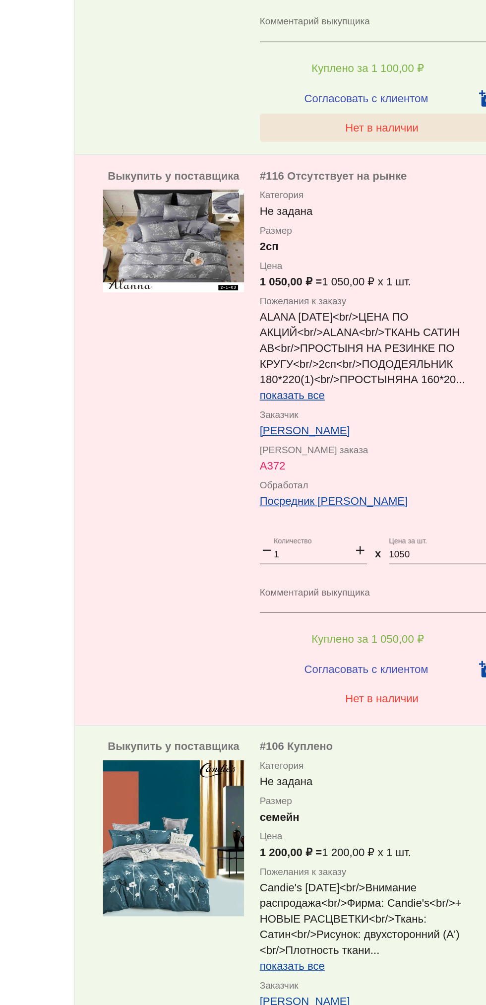
scroll to position [543, 0]
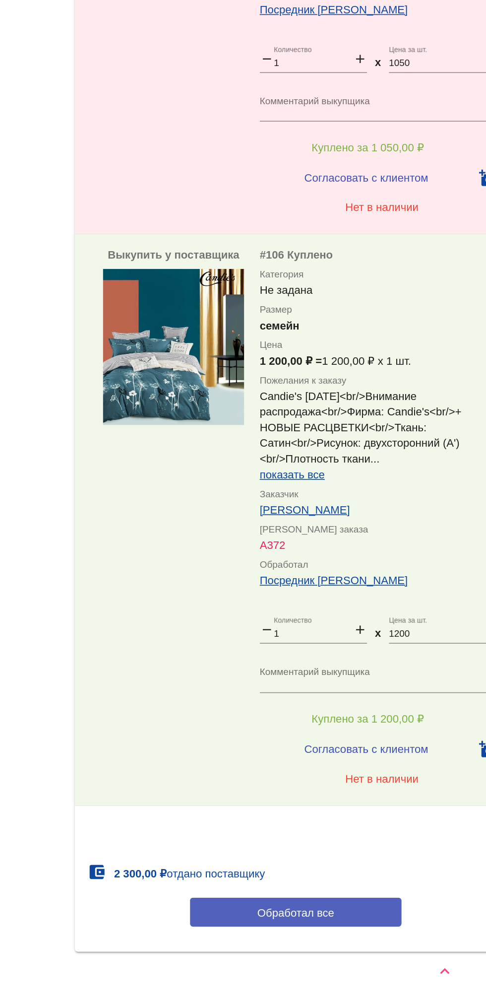
click at [381, 937] on button "Обработал все" at bounding box center [342, 946] width 134 height 18
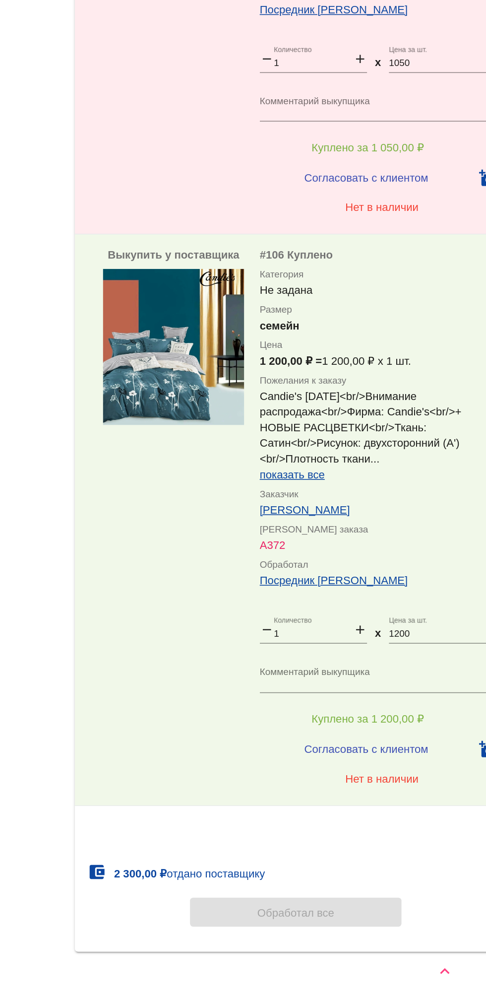
scroll to position [0, 0]
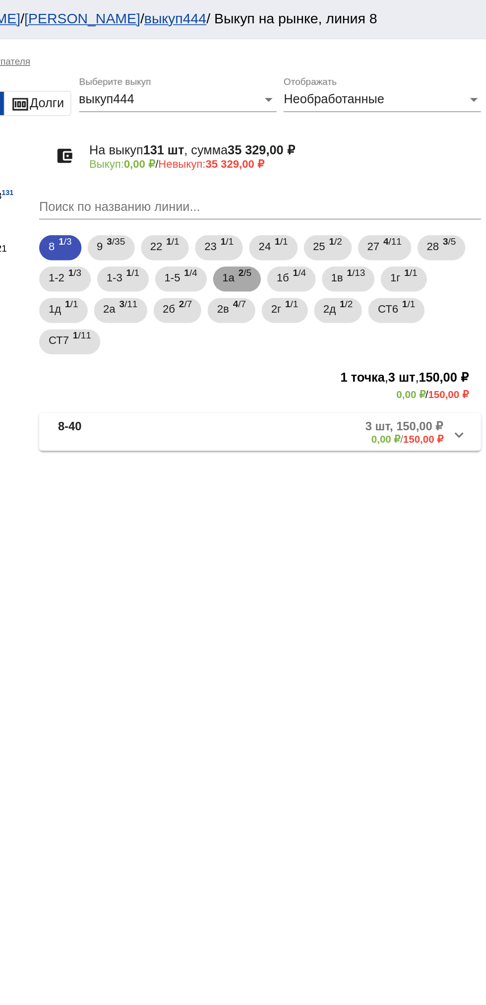
click at [335, 179] on span "2 /5" at bounding box center [332, 177] width 8 height 20
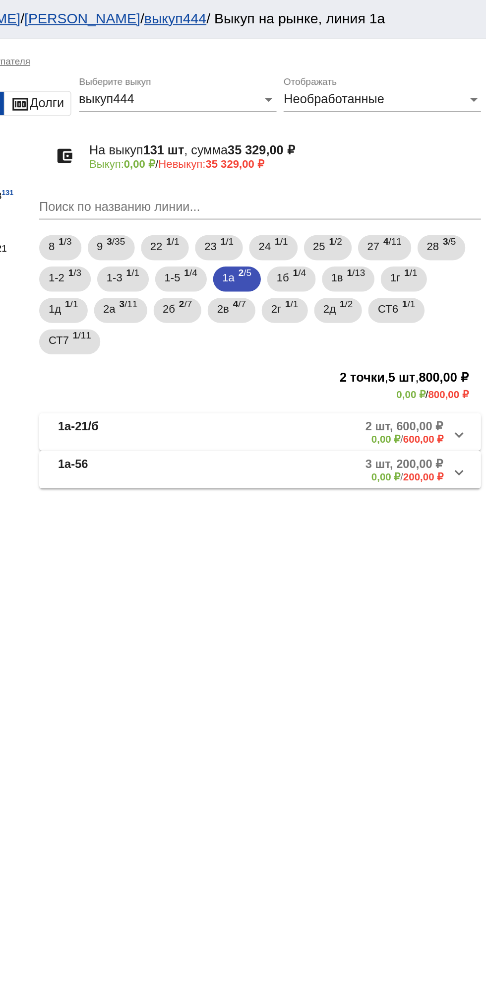
click at [367, 273] on mat-panel-description "2 шт, 600,00 ₽ 0,00 ₽ / 600,00 ₽" at bounding box center [380, 273] width 157 height 16
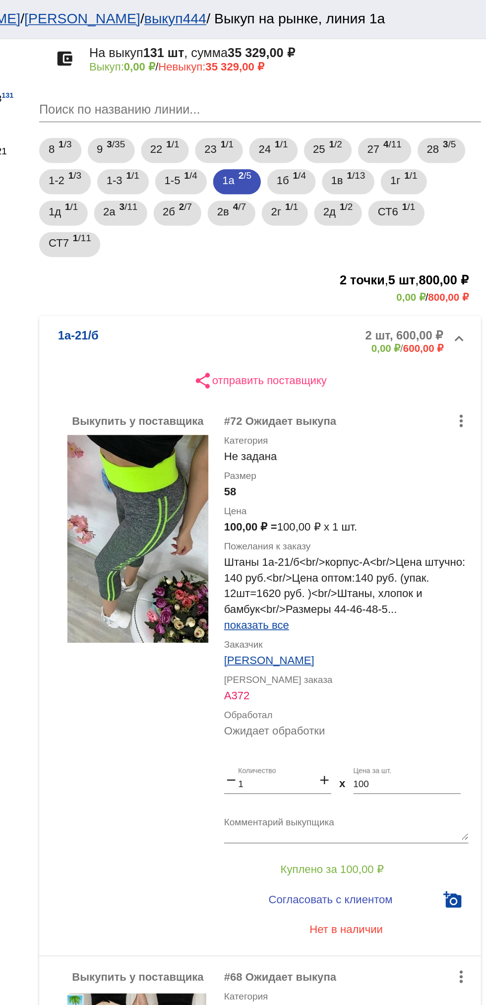
scroll to position [125, 0]
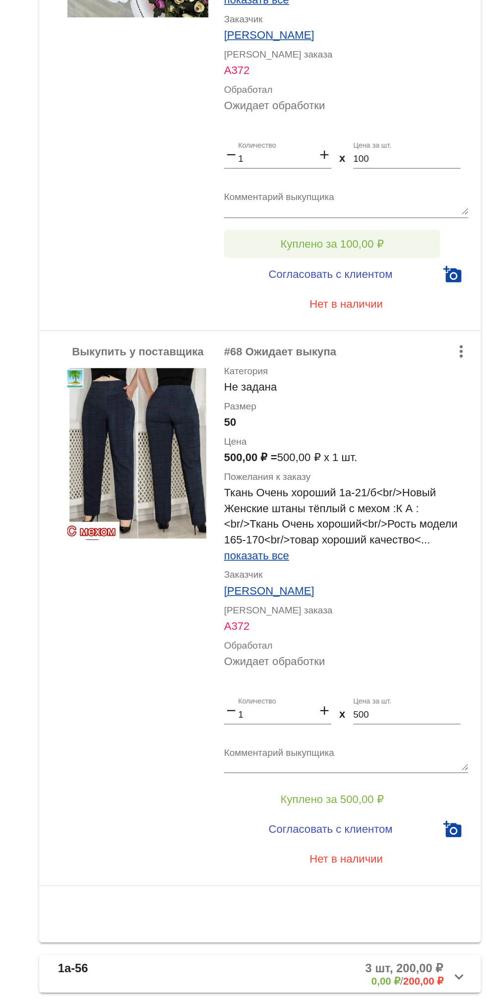
click at [370, 487] on span "Куплено за 100,00 ₽" at bounding box center [387, 487] width 65 height 8
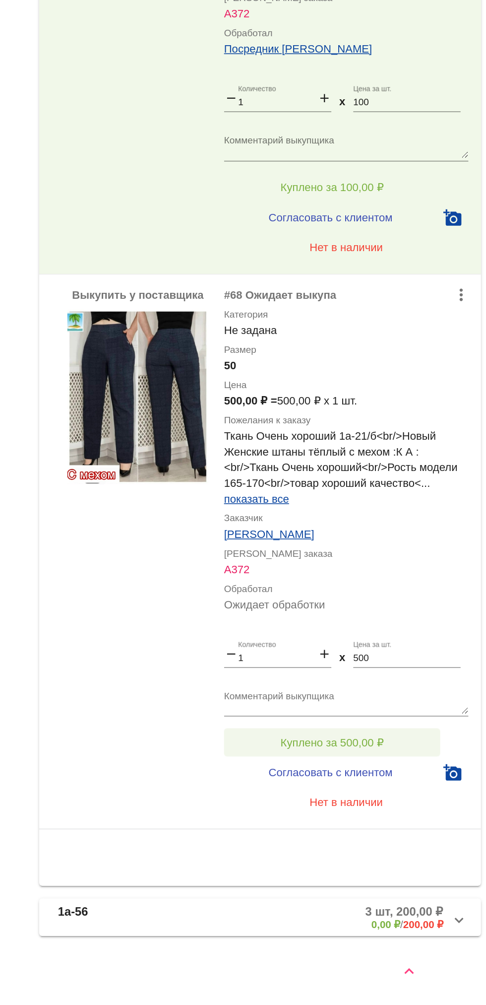
click at [413, 838] on span "Куплено за 500,00 ₽" at bounding box center [387, 838] width 65 height 8
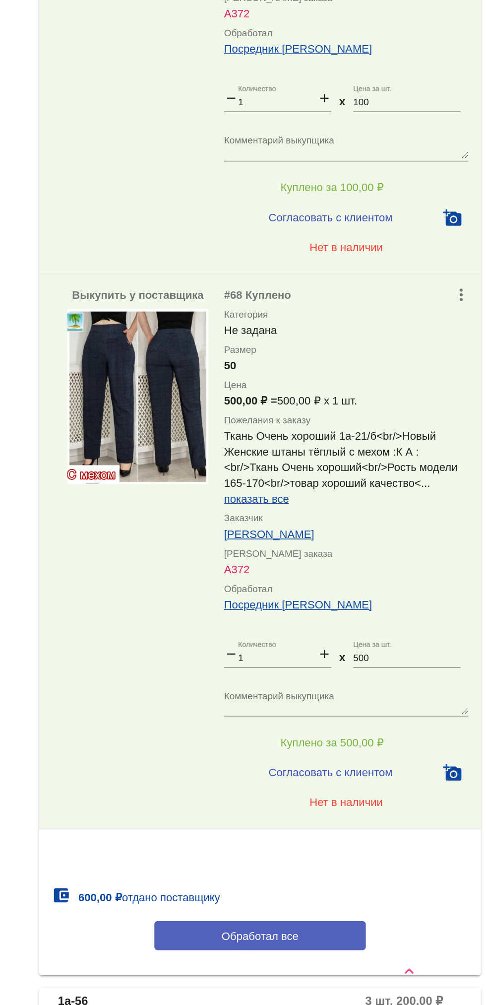
click at [379, 979] on div "share отправить поставщику Выкупить у поставщика more_vert #72 Куплено Категори…" at bounding box center [342, 577] width 280 height 817
click at [376, 963] on button "Обработал все" at bounding box center [342, 961] width 134 height 18
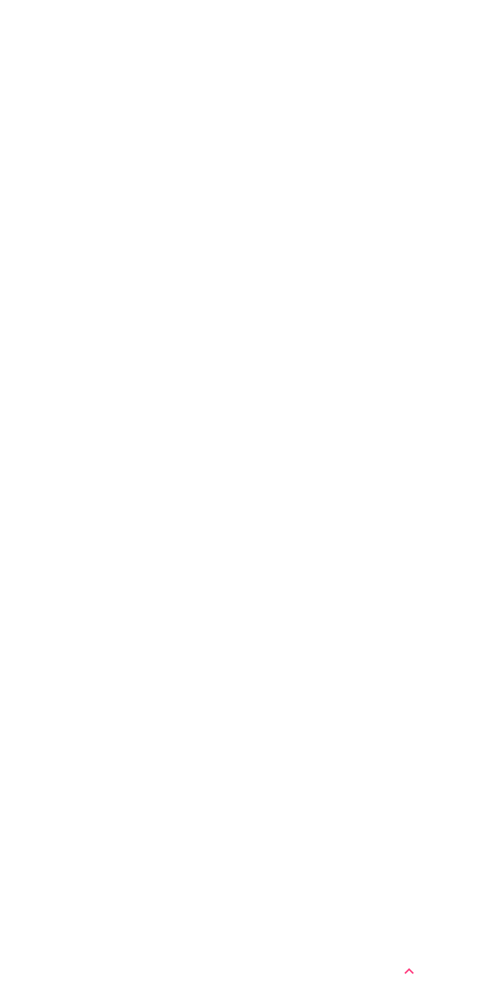
scroll to position [0, 0]
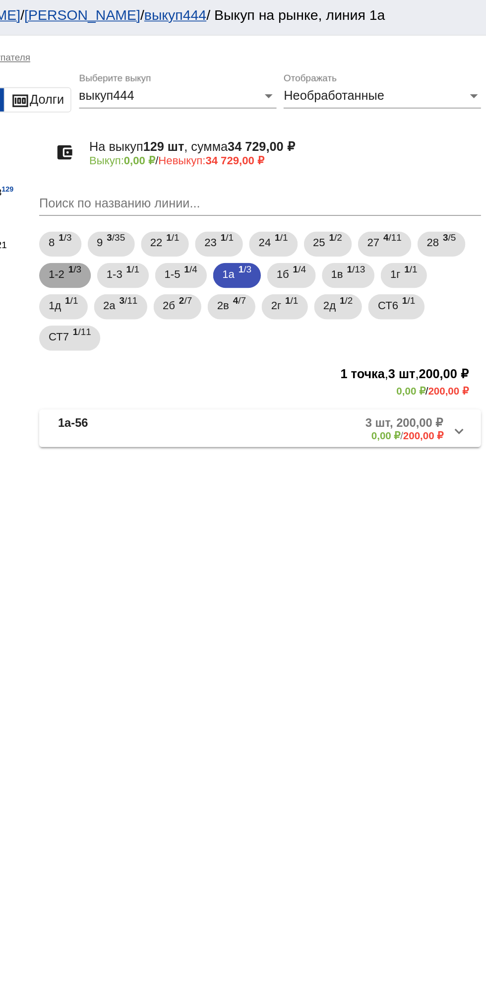
click at [224, 172] on span "1 /3" at bounding box center [225, 177] width 8 height 20
click at [351, 280] on mat-panel-description "3 шт, 1 750,00 ₽ 0,00 ₽ / 1 750,00 ₽" at bounding box center [379, 273] width 160 height 16
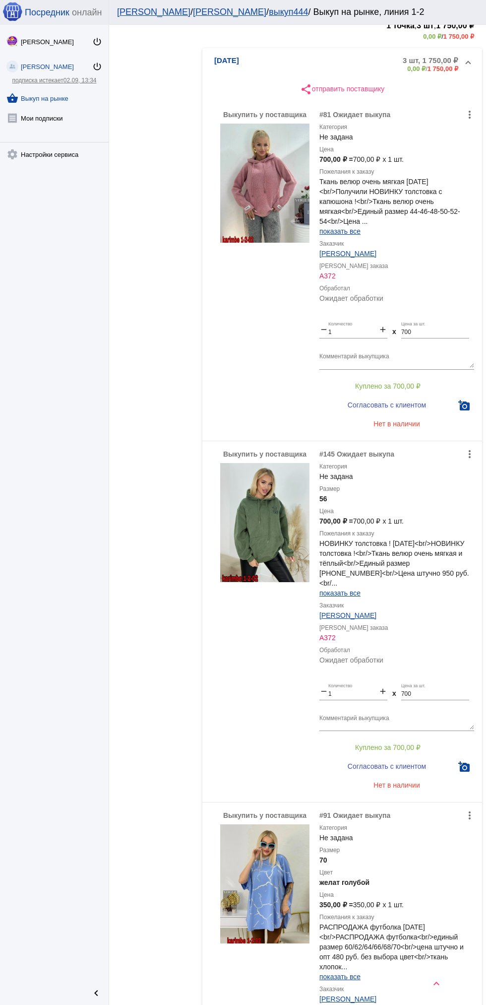
click at [309, 185] on img at bounding box center [264, 183] width 89 height 119
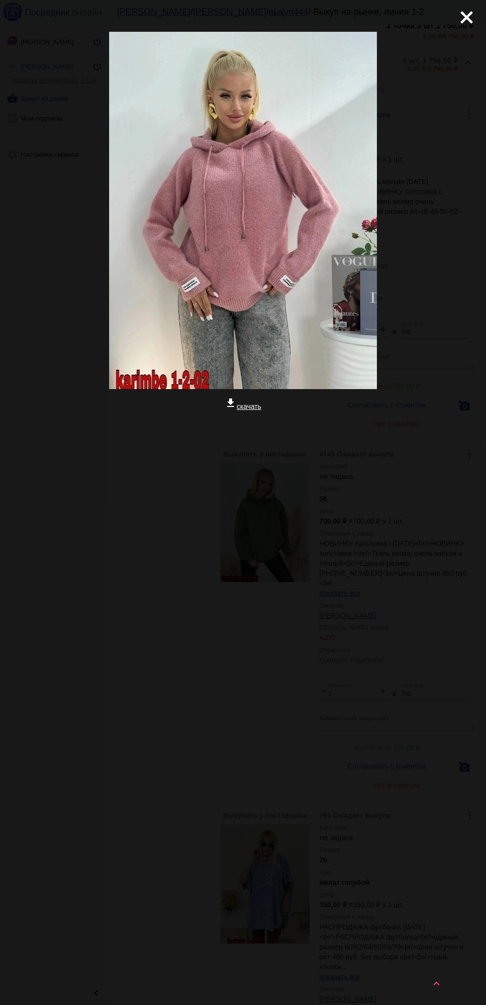
click at [469, 19] on mat-icon "close" at bounding box center [463, 13] width 12 height 12
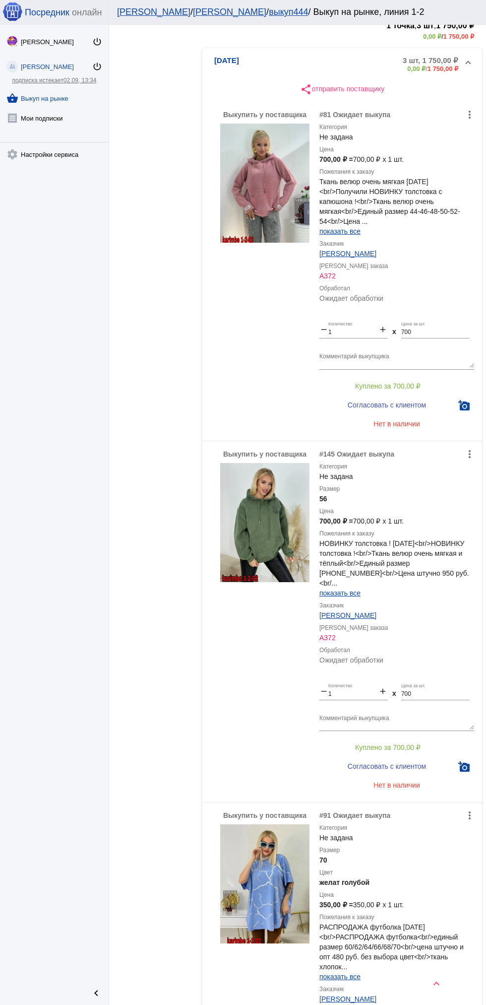
click at [259, 209] on img at bounding box center [264, 183] width 89 height 119
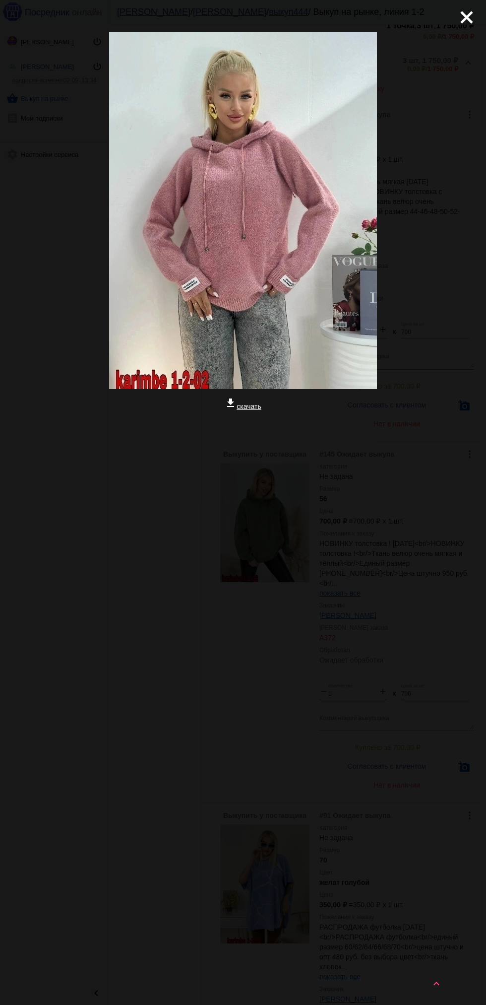
click at [460, 19] on mat-icon "close" at bounding box center [463, 13] width 12 height 12
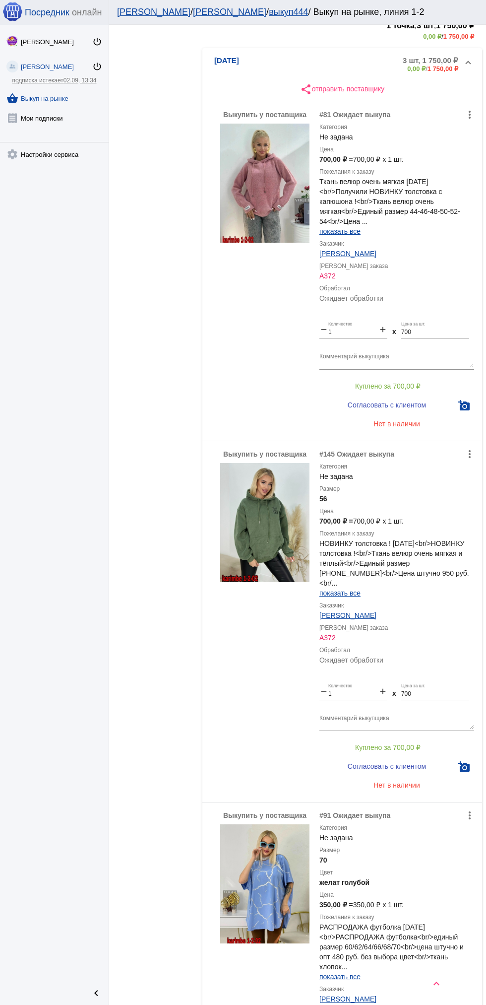
click at [4, 215] on div "[PERSON_NAME] power_settings_new [PERSON_NAME] power_settings_new подписка исте…" at bounding box center [54, 502] width 109 height 955
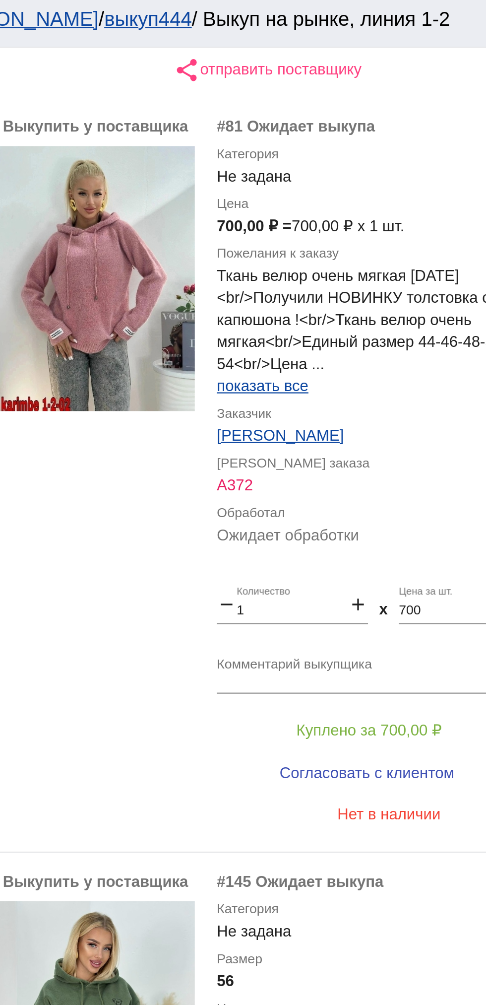
scroll to position [268, 0]
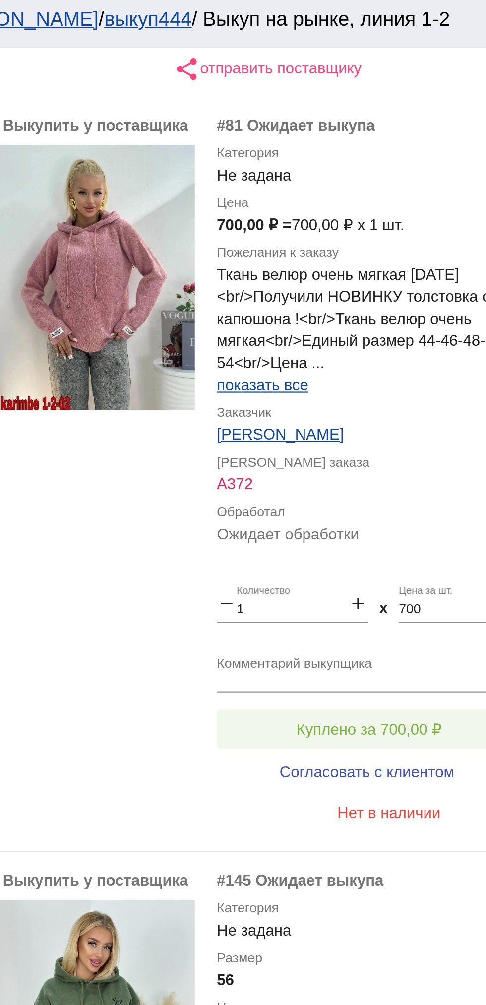
click at [375, 327] on span "Куплено за 700,00 ₽" at bounding box center [387, 331] width 65 height 8
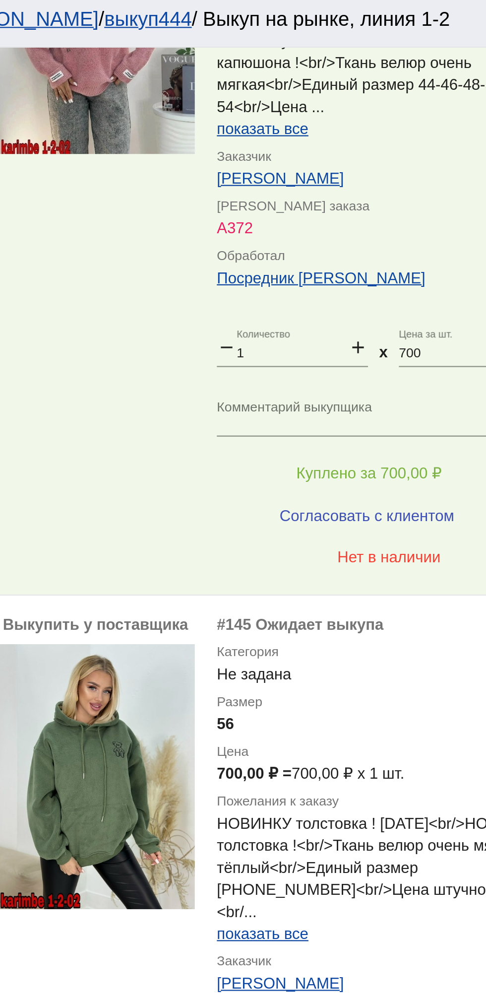
scroll to position [464, 0]
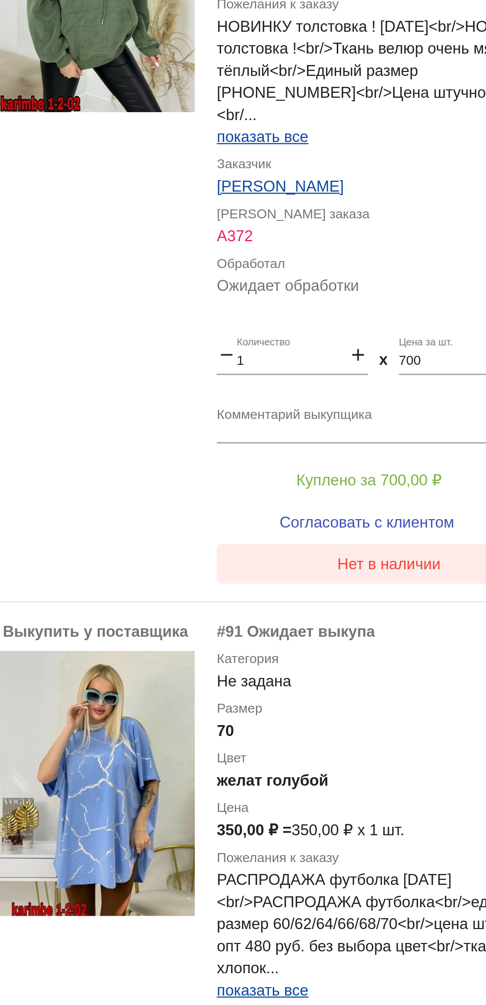
click at [336, 525] on button "Нет в наличии" at bounding box center [397, 534] width 155 height 18
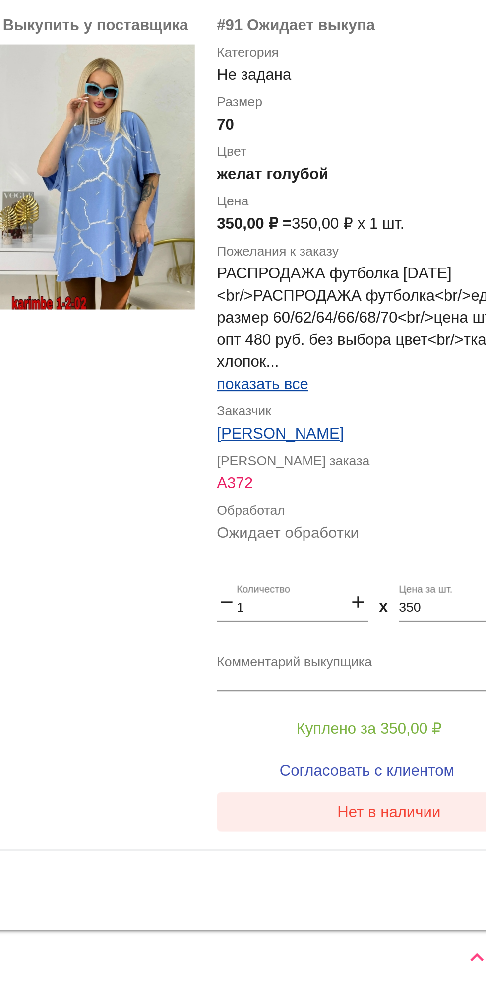
click at [355, 911] on button "Нет в наличии" at bounding box center [397, 918] width 155 height 18
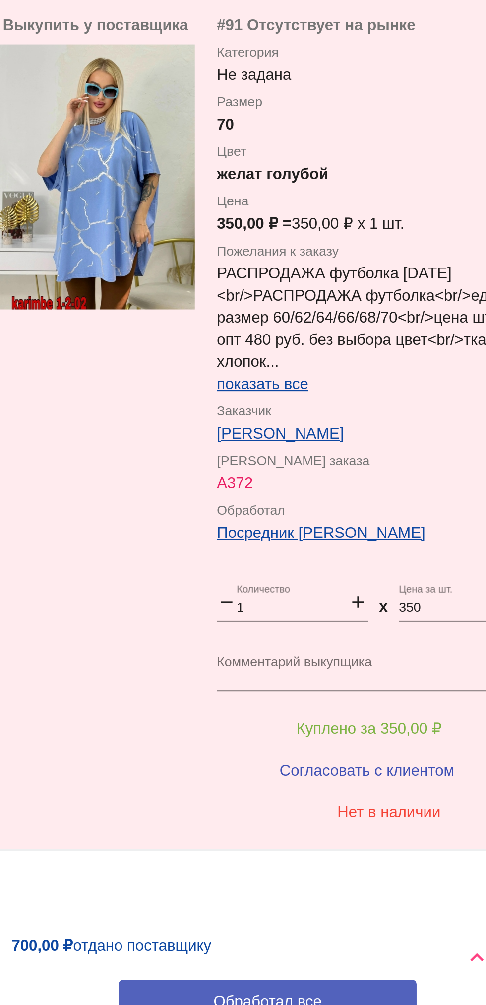
click at [301, 993] on button "Обработал все" at bounding box center [342, 1002] width 134 height 18
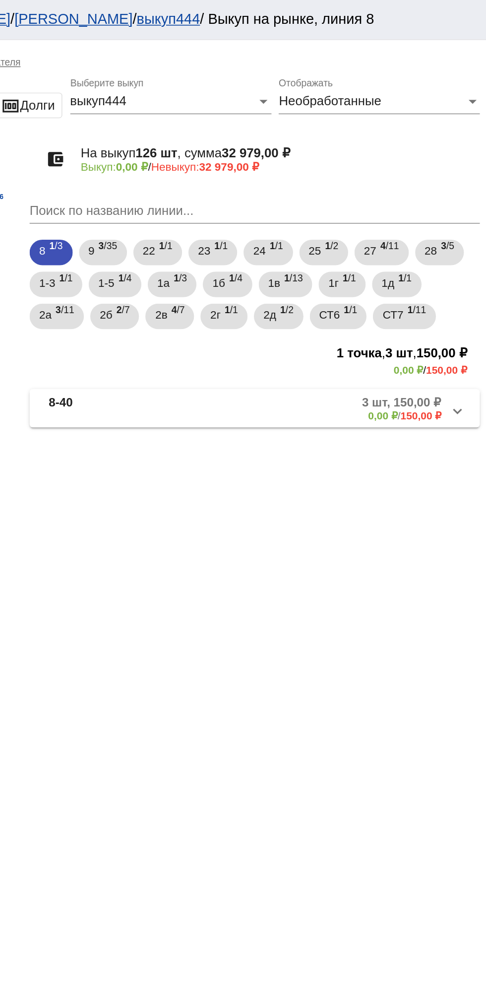
scroll to position [0, 0]
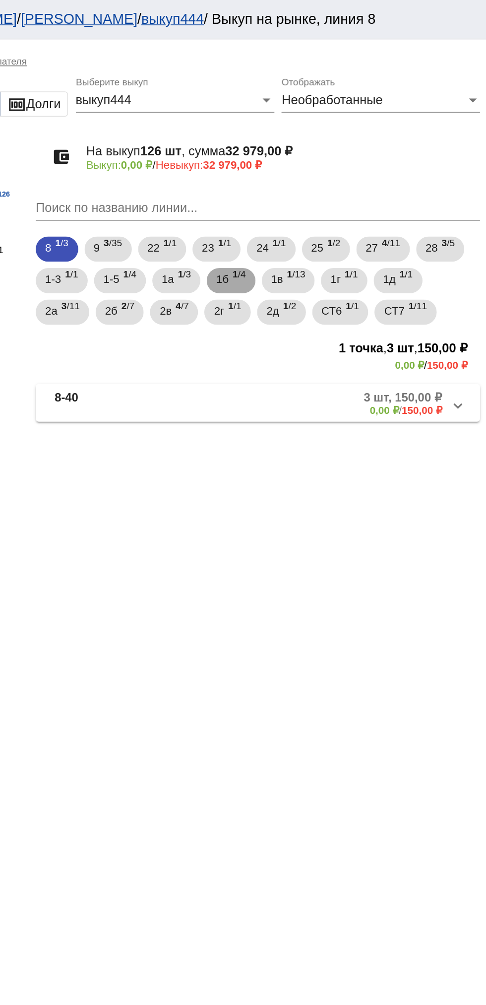
click at [333, 175] on span "1 /4" at bounding box center [330, 177] width 8 height 20
click at [413, 258] on b "0,00 ₽" at bounding box center [422, 258] width 18 height 7
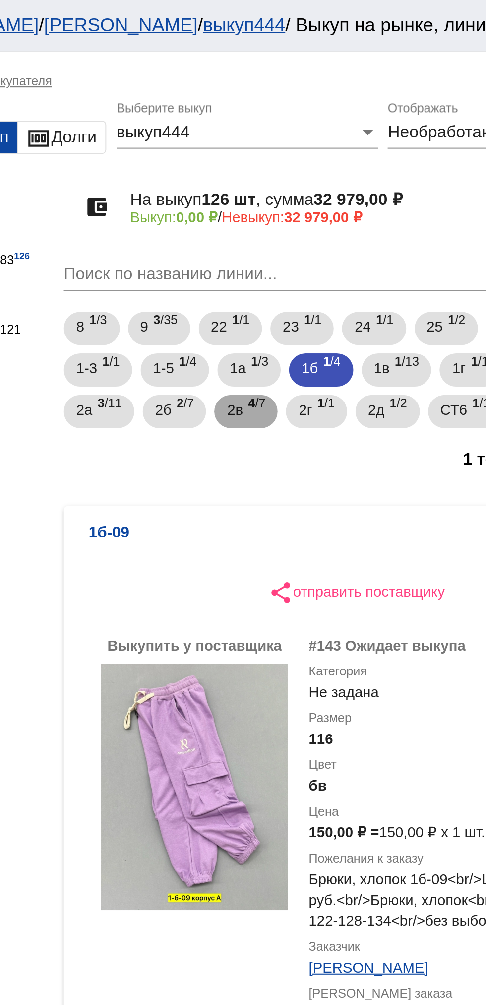
click at [299, 192] on span "4 /7" at bounding box center [295, 197] width 8 height 20
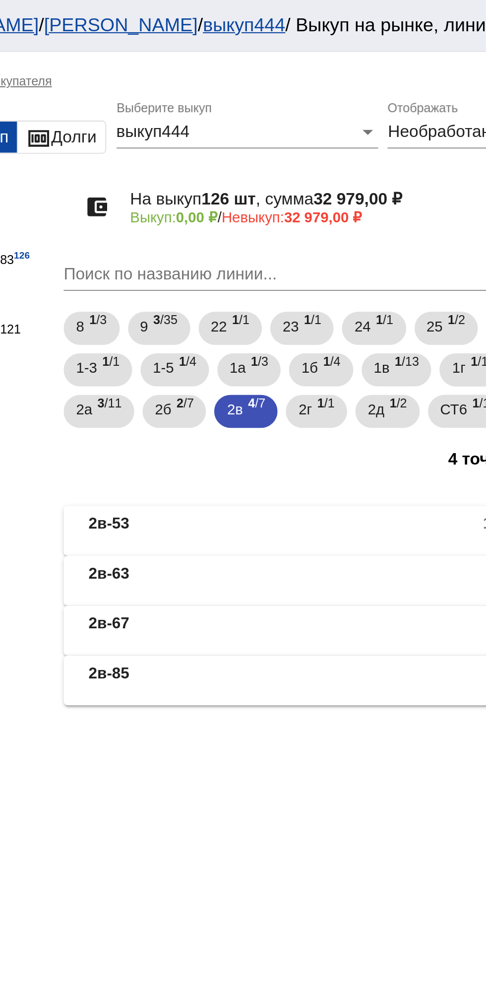
click at [299, 321] on mat-panel-description "2 шт, 190,00 ₽ 0,00 ₽ / 190,00 ₽" at bounding box center [378, 325] width 161 height 16
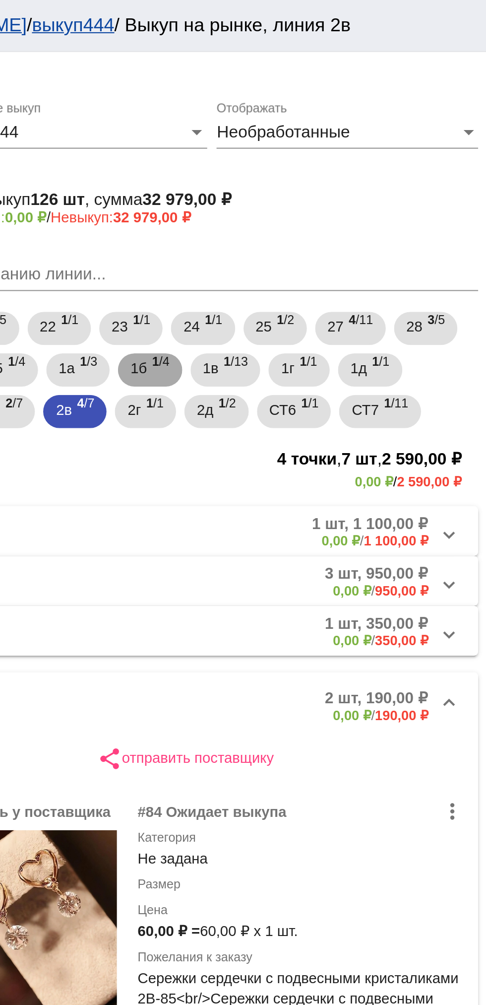
click at [330, 169] on b "1" at bounding box center [327, 172] width 3 height 7
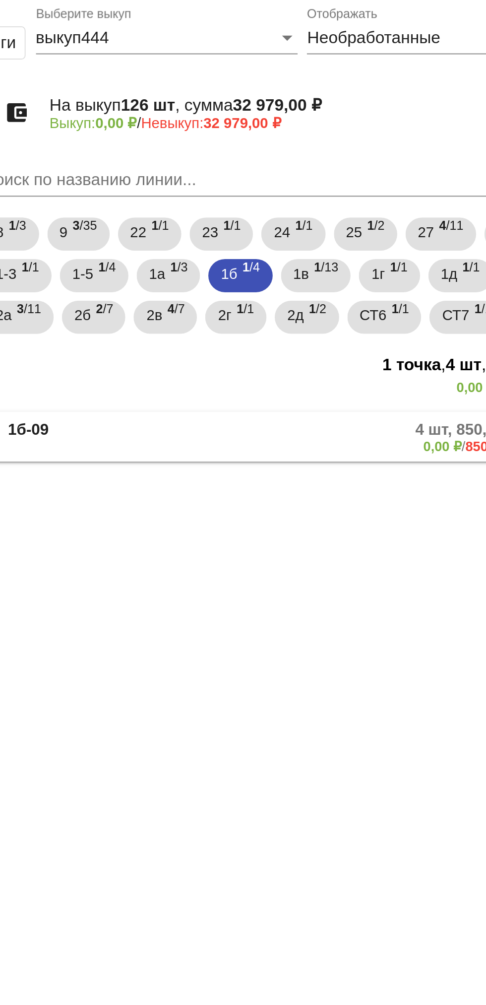
click at [273, 263] on mat-expansion-panel-header "1б-09 4 шт, 850,00 ₽ 0,00 ₽ / 850,00 ₽" at bounding box center [342, 254] width 280 height 24
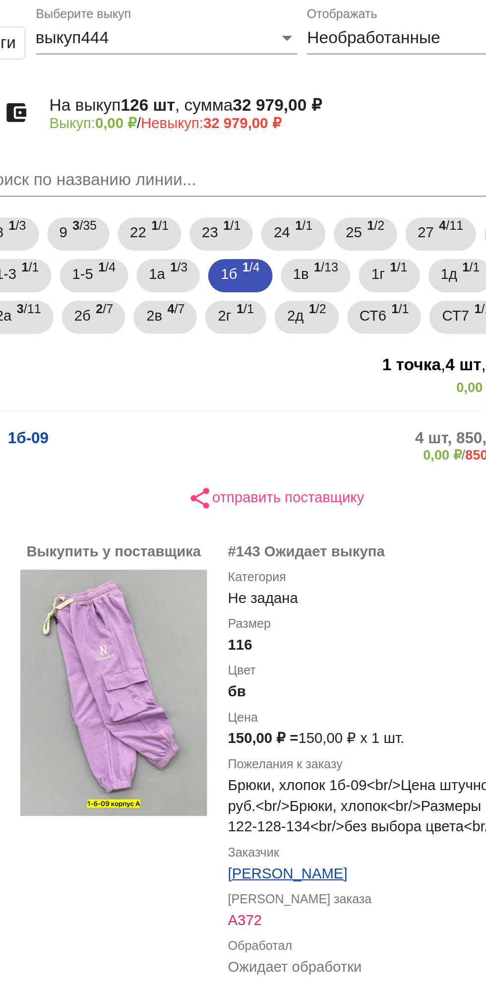
click at [247, 258] on mat-panel-title "1б-09" at bounding box center [251, 258] width 75 height 16
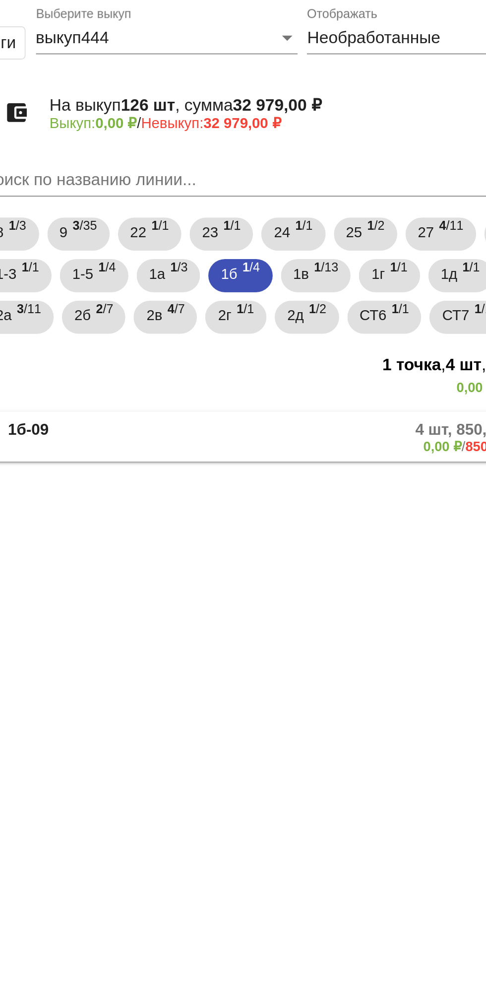
click at [243, 254] on mat-panel-title "1б-09" at bounding box center [251, 254] width 75 height 16
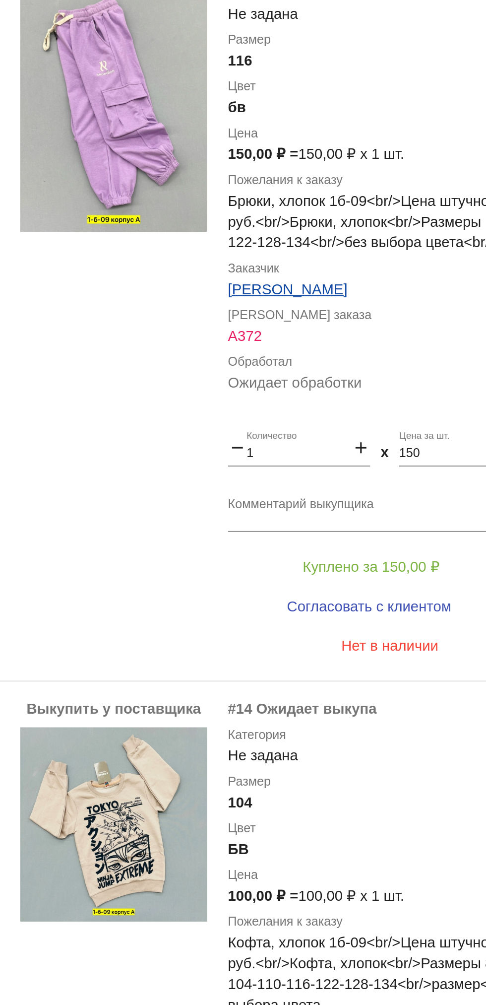
scroll to position [280, 0]
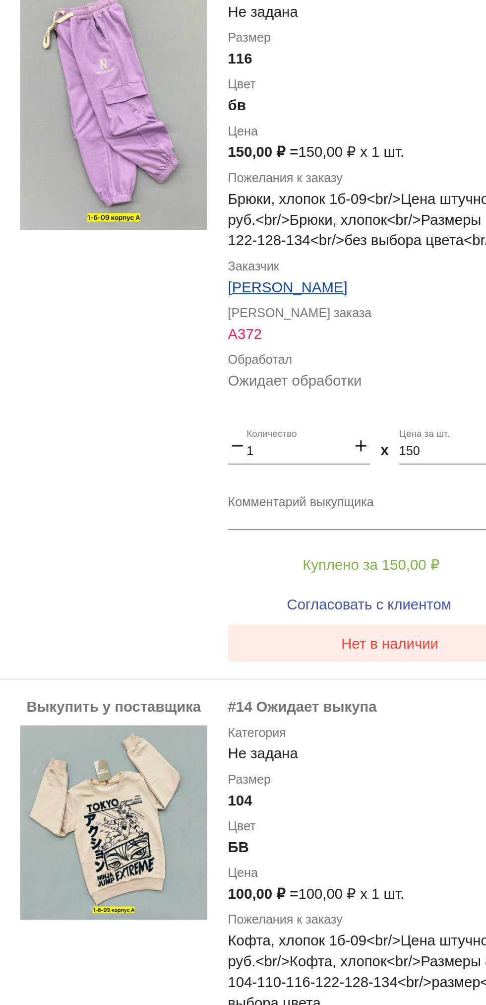
click at [385, 353] on span "Нет в наличии" at bounding box center [397, 352] width 47 height 8
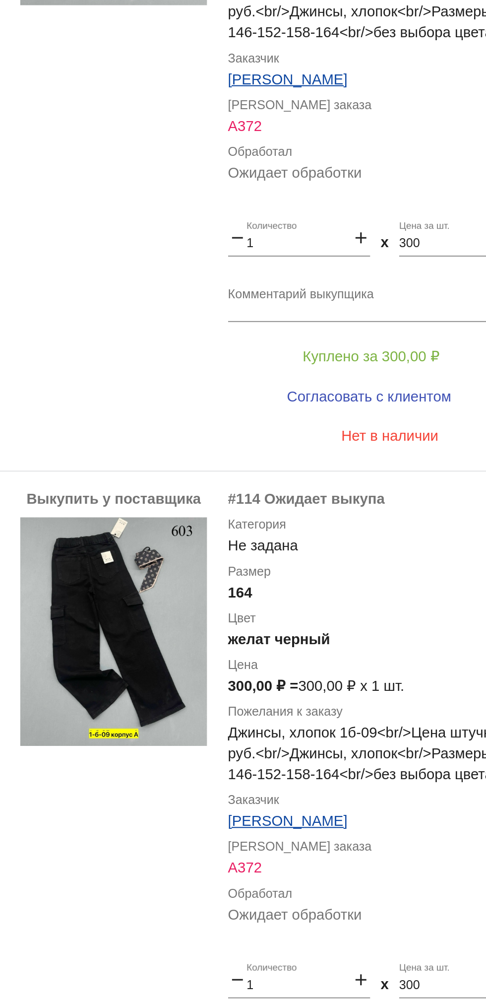
scroll to position [796, 0]
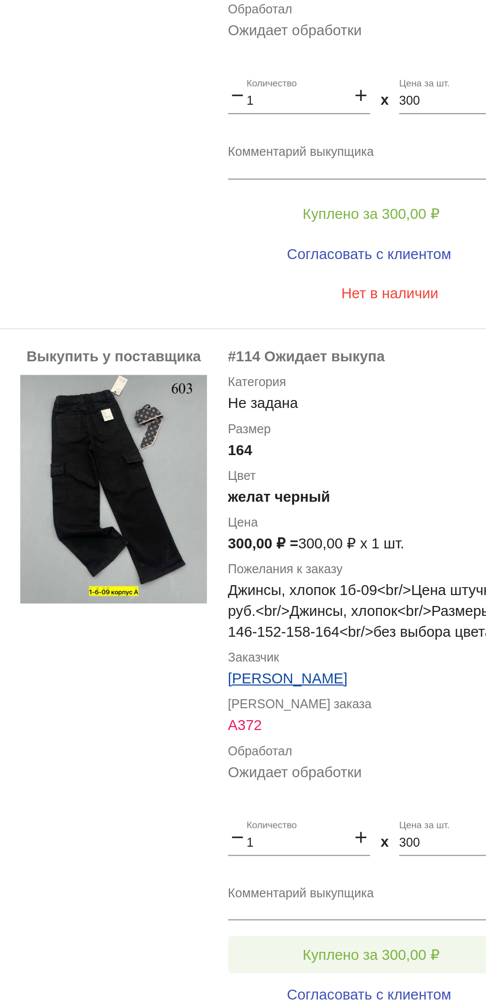
click at [408, 866] on span "Куплено за 300,00 ₽" at bounding box center [387, 870] width 65 height 8
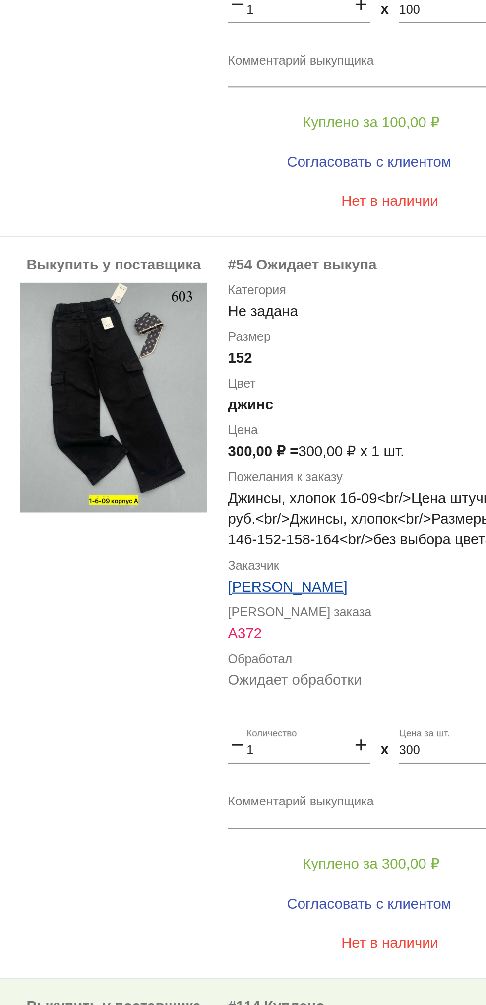
scroll to position [483, 0]
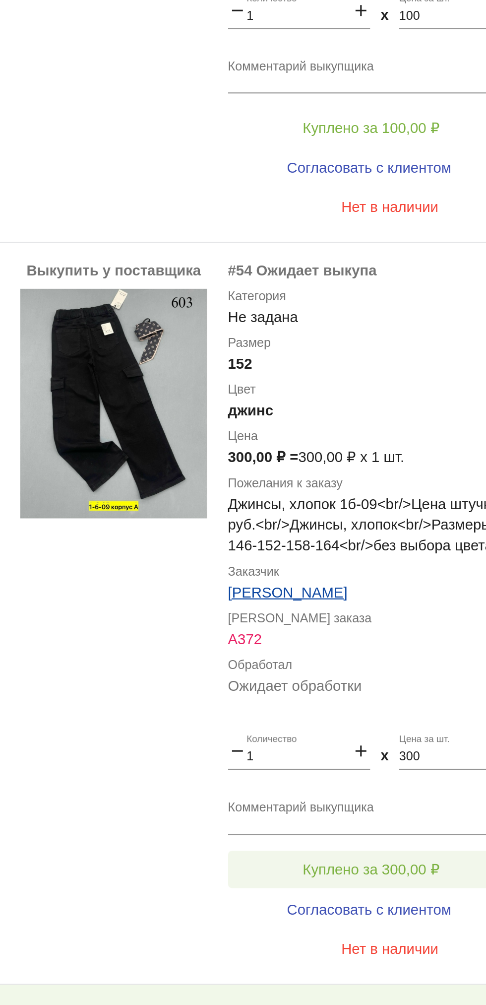
click at [408, 826] on span "Куплено за 300,00 ₽" at bounding box center [387, 830] width 65 height 8
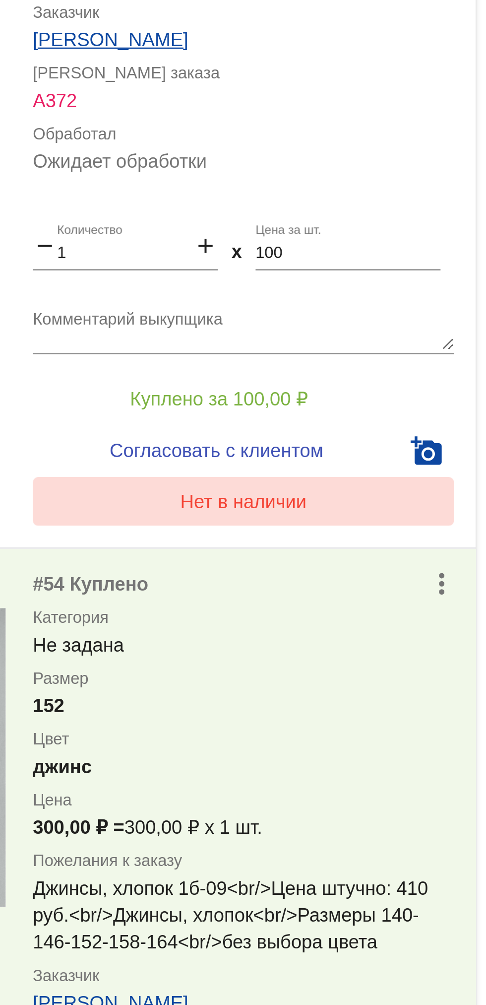
click at [461, 401] on div "more_vert #14 Ожидает выкупа Категория Не задана Размер 104 Цвет БВ Цена 100,00…" at bounding box center [397, 293] width 155 height 237
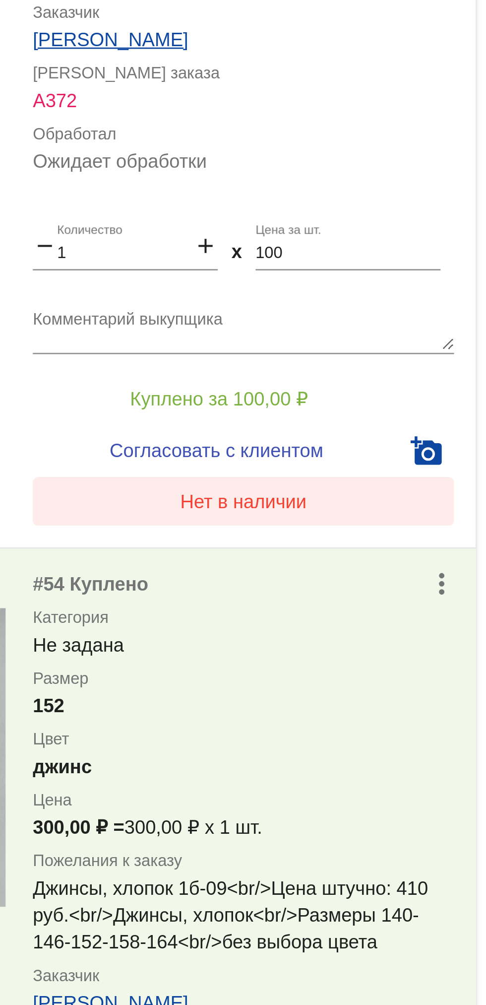
click at [426, 513] on button "Нет в наличии" at bounding box center [397, 513] width 155 height 18
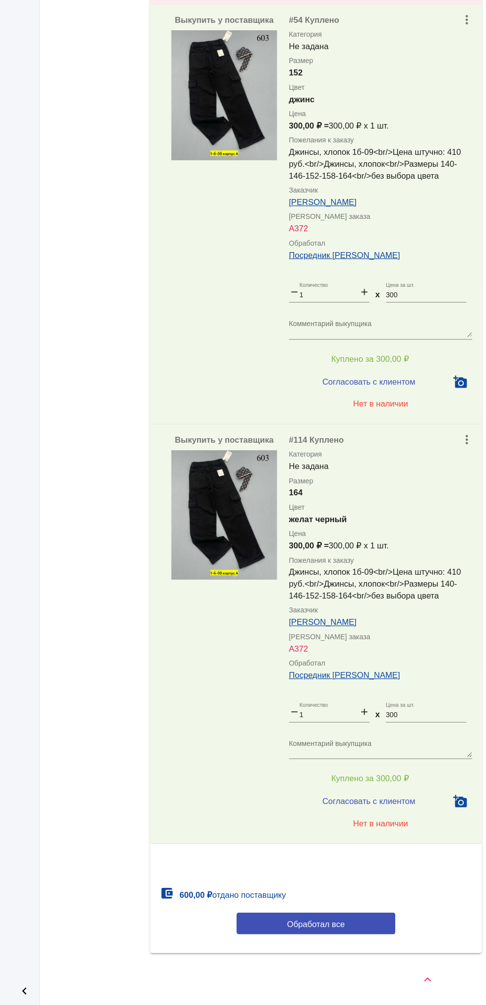
scroll to position [0, 0]
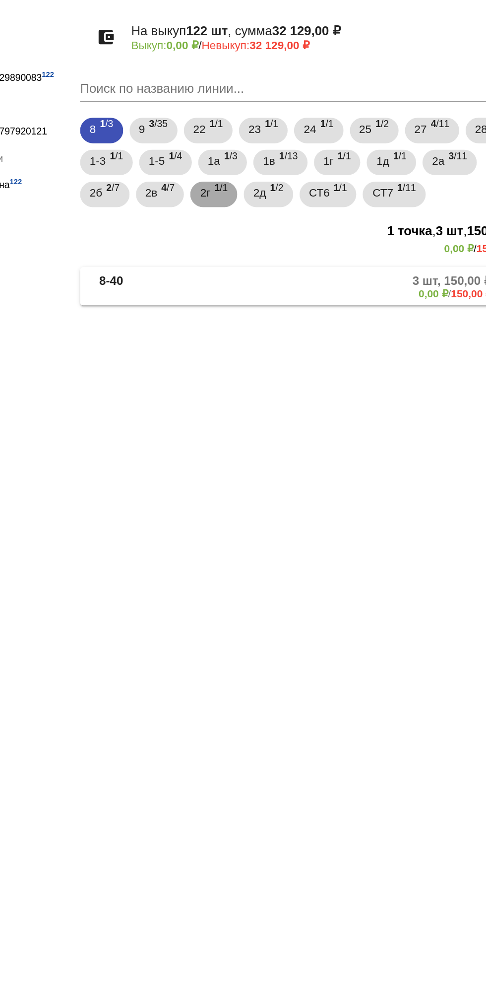
click at [282, 195] on span "2г" at bounding box center [280, 196] width 6 height 18
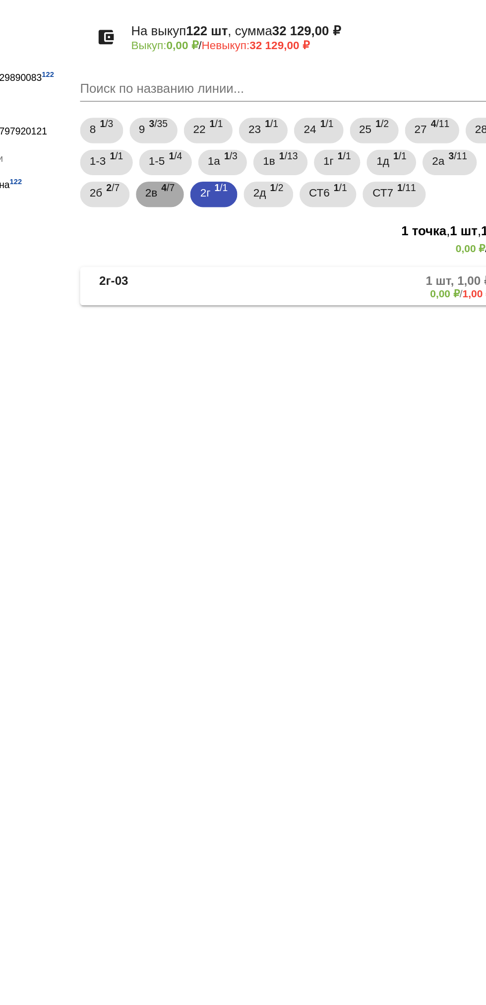
click at [256, 197] on span "4 /7" at bounding box center [257, 197] width 8 height 20
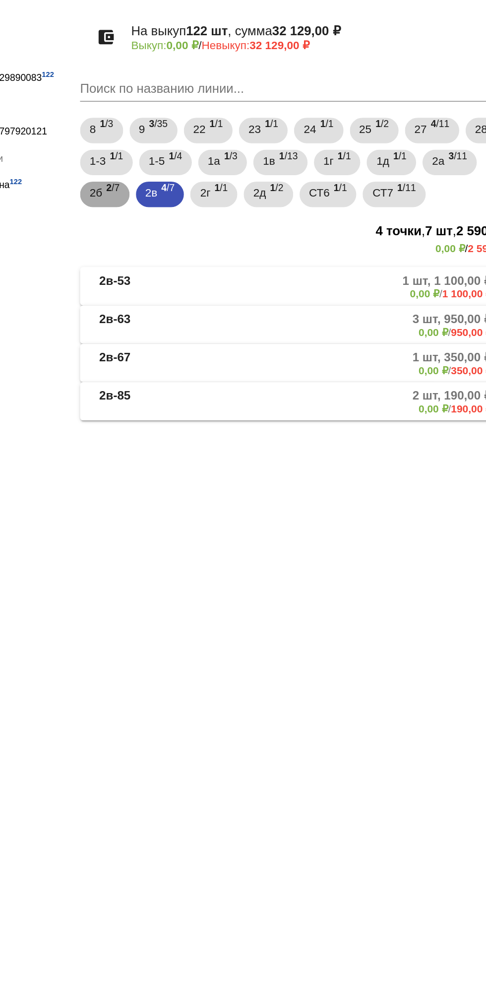
click at [219, 201] on span "2 /7" at bounding box center [223, 197] width 8 height 20
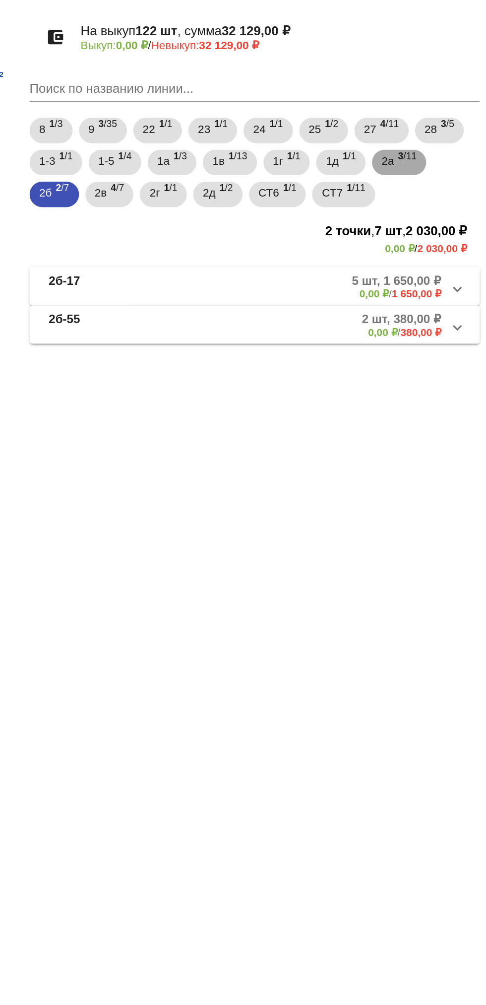
click at [429, 176] on span "2а" at bounding box center [425, 176] width 8 height 18
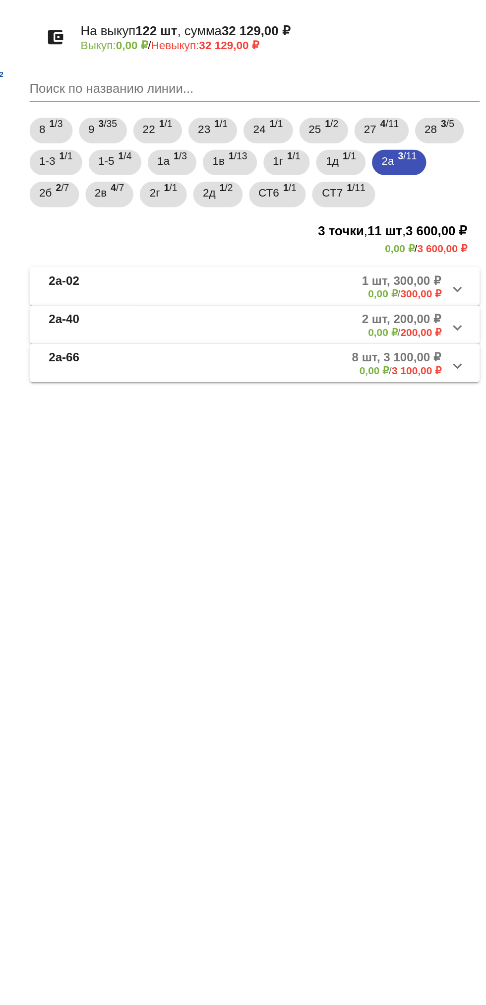
click at [344, 274] on mat-panel-description "2 шт, 200,00 ₽ 0,00 ₽ / 200,00 ₽" at bounding box center [377, 277] width 161 height 16
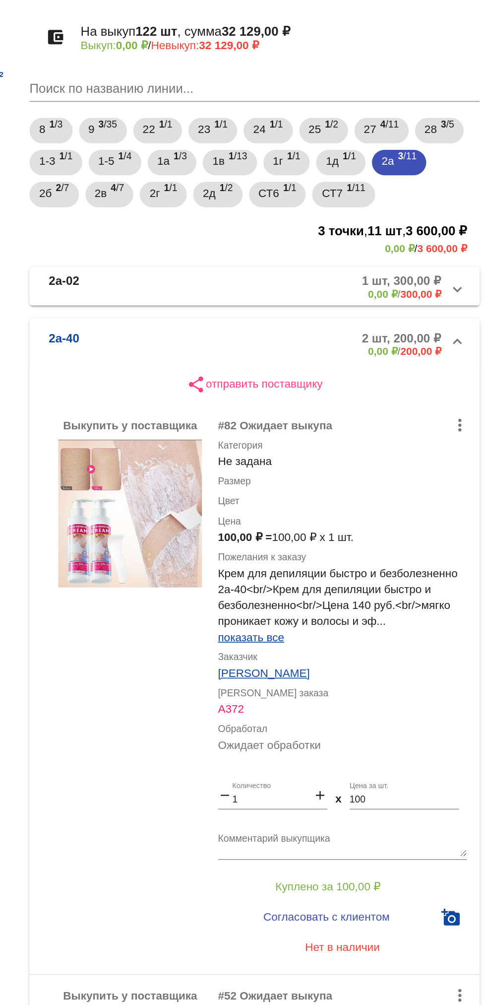
click at [225, 284] on b "2а-40" at bounding box center [223, 289] width 19 height 16
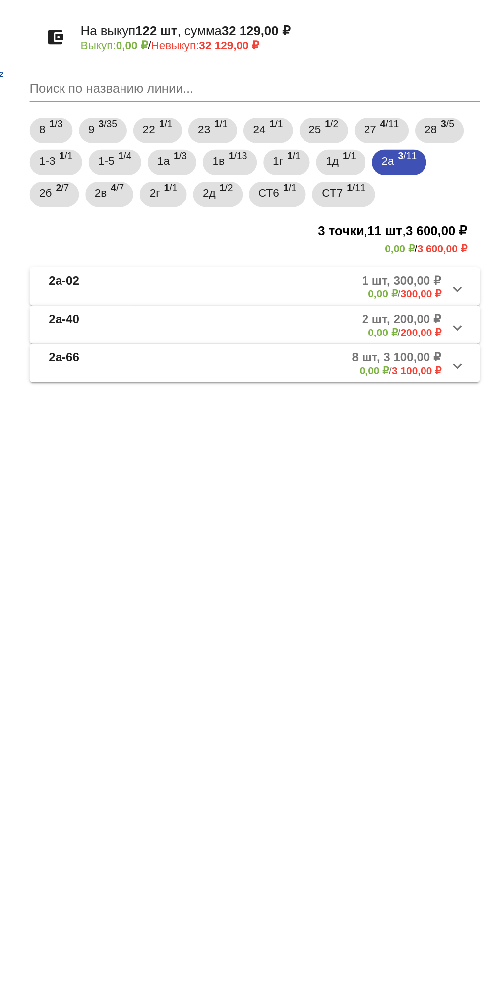
click at [225, 304] on b "2а-66" at bounding box center [223, 301] width 19 height 16
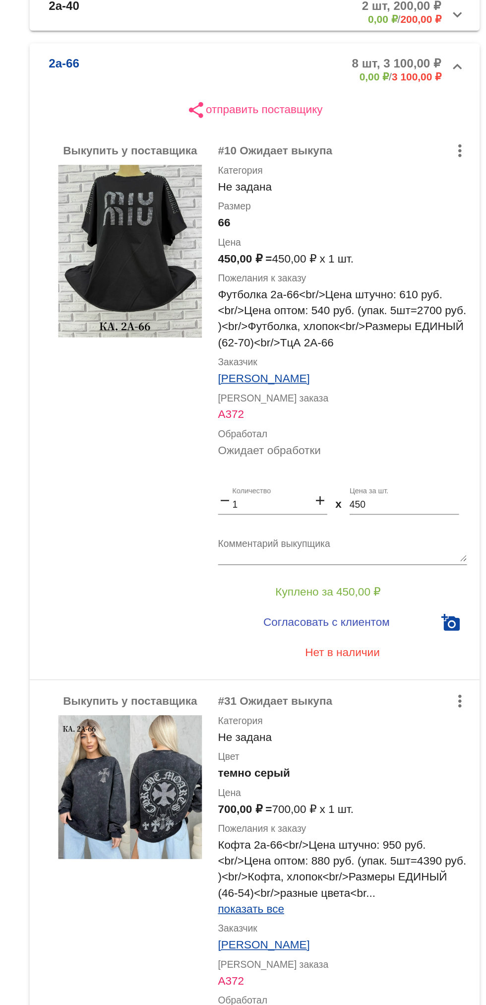
scroll to position [170, 0]
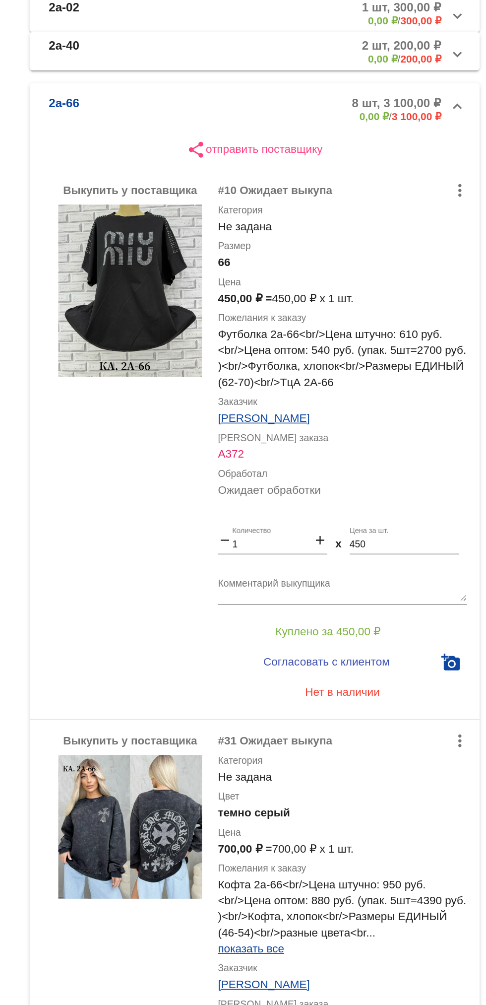
click at [296, 244] on img at bounding box center [264, 256] width 89 height 107
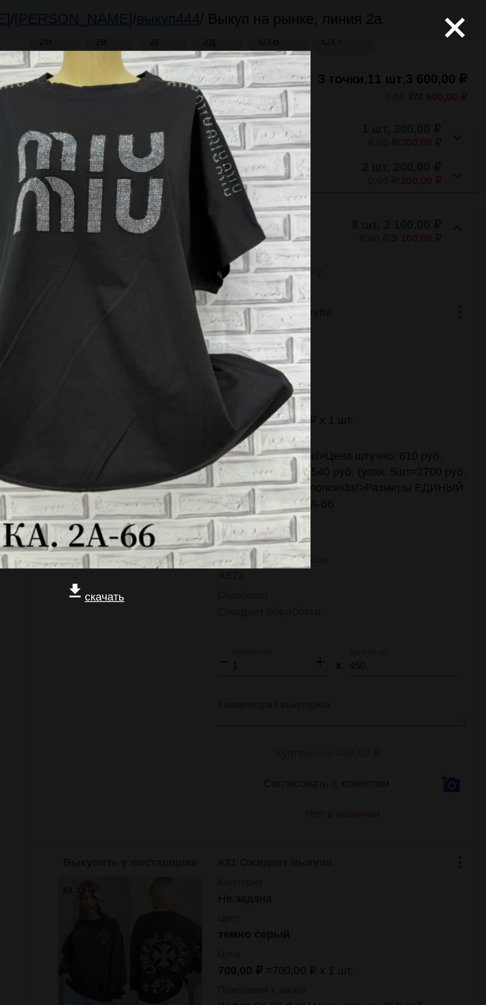
scroll to position [0, 0]
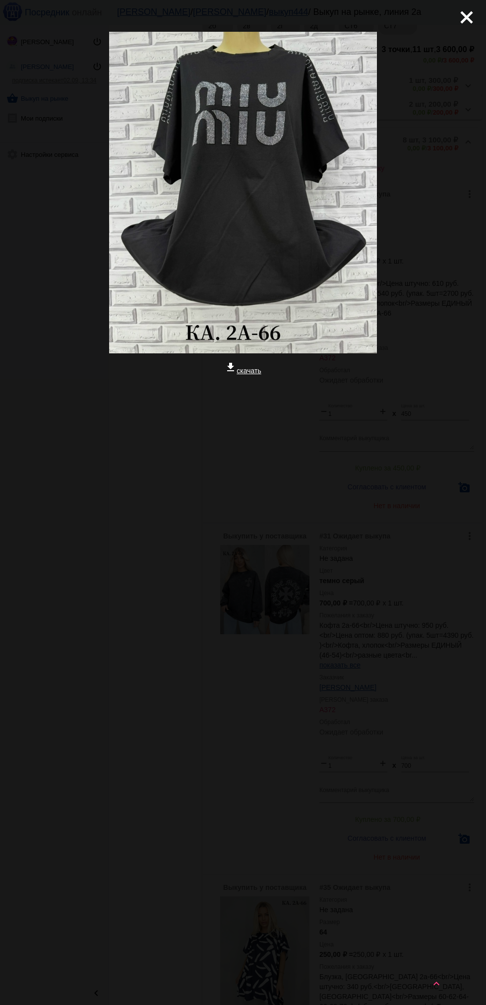
click at [248, 620] on app-image-viewer "close get_app скачать" at bounding box center [243, 502] width 486 height 1005
click at [276, 544] on app-image-viewer "close get_app скачать" at bounding box center [243, 502] width 486 height 1005
click at [478, 31] on div "close get_app скачать" at bounding box center [243, 253] width 486 height 507
click at [469, 18] on mat-icon "close" at bounding box center [463, 13] width 12 height 12
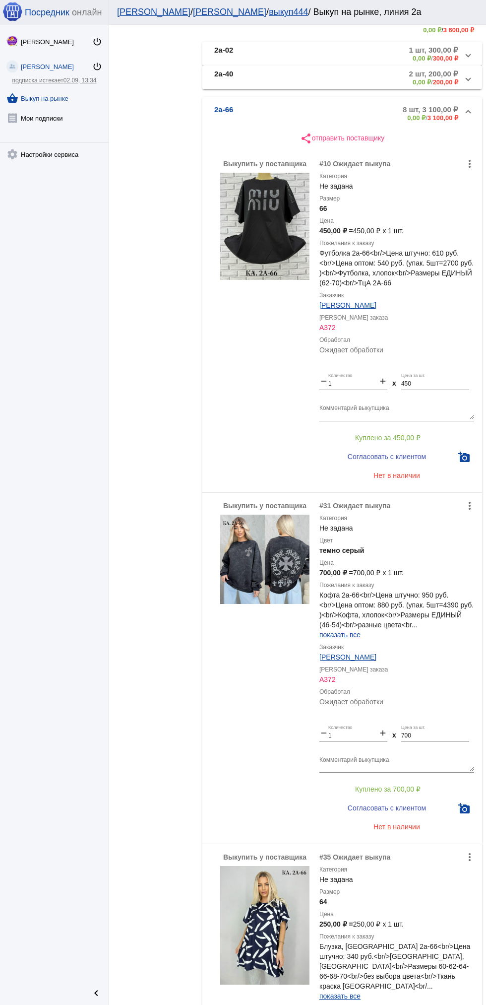
scroll to position [232, 0]
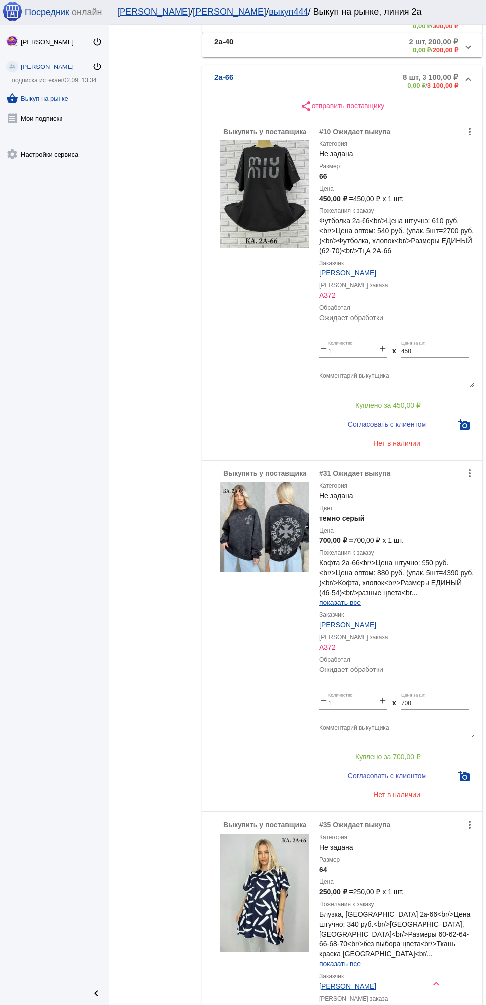
click at [248, 547] on img at bounding box center [264, 526] width 89 height 89
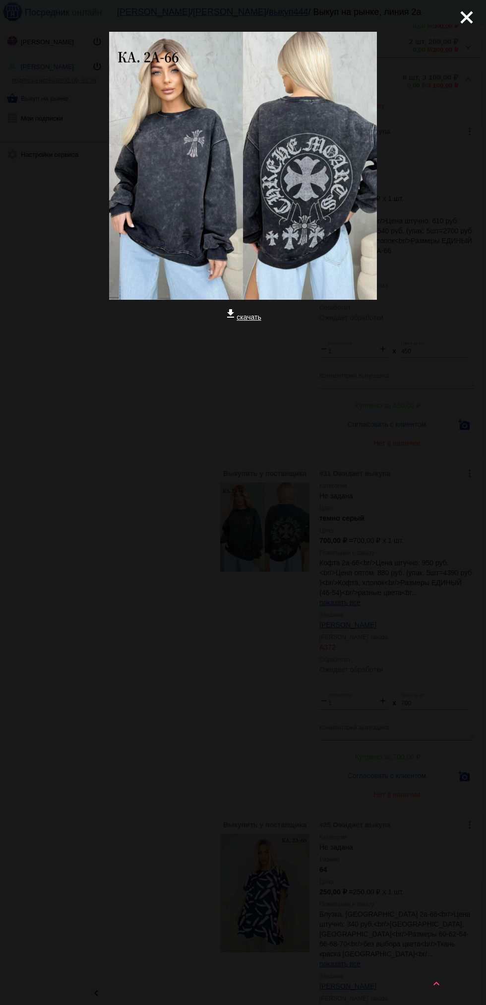
click at [468, 19] on mat-icon "close" at bounding box center [463, 13] width 12 height 12
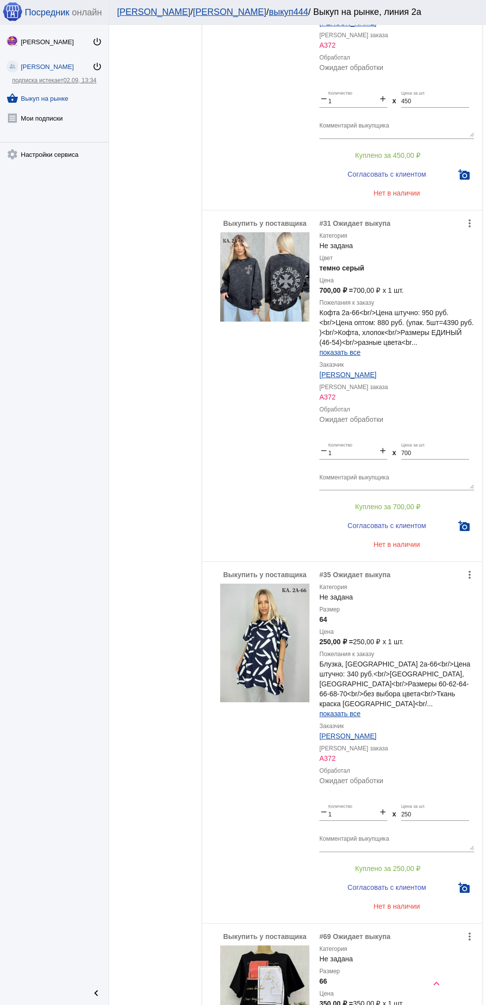
scroll to position [514, 0]
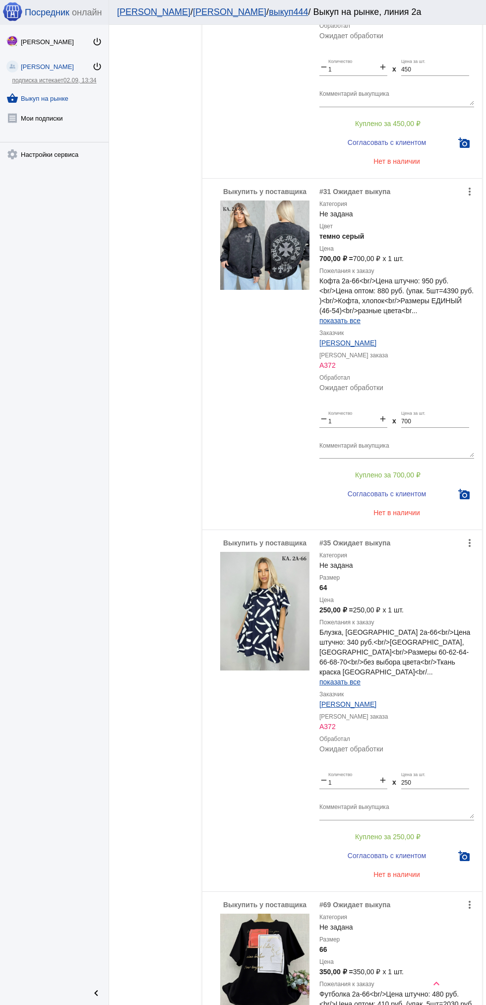
click at [269, 610] on img at bounding box center [264, 611] width 89 height 119
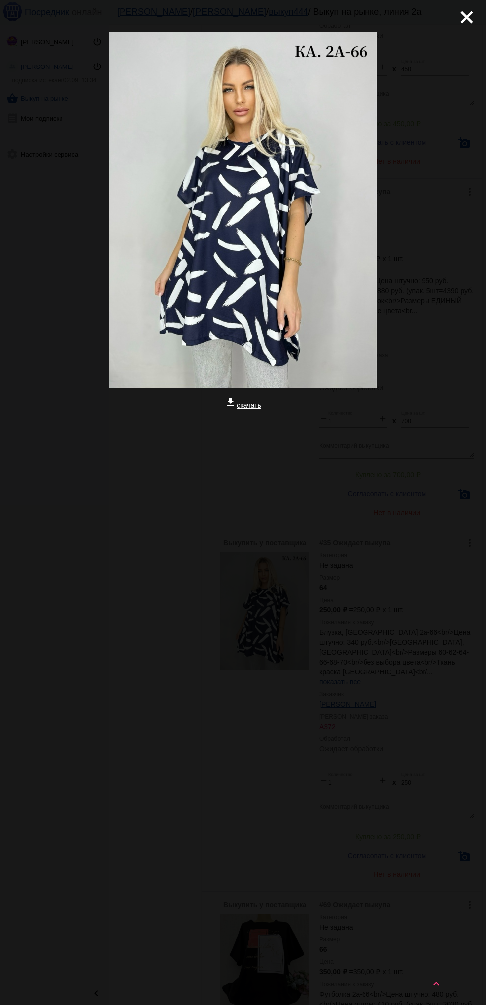
click at [463, 13] on mat-icon "close" at bounding box center [463, 13] width 12 height 12
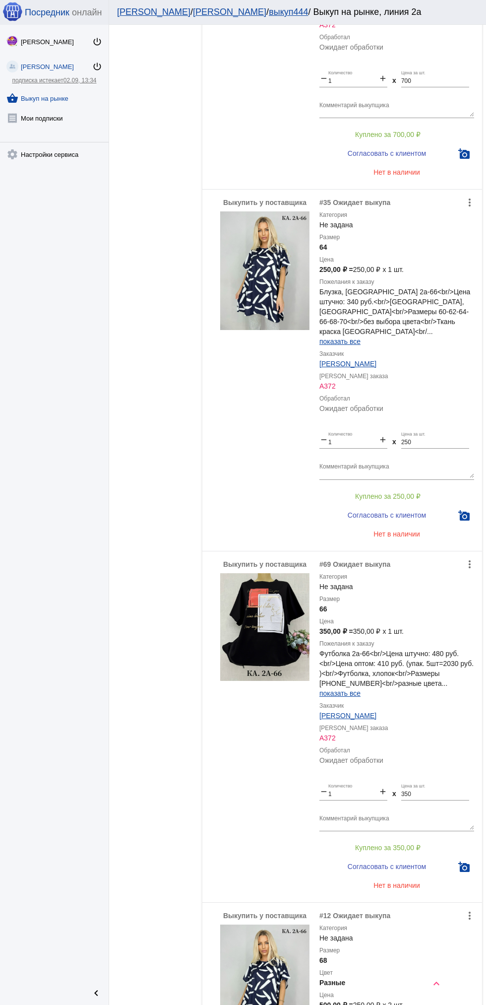
scroll to position [853, 0]
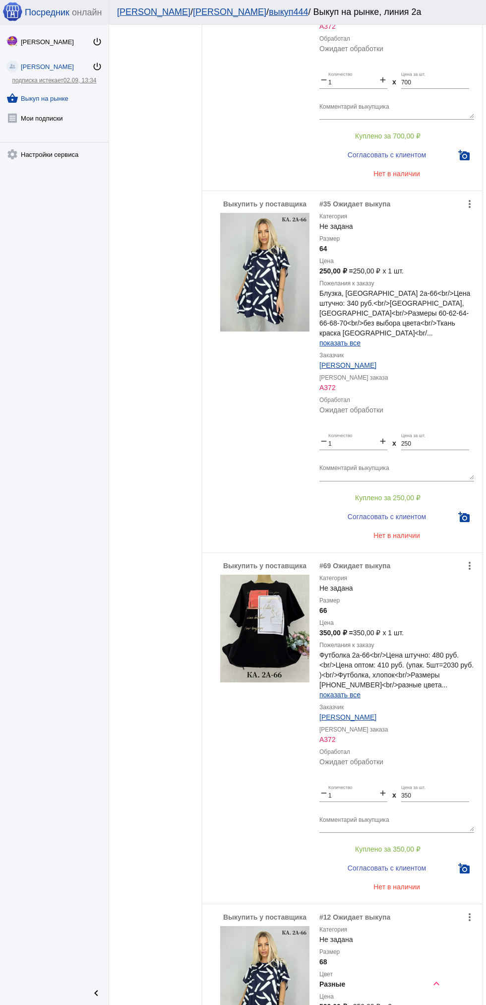
click at [274, 636] on img at bounding box center [264, 629] width 89 height 108
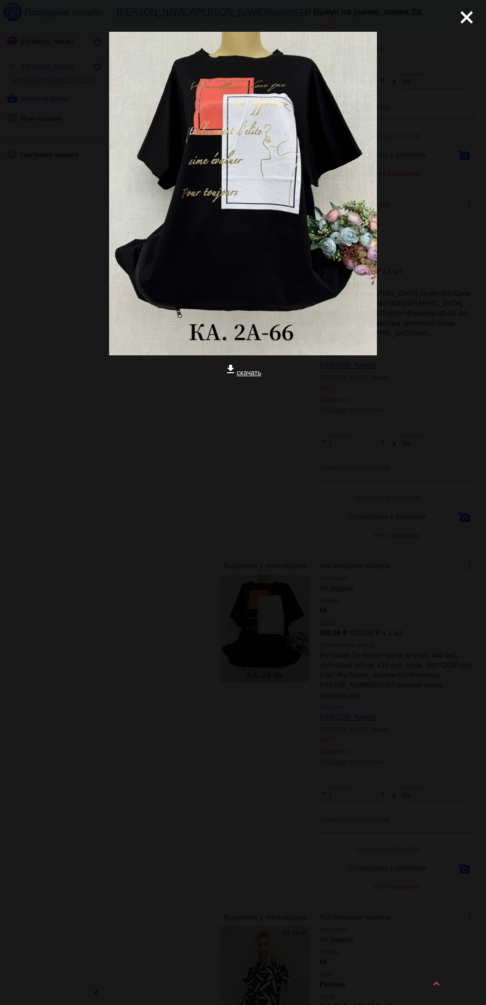
click at [469, 18] on mat-icon "close" at bounding box center [463, 13] width 12 height 12
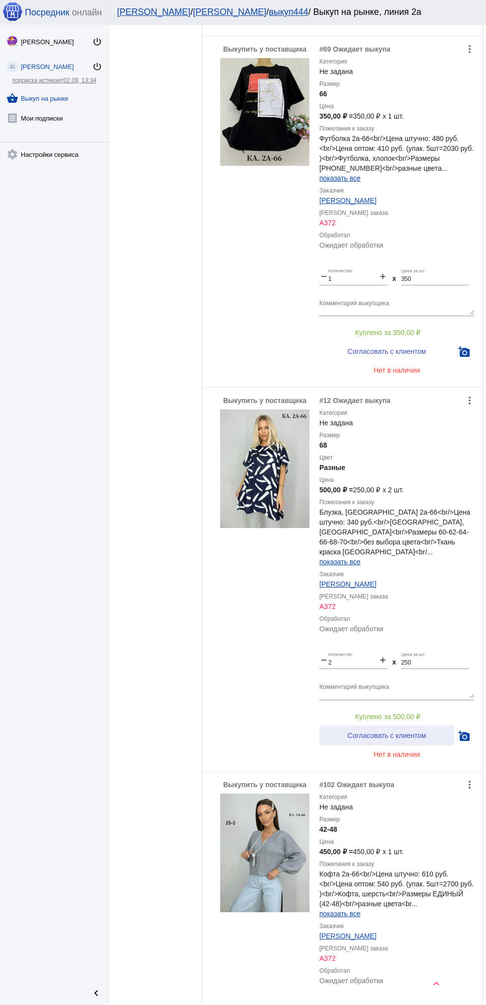
scroll to position [1410, 0]
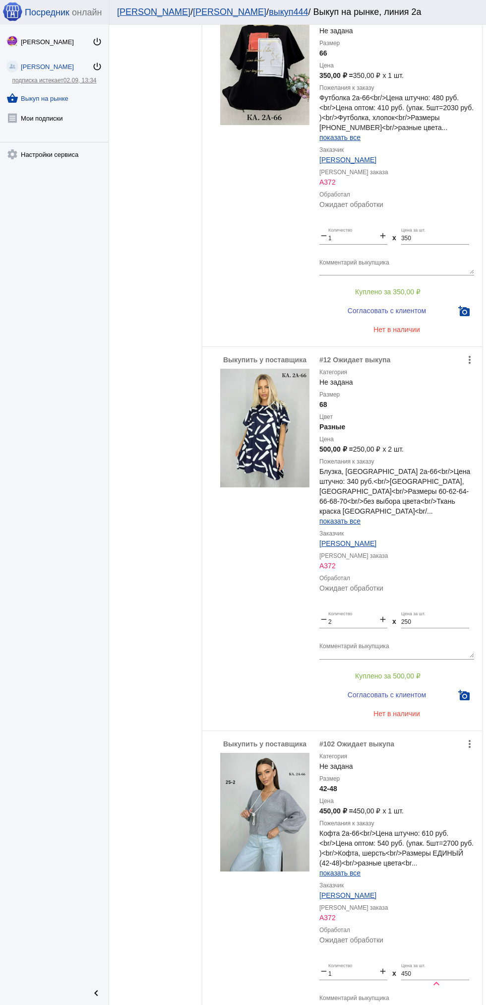
click at [278, 459] on img at bounding box center [264, 428] width 89 height 119
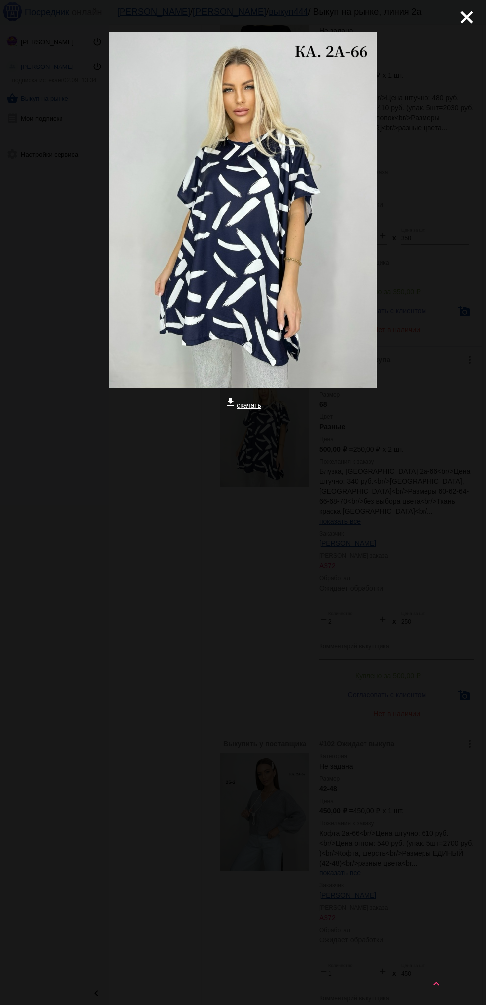
click at [463, 13] on mat-icon "close" at bounding box center [463, 13] width 12 height 12
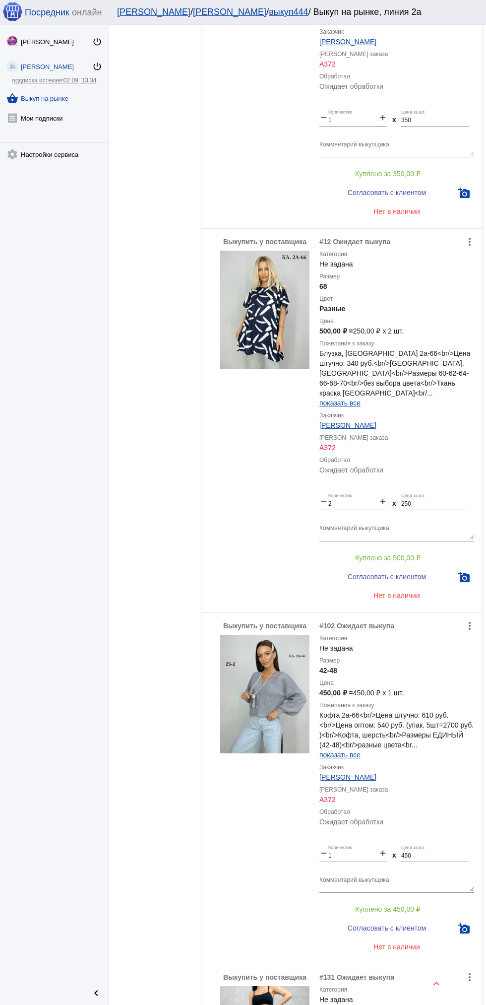
scroll to position [1584, 0]
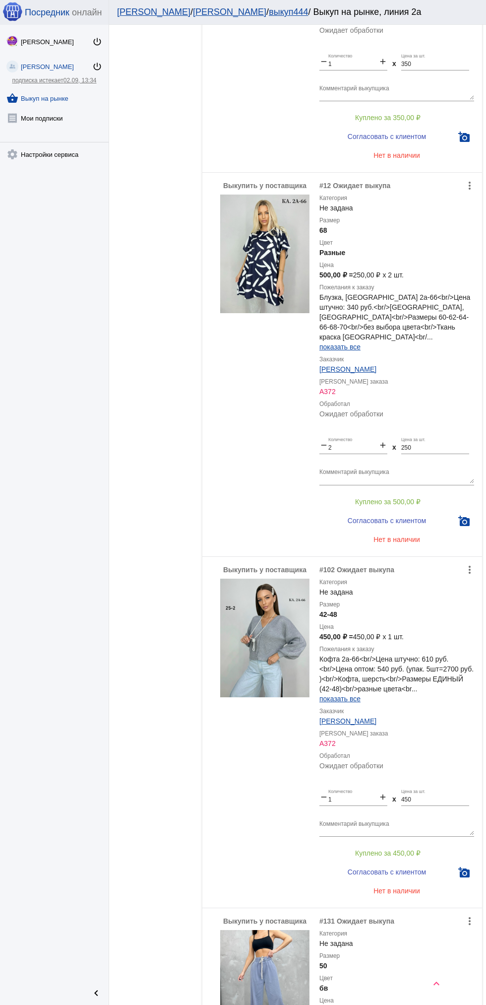
click at [282, 648] on img at bounding box center [264, 637] width 89 height 119
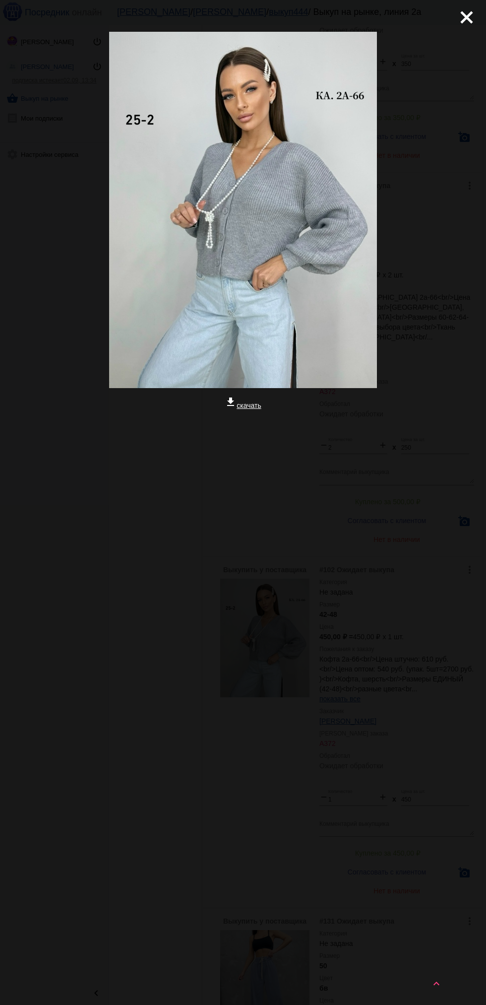
click at [469, 19] on mat-icon "close" at bounding box center [463, 13] width 12 height 12
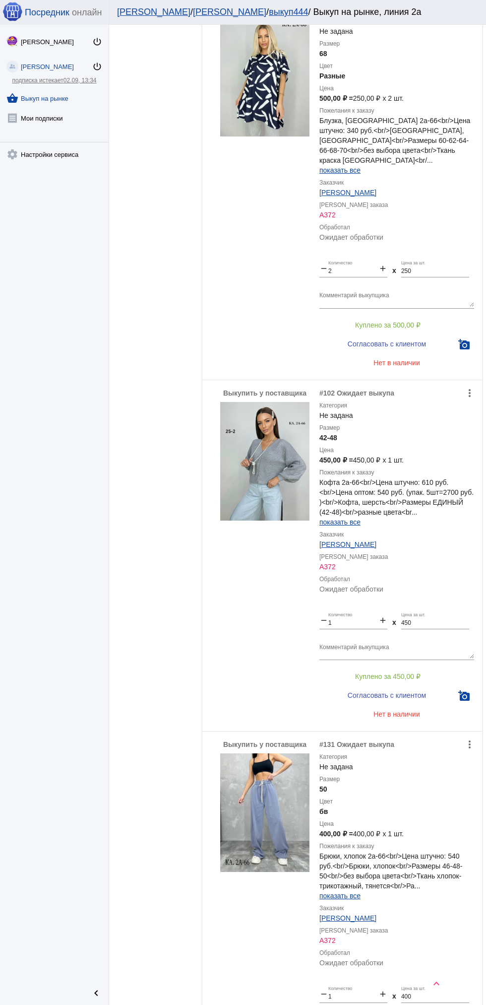
scroll to position [1921, 0]
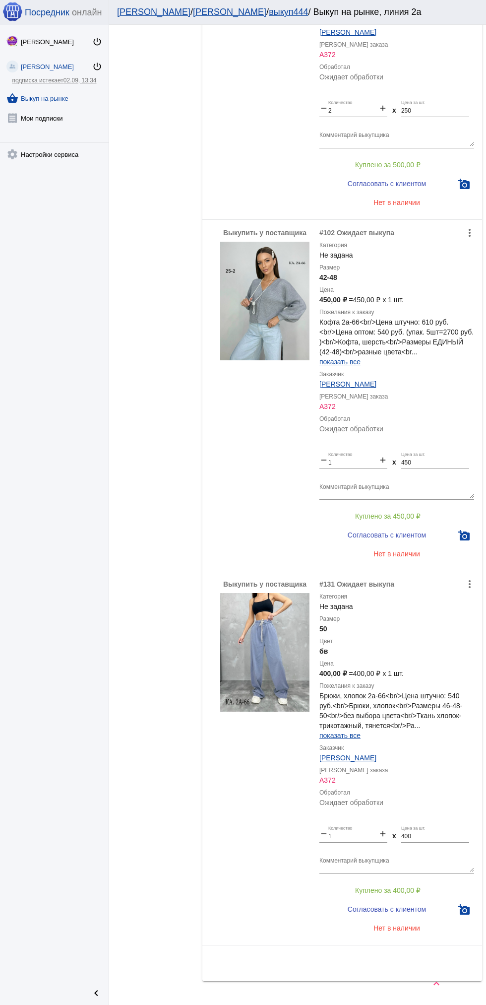
click at [270, 618] on img at bounding box center [264, 652] width 89 height 119
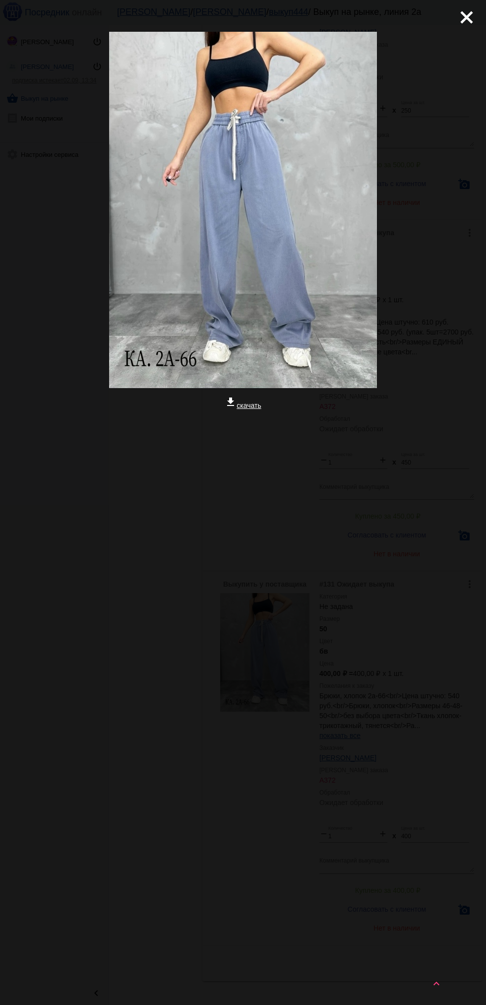
click at [467, 19] on mat-icon "close" at bounding box center [463, 13] width 12 height 12
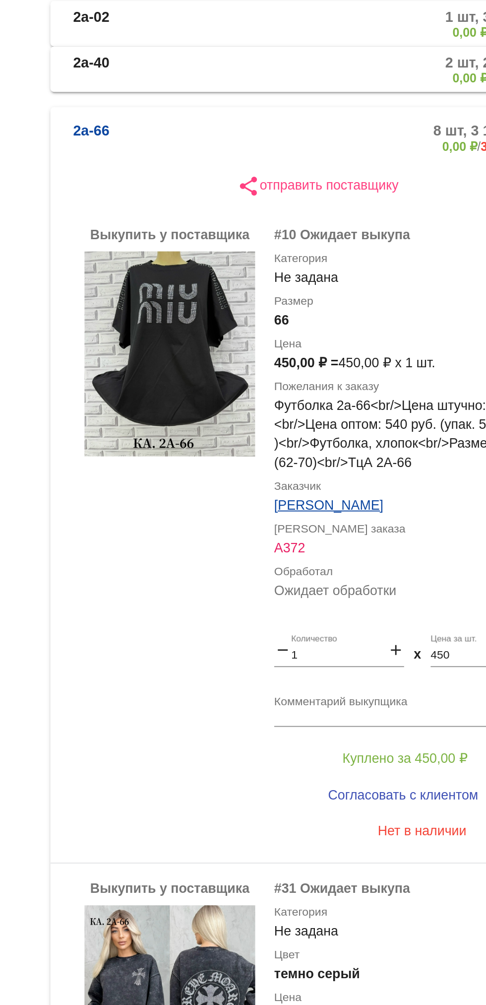
scroll to position [66, 0]
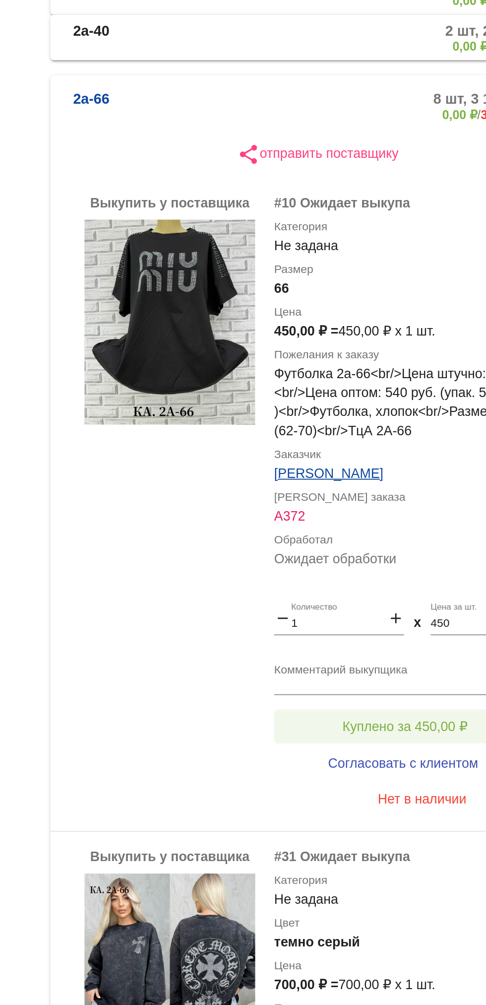
click at [422, 566] on button "Куплено за 450,00 ₽" at bounding box center [388, 572] width 137 height 18
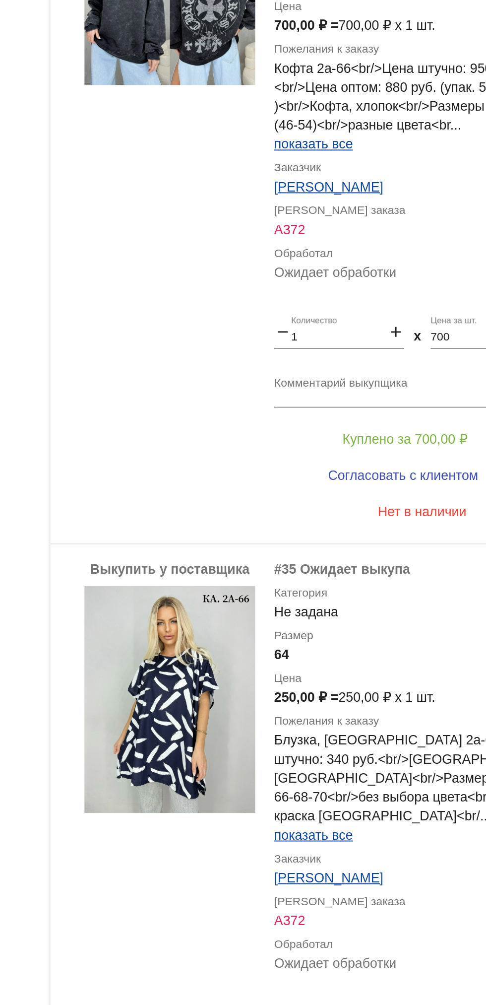
scroll to position [599, 0]
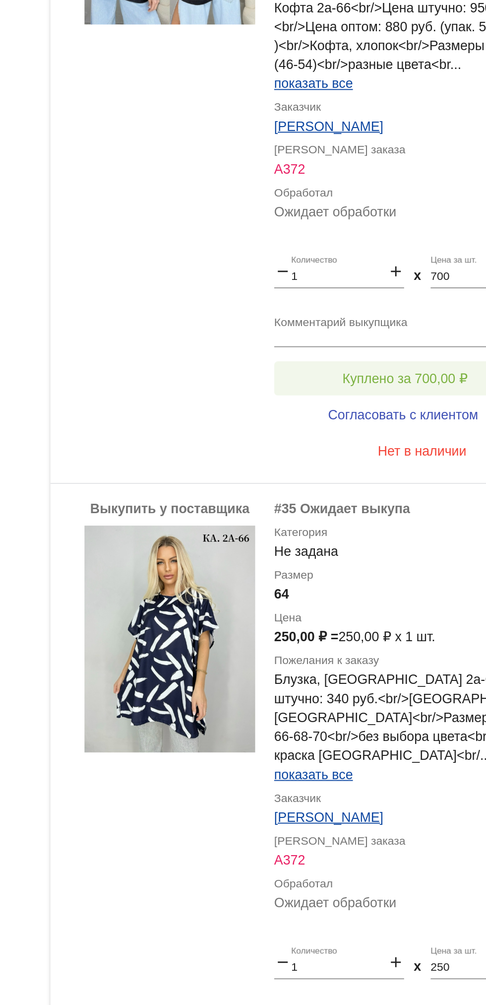
click at [416, 384] on button "Куплено за 700,00 ₽" at bounding box center [388, 390] width 137 height 18
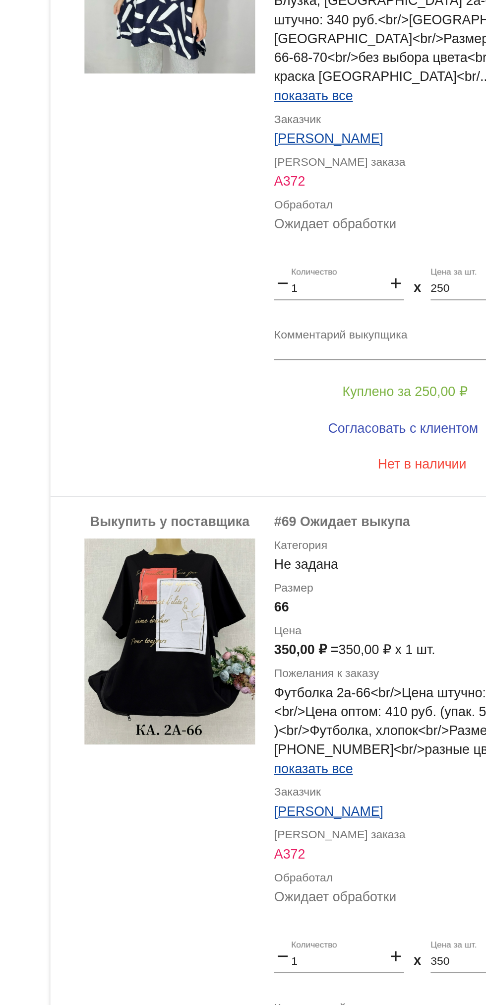
scroll to position [955, 0]
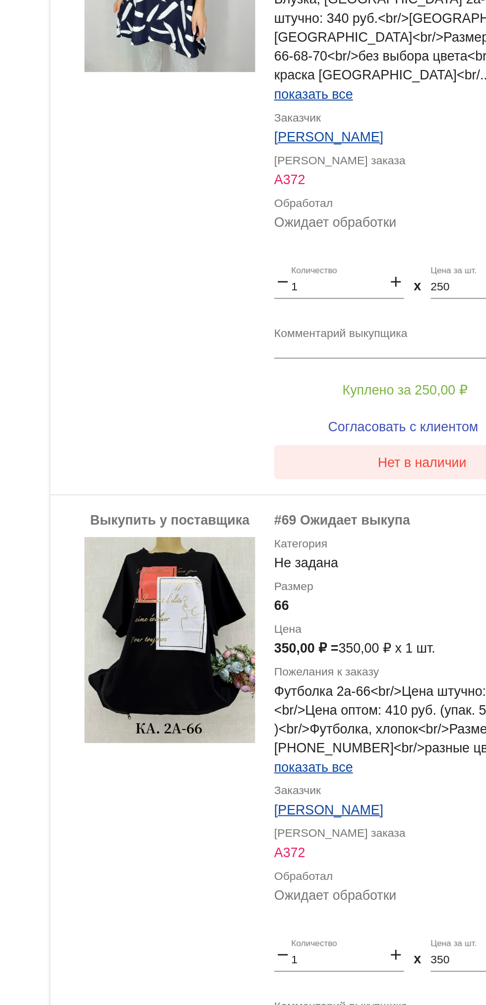
click at [336, 424] on button "Нет в наличии" at bounding box center [397, 433] width 155 height 18
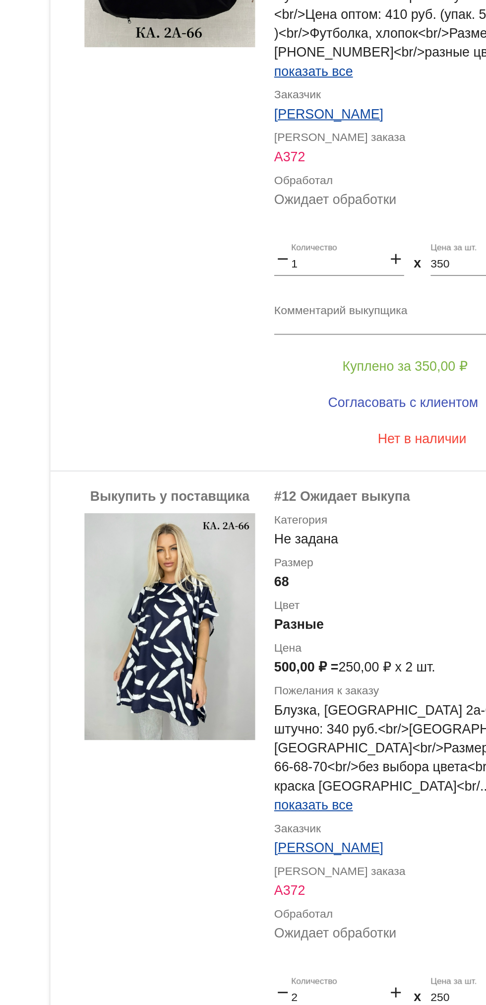
scroll to position [1320, 0]
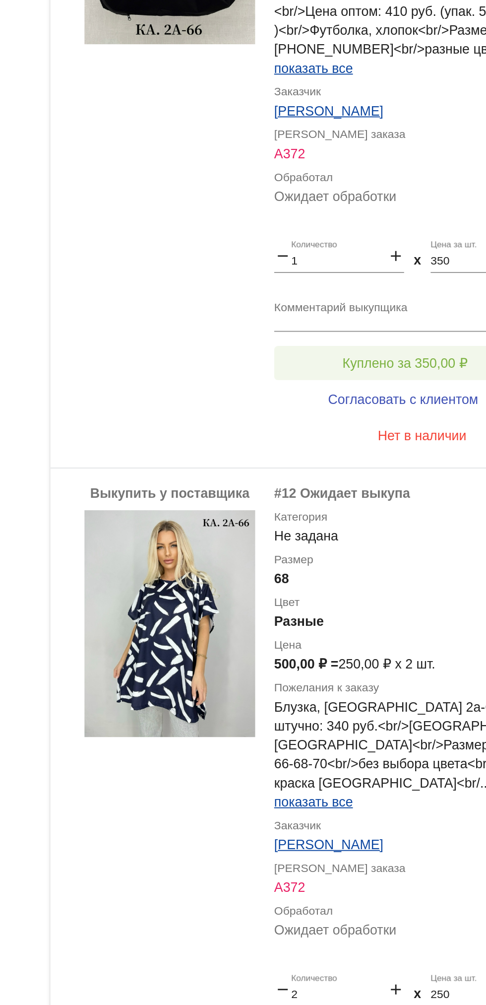
click at [408, 378] on span "Куплено за 350,00 ₽" at bounding box center [387, 382] width 65 height 8
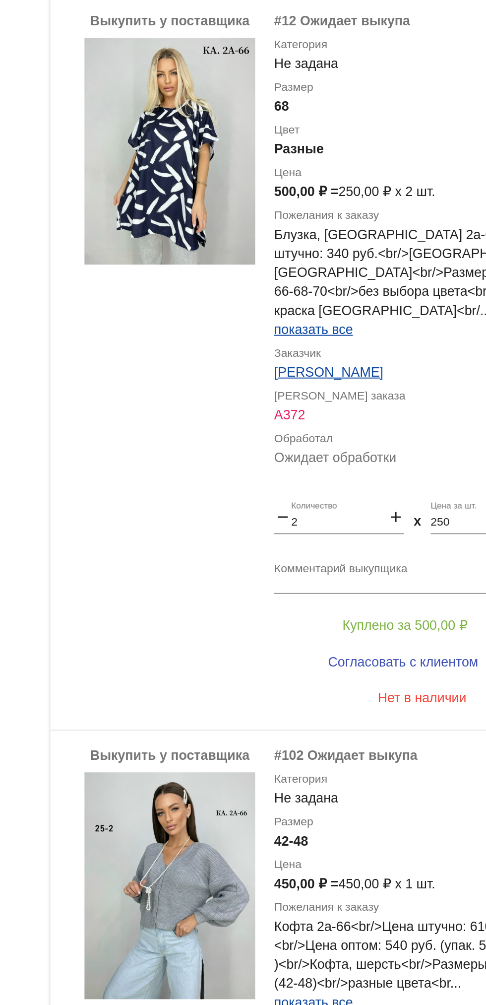
scroll to position [1571, 0]
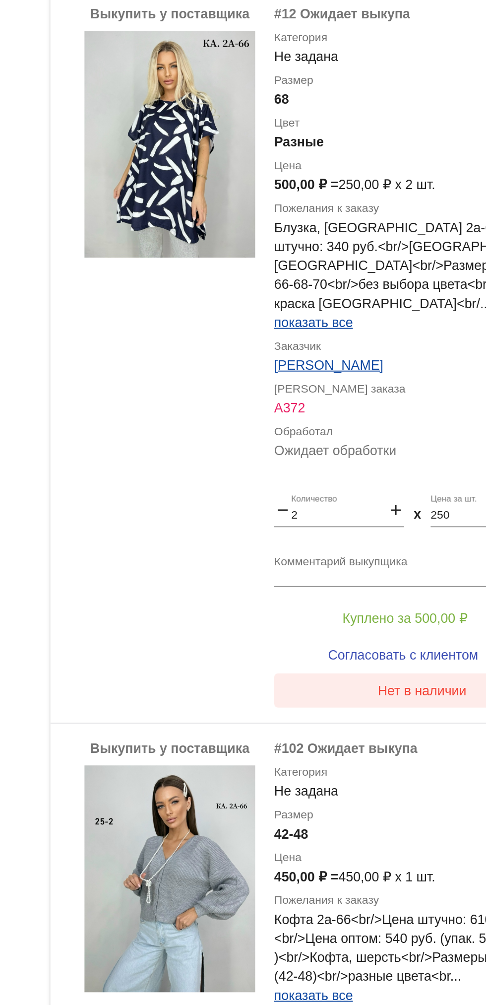
click at [411, 544] on button "Нет в наличии" at bounding box center [397, 553] width 155 height 18
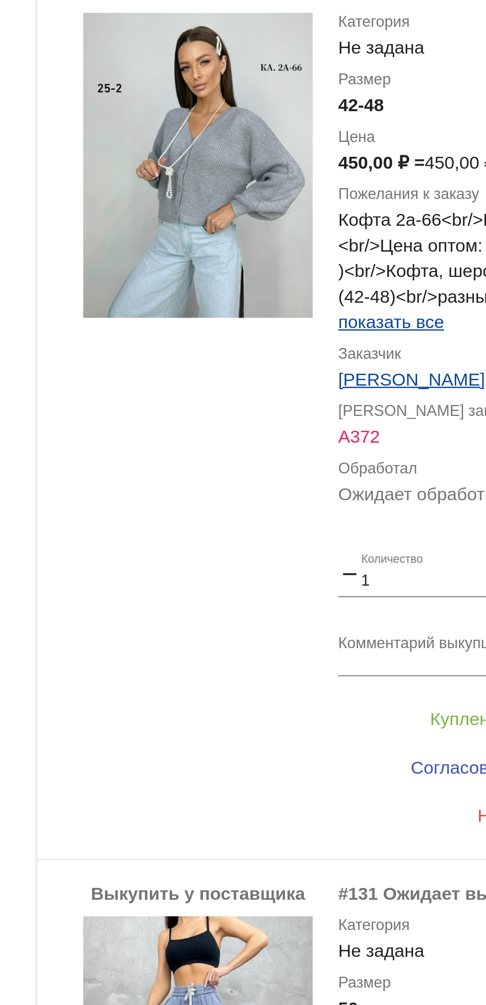
scroll to position [1838, 0]
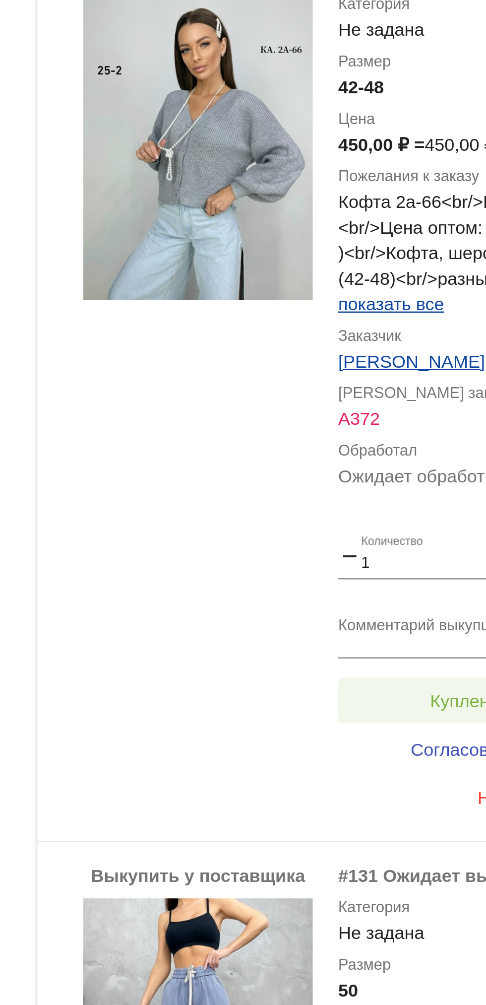
click at [362, 595] on span "Куплено за 450,00 ₽" at bounding box center [387, 599] width 65 height 8
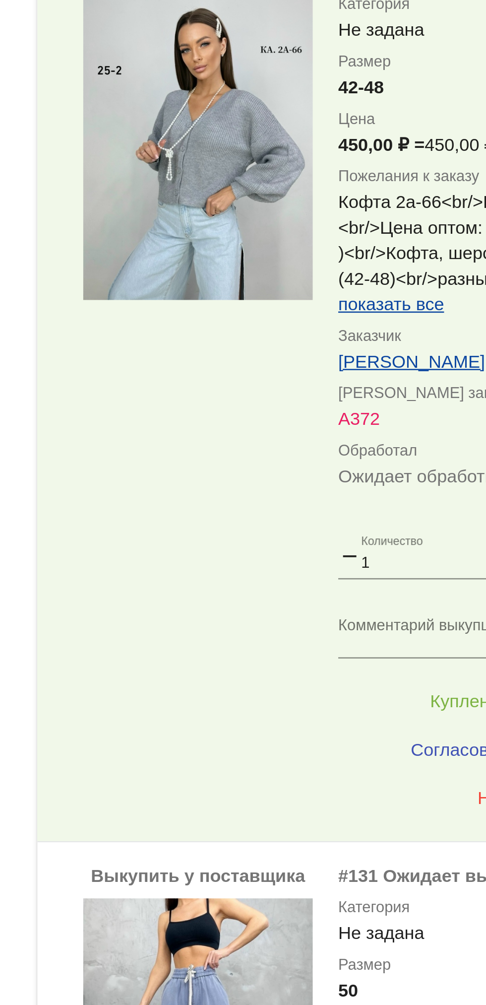
scroll to position [1921, 0]
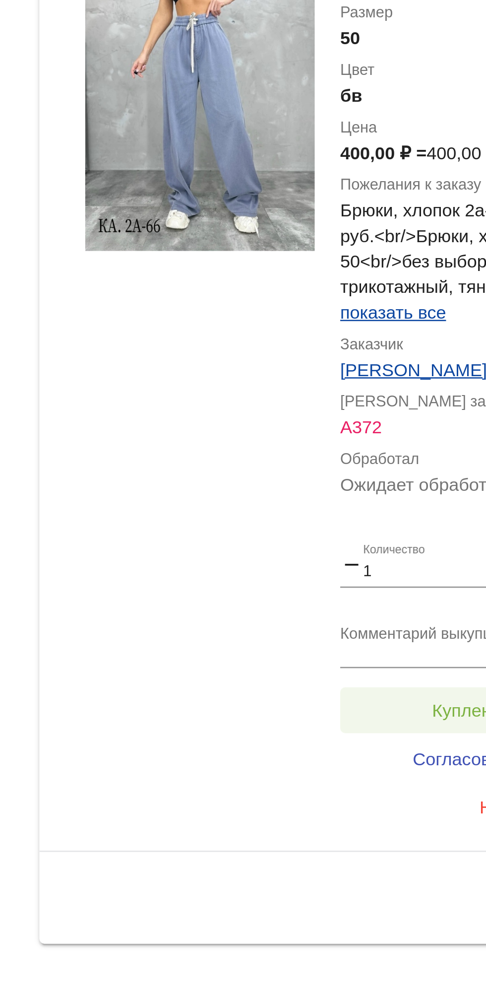
click at [357, 886] on span "Куплено за 400,00 ₽" at bounding box center [387, 890] width 65 height 8
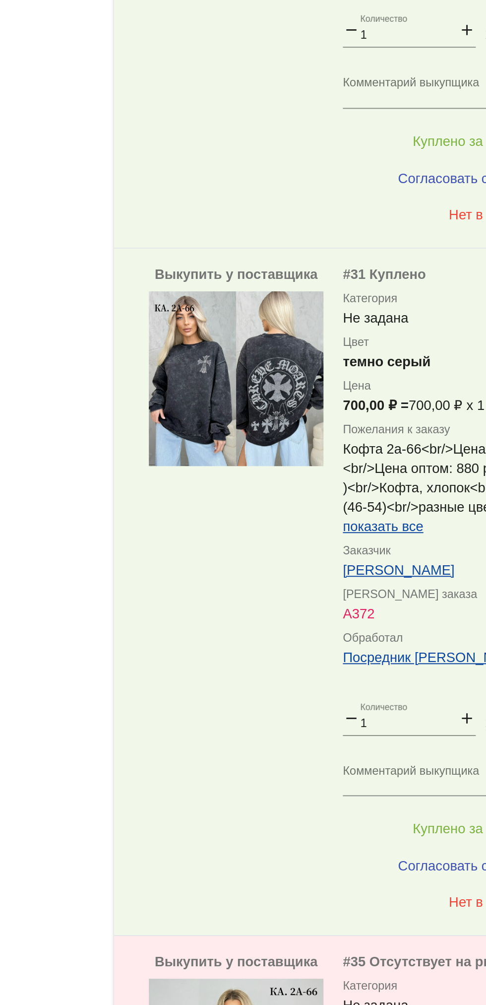
scroll to position [0, 0]
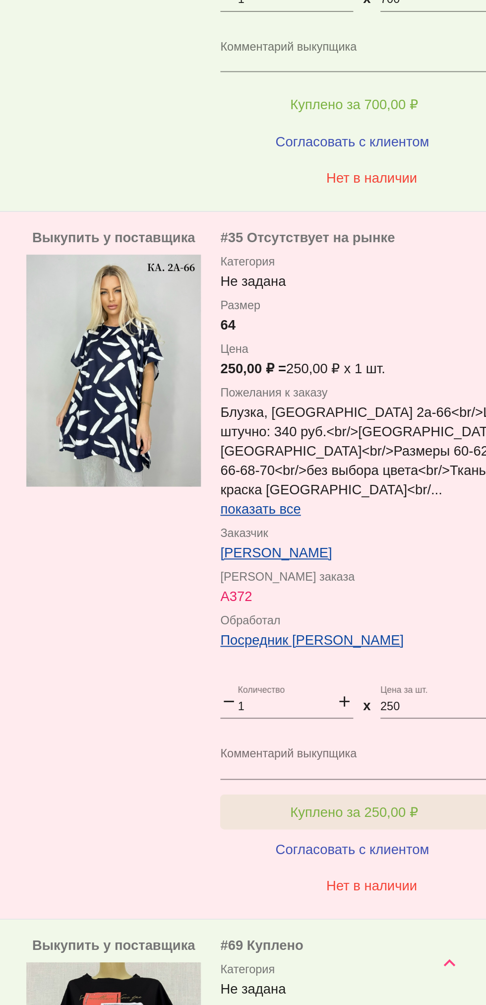
click at [419, 900] on button "Куплено за 250,00 ₽" at bounding box center [388, 906] width 137 height 18
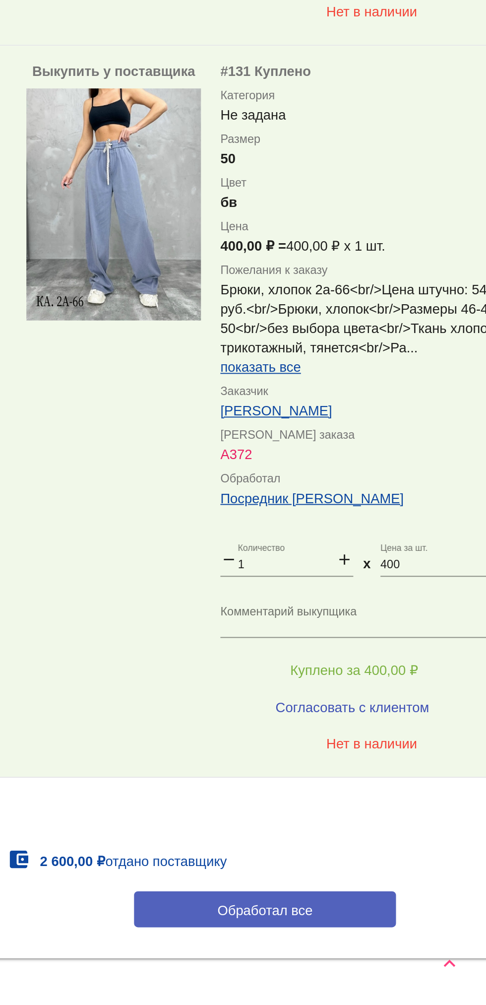
click at [298, 947] on button "Обработал все" at bounding box center [342, 956] width 134 height 18
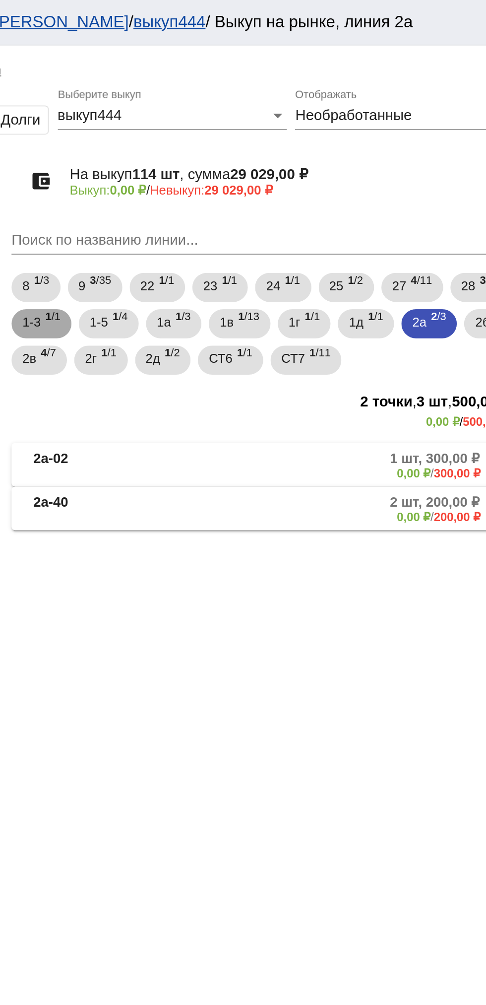
click at [217, 178] on span "1-3" at bounding box center [213, 176] width 10 height 18
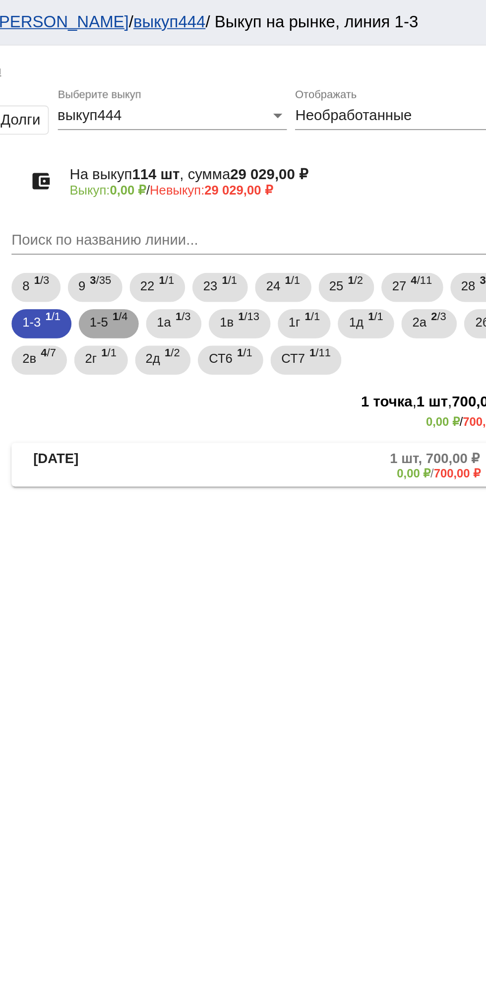
click at [252, 172] on span "1-5" at bounding box center [250, 176] width 10 height 18
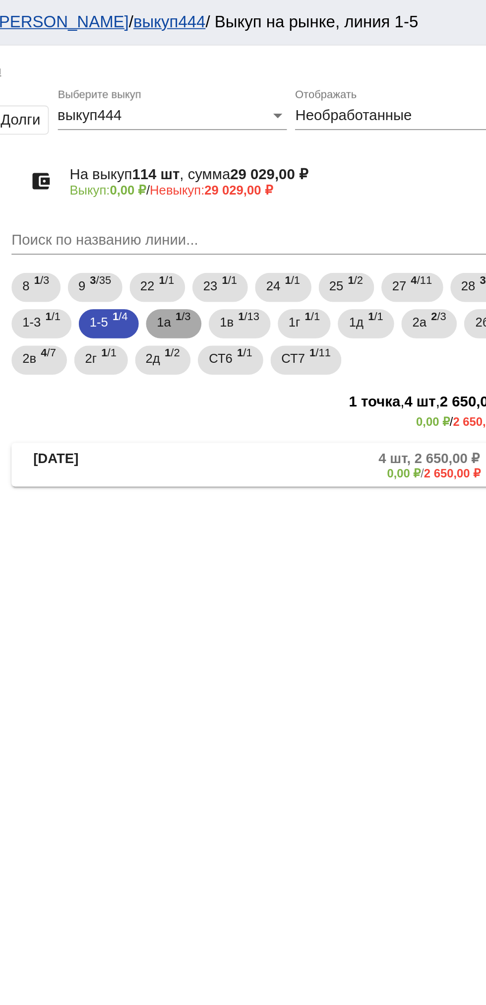
click at [286, 176] on span "1а" at bounding box center [286, 176] width 8 height 18
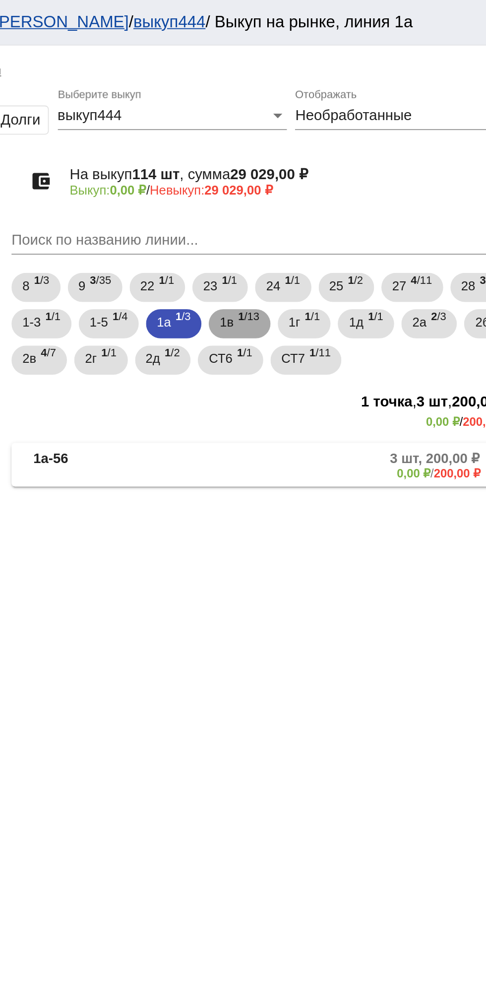
click at [321, 181] on span "1в" at bounding box center [319, 176] width 7 height 18
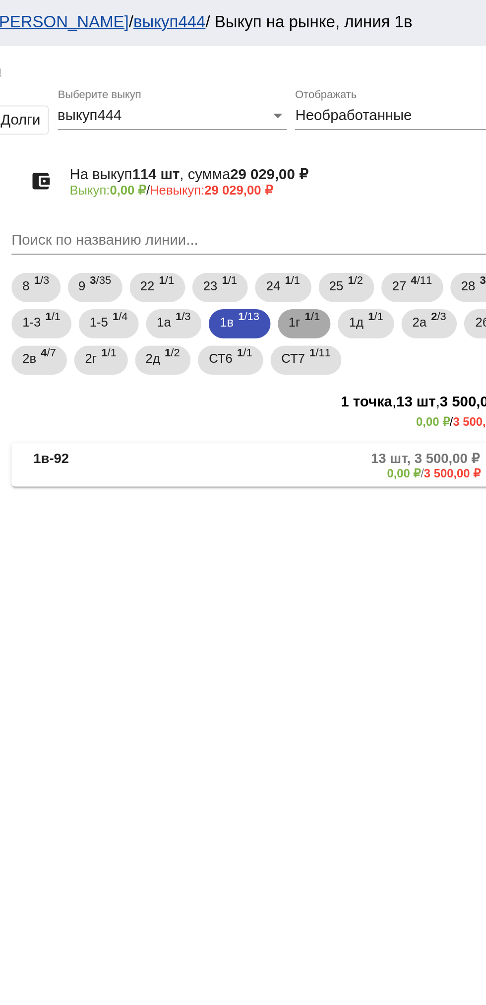
click at [352, 174] on mat-chip "1г 1 /1" at bounding box center [362, 177] width 29 height 16
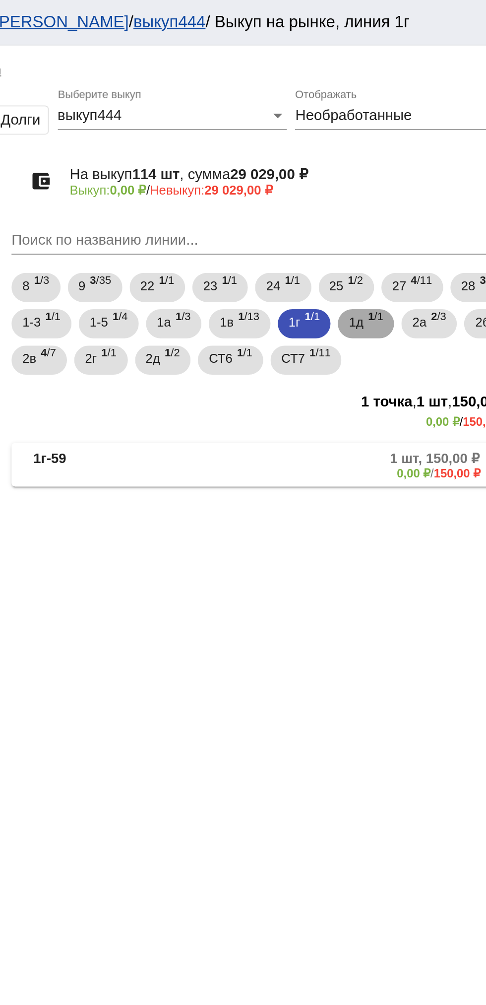
click at [394, 179] on span "1д" at bounding box center [390, 176] width 8 height 18
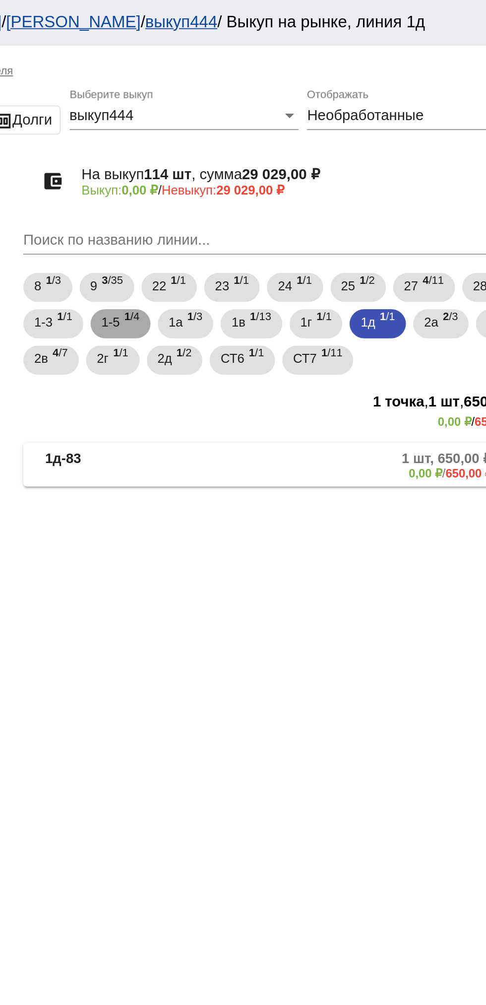
click at [251, 178] on span "1-5" at bounding box center [250, 176] width 10 height 18
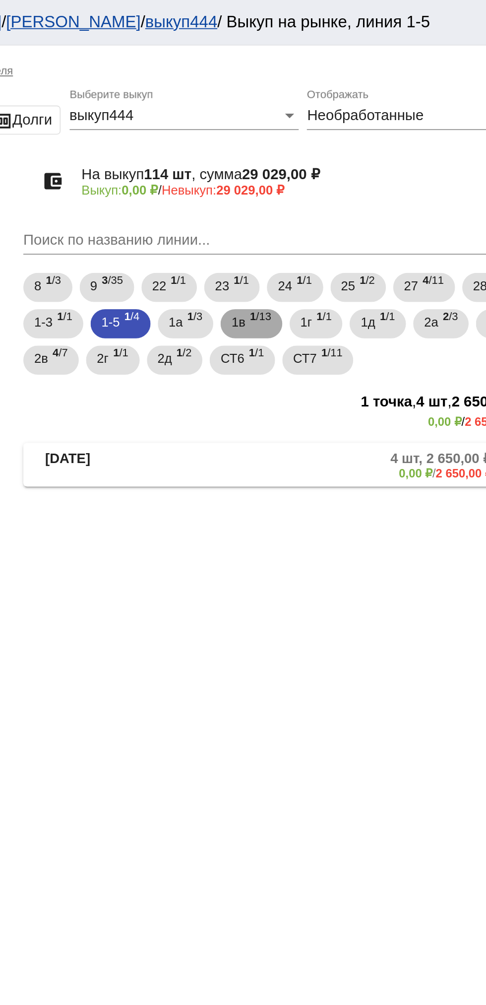
click at [323, 181] on span "1в" at bounding box center [319, 176] width 7 height 18
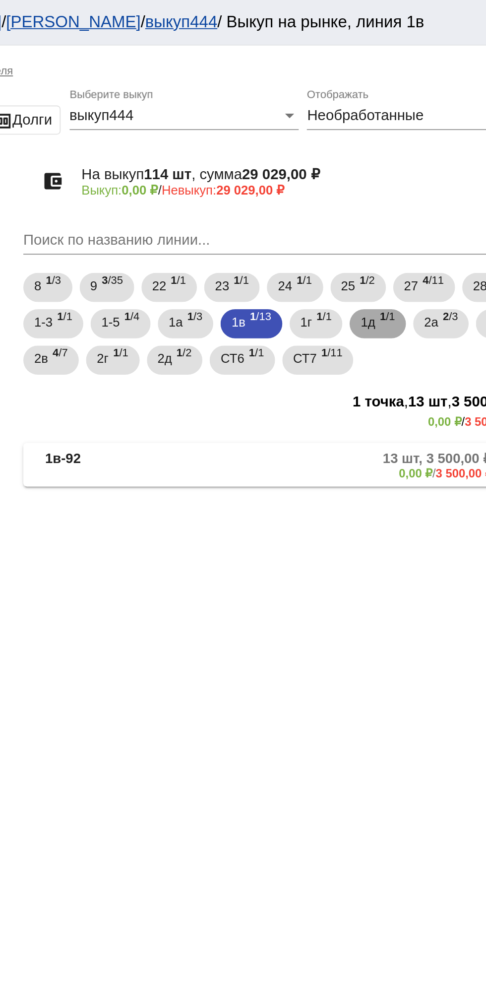
click at [394, 183] on span "1д" at bounding box center [390, 176] width 8 height 18
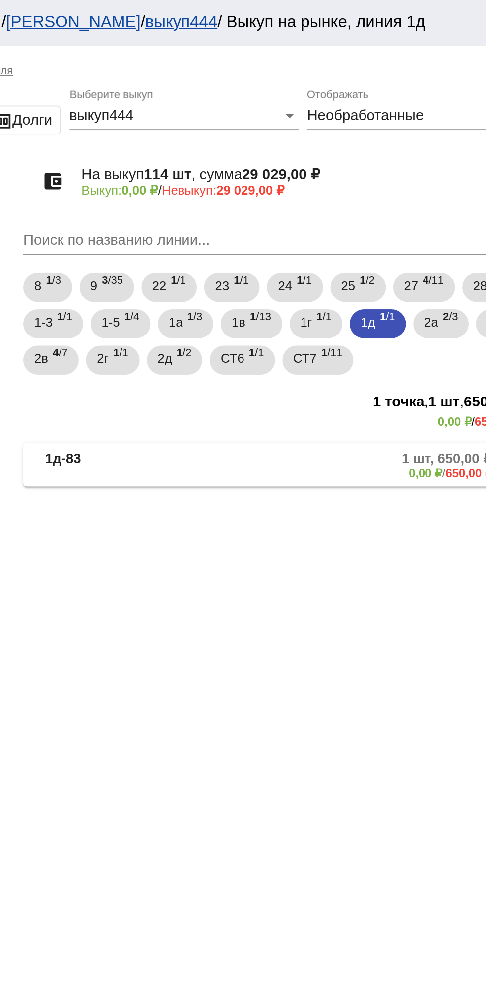
click at [275, 263] on mat-expansion-panel-header "1д-83 1 шт, 650,00 ₽ 0,00 ₽ / 650,00 ₽" at bounding box center [342, 254] width 280 height 24
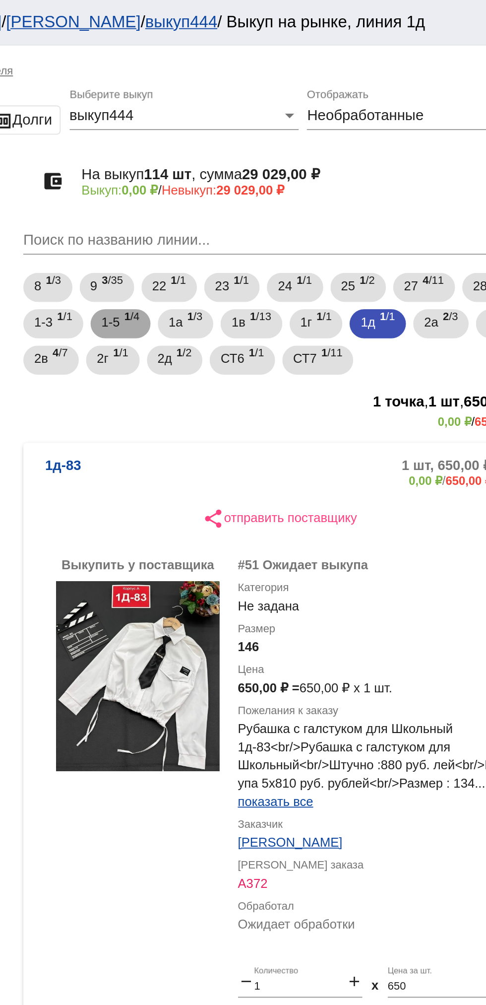
click at [251, 175] on span "1-5" at bounding box center [250, 176] width 10 height 18
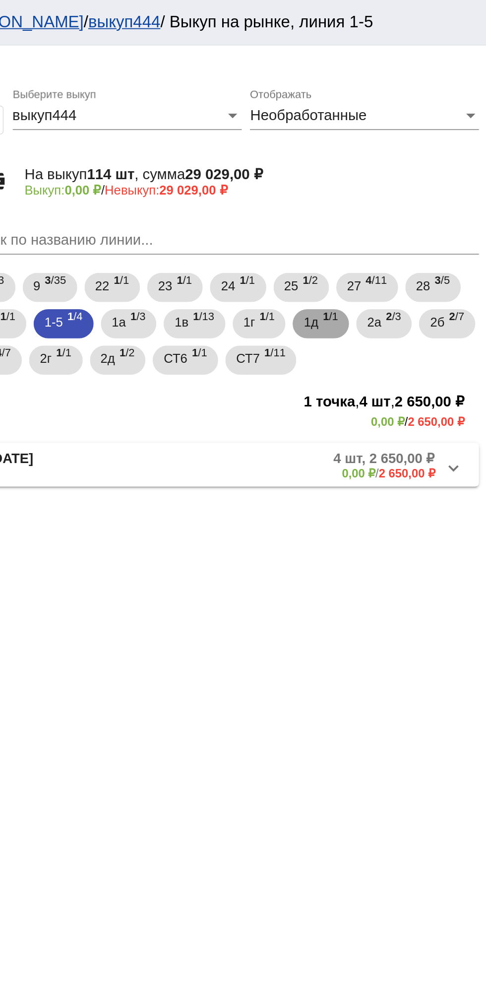
click at [394, 176] on span "1д" at bounding box center [390, 176] width 8 height 18
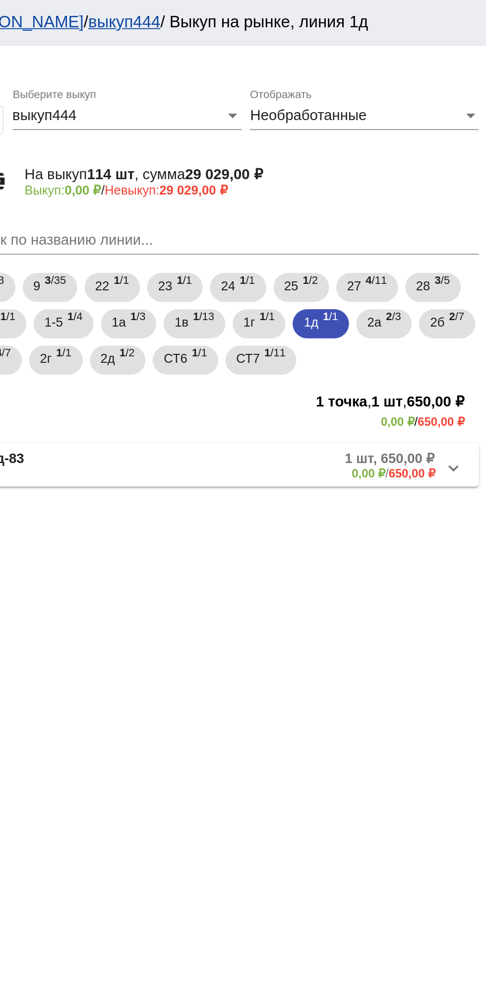
click at [276, 265] on mat-expansion-panel-header "1д-83 1 шт, 650,00 ₽ 0,00 ₽ / 650,00 ₽" at bounding box center [342, 254] width 280 height 24
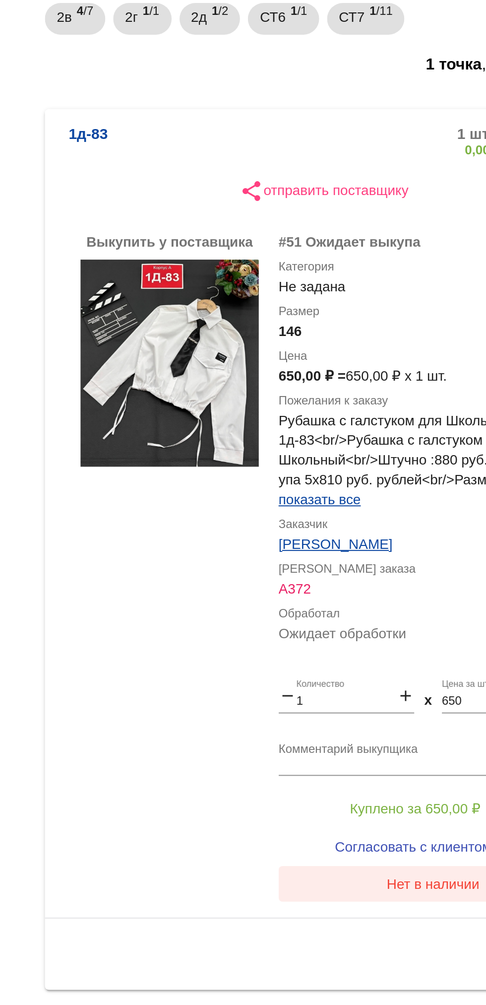
click at [385, 632] on span "Нет в наличии" at bounding box center [397, 630] width 47 height 8
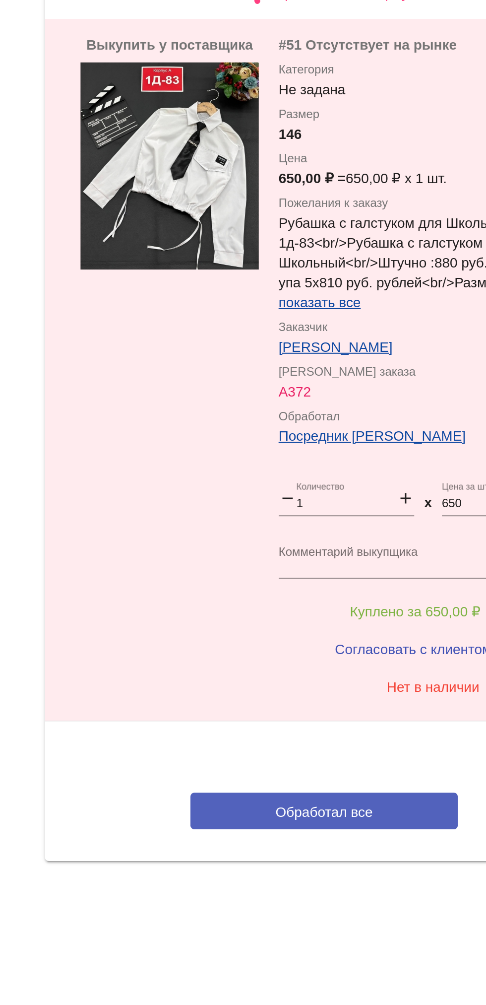
click at [296, 684] on button "Обработал все" at bounding box center [342, 692] width 134 height 18
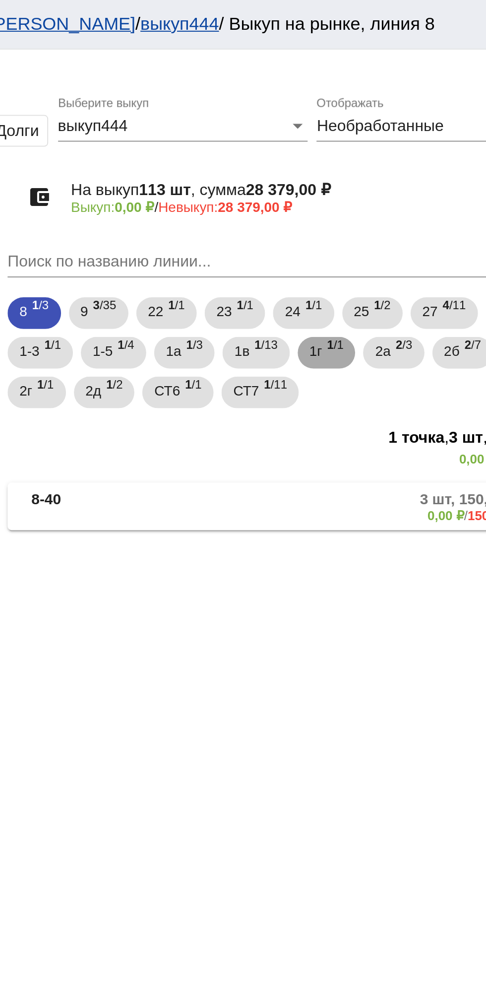
click at [360, 177] on span "1г" at bounding box center [357, 176] width 6 height 18
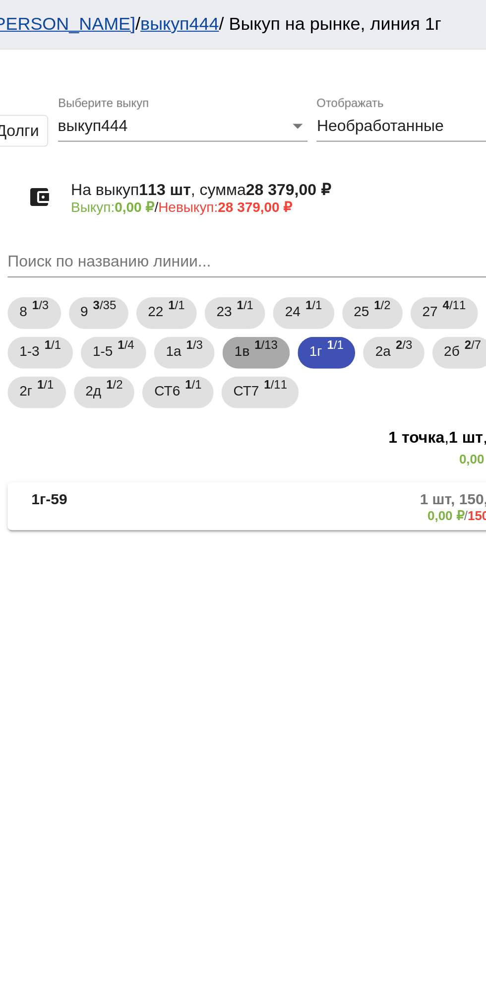
click at [322, 174] on span "1в" at bounding box center [319, 176] width 7 height 18
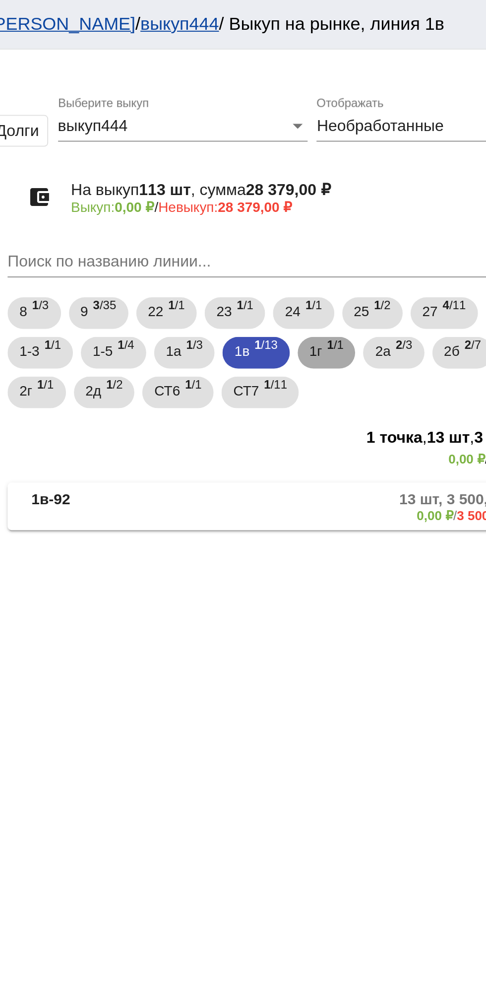
click at [360, 169] on span "1г" at bounding box center [357, 176] width 6 height 18
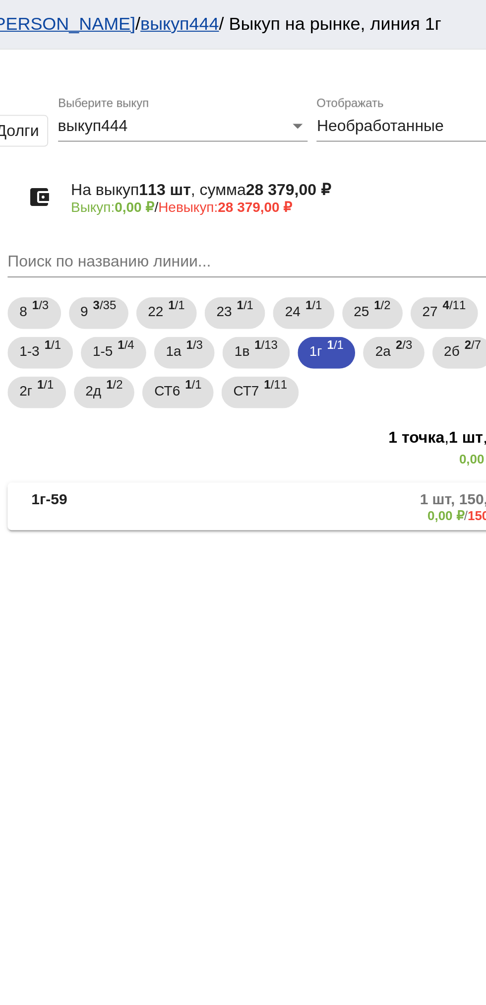
click at [368, 250] on mat-panel-description "1 шт, 150,00 ₽ 0,00 ₽ / 150,00 ₽" at bounding box center [378, 254] width 162 height 16
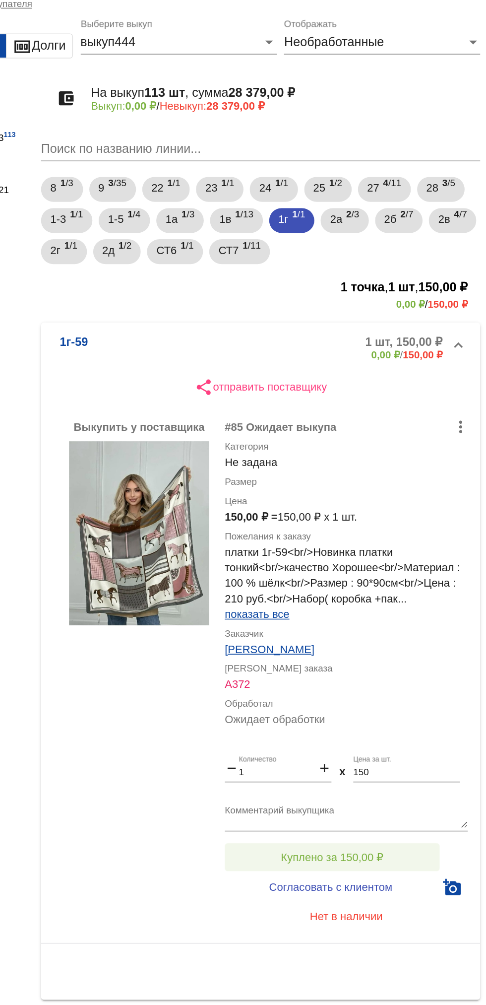
click at [412, 576] on button "Куплено за 150,00 ₽" at bounding box center [388, 582] width 137 height 18
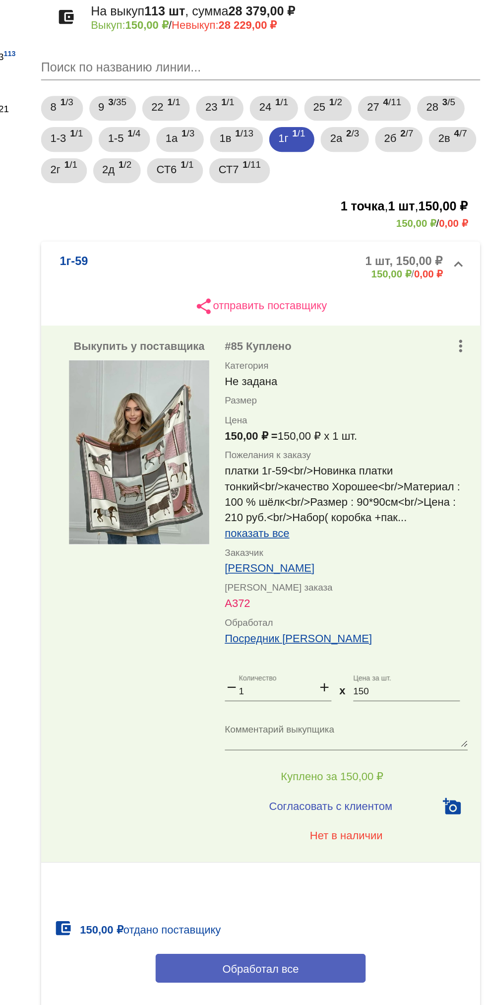
click at [371, 704] on button "Обработал все" at bounding box center [342, 704] width 134 height 18
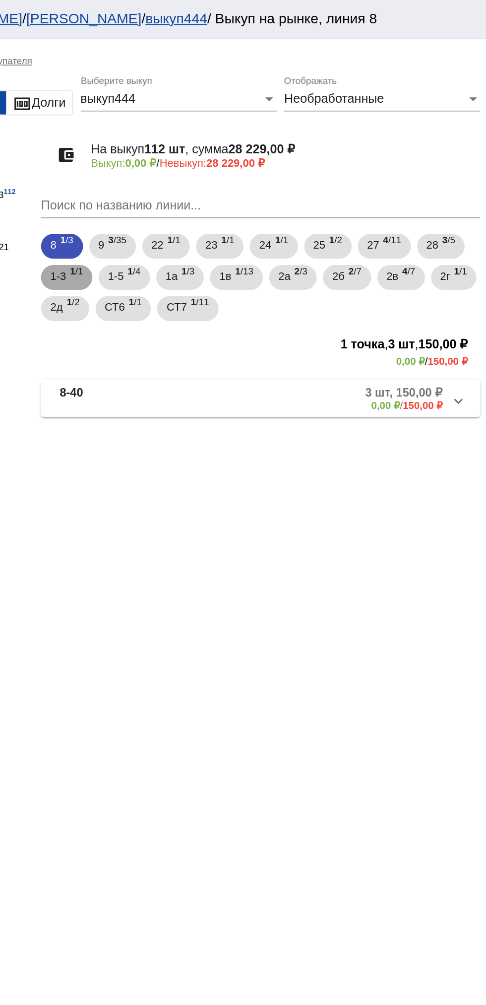
click at [229, 171] on span "1 /1" at bounding box center [225, 177] width 8 height 20
click at [381, 256] on mat-panel-description "1 шт, 700,00 ₽ 0,00 ₽ / 700,00 ₽" at bounding box center [379, 254] width 157 height 16
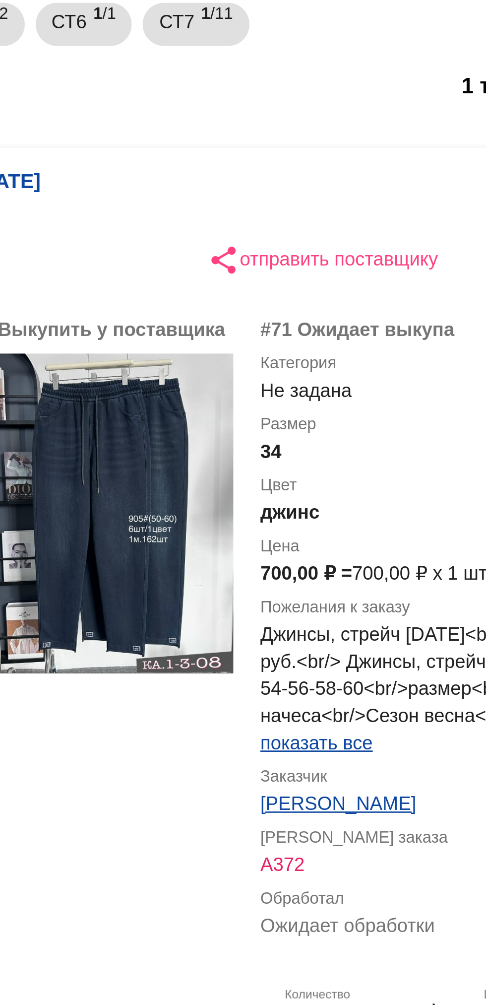
click at [254, 381] on img at bounding box center [264, 375] width 89 height 117
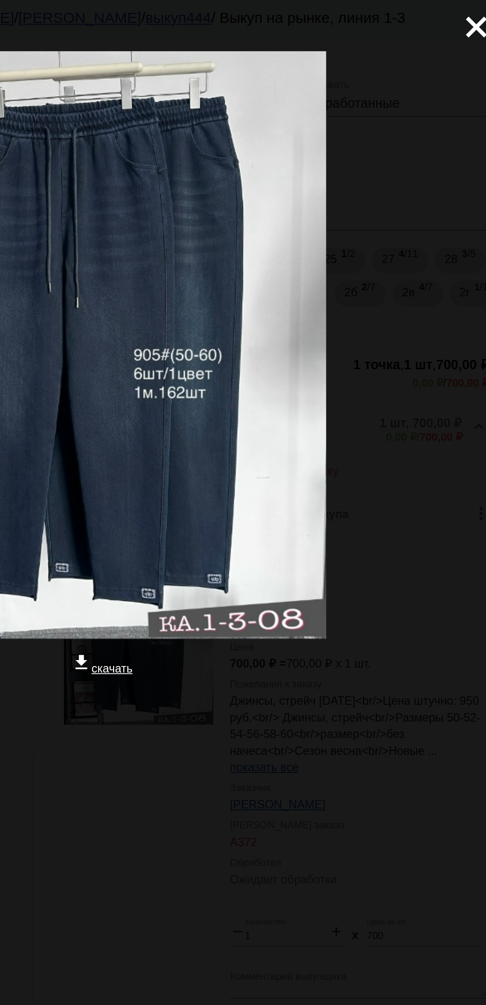
click at [458, 19] on mat-icon "close" at bounding box center [463, 13] width 12 height 12
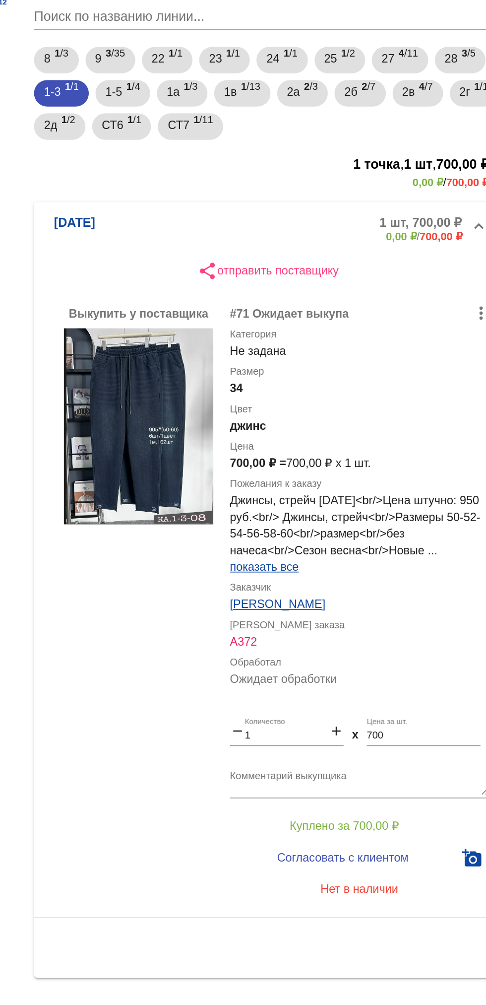
click at [393, 585] on textarea "Комментарий выкупщика" at bounding box center [397, 587] width 155 height 15
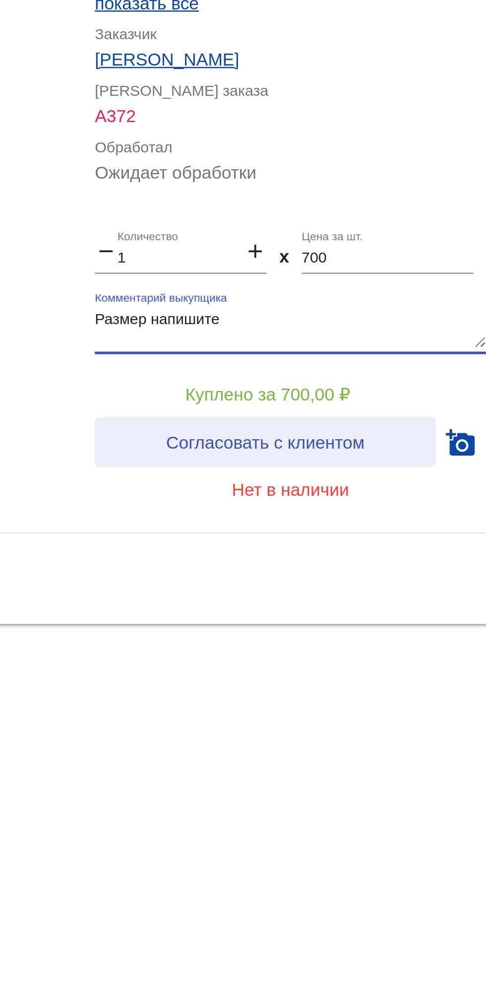
type textarea "Размер напишите"
click at [414, 628] on button "Согласовать с клиентом" at bounding box center [387, 633] width 135 height 20
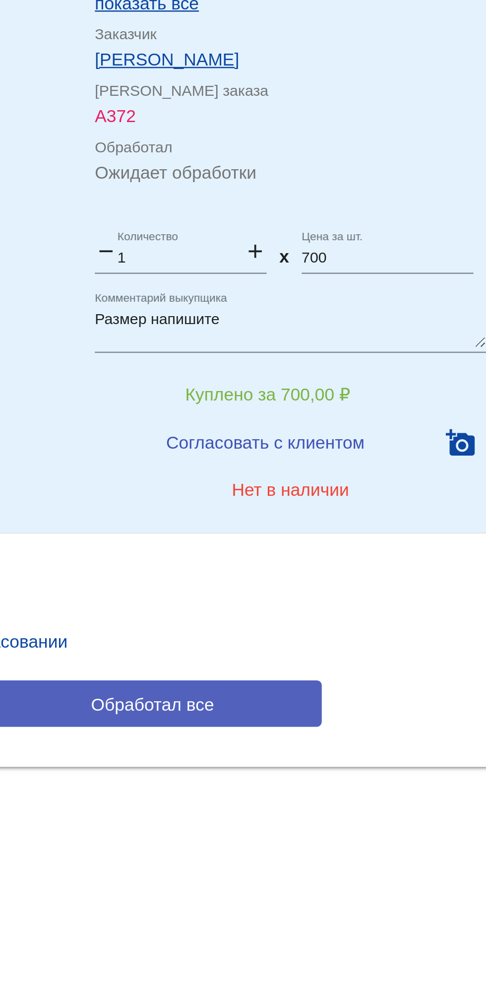
click at [386, 739] on button "Обработал все" at bounding box center [342, 736] width 134 height 18
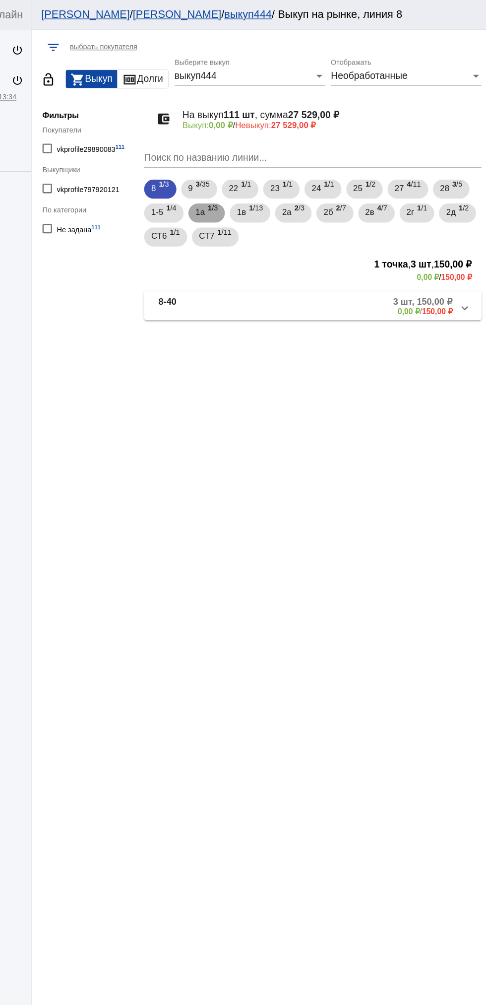
click at [246, 179] on span "1а" at bounding box center [249, 176] width 8 height 18
click at [352, 255] on mat-panel-description "3 шт, 200,00 ₽ 0,00 ₽ / 200,00 ₽" at bounding box center [377, 254] width 161 height 16
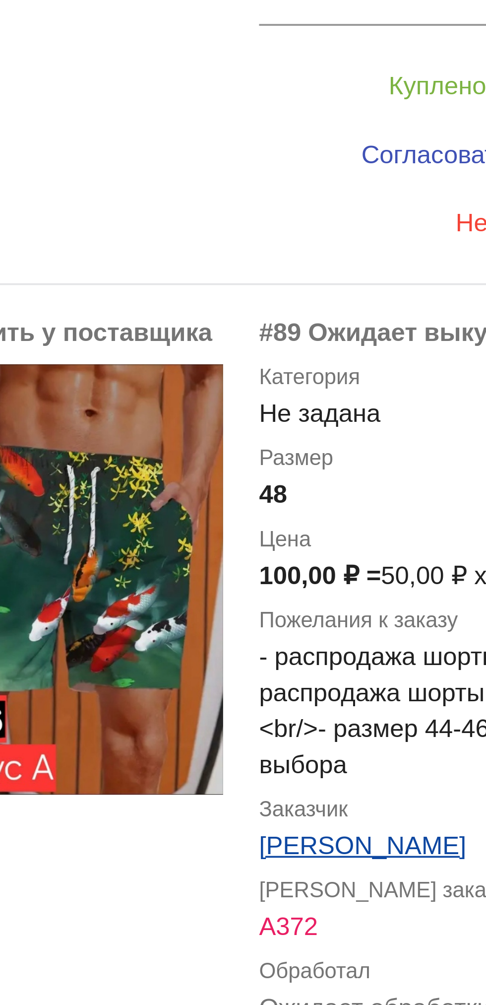
scroll to position [52, 0]
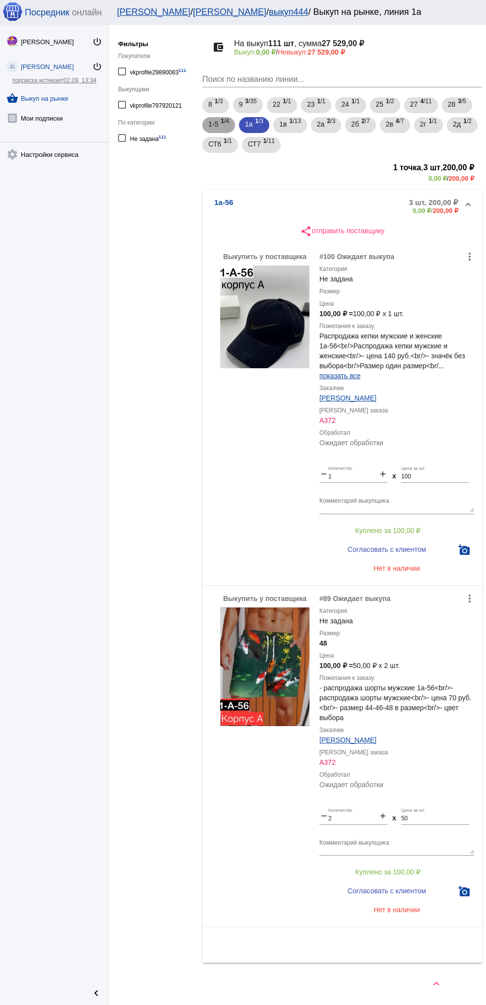
click at [227, 121] on span "1 /4" at bounding box center [225, 125] width 8 height 20
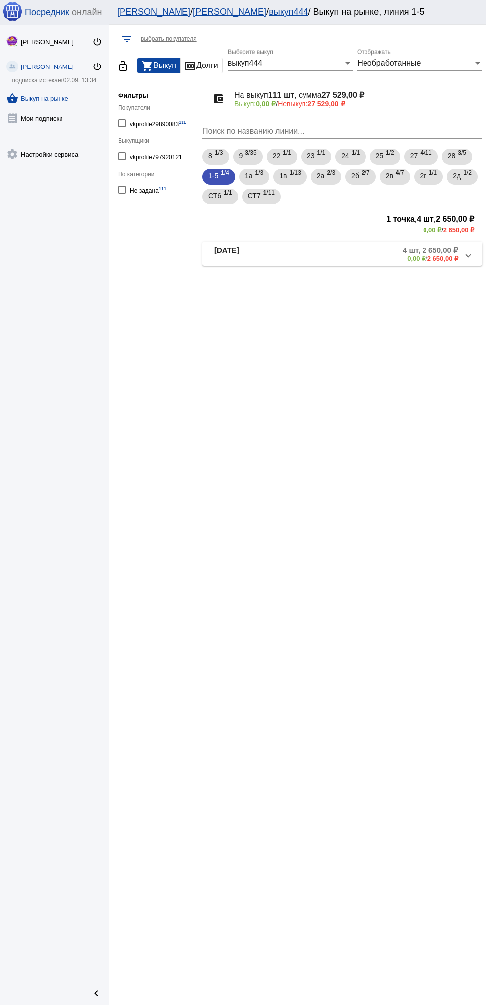
click at [255, 98] on h4 "На выкуп 111 шт , сумма 27 529,00 ₽" at bounding box center [354, 94] width 240 height 9
click at [254, 153] on span "3 /35" at bounding box center [250, 157] width 11 height 20
click at [334, 256] on mat-panel-description "2 шт, 100,00 ₽ 0,00 ₽ / 100,00 ₽" at bounding box center [376, 254] width 164 height 16
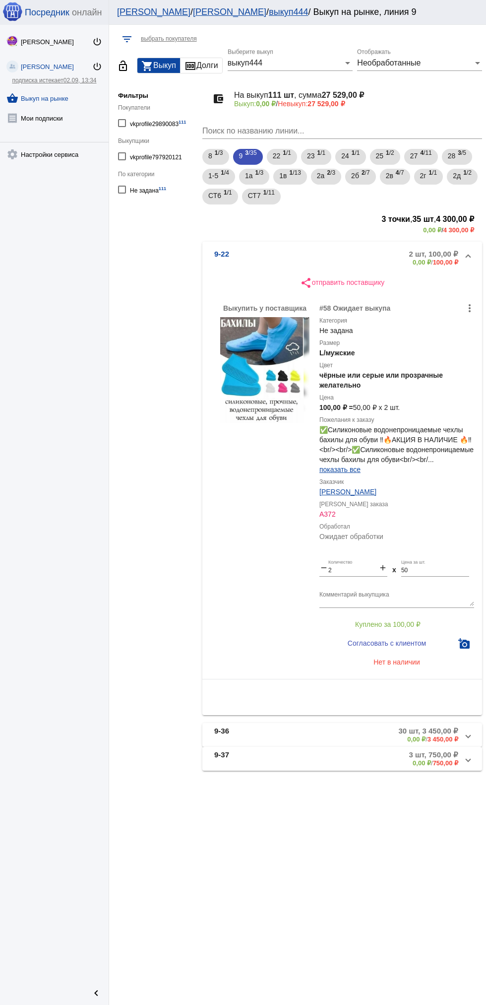
click at [362, 252] on mat-panel-description "2 шт, 100,00 ₽ 0,00 ₽ / 100,00 ₽" at bounding box center [376, 258] width 164 height 16
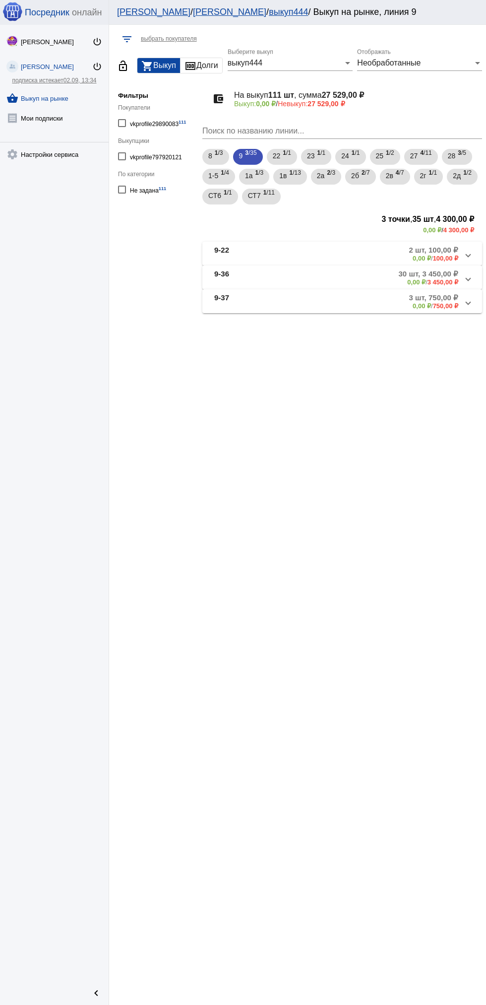
click at [342, 281] on mat-panel-description "30 шт, 3 450,00 ₽ 0,00 ₽ / 3 450,00 ₽" at bounding box center [374, 277] width 167 height 16
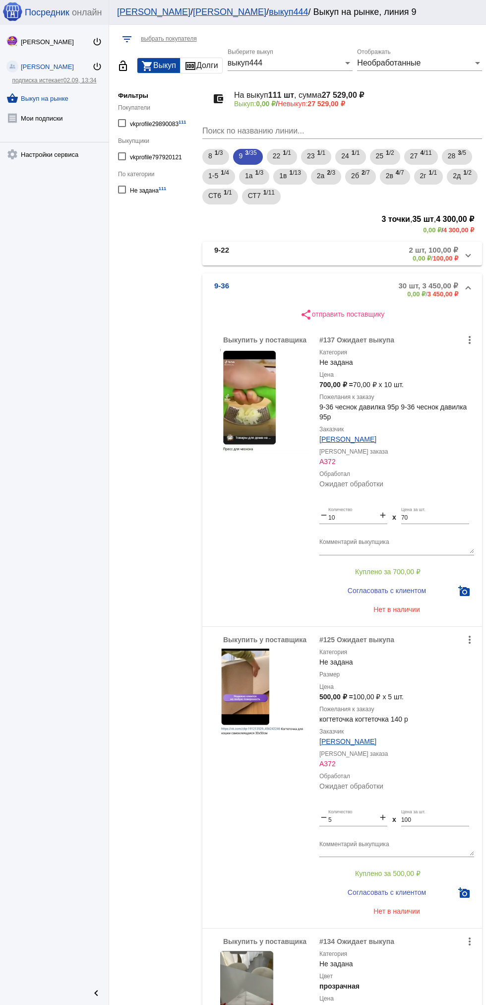
click at [352, 287] on mat-panel-description "30 шт, 3 450,00 ₽ 0,00 ₽ / 3 450,00 ₽" at bounding box center [374, 289] width 167 height 16
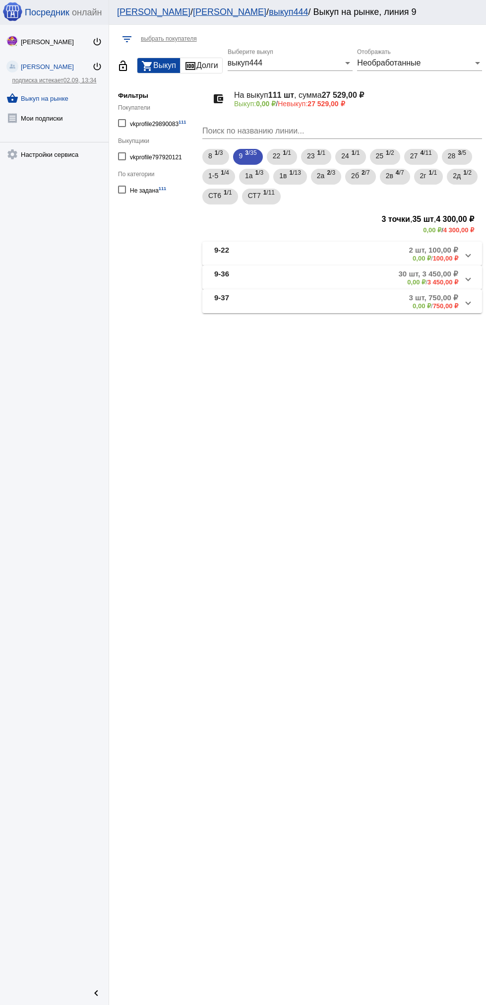
click at [376, 307] on mat-panel-description "3 шт, 750,00 ₽ 0,00 ₽ / 750,00 ₽" at bounding box center [376, 301] width 164 height 16
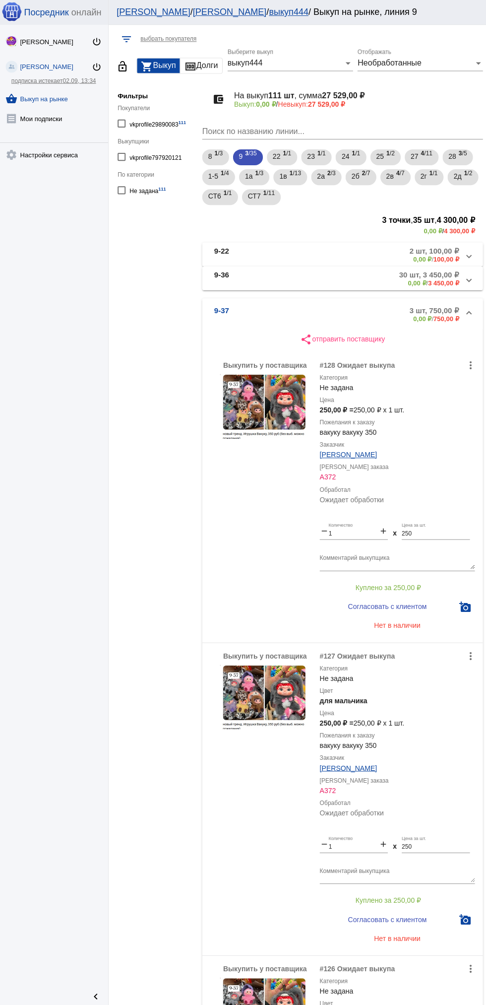
click at [354, 307] on mat-panel-description "3 шт, 750,00 ₽ 0,00 ₽ / 750,00 ₽" at bounding box center [376, 313] width 164 height 16
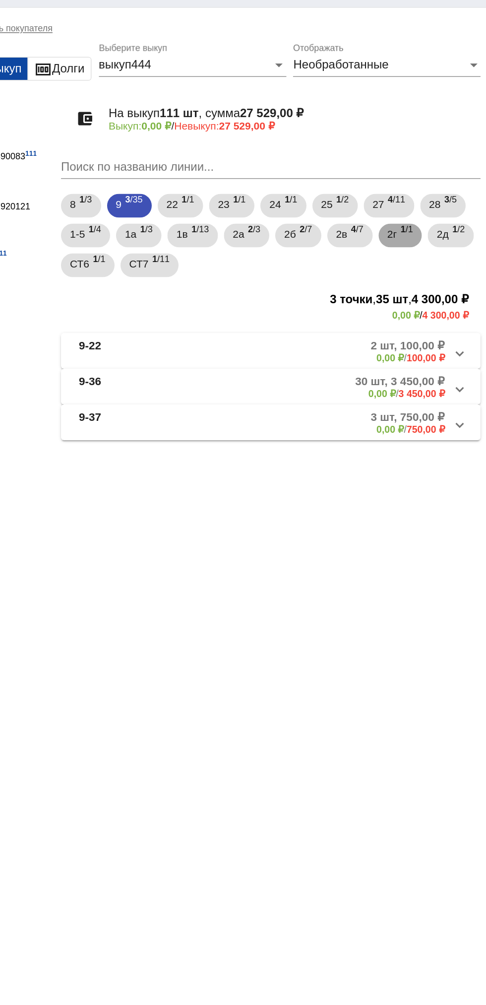
click at [427, 183] on span "2г" at bounding box center [423, 176] width 6 height 18
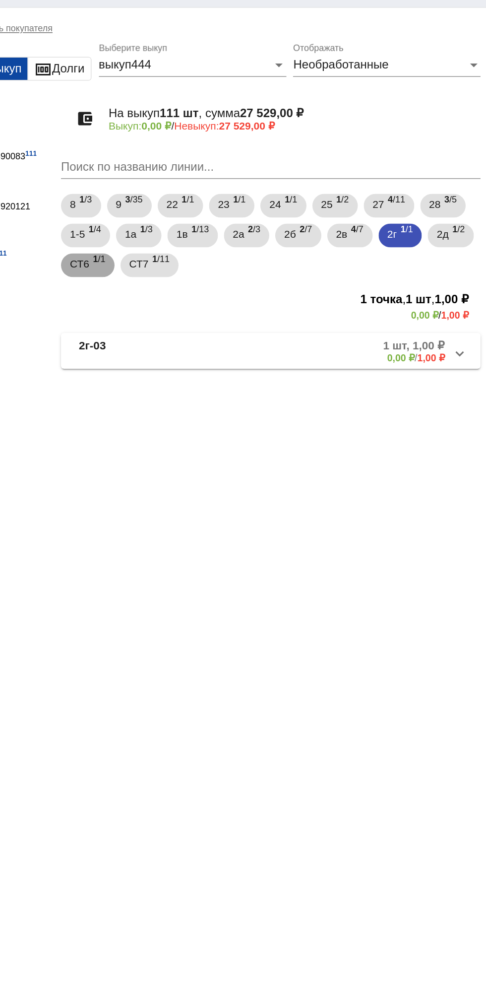
click at [232, 192] on span "1 /1" at bounding box center [228, 197] width 8 height 20
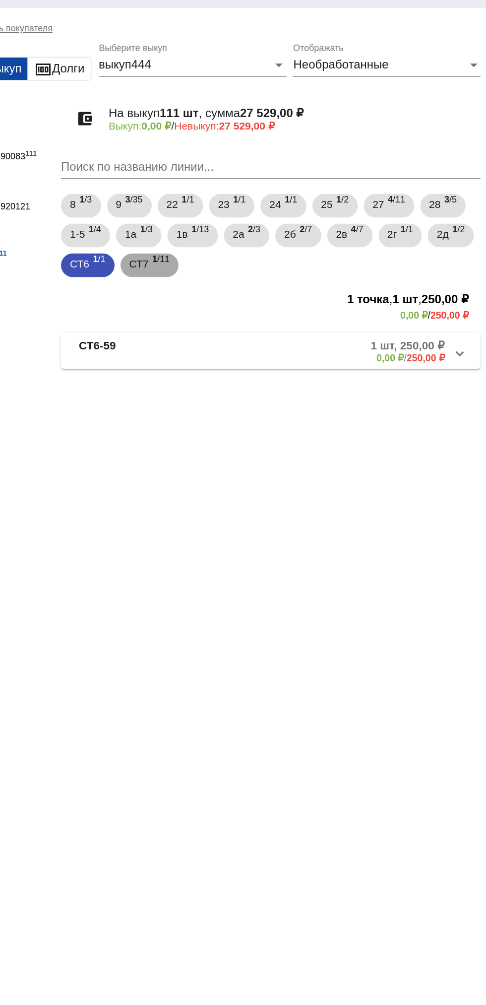
click at [275, 202] on span "1 /11" at bounding box center [268, 197] width 11 height 20
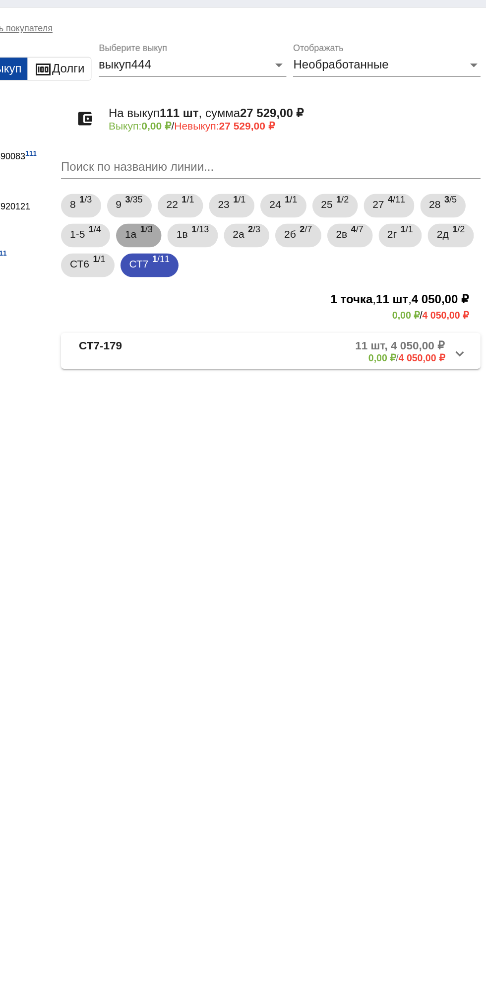
click at [249, 175] on span "1а" at bounding box center [249, 176] width 8 height 18
click at [234, 251] on mat-panel-title "1а-56" at bounding box center [251, 254] width 75 height 16
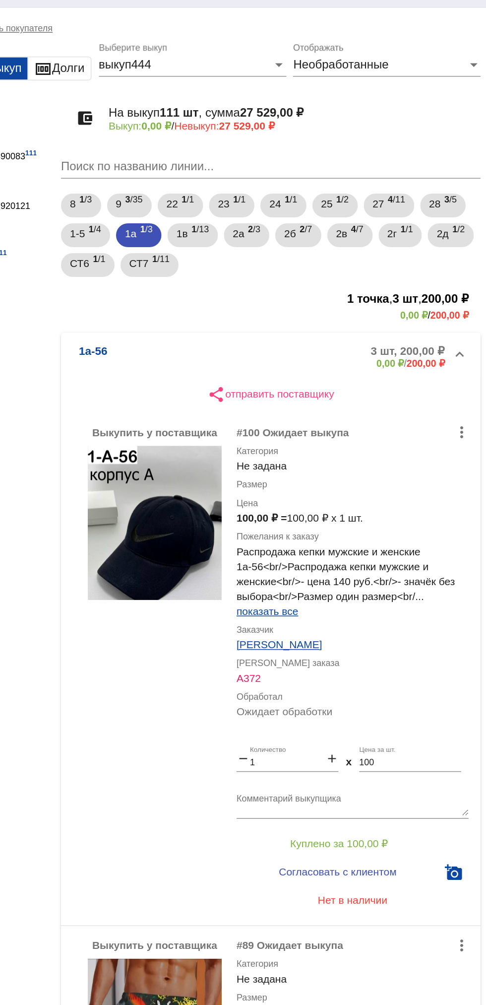
scroll to position [53, 0]
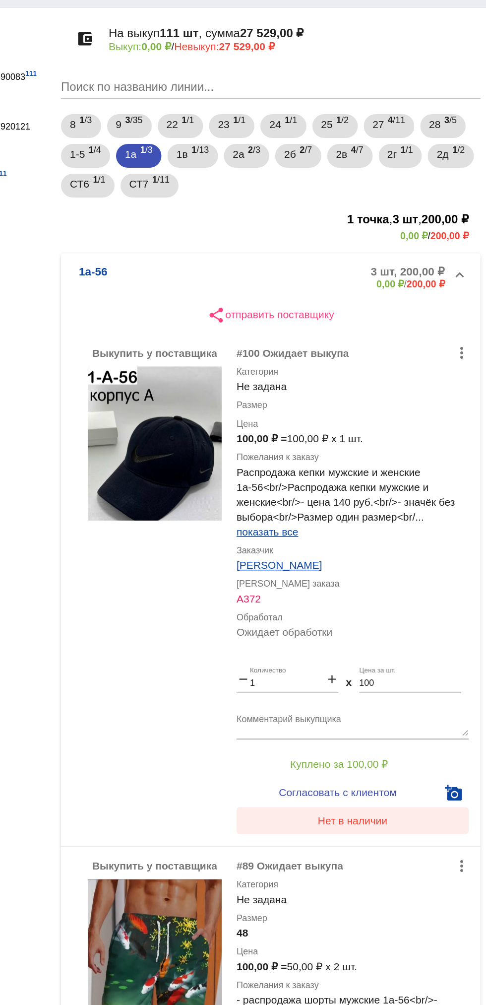
click at [420, 564] on span "Нет в наличии" at bounding box center [397, 567] width 47 height 8
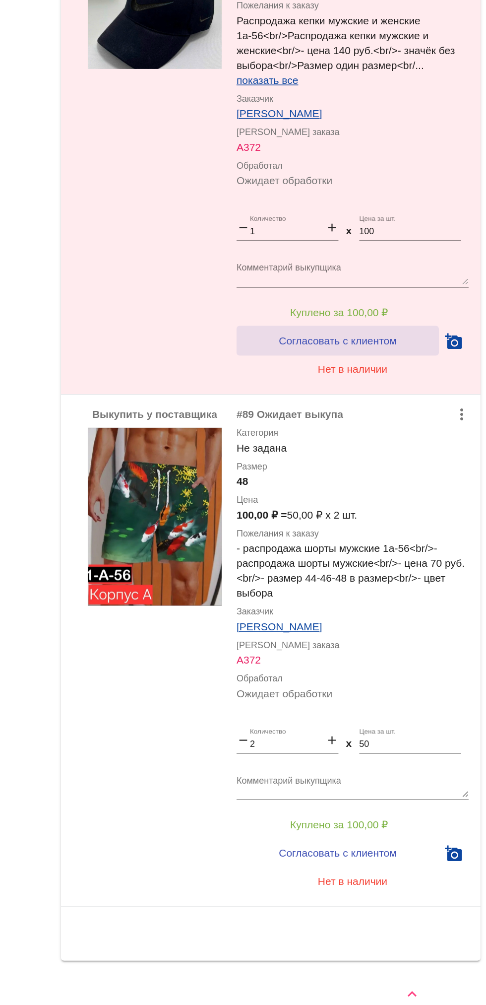
scroll to position [0, 0]
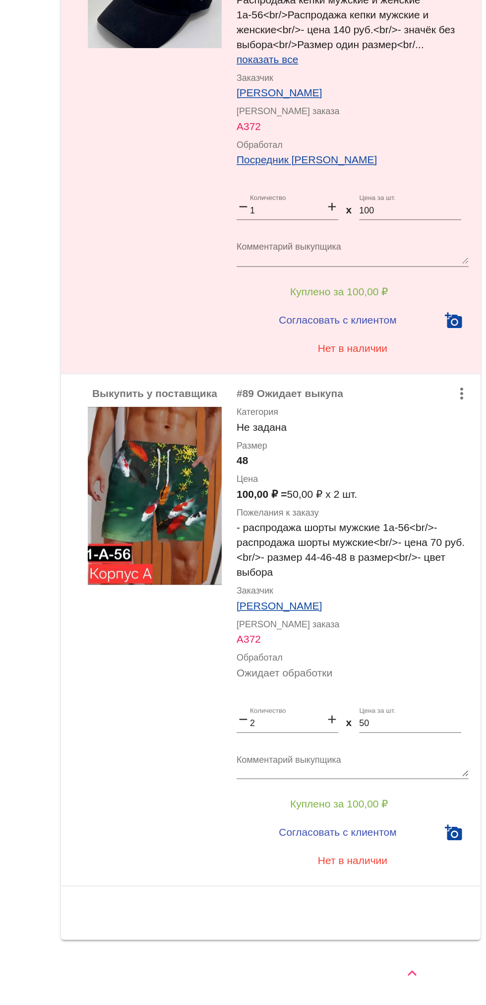
click at [346, 815] on input "2" at bounding box center [353, 817] width 50 height 7
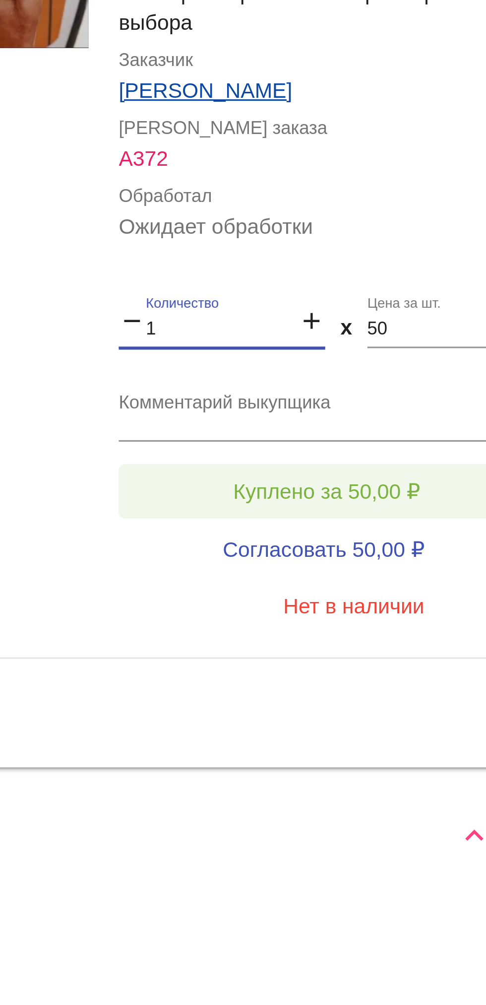
type input "1"
click at [404, 867] on span "Куплено за 50,00 ₽" at bounding box center [388, 870] width 62 height 8
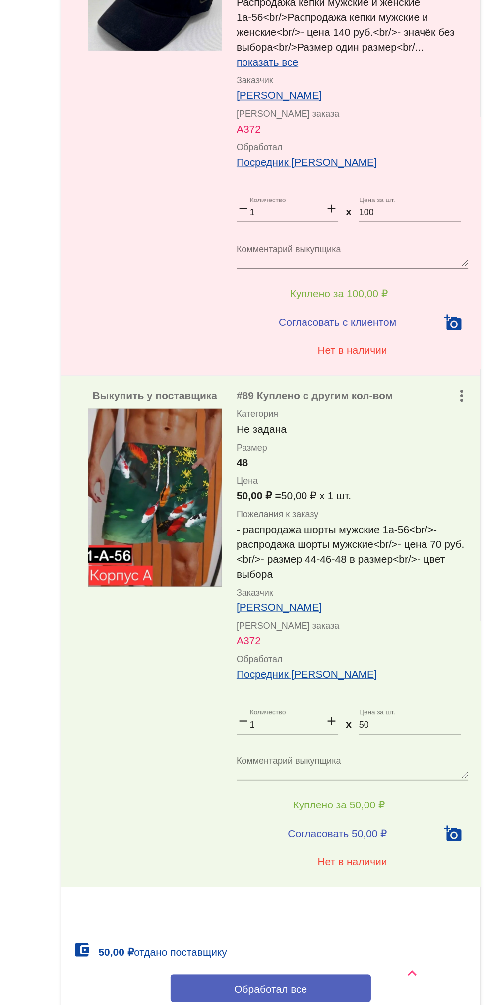
click at [388, 988] on button "Обработал все" at bounding box center [342, 993] width 134 height 18
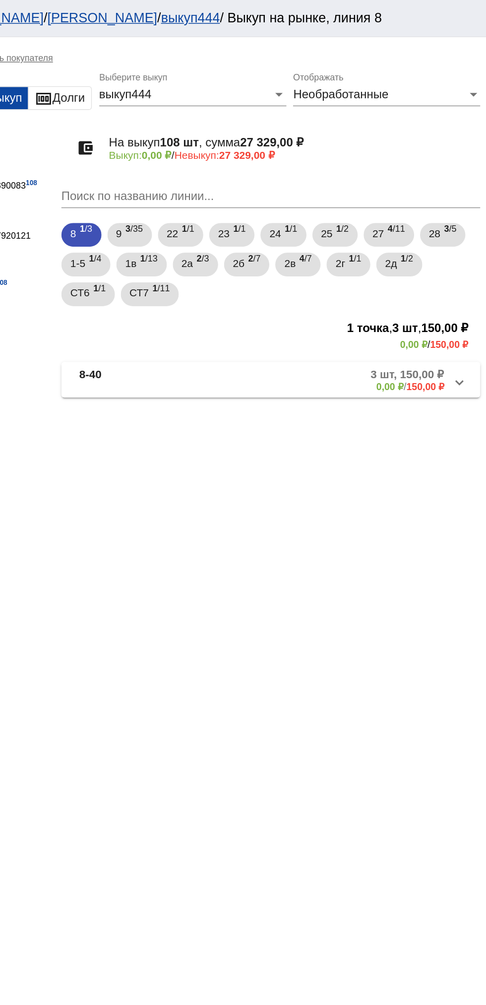
click at [434, 65] on div "Необработанные" at bounding box center [415, 63] width 116 height 9
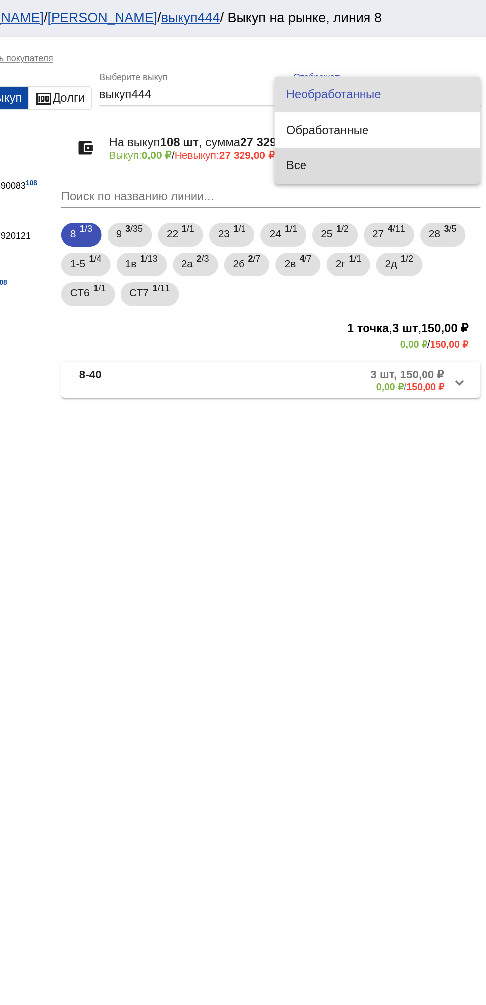
click at [405, 115] on span "Все" at bounding box center [414, 111] width 122 height 24
